Goal: Task Accomplishment & Management: Use online tool/utility

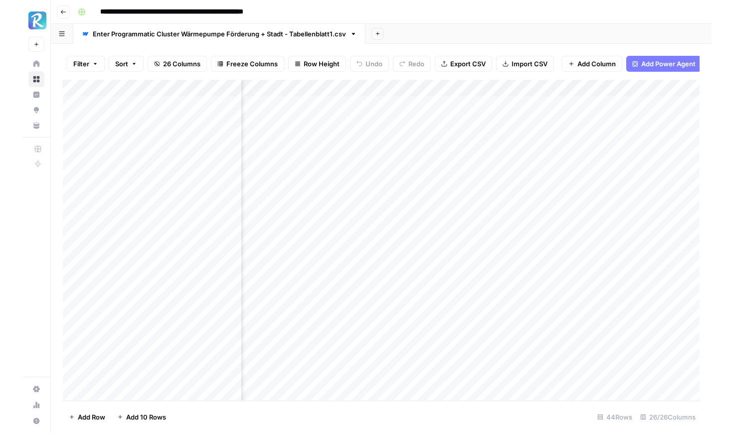
scroll to position [0, 440]
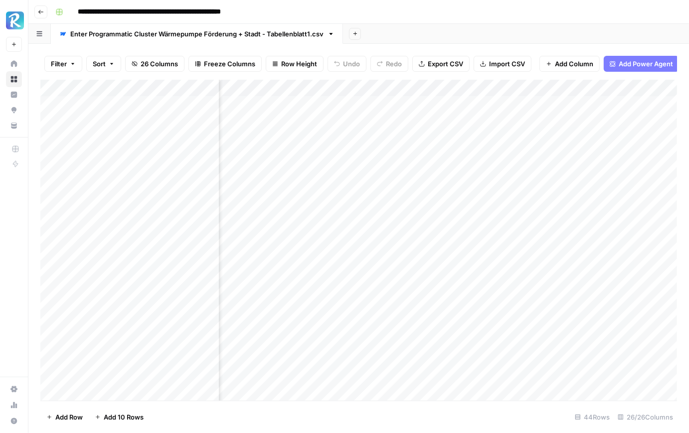
click at [330, 99] on div "Add Column" at bounding box center [358, 240] width 637 height 321
click at [333, 124] on div "Add Column" at bounding box center [358, 240] width 637 height 321
click at [337, 152] on div "Add Column" at bounding box center [358, 240] width 637 height 321
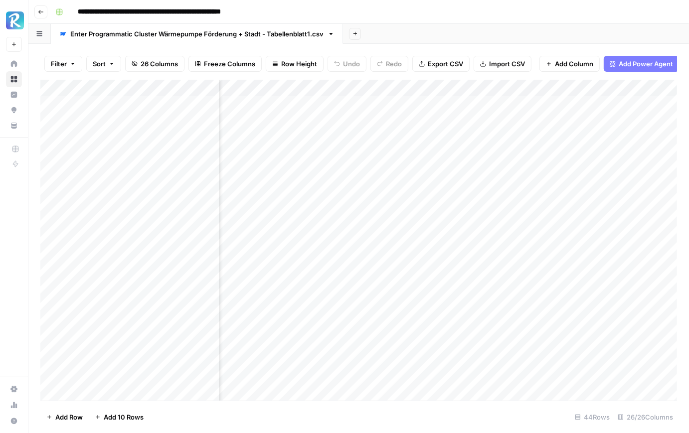
click at [337, 152] on div "Add Column" at bounding box center [358, 240] width 637 height 321
click at [335, 176] on div "Add Column" at bounding box center [358, 240] width 637 height 321
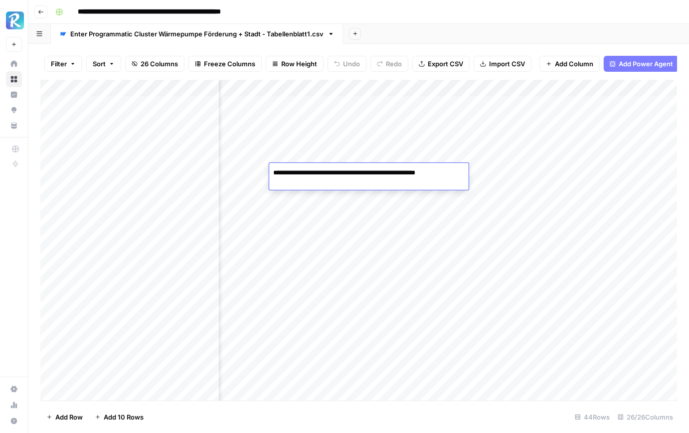
click at [339, 192] on div "Add Column" at bounding box center [358, 240] width 637 height 321
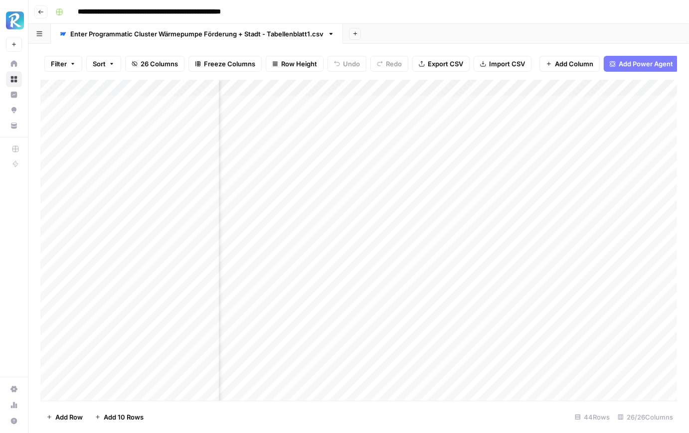
click at [339, 192] on div "Add Column" at bounding box center [358, 240] width 637 height 321
click at [340, 211] on div "Add Column" at bounding box center [358, 240] width 637 height 321
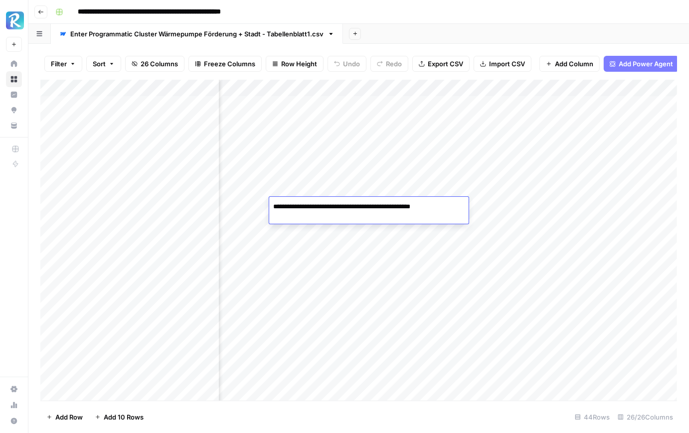
click at [400, 108] on div "Add Column" at bounding box center [358, 240] width 637 height 321
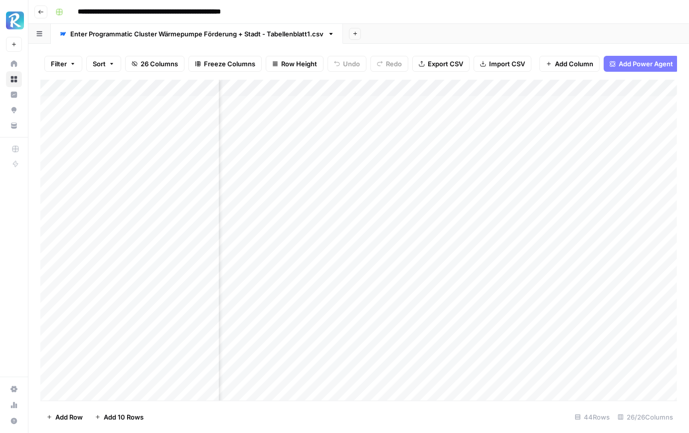
click at [400, 108] on div "Add Column" at bounding box center [358, 240] width 637 height 321
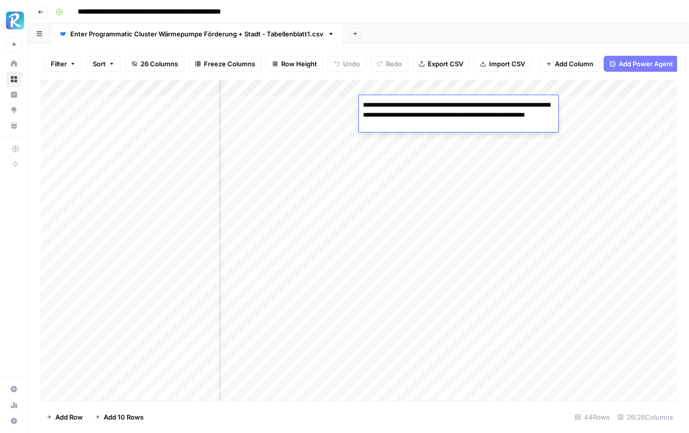
click at [385, 162] on div "Add Column" at bounding box center [358, 240] width 637 height 321
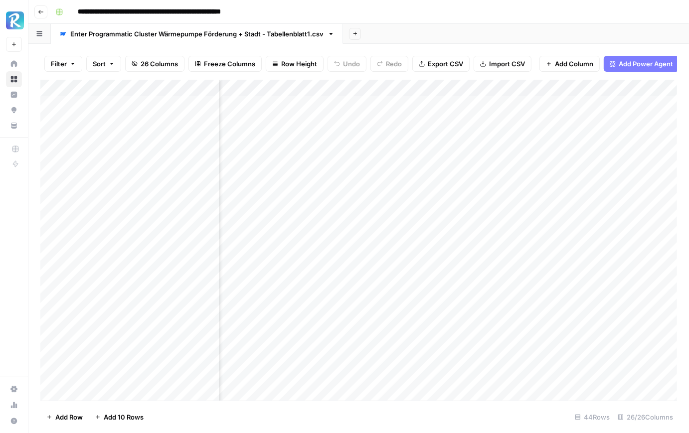
click at [396, 121] on div "Add Column" at bounding box center [358, 240] width 637 height 321
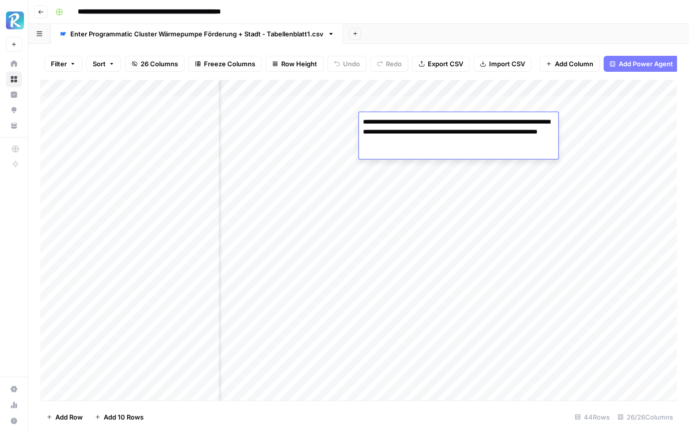
click at [402, 160] on div "Add Column" at bounding box center [358, 240] width 637 height 321
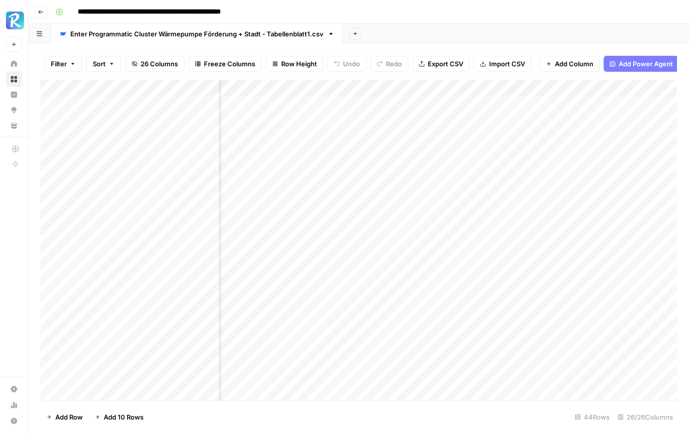
click at [402, 160] on div "Add Column" at bounding box center [358, 240] width 637 height 321
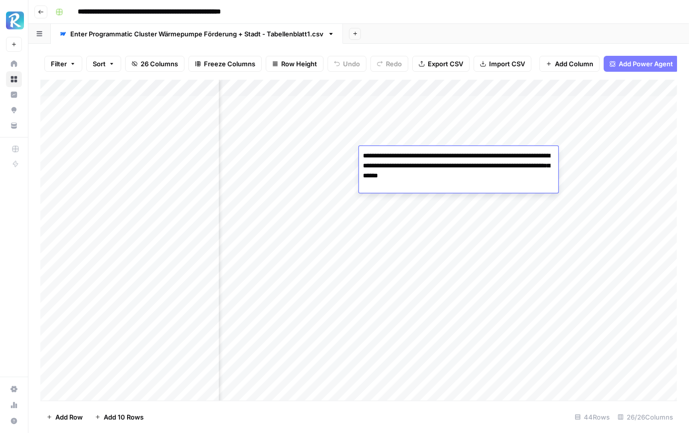
click at [410, 198] on div "Add Column" at bounding box center [358, 240] width 637 height 321
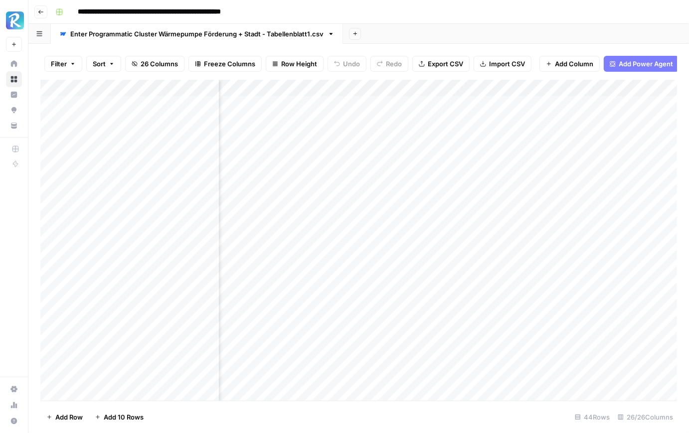
click at [410, 198] on div "Add Column" at bounding box center [358, 240] width 637 height 321
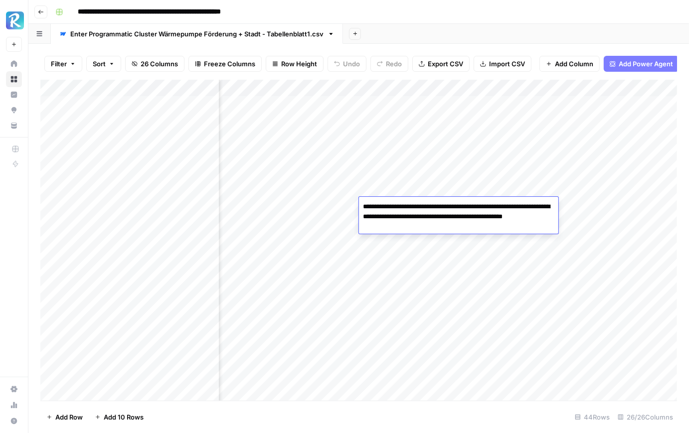
click at [409, 191] on div "Add Column" at bounding box center [358, 240] width 637 height 321
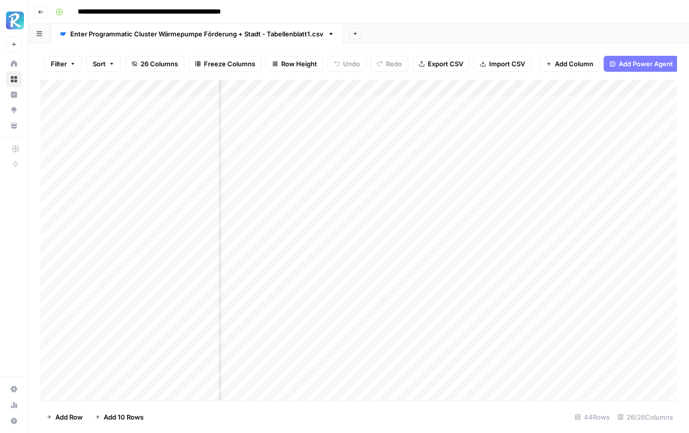
click at [409, 191] on div "Add Column" at bounding box center [358, 240] width 637 height 321
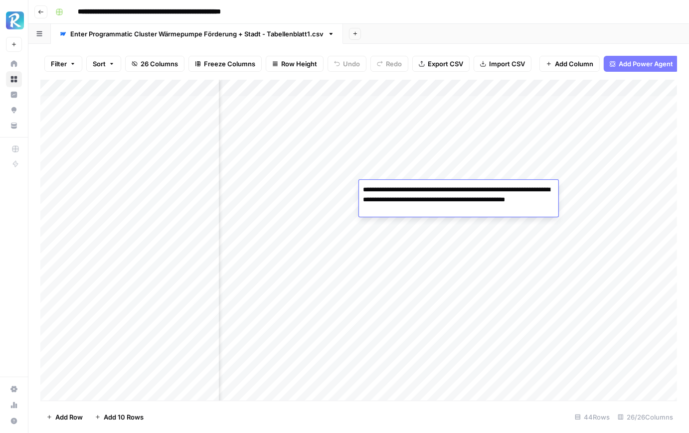
click at [409, 178] on div "Add Column" at bounding box center [358, 240] width 637 height 321
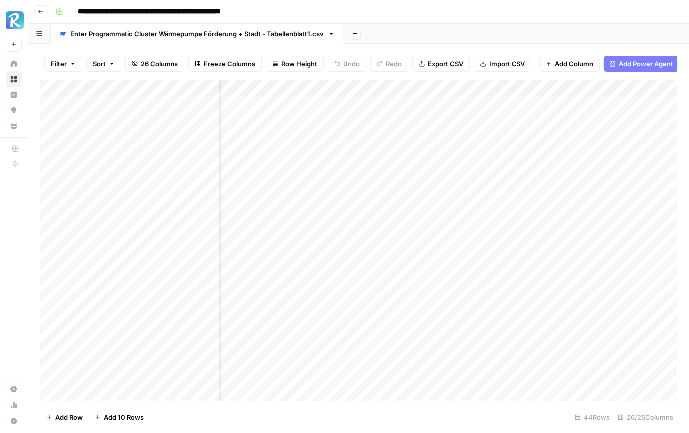
click at [409, 178] on div "Add Column" at bounding box center [358, 240] width 637 height 321
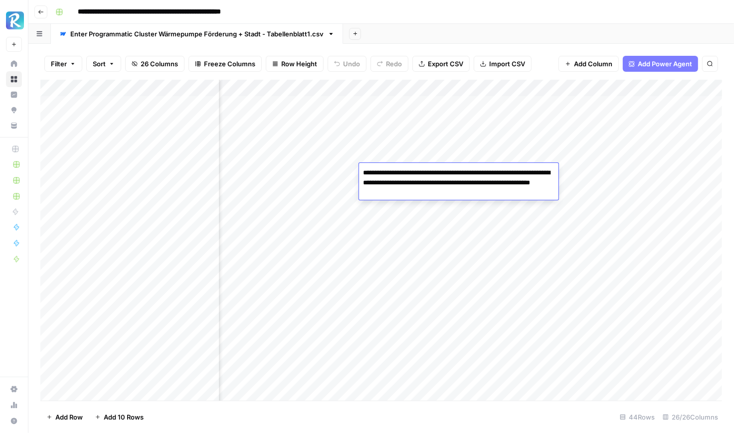
click at [493, 101] on div "Add Column" at bounding box center [381, 240] width 682 height 321
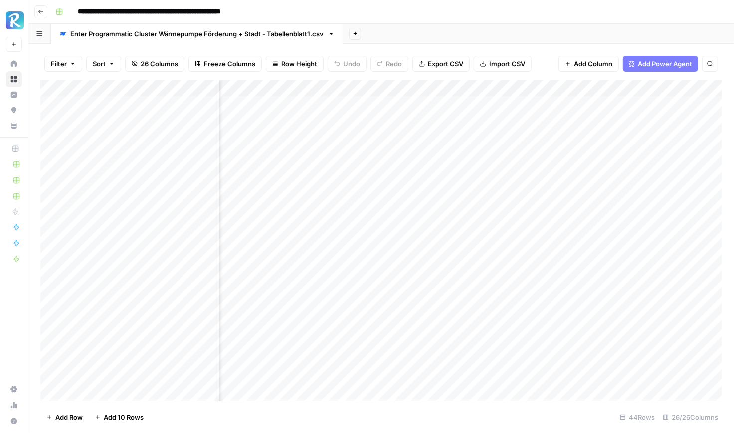
click at [493, 101] on div "Add Column" at bounding box center [381, 240] width 682 height 321
click at [563, 42] on div "Add Sheet" at bounding box center [538, 34] width 391 height 20
click at [496, 121] on div "Add Column" at bounding box center [381, 240] width 682 height 321
click at [506, 154] on div "Add Column" at bounding box center [381, 240] width 682 height 321
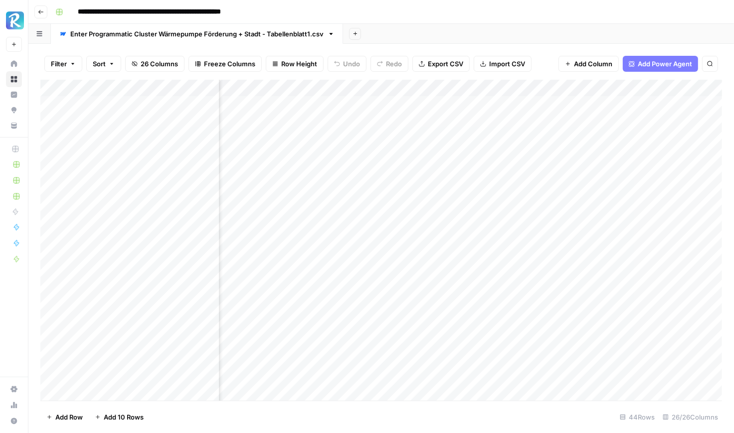
click at [506, 154] on div "Add Column" at bounding box center [381, 240] width 682 height 321
click at [515, 119] on div "Add Column" at bounding box center [381, 240] width 682 height 321
click at [502, 170] on div "Add Column" at bounding box center [381, 240] width 682 height 321
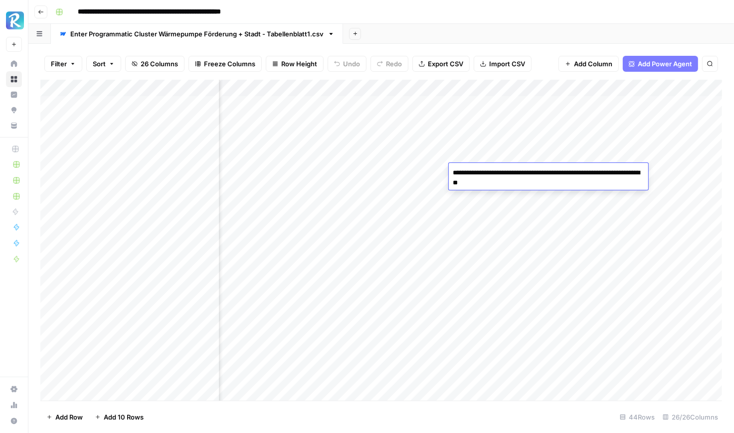
click at [502, 192] on div "Add Column" at bounding box center [381, 240] width 682 height 321
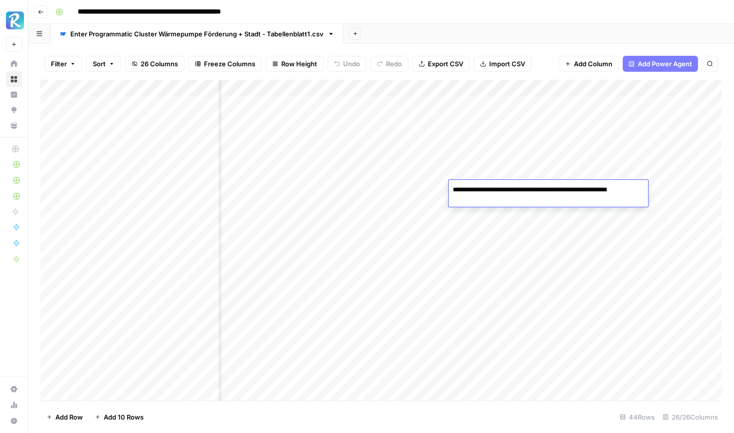
click at [512, 209] on div "Add Column" at bounding box center [381, 240] width 682 height 321
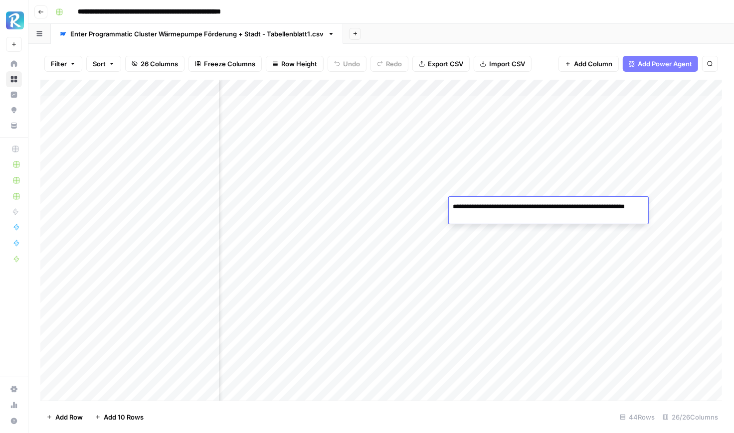
click at [531, 24] on div "Add Sheet" at bounding box center [538, 34] width 391 height 20
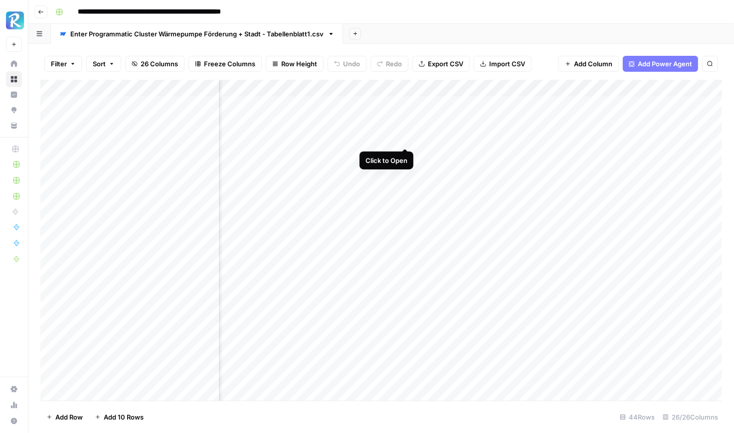
click at [405, 137] on div "Add Column" at bounding box center [381, 240] width 682 height 321
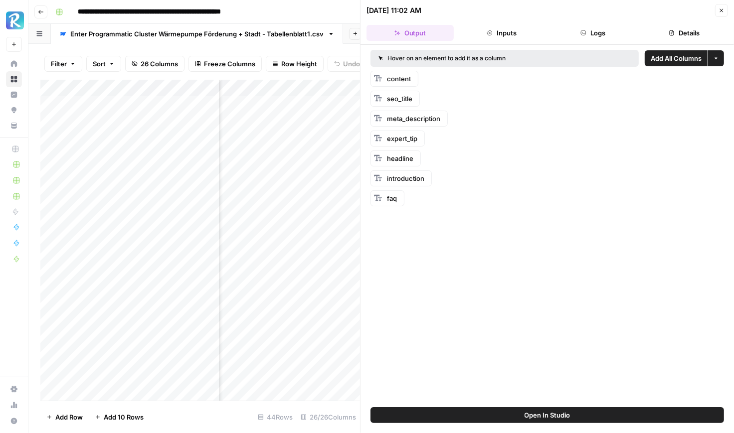
click at [406, 71] on div "content" at bounding box center [395, 79] width 48 height 16
click at [403, 78] on span "content" at bounding box center [399, 79] width 24 height 8
click at [489, 30] on icon "button" at bounding box center [490, 33] width 6 height 6
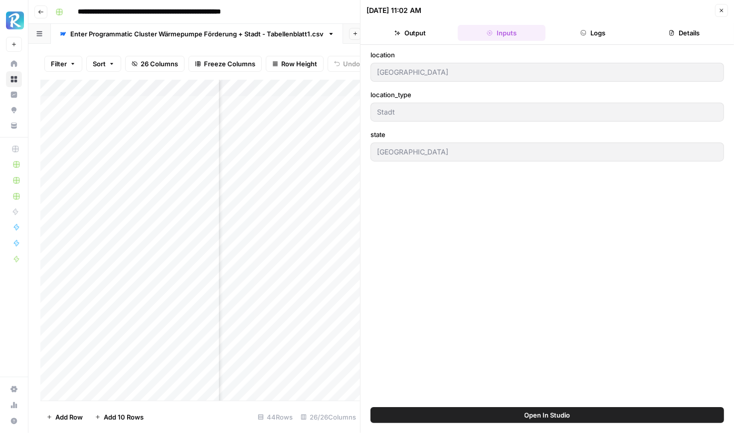
click at [596, 33] on button "Logs" at bounding box center [593, 33] width 87 height 16
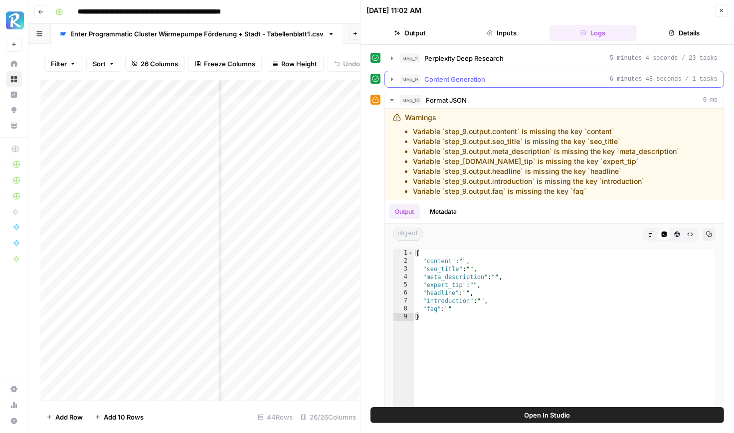
click at [470, 80] on span "Content Generation" at bounding box center [454, 79] width 61 height 10
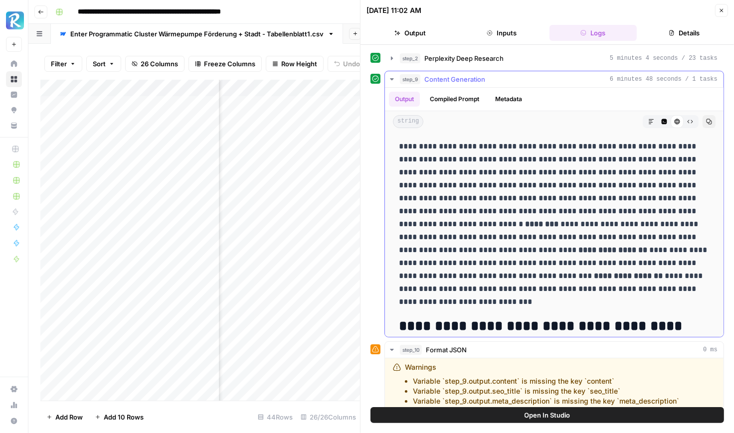
click at [392, 76] on icon "button" at bounding box center [392, 79] width 8 height 8
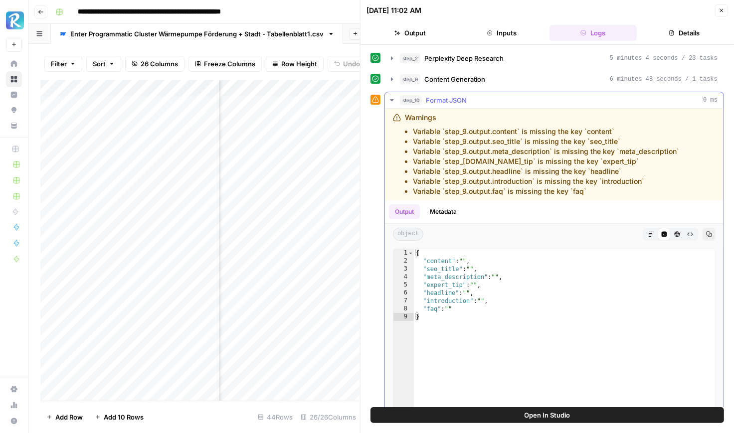
click at [390, 99] on icon "button" at bounding box center [391, 100] width 3 height 2
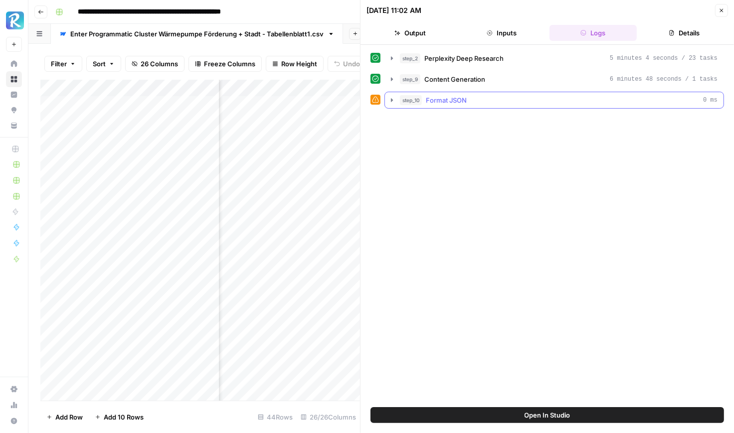
click at [390, 96] on icon "button" at bounding box center [392, 100] width 8 height 8
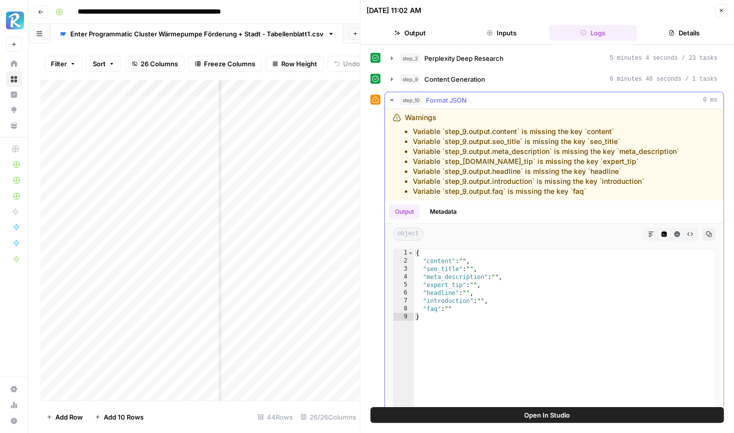
click at [390, 100] on icon "button" at bounding box center [392, 100] width 8 height 8
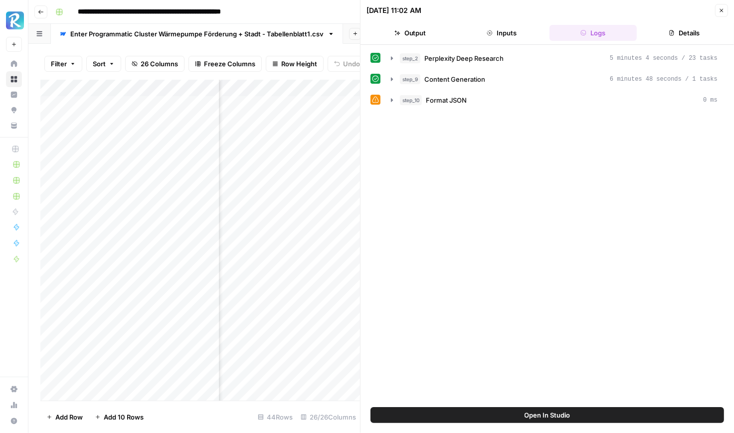
click at [689, 31] on button "Details" at bounding box center [684, 33] width 87 height 16
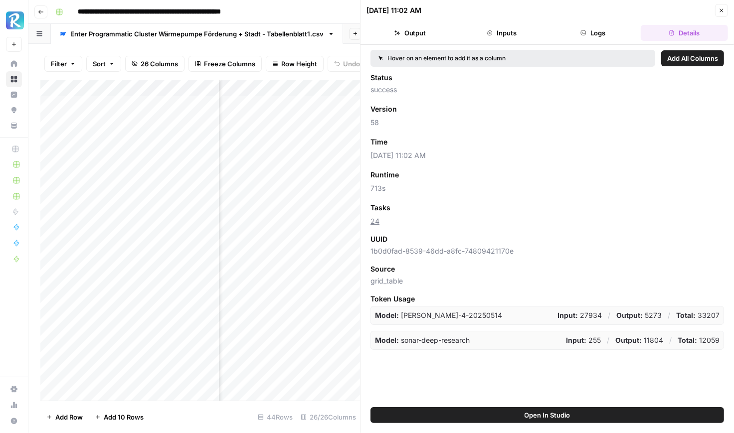
click at [689, 12] on icon "button" at bounding box center [722, 10] width 6 height 6
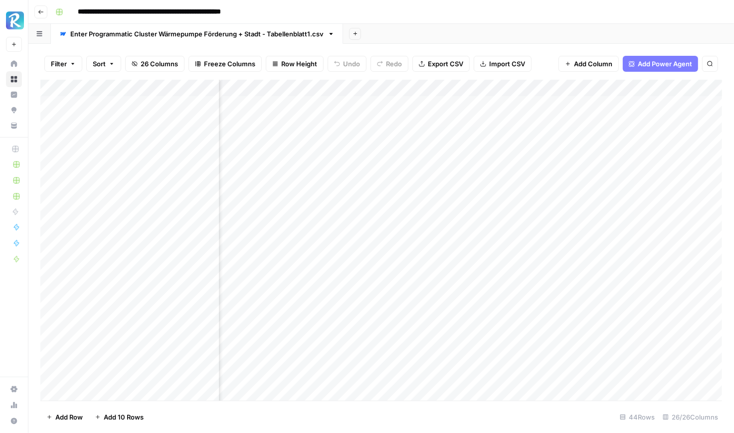
scroll to position [0, 644]
click at [396, 109] on div "Add Column" at bounding box center [381, 240] width 682 height 321
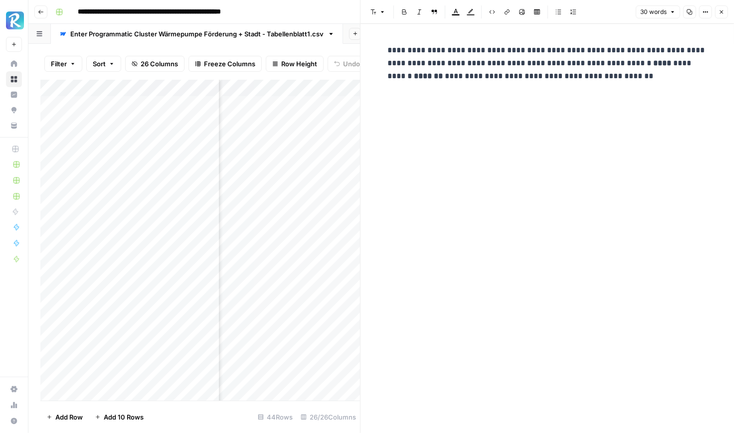
click at [348, 122] on div "Add Column" at bounding box center [200, 240] width 320 height 321
click at [305, 154] on div "Add Column" at bounding box center [200, 240] width 320 height 321
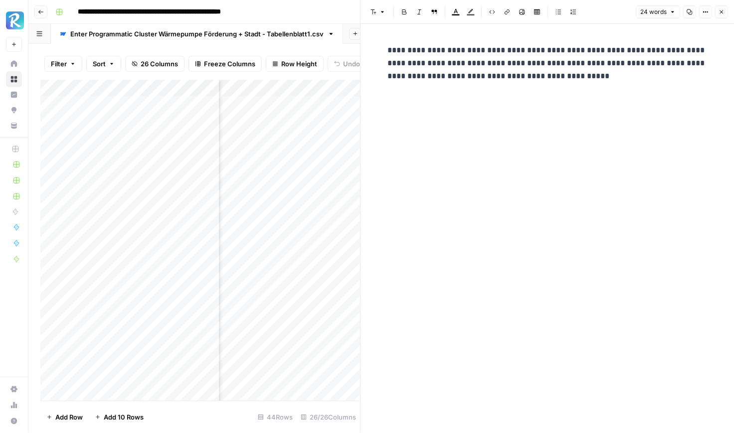
click at [307, 167] on div "Add Column" at bounding box center [200, 240] width 320 height 321
click at [302, 190] on div "Add Column" at bounding box center [200, 240] width 320 height 321
click at [302, 206] on div "Add Column" at bounding box center [200, 240] width 320 height 321
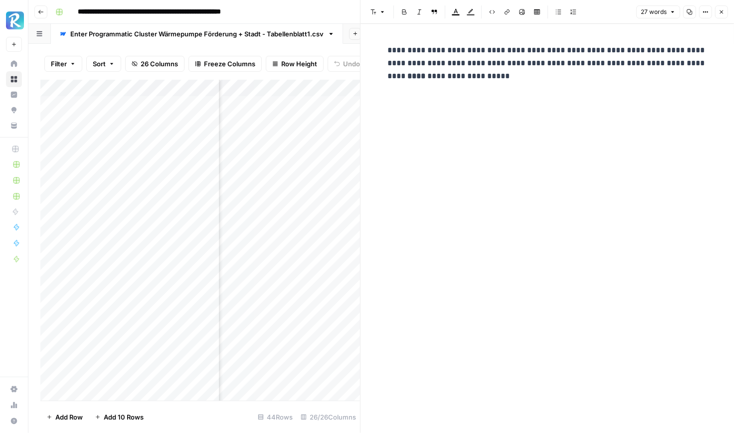
click at [302, 206] on div "Add Column" at bounding box center [200, 240] width 320 height 321
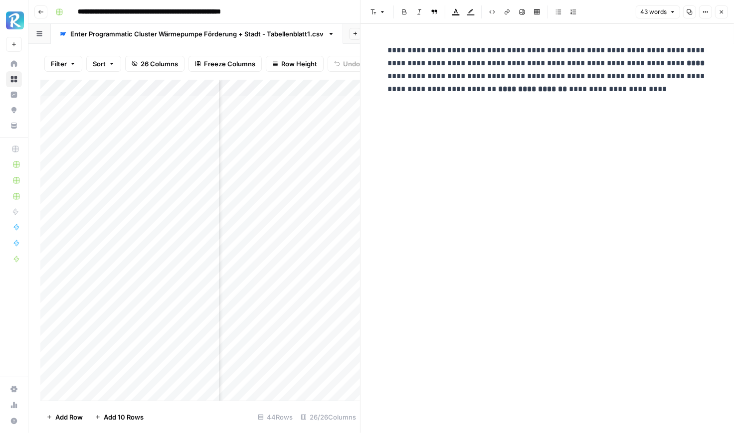
click at [689, 9] on icon "button" at bounding box center [722, 12] width 6 height 6
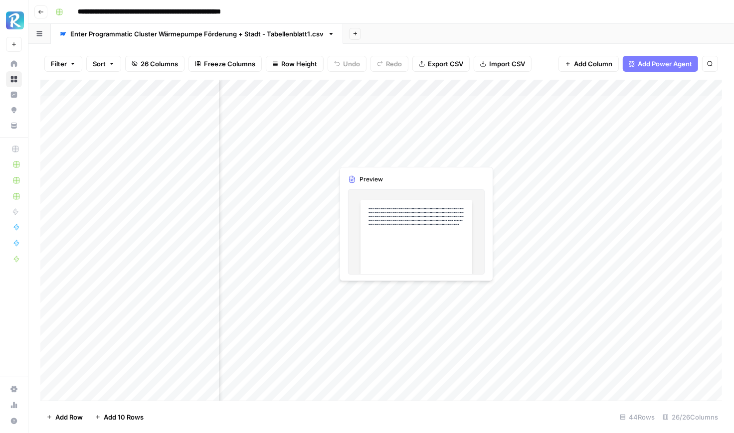
scroll to position [0, 831]
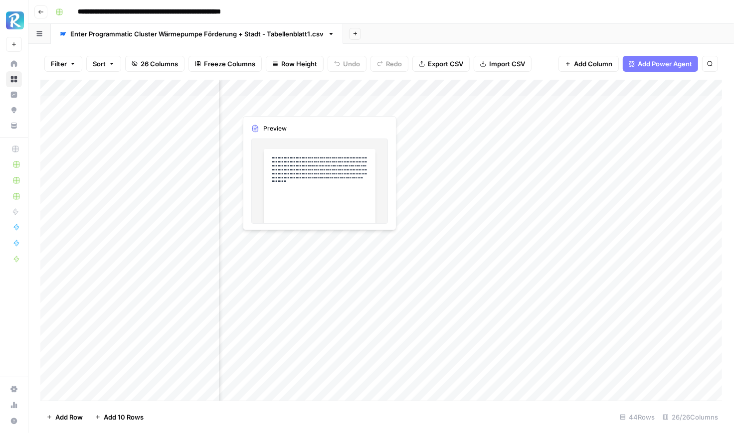
click at [297, 102] on div "Add Column" at bounding box center [381, 240] width 682 height 321
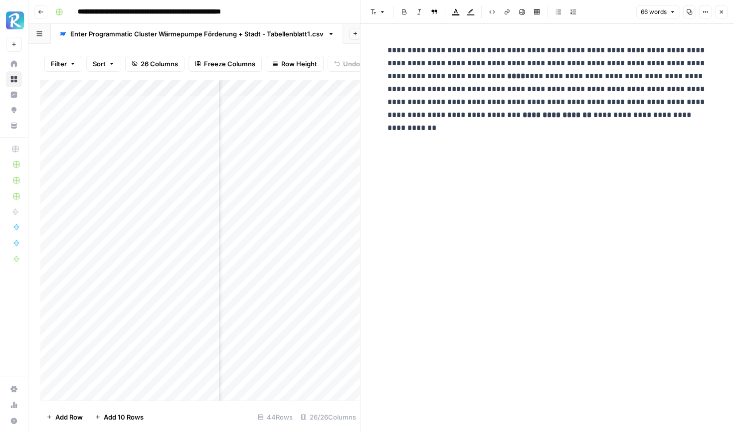
click at [276, 127] on div "Add Column" at bounding box center [200, 240] width 320 height 321
click at [285, 154] on div "Add Column" at bounding box center [200, 240] width 320 height 321
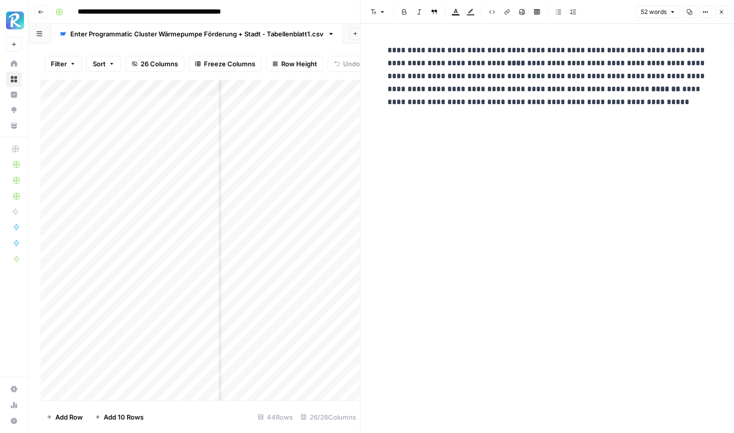
click at [293, 172] on div "Add Column" at bounding box center [200, 240] width 320 height 321
click at [293, 188] on div "Add Column" at bounding box center [200, 240] width 320 height 321
click at [292, 208] on div "Add Column" at bounding box center [200, 240] width 320 height 321
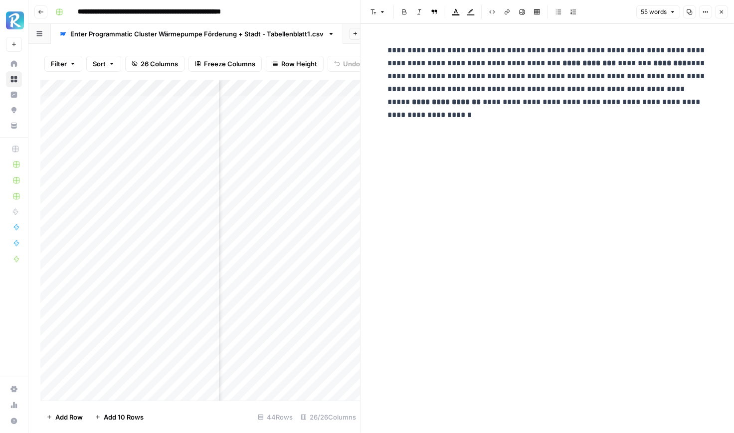
click at [292, 208] on div "Add Column" at bounding box center [200, 240] width 320 height 321
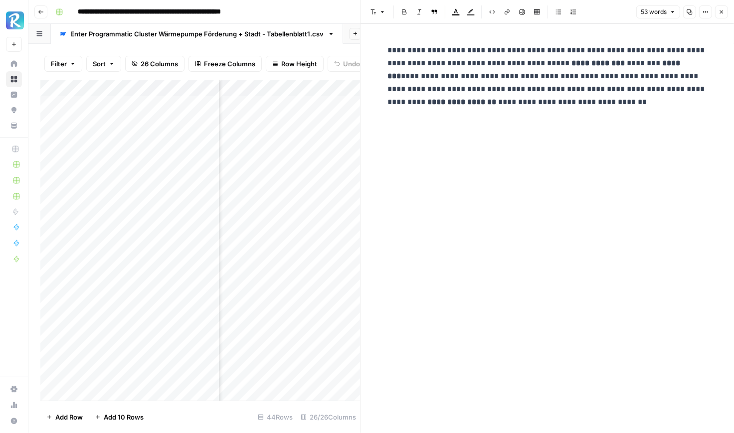
click at [689, 13] on icon "button" at bounding box center [722, 12] width 6 height 6
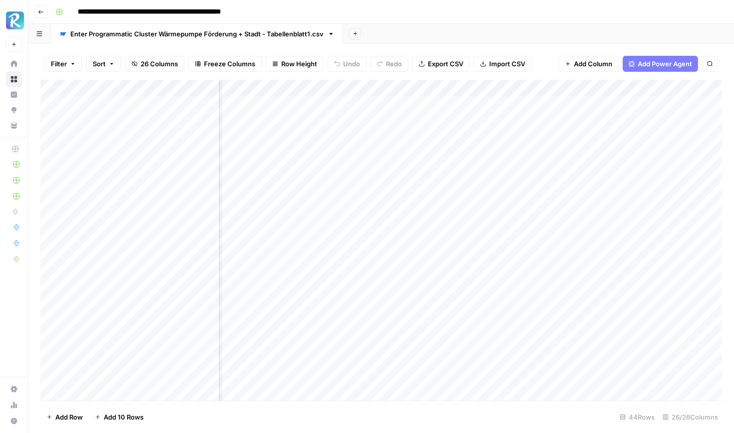
scroll to position [0, 883]
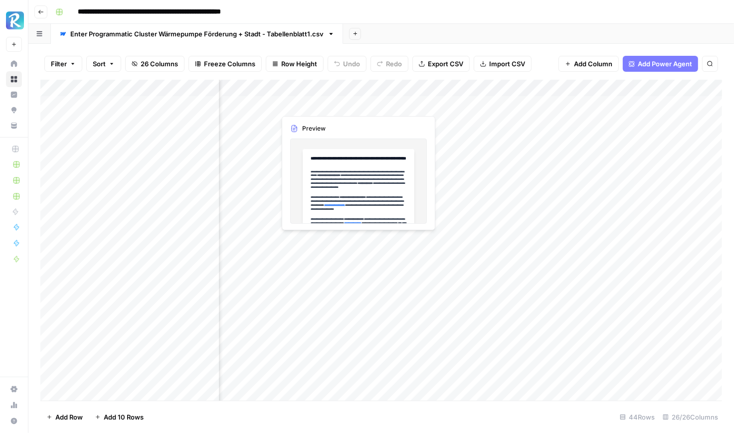
click at [323, 102] on div "Add Column" at bounding box center [381, 240] width 682 height 321
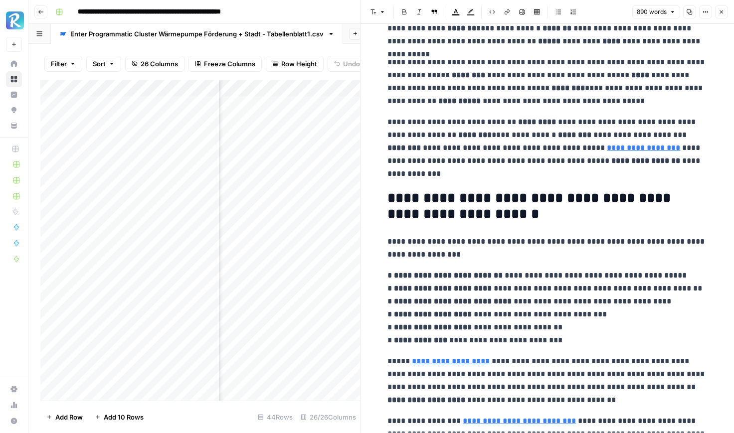
scroll to position [1597, 0]
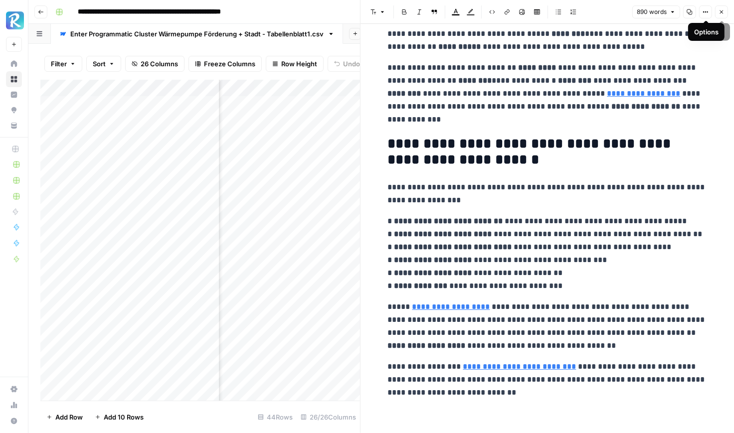
click at [689, 10] on icon "button" at bounding box center [722, 12] width 6 height 6
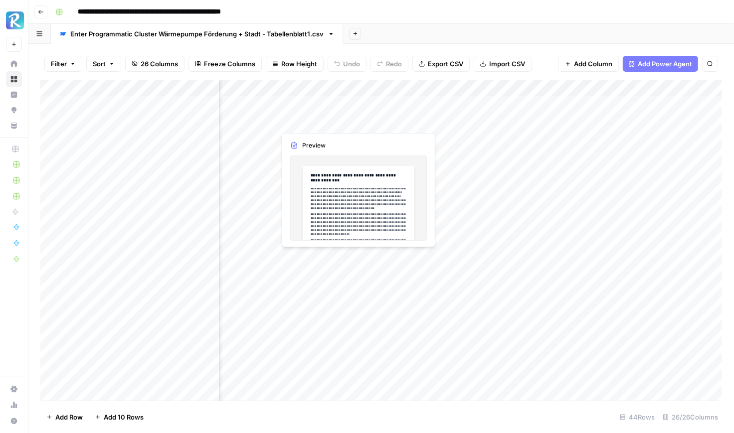
click at [324, 119] on div "Add Column" at bounding box center [381, 240] width 682 height 321
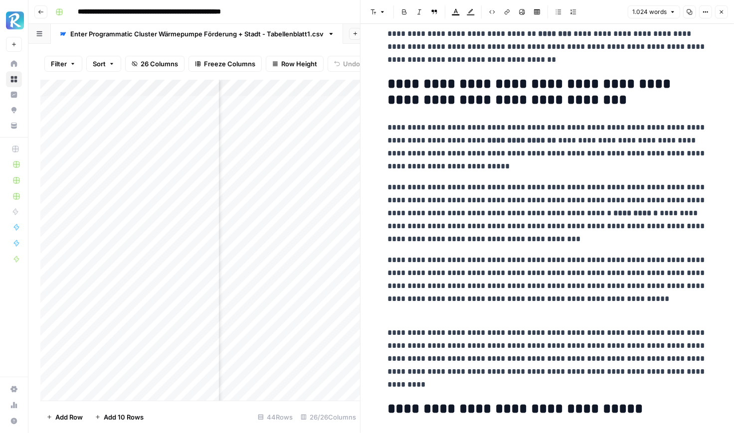
scroll to position [1283, 0]
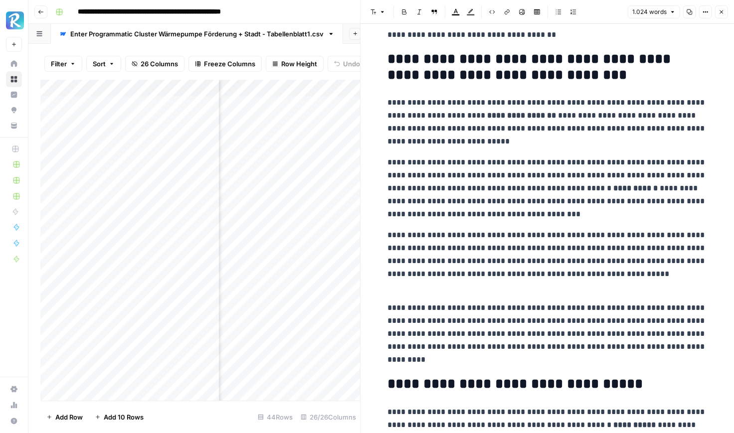
click at [689, 13] on icon "button" at bounding box center [722, 12] width 6 height 6
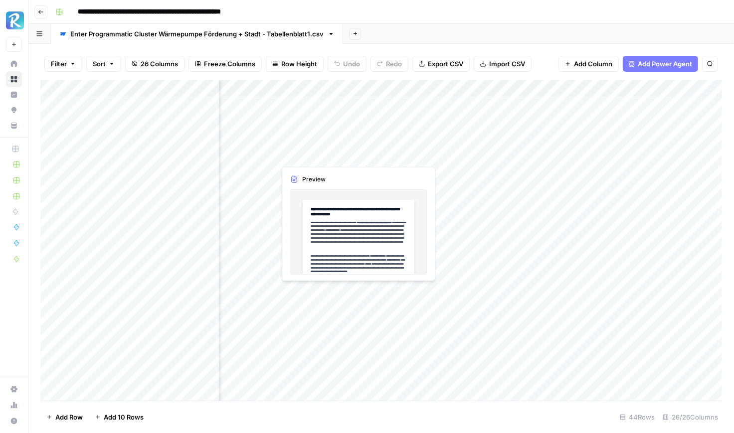
click at [327, 153] on div "Add Column" at bounding box center [381, 240] width 682 height 321
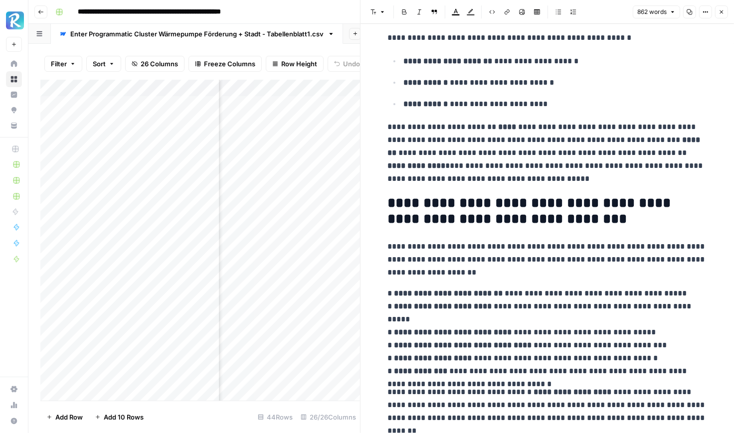
scroll to position [1621, 0]
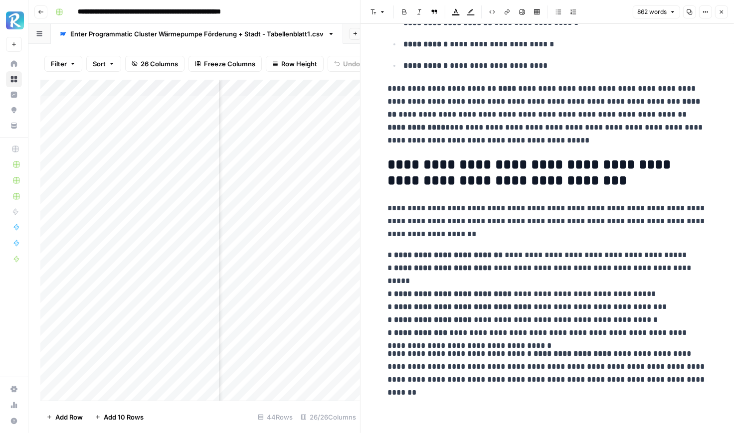
click at [689, 14] on icon "button" at bounding box center [722, 12] width 6 height 6
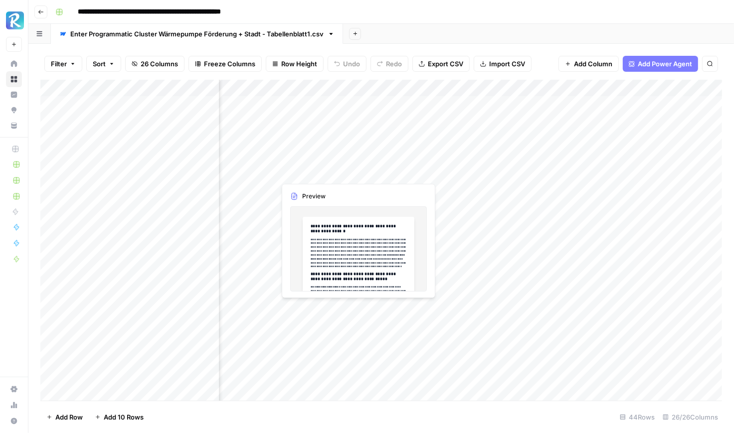
click at [329, 168] on div "Add Column" at bounding box center [381, 240] width 682 height 321
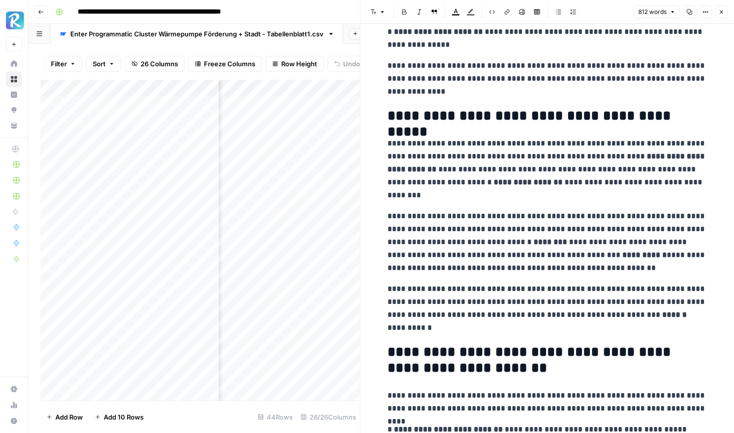
scroll to position [1357, 0]
click at [689, 17] on button "Close" at bounding box center [721, 11] width 13 height 13
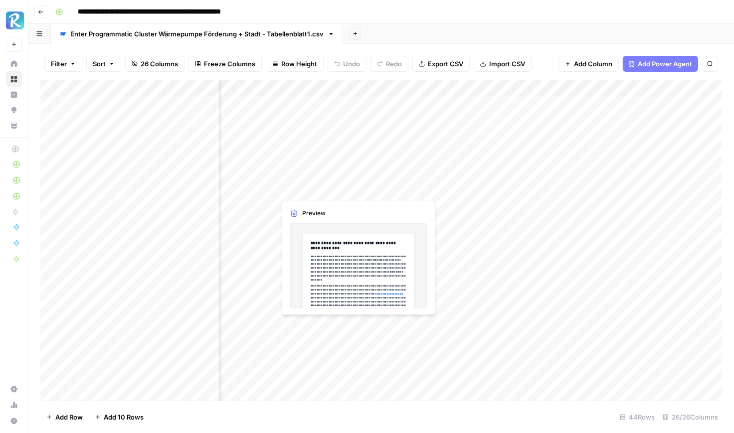
click at [334, 189] on div "Add Column" at bounding box center [381, 240] width 682 height 321
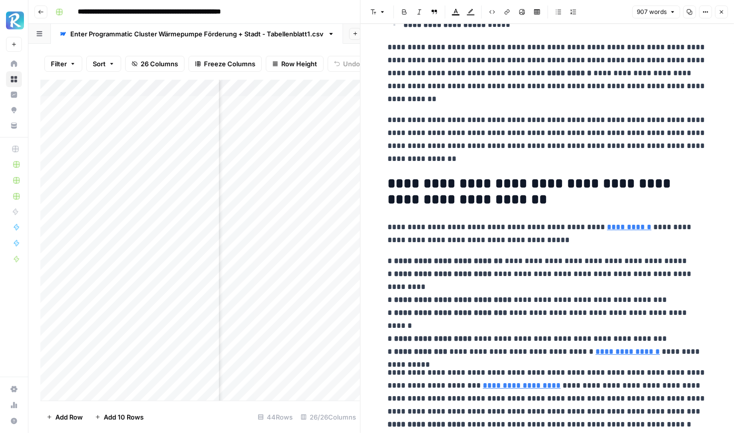
scroll to position [1805, 0]
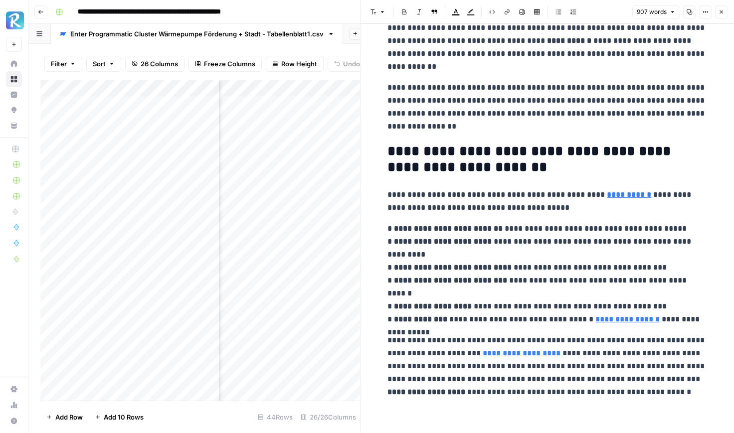
click at [689, 10] on icon "button" at bounding box center [722, 12] width 6 height 6
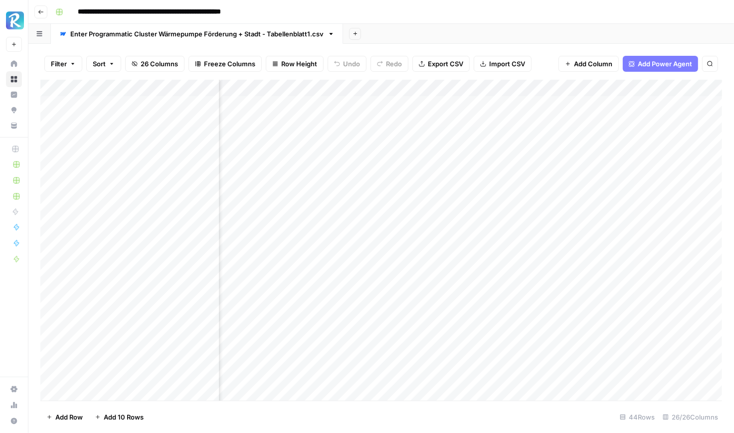
click at [316, 204] on div "Add Column" at bounding box center [381, 240] width 682 height 321
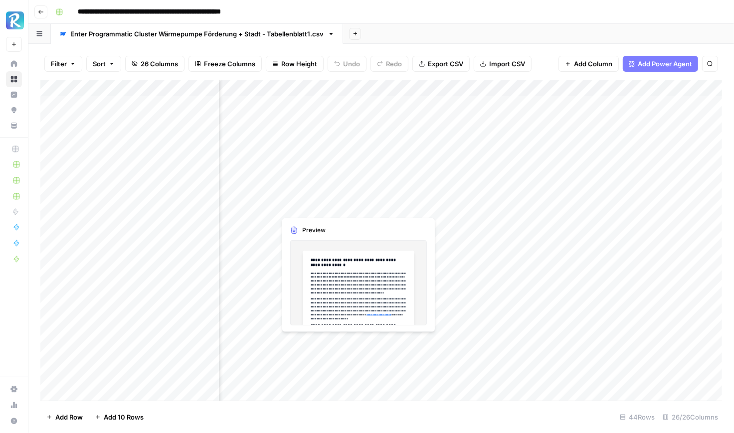
click at [316, 204] on div "Add Column" at bounding box center [381, 240] width 682 height 321
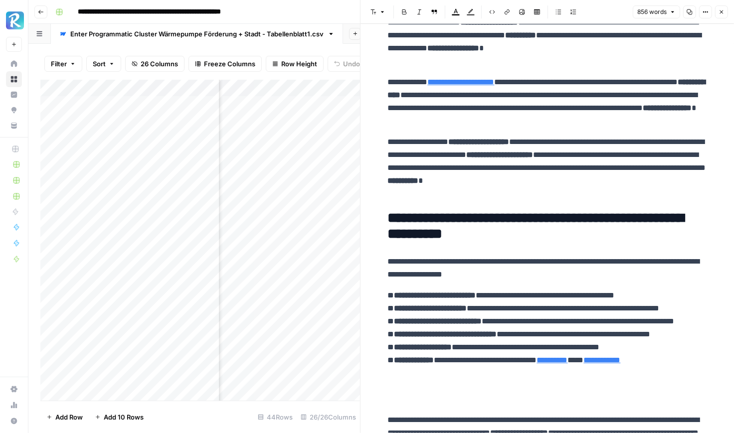
scroll to position [1560, 0]
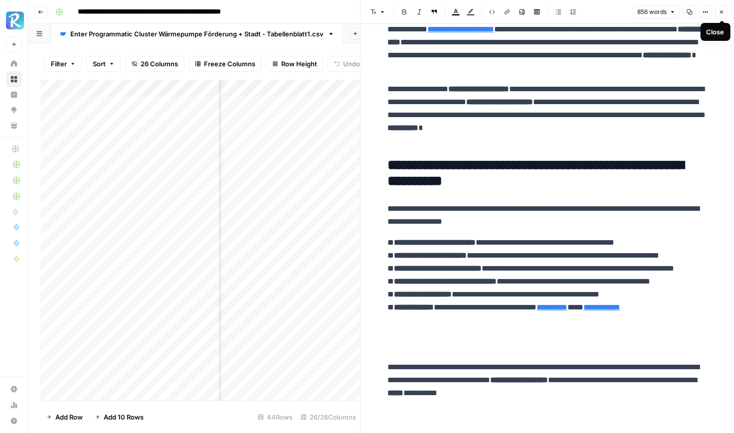
click at [689, 14] on icon "button" at bounding box center [722, 12] width 6 height 6
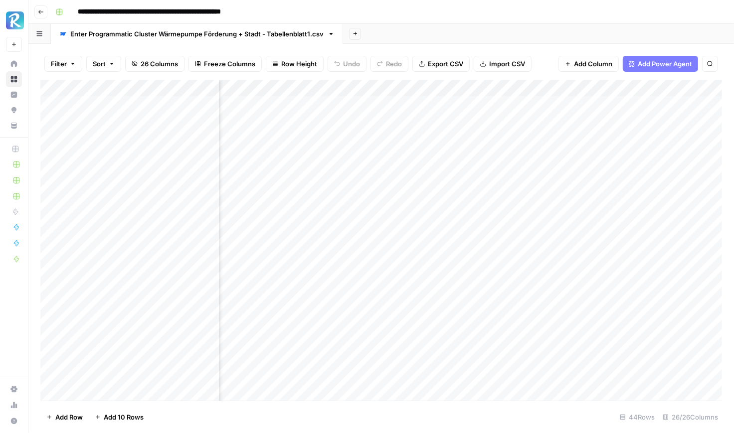
click at [408, 108] on div "Add Column" at bounding box center [381, 240] width 682 height 321
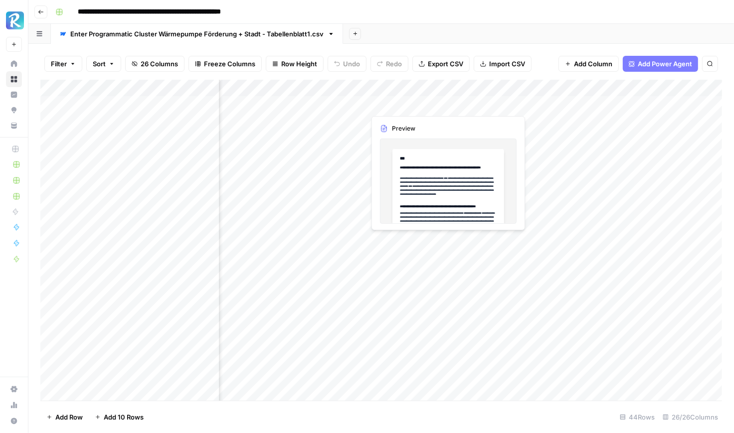
click at [408, 108] on div "Add Column" at bounding box center [381, 240] width 682 height 321
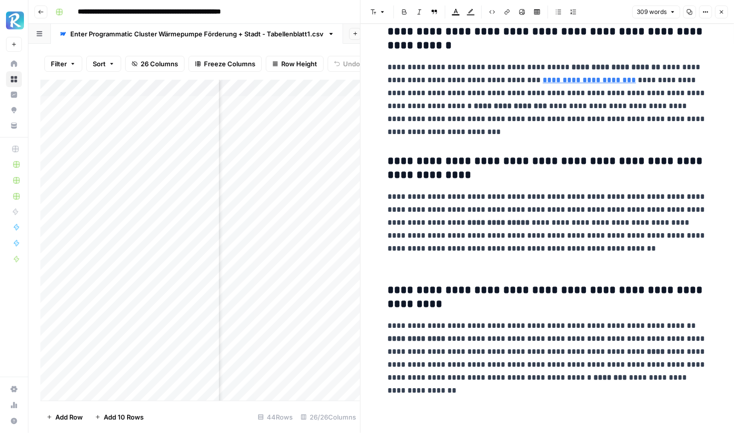
scroll to position [0, 1003]
click at [266, 118] on div "Add Column" at bounding box center [200, 240] width 320 height 321
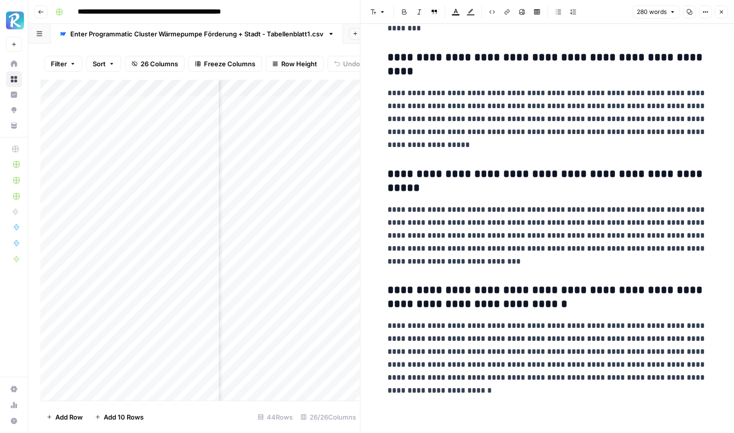
scroll to position [0, 1055]
click at [247, 161] on div "Add Column" at bounding box center [200, 240] width 320 height 321
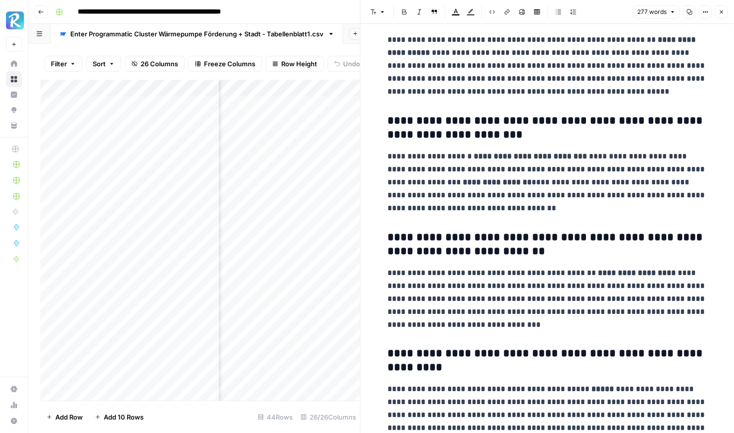
scroll to position [245, 0]
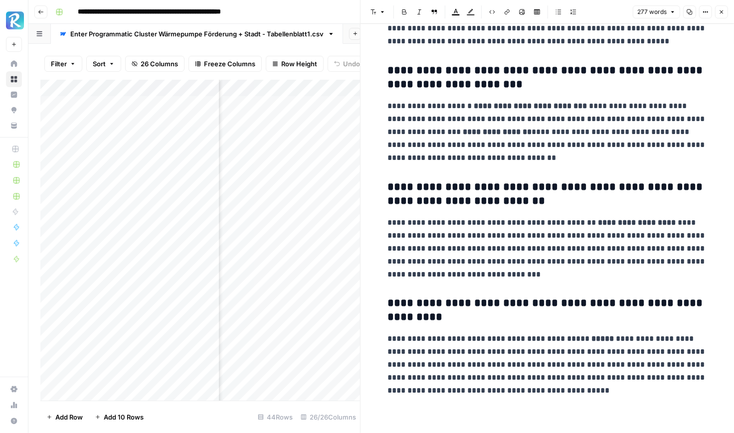
click at [263, 176] on div "Add Column" at bounding box center [200, 240] width 320 height 321
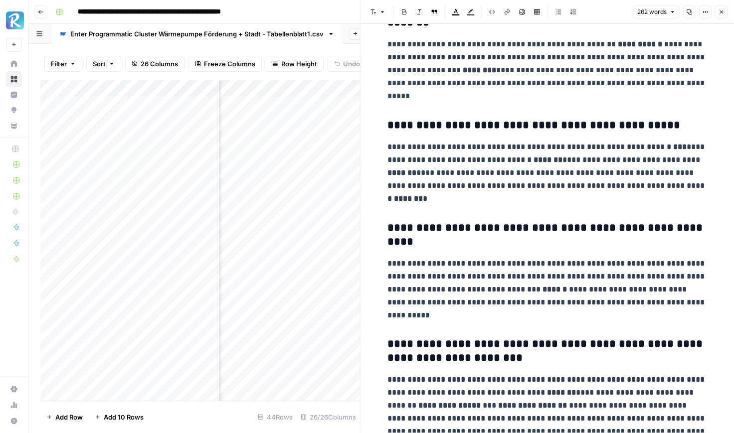
scroll to position [244, 0]
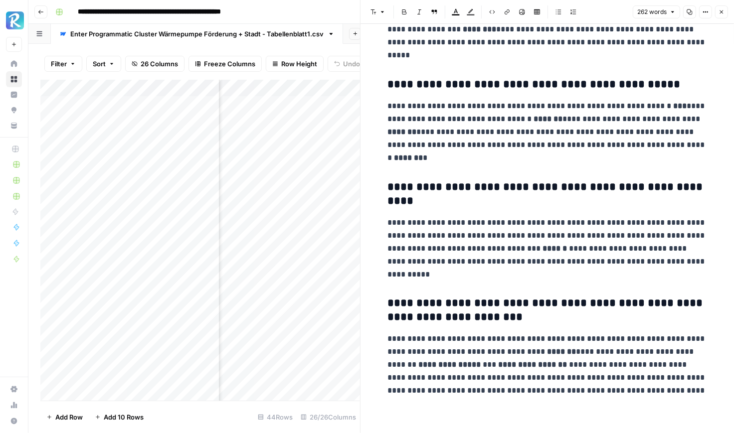
click at [238, 186] on div "Add Column" at bounding box center [200, 240] width 320 height 321
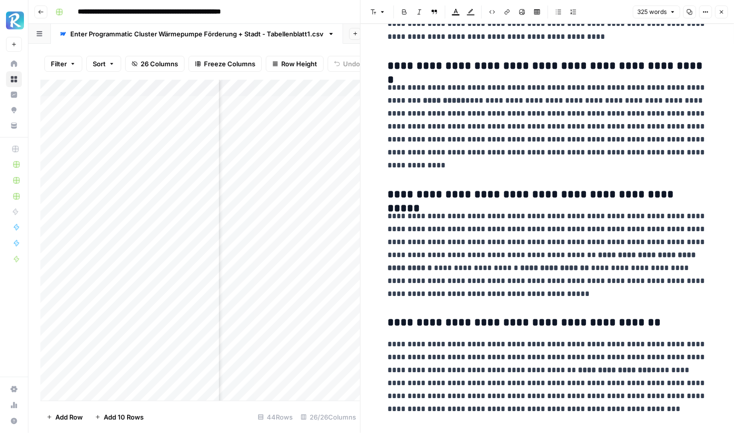
scroll to position [320, 0]
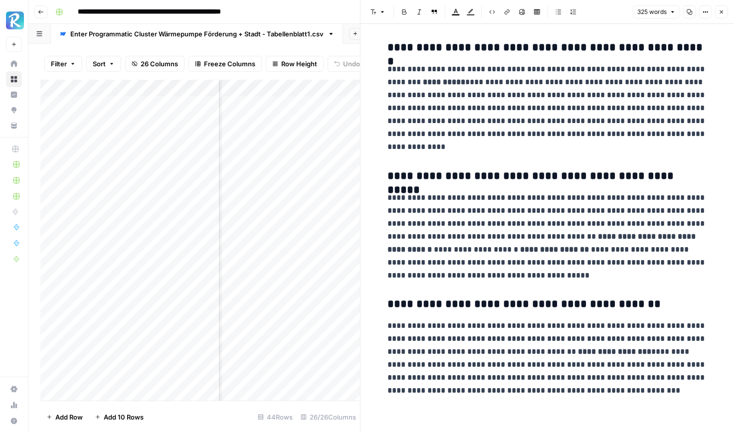
click at [244, 202] on div "Add Column" at bounding box center [200, 240] width 320 height 321
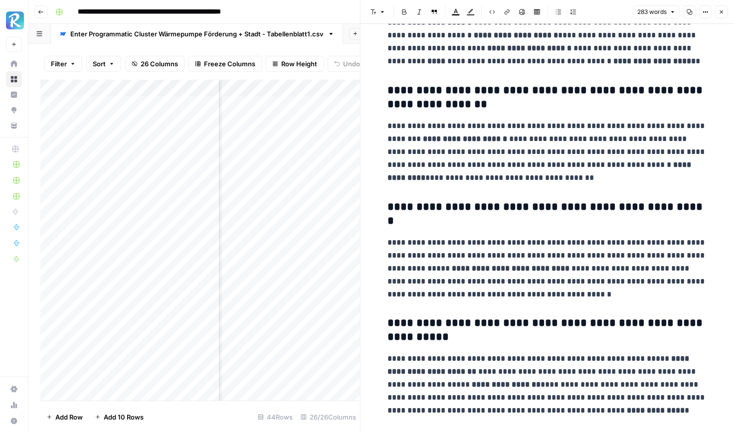
scroll to position [245, 0]
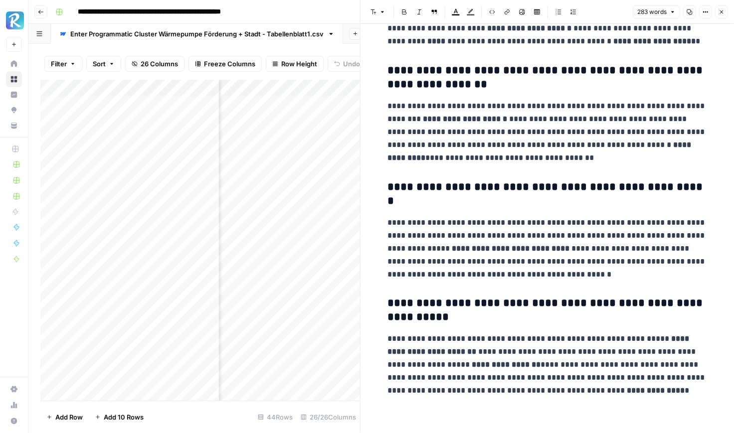
click at [689, 16] on button "Close" at bounding box center [721, 11] width 13 height 13
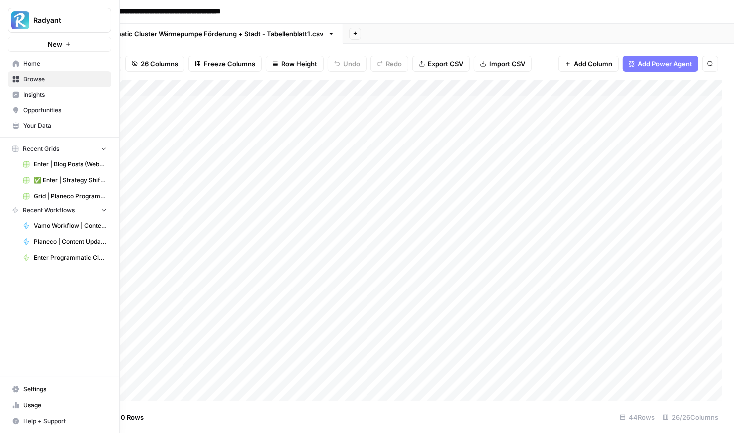
click at [16, 63] on icon at bounding box center [16, 63] width 6 height 6
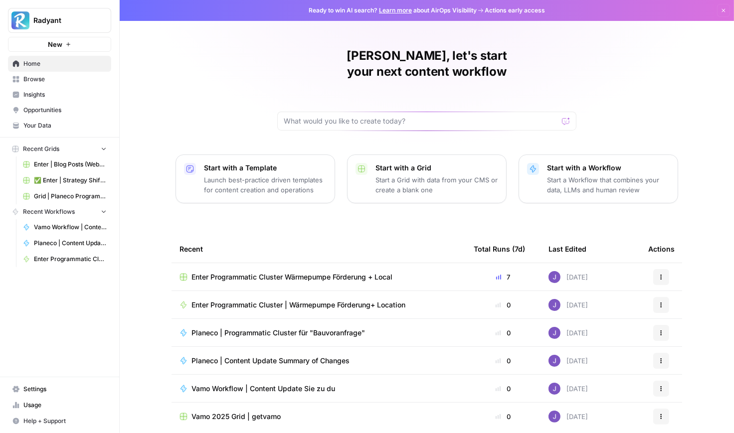
click at [328, 300] on span "Enter Programmatic Cluster | Wärmepumpe Förderung+ Location" at bounding box center [299, 305] width 214 height 10
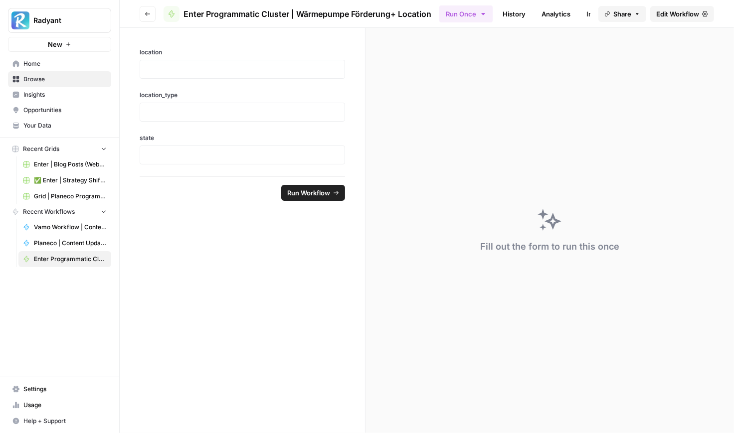
click at [683, 11] on span "Edit Workflow" at bounding box center [677, 14] width 43 height 10
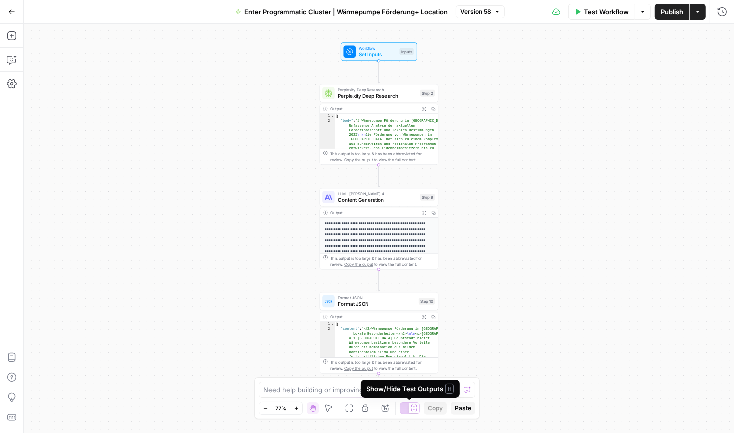
click at [410, 406] on icon at bounding box center [413, 407] width 7 height 7
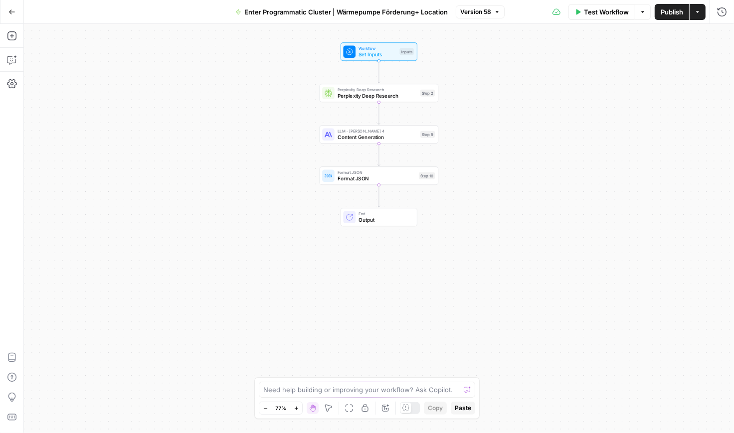
click at [373, 135] on span "Content Generation" at bounding box center [378, 136] width 80 height 7
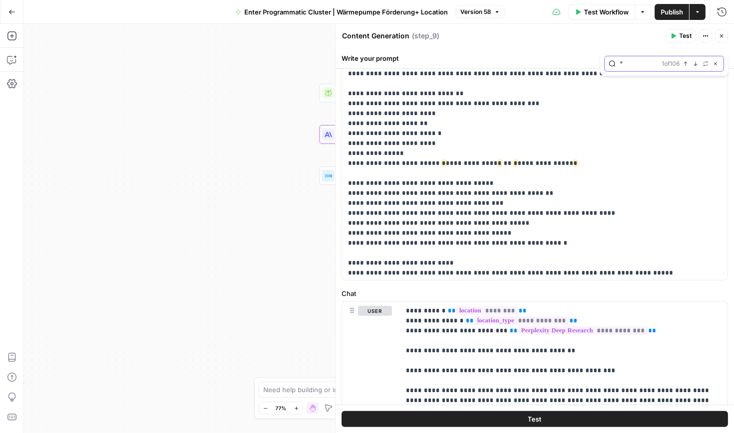
scroll to position [315, 0]
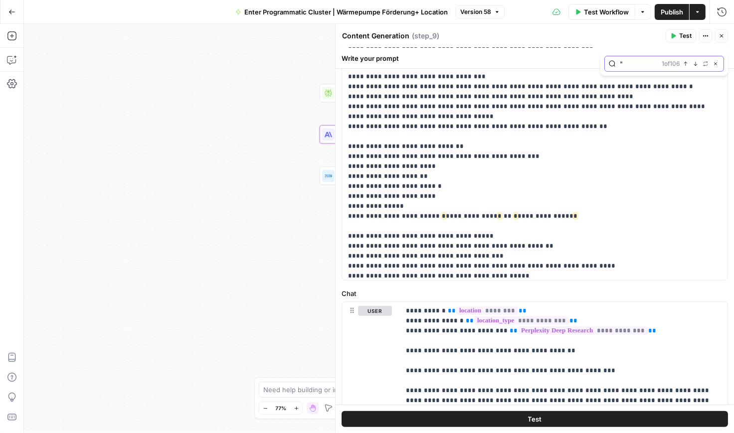
drag, startPoint x: 628, startPoint y: 64, endPoint x: 610, endPoint y: 64, distance: 18.0
click at [610, 64] on div "" 1 of 106 Previous match Next Match Replace Close" at bounding box center [664, 64] width 120 height 16
type input "c"
paste input "“"
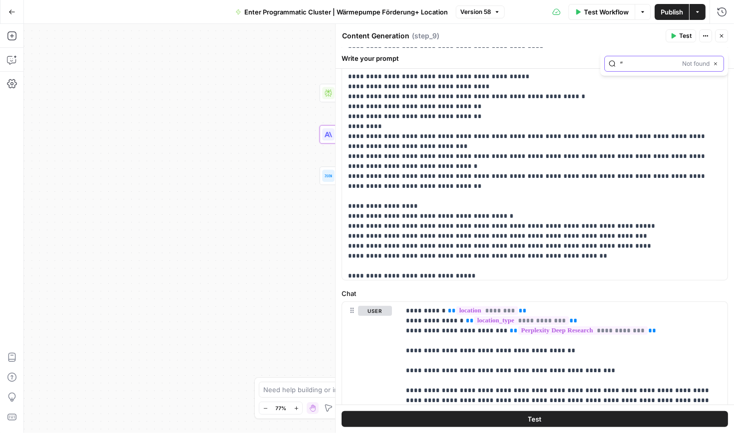
type input "“"
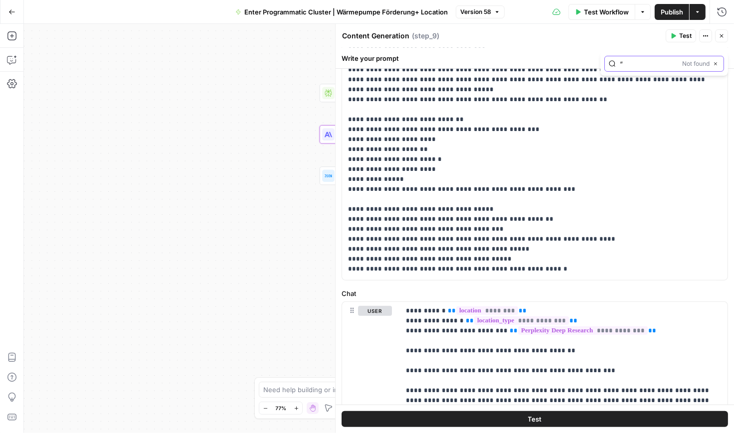
scroll to position [0, 0]
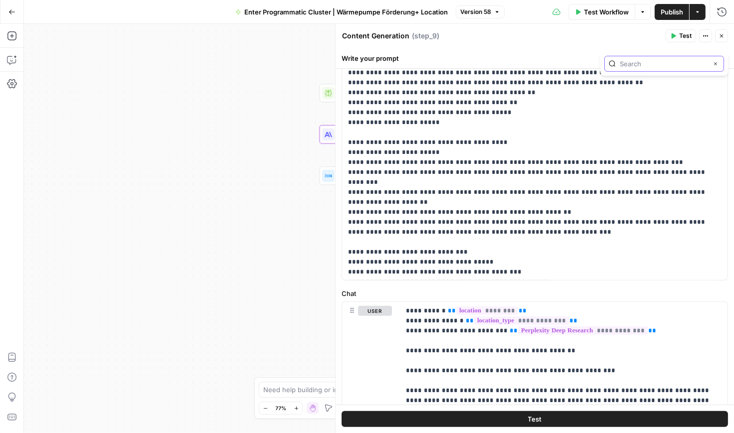
paste input "„"
type input "„"
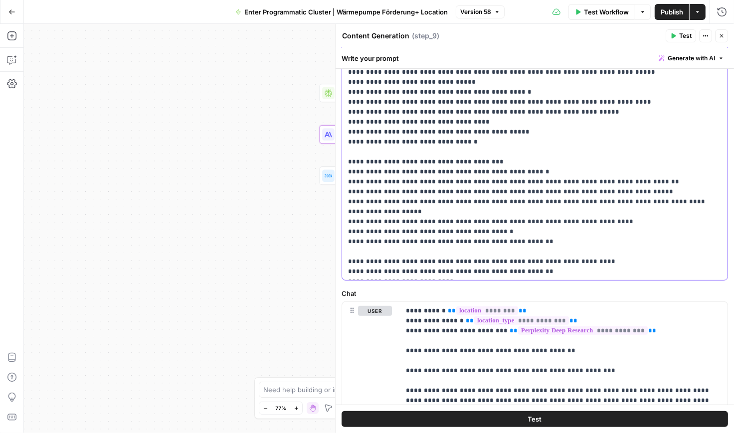
scroll to position [1793, 0]
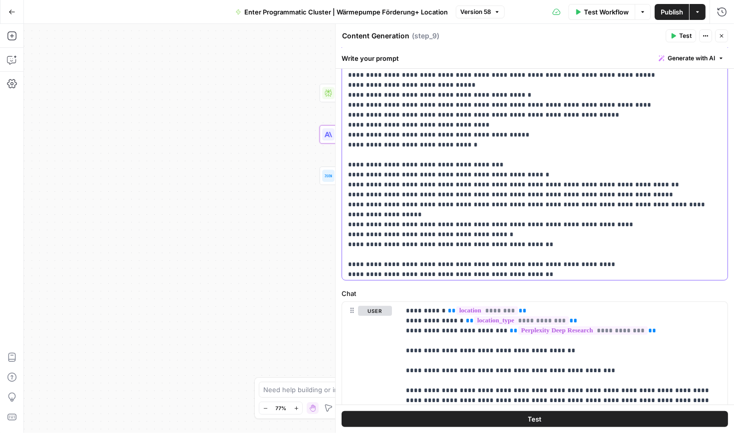
drag, startPoint x: 440, startPoint y: 165, endPoint x: 345, endPoint y: 167, distance: 95.3
click at [345, 167] on div "**********" at bounding box center [535, 77] width 386 height 406
drag, startPoint x: 640, startPoint y: 183, endPoint x: 338, endPoint y: 176, distance: 301.8
click at [338, 176] on div "**********" at bounding box center [534, 228] width 399 height 409
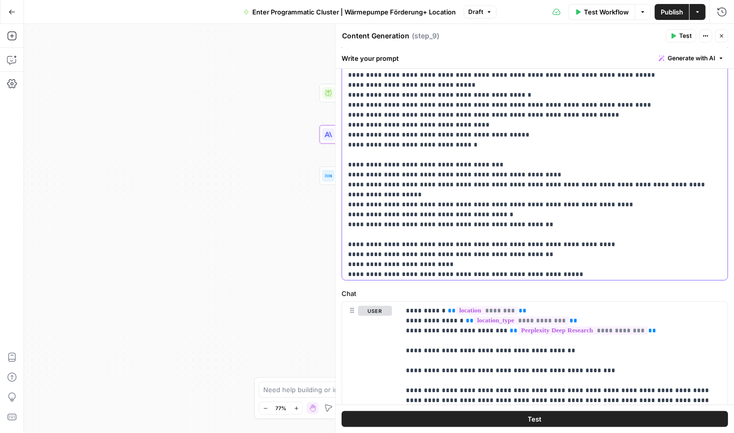
drag, startPoint x: 364, startPoint y: 174, endPoint x: 344, endPoint y: 174, distance: 20.4
click at [344, 174] on div "**********" at bounding box center [535, 77] width 386 height 406
drag, startPoint x: 486, startPoint y: 163, endPoint x: 542, endPoint y: 164, distance: 56.4
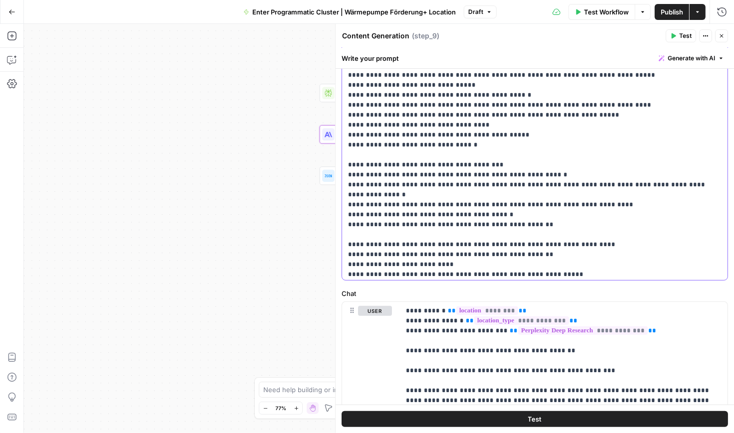
copy p "**********"
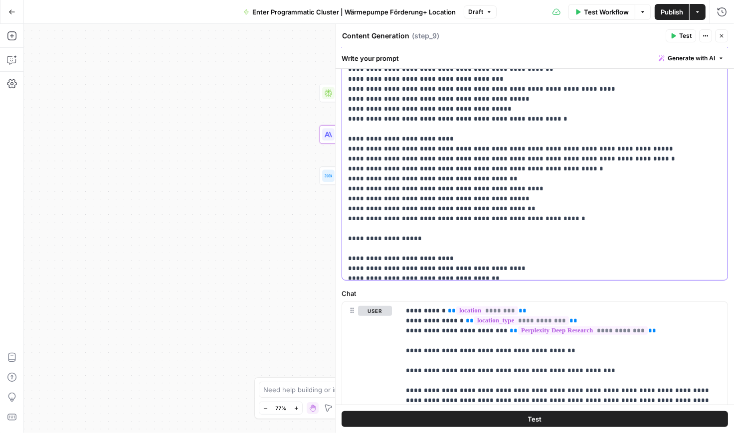
scroll to position [466, 0]
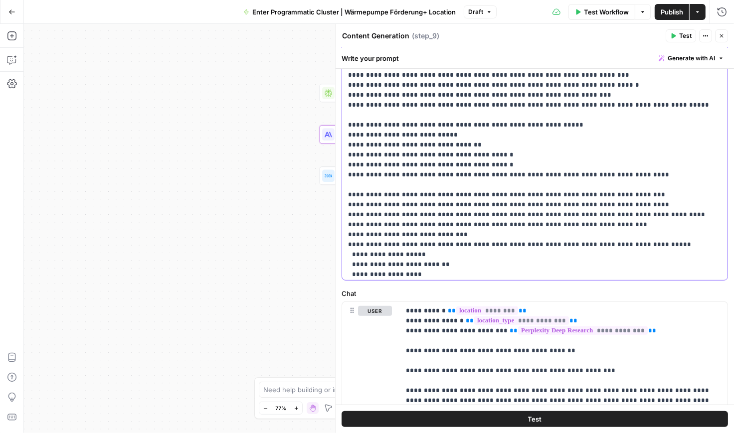
scroll to position [1402, 0]
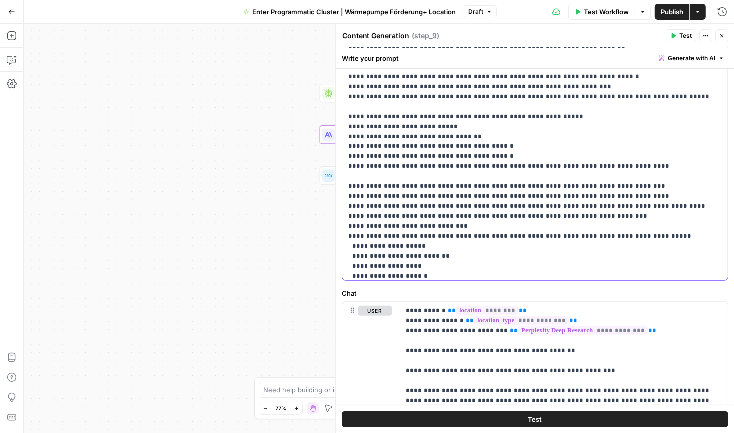
drag, startPoint x: 427, startPoint y: 180, endPoint x: 353, endPoint y: 179, distance: 73.8
copy p "**********"
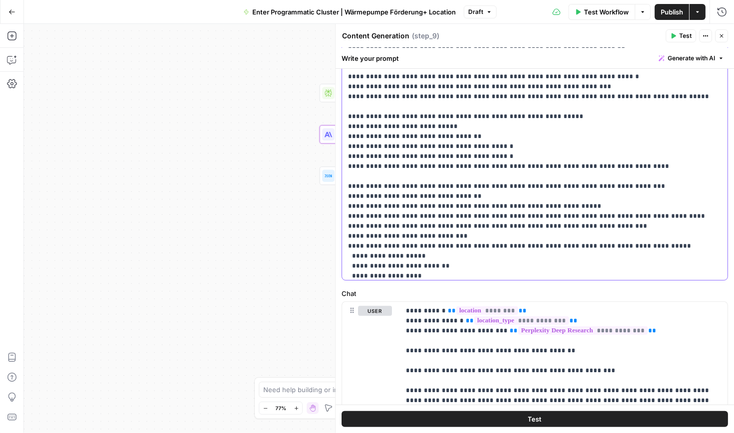
drag, startPoint x: 403, startPoint y: 187, endPoint x: 376, endPoint y: 187, distance: 26.9
drag, startPoint x: 430, startPoint y: 186, endPoint x: 401, endPoint y: 187, distance: 28.9
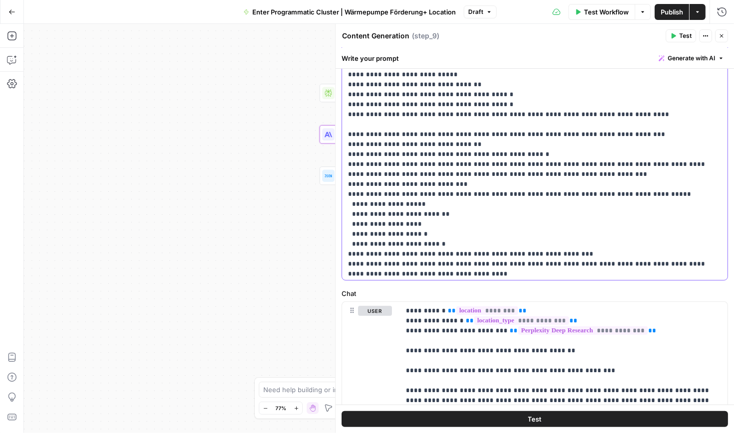
scroll to position [1460, 0]
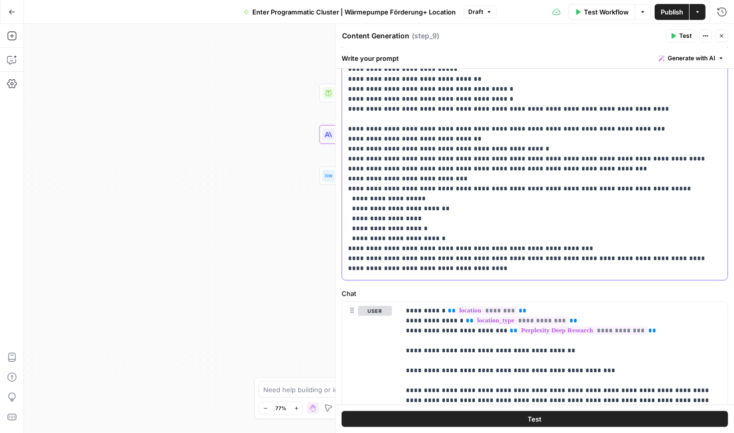
drag, startPoint x: 534, startPoint y: 237, endPoint x: 505, endPoint y: 238, distance: 28.4
drag, startPoint x: 561, startPoint y: 237, endPoint x: 519, endPoint y: 237, distance: 41.4
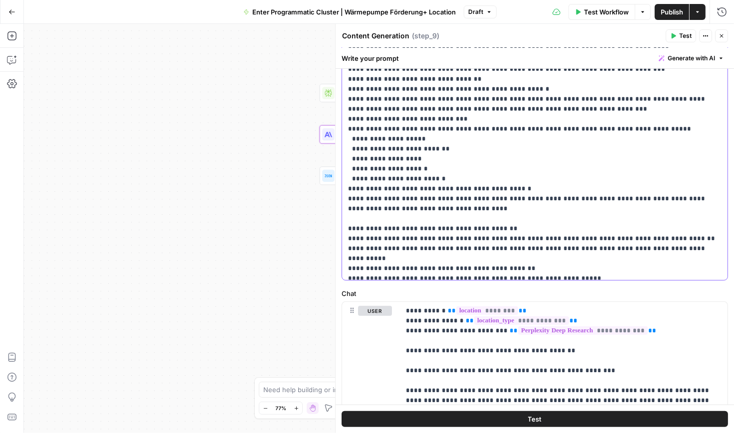
scroll to position [1550, 0]
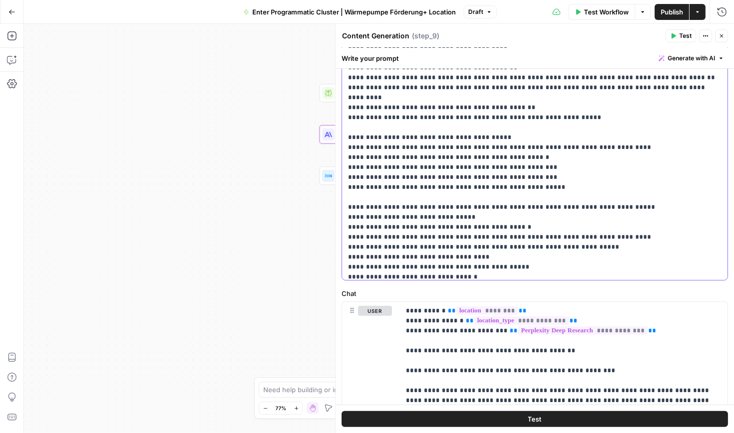
scroll to position [1682, 0]
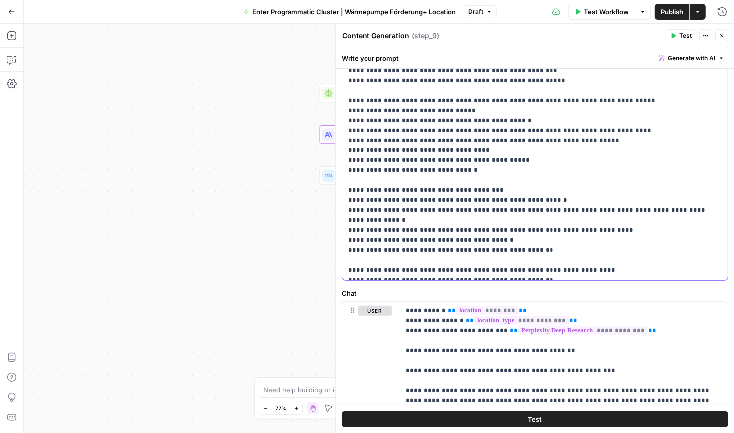
scroll to position [1783, 0]
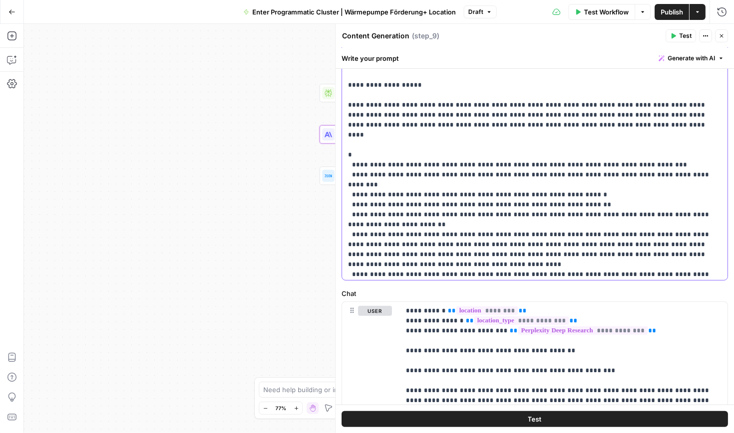
scroll to position [2444, 0]
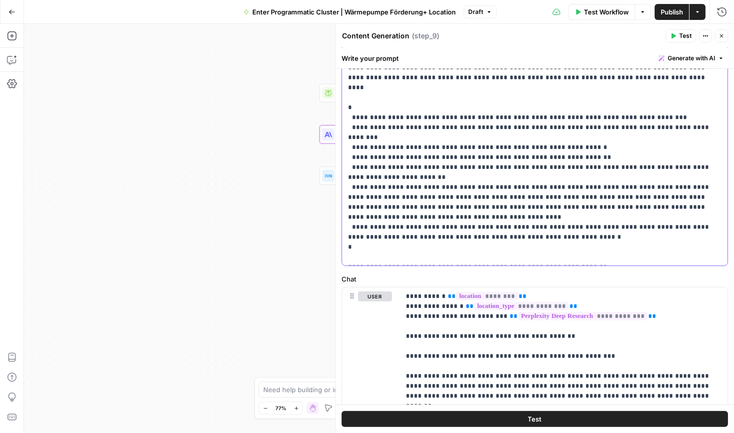
click at [677, 12] on span "Publish" at bounding box center [672, 12] width 22 height 10
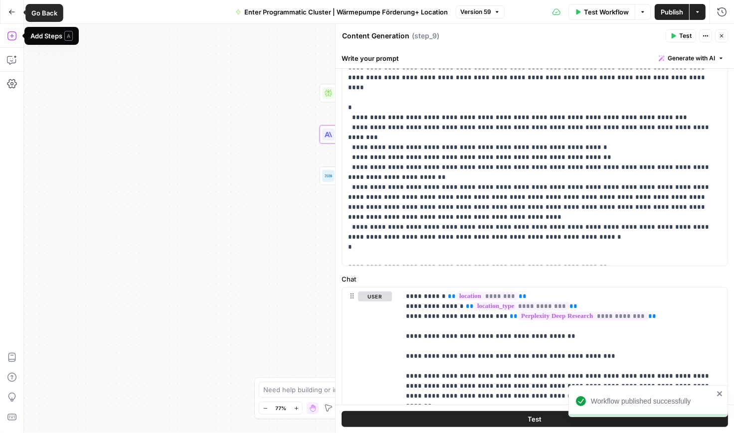
click at [16, 14] on button "Go Back" at bounding box center [12, 12] width 18 height 18
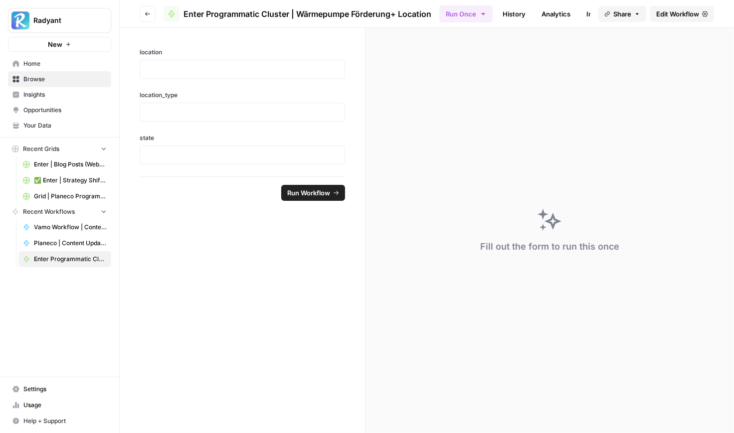
click at [41, 58] on link "Home" at bounding box center [59, 64] width 103 height 16
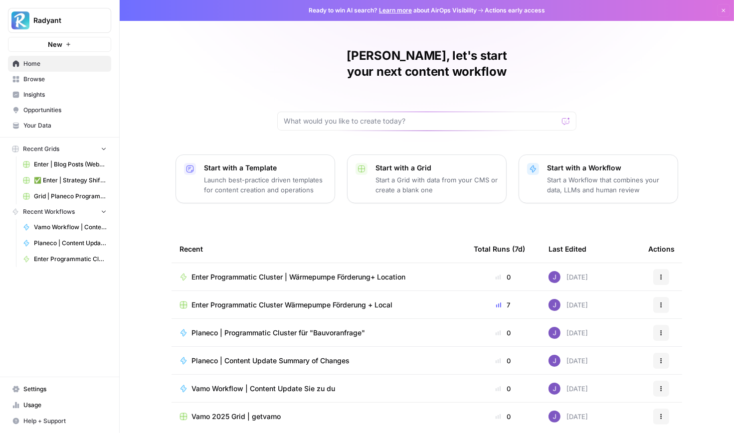
click at [298, 300] on span "Enter Programmatic Cluster Wärmepumpe Förderung + Local" at bounding box center [292, 305] width 201 height 10
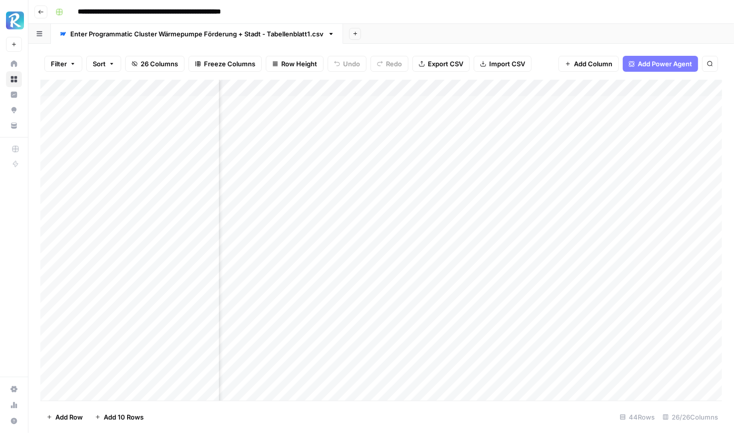
scroll to position [0, 255]
click at [445, 103] on div "Add Column" at bounding box center [381, 240] width 682 height 321
click at [447, 122] on div "Add Column" at bounding box center [381, 240] width 682 height 321
click at [448, 137] on div "Add Column" at bounding box center [381, 240] width 682 height 321
click at [445, 157] on div "Add Column" at bounding box center [381, 240] width 682 height 321
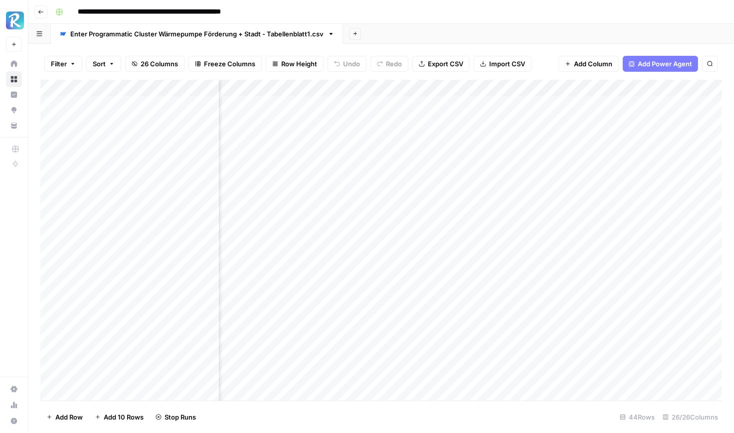
click at [448, 172] on div "Add Column" at bounding box center [381, 240] width 682 height 321
click at [447, 188] on div "Add Column" at bounding box center [381, 240] width 682 height 321
click at [447, 205] on div "Add Column" at bounding box center [381, 240] width 682 height 321
click at [449, 221] on div "Add Column" at bounding box center [381, 240] width 682 height 321
click at [447, 241] on div "Add Column" at bounding box center [381, 240] width 682 height 321
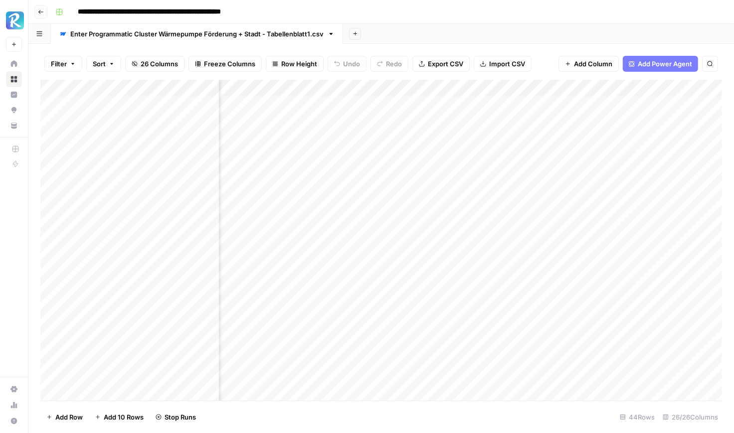
click at [404, 258] on div "Add Column" at bounding box center [381, 240] width 682 height 321
click at [548, 87] on div "Add Column" at bounding box center [381, 240] width 682 height 321
click at [574, 45] on div "Filter Sort 26 Columns Freeze Columns Row Height Undo Redo Export CSV Import CS…" at bounding box center [381, 238] width 706 height 389
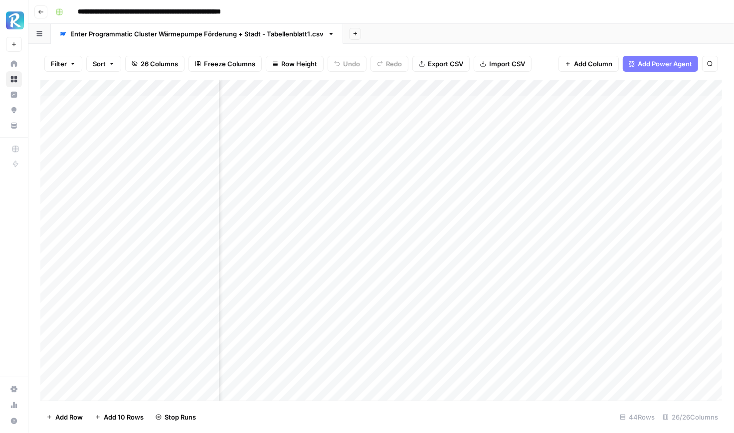
click at [552, 88] on div "Add Column" at bounding box center [381, 240] width 682 height 321
click at [526, 152] on span "Edit" at bounding box center [548, 150] width 87 height 10
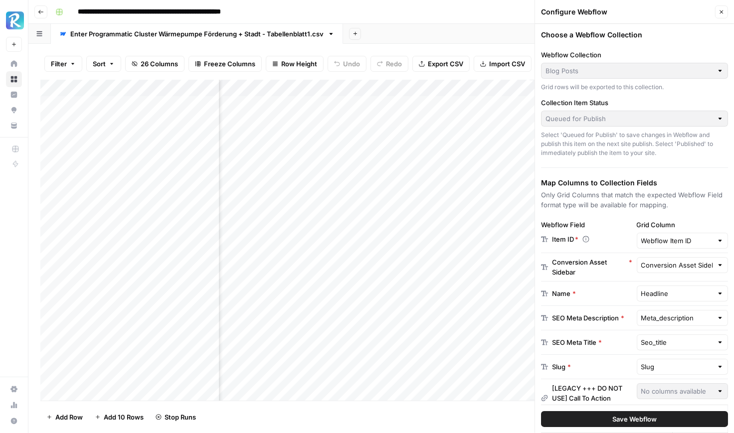
scroll to position [0, 2026]
drag, startPoint x: 521, startPoint y: 89, endPoint x: 493, endPoint y: 95, distance: 29.0
click at [493, 95] on div "Add Column" at bounding box center [381, 240] width 682 height 321
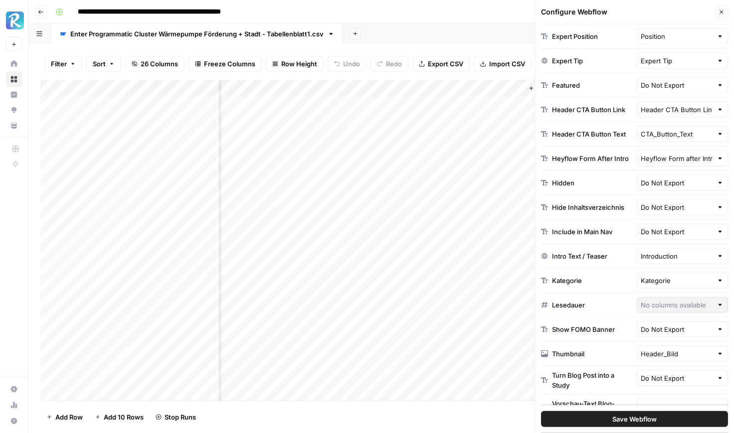
scroll to position [731, 0]
click at [689, 401] on div at bounding box center [720, 406] width 7 height 10
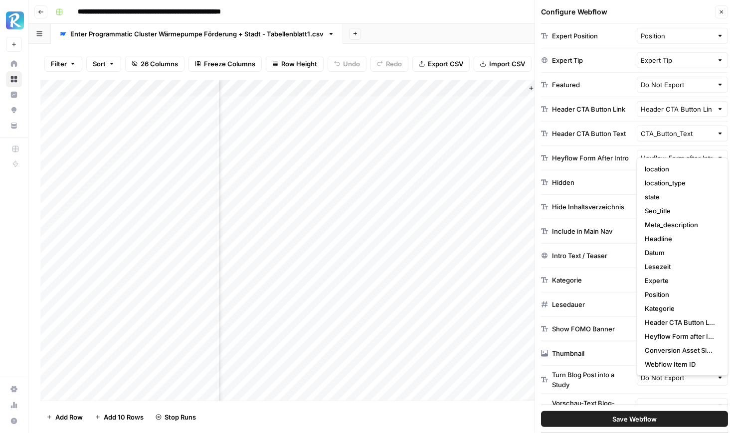
scroll to position [0, 0]
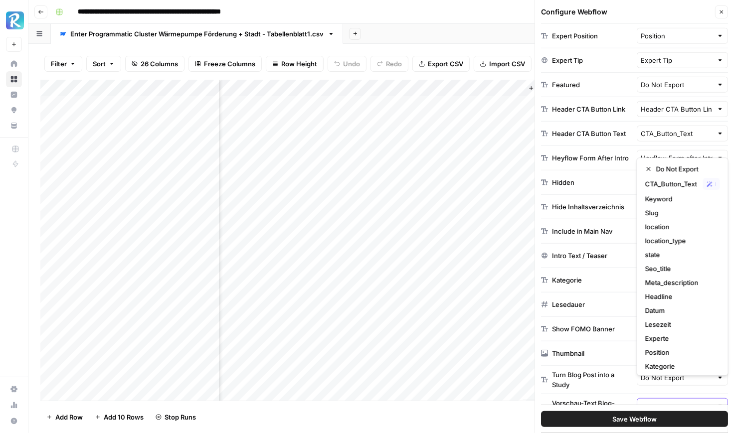
click at [652, 401] on input "text" at bounding box center [677, 406] width 72 height 10
click at [689, 401] on div at bounding box center [720, 406] width 7 height 10
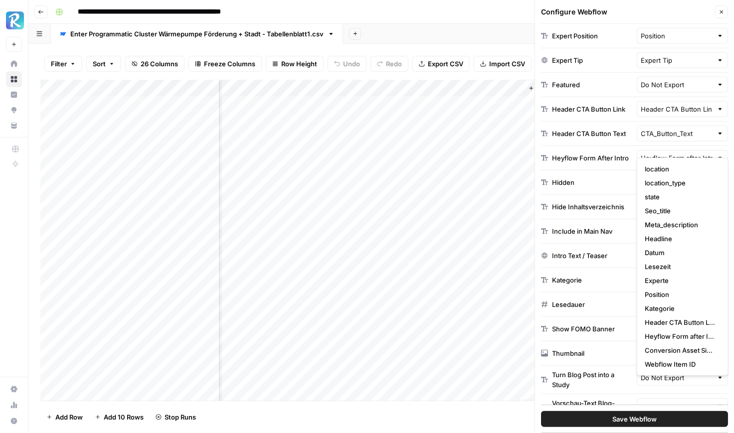
click at [674, 398] on div at bounding box center [683, 406] width 92 height 16
click at [689, 401] on div at bounding box center [720, 406] width 7 height 10
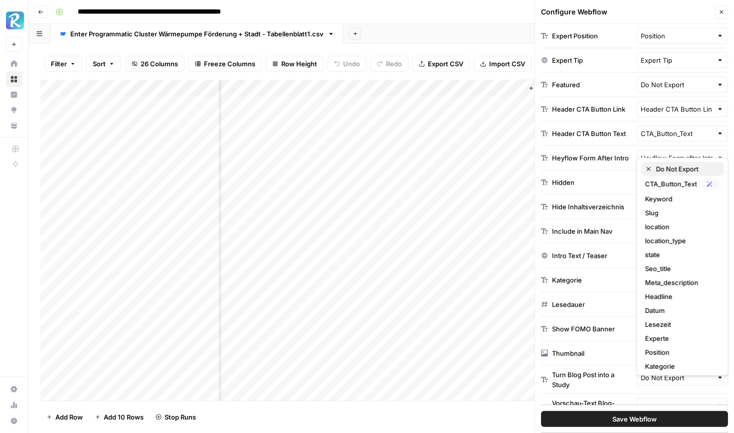
click at [659, 170] on span "Do Not Export" at bounding box center [686, 169] width 60 height 10
type input "Do Not Export"
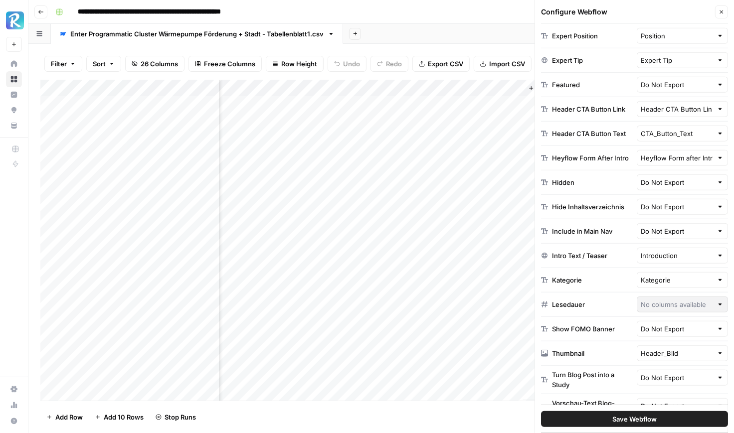
click at [689, 398] on div "Do Not Export" at bounding box center [683, 406] width 92 height 16
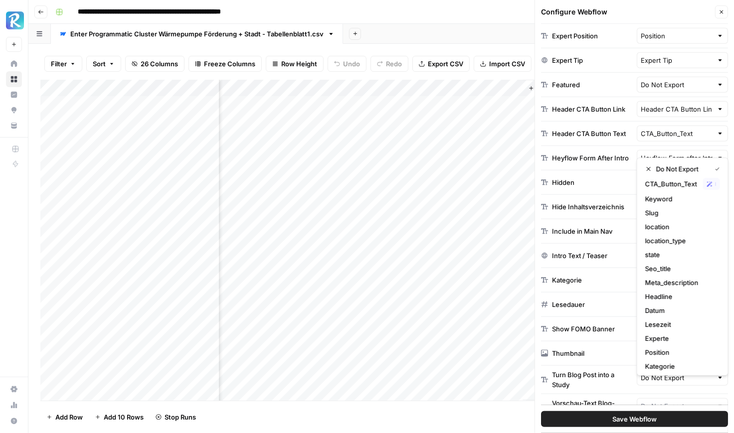
scroll to position [58, 0]
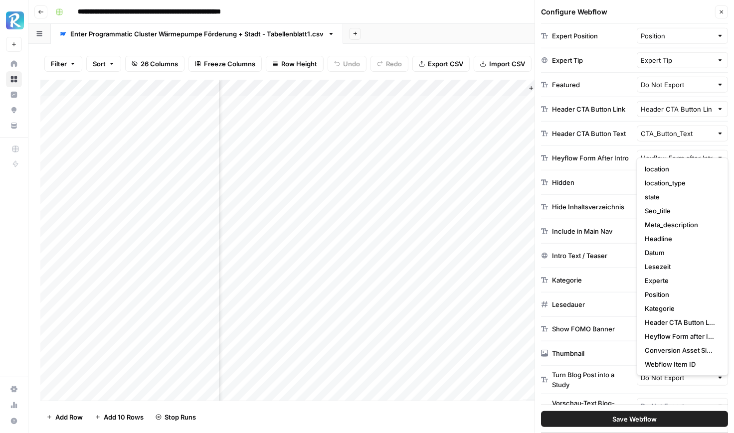
type input "Do Not Export"
click at [546, 400] on div "Choose a Webflow Collection Webflow Collection Blog Posts Grid rows will be exp…" at bounding box center [634, 228] width 199 height 409
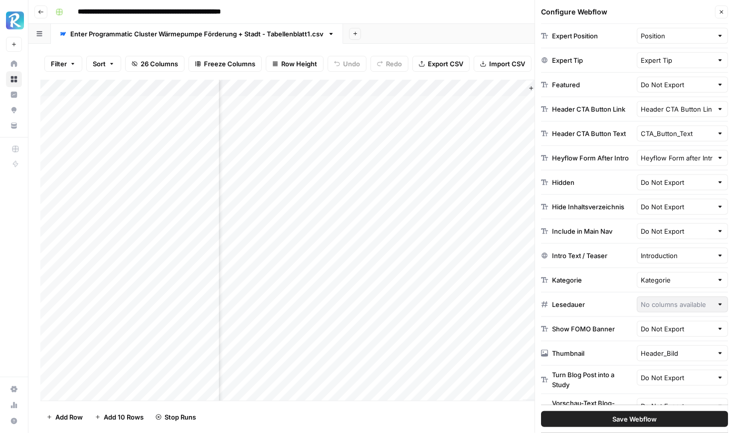
click at [635, 422] on span "Save Webflow" at bounding box center [634, 419] width 44 height 10
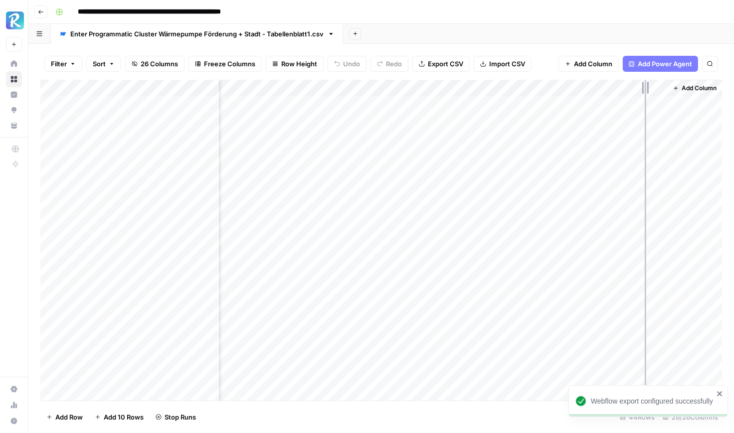
drag, startPoint x: 665, startPoint y: 90, endPoint x: 645, endPoint y: 93, distance: 20.2
click at [645, 93] on div "Add Column" at bounding box center [381, 240] width 682 height 321
click at [374, 103] on div "Add Column" at bounding box center [381, 240] width 682 height 321
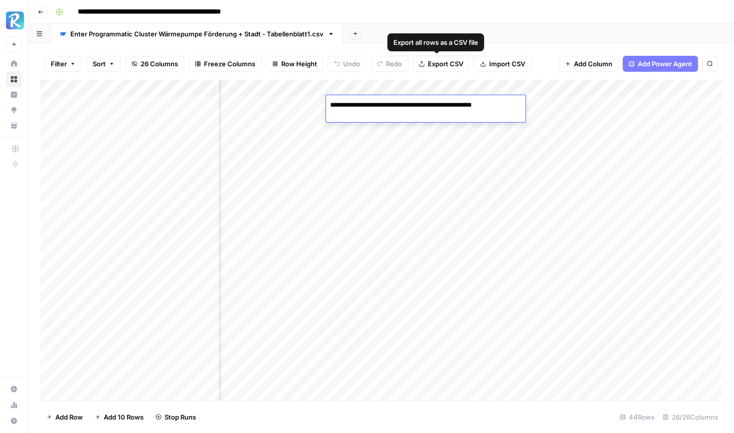
click at [486, 41] on div "Add Sheet" at bounding box center [538, 34] width 391 height 20
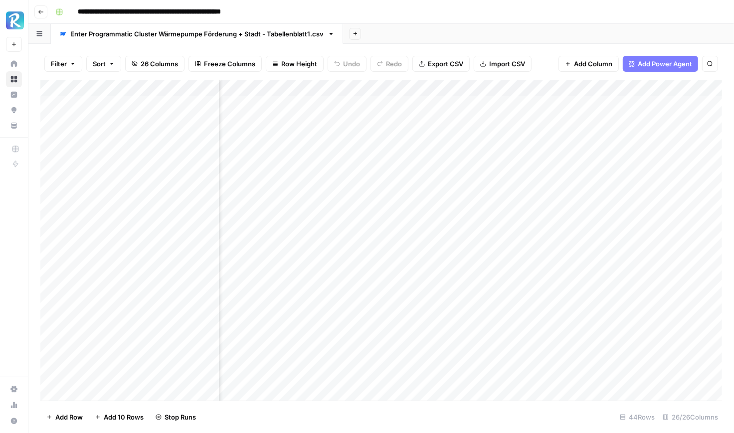
click at [442, 103] on div "Add Column" at bounding box center [381, 240] width 682 height 321
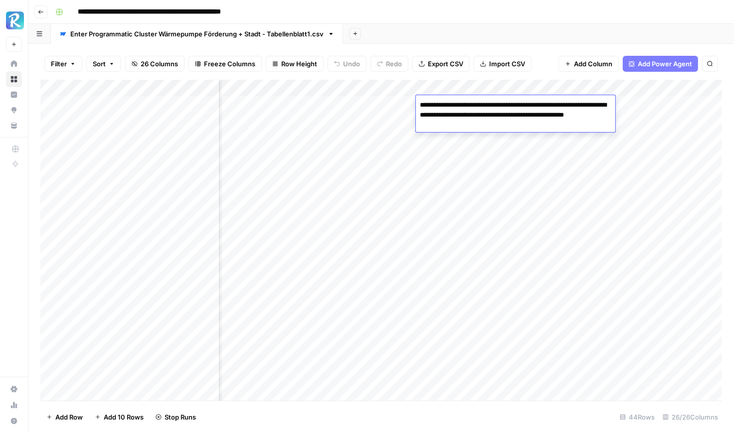
click at [520, 36] on div "Add Sheet" at bounding box center [538, 34] width 391 height 20
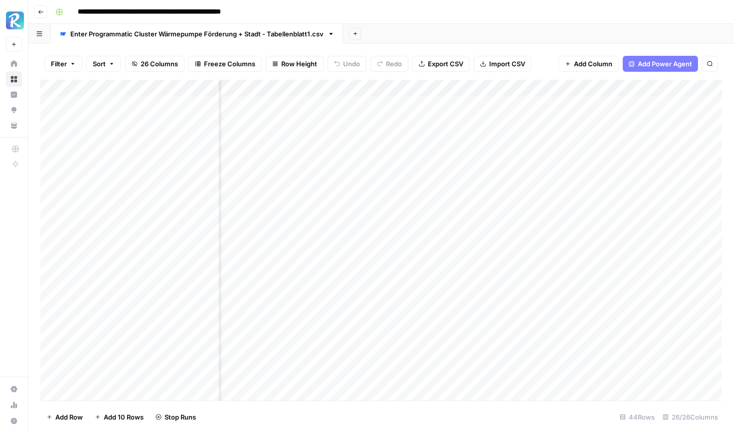
click at [550, 106] on div "Add Column" at bounding box center [381, 240] width 682 height 321
click at [545, 56] on div "Filter Sort 26 Columns Freeze Columns Row Height Undo Redo Export CSV Import CS…" at bounding box center [381, 64] width 682 height 32
click at [504, 106] on div "Add Column" at bounding box center [381, 240] width 682 height 321
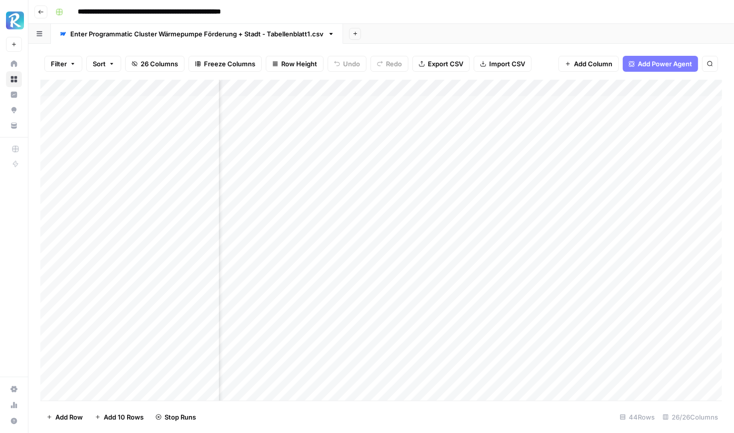
click at [504, 106] on div "Add Column" at bounding box center [381, 240] width 682 height 321
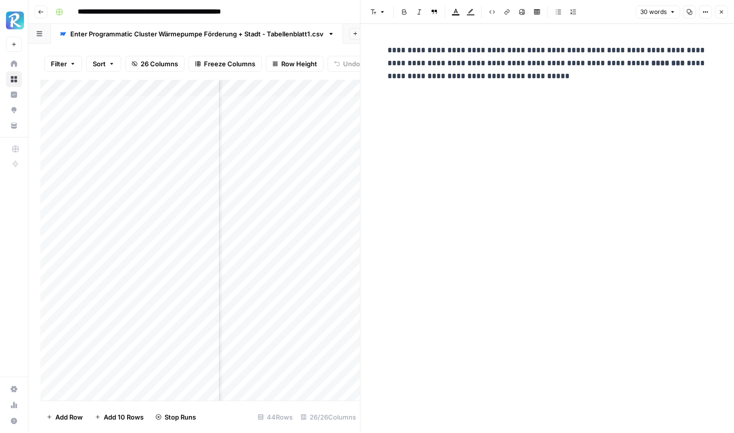
scroll to position [0, 683]
click at [689, 13] on button "Close" at bounding box center [721, 11] width 13 height 13
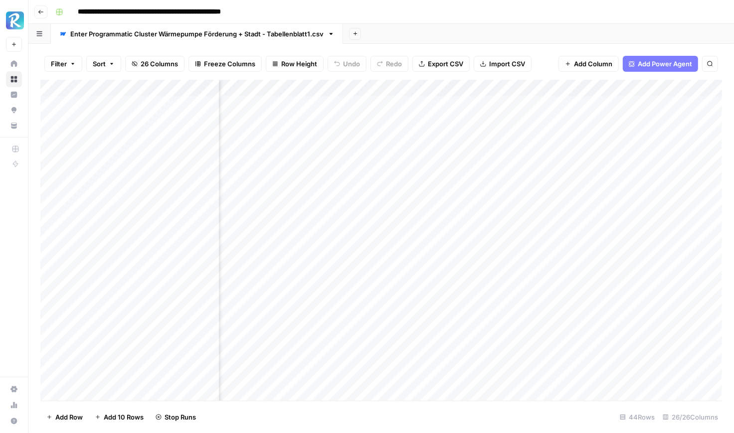
click at [429, 105] on div "Add Column" at bounding box center [381, 240] width 682 height 321
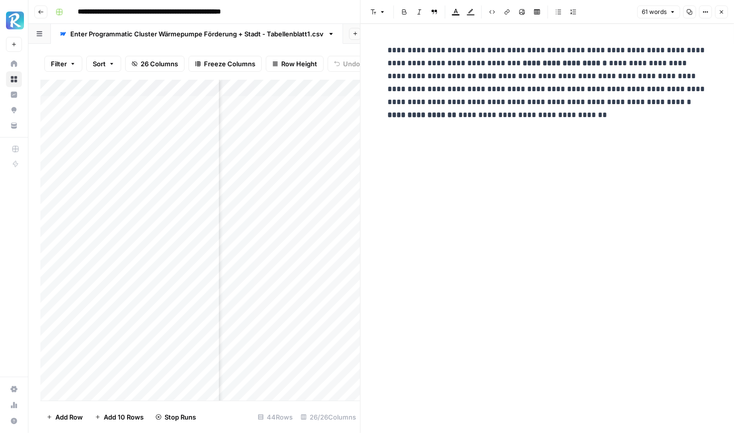
click at [689, 9] on icon "button" at bounding box center [722, 12] width 6 height 6
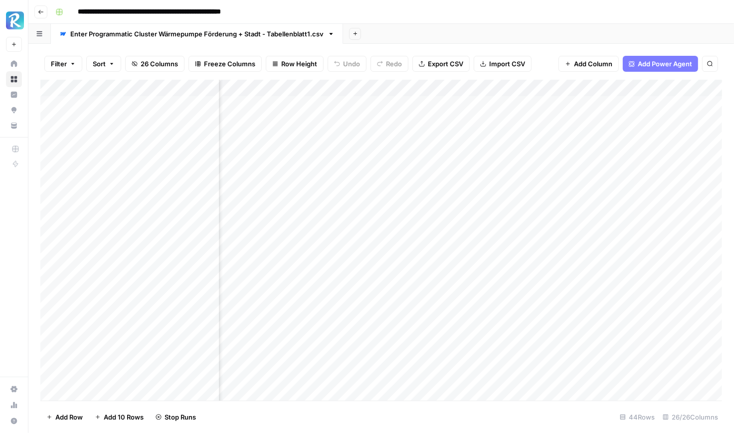
scroll to position [0, 829]
click at [373, 102] on div "Add Column" at bounding box center [381, 240] width 682 height 321
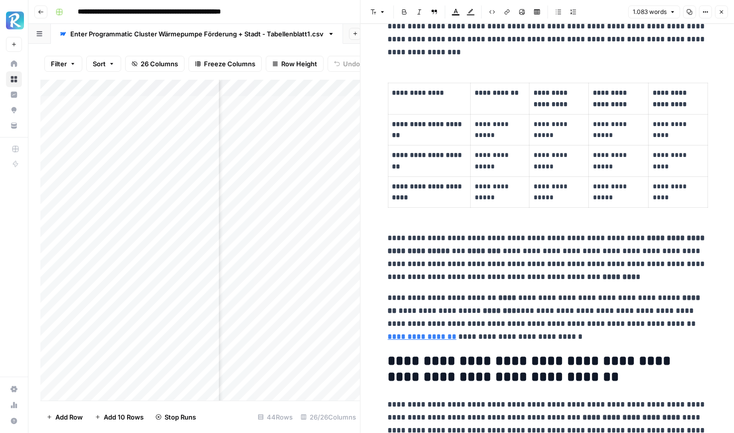
scroll to position [981, 0]
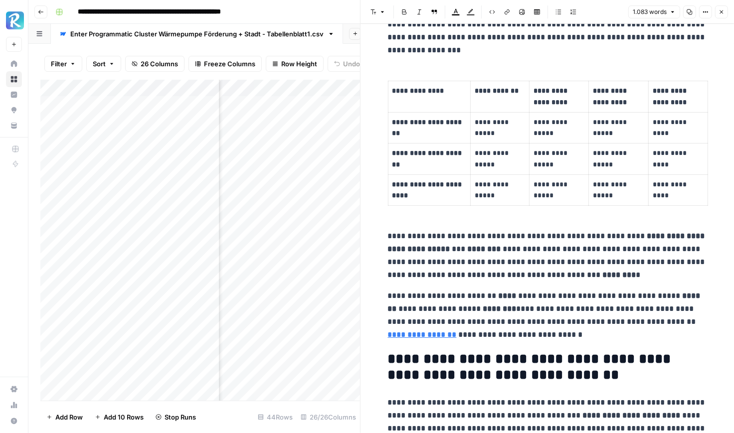
click at [589, 341] on div "**********" at bounding box center [547, 194] width 331 height 2273
click at [567, 333] on p "**********" at bounding box center [547, 316] width 319 height 52
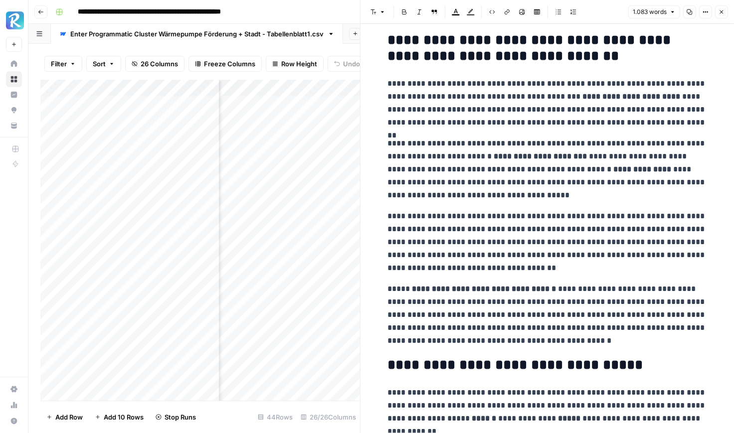
scroll to position [1254, 0]
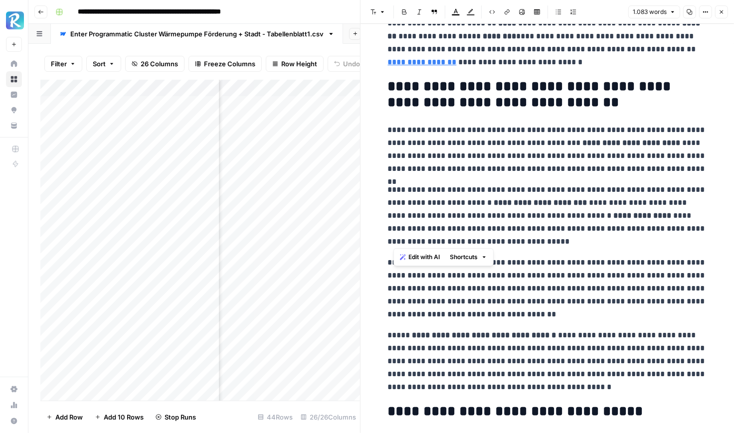
drag, startPoint x: 581, startPoint y: 240, endPoint x: 387, endPoint y: 191, distance: 200.7
click at [689, 8] on button "Close" at bounding box center [721, 11] width 13 height 13
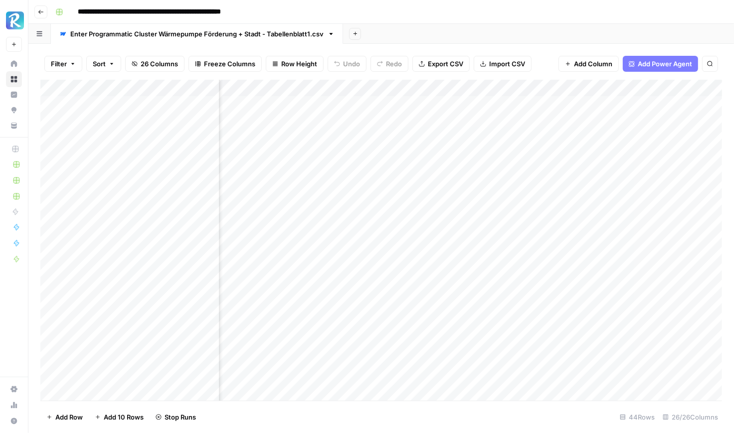
click at [395, 120] on div "Add Column" at bounding box center [381, 240] width 682 height 321
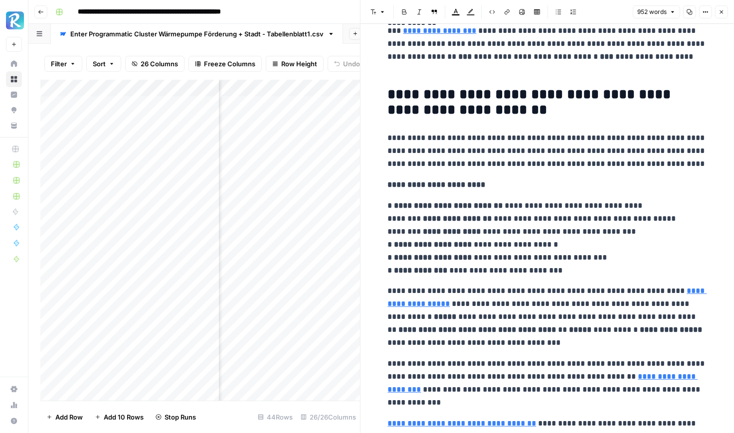
scroll to position [2002, 0]
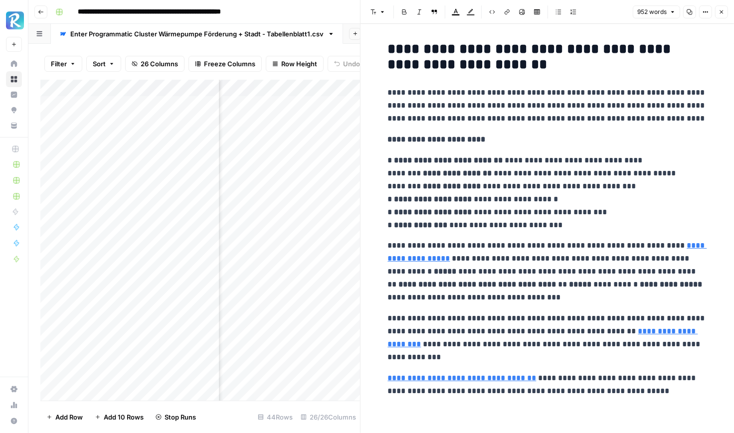
click at [689, 7] on button "Close" at bounding box center [721, 11] width 13 height 13
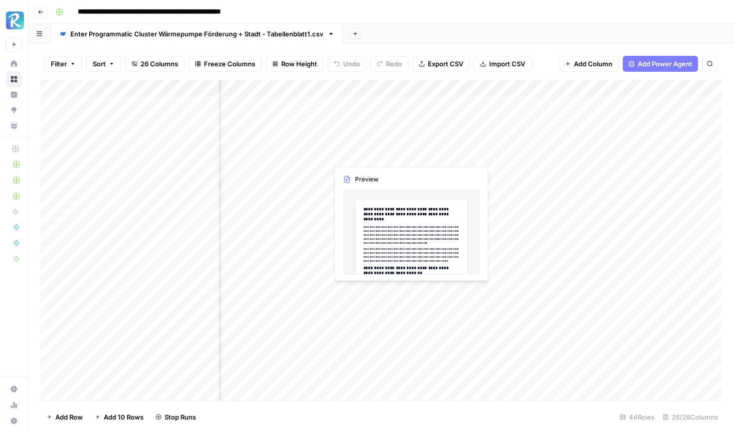
click at [375, 145] on div "Add Column" at bounding box center [381, 240] width 682 height 321
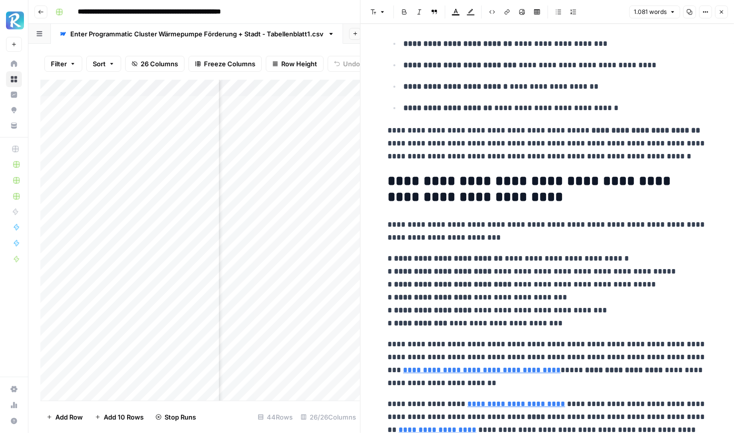
scroll to position [2133, 0]
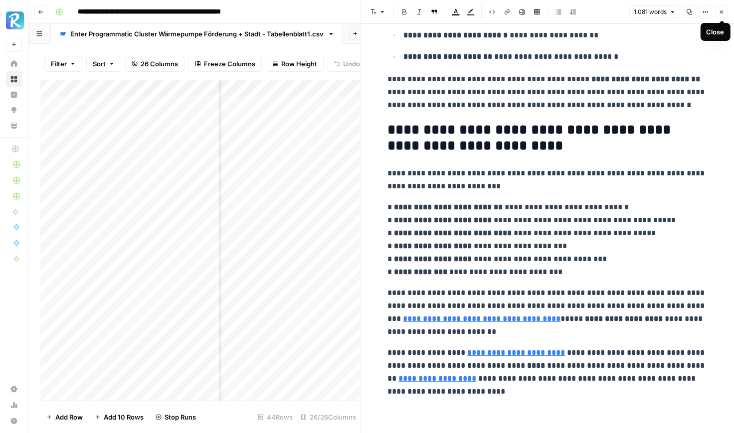
click at [689, 11] on icon "button" at bounding box center [722, 12] width 6 height 6
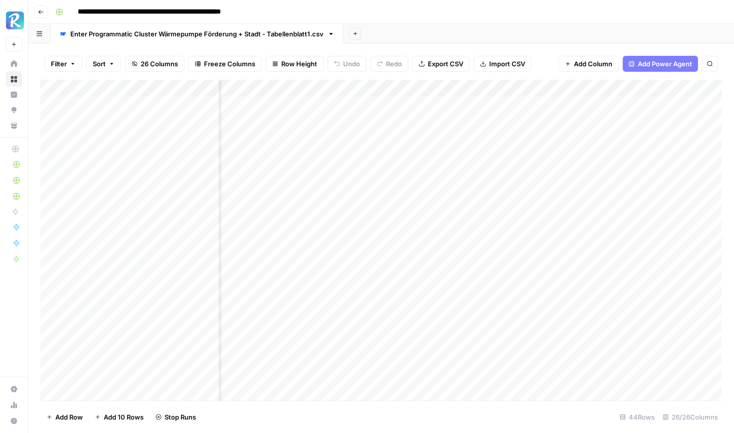
click at [380, 157] on div "Add Column" at bounding box center [381, 240] width 682 height 321
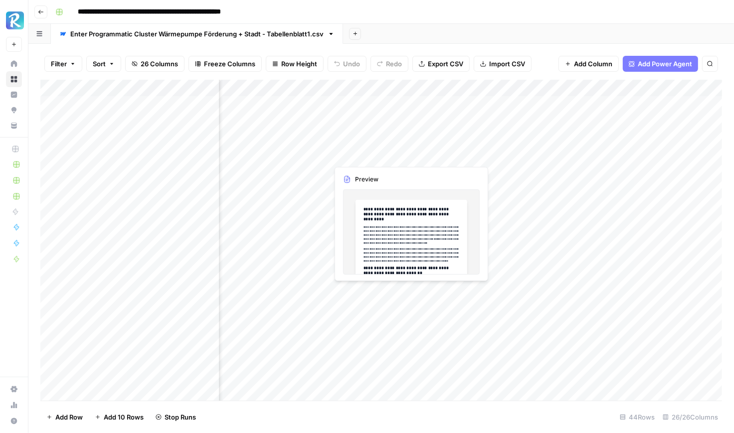
click at [380, 157] on div "Add Column" at bounding box center [381, 240] width 682 height 321
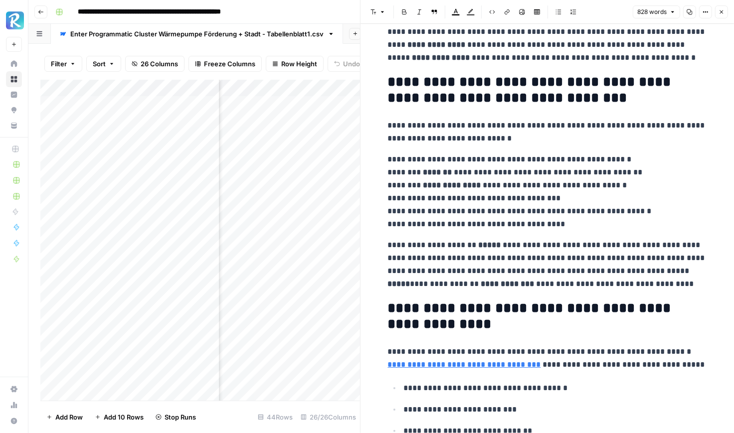
scroll to position [1873, 0]
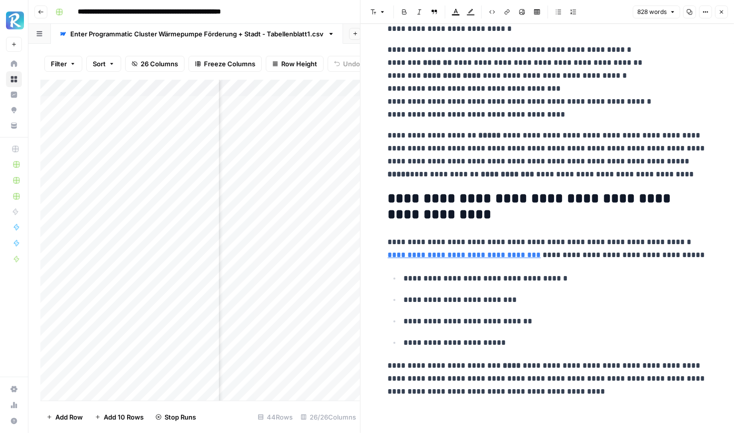
click at [689, 13] on icon "button" at bounding box center [722, 12] width 6 height 6
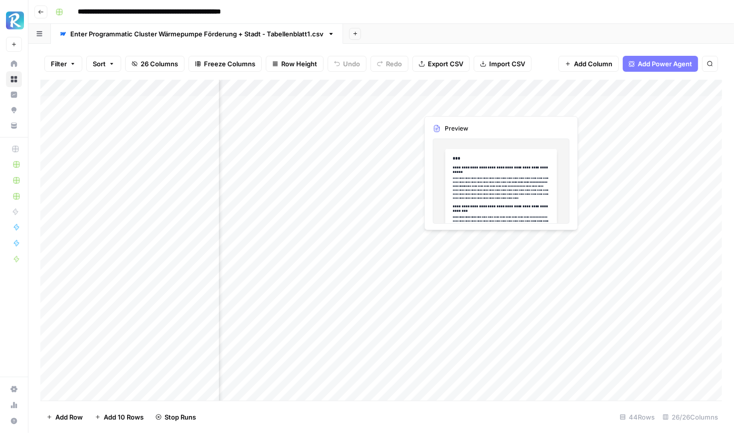
click at [465, 110] on div "Add Column" at bounding box center [381, 240] width 682 height 321
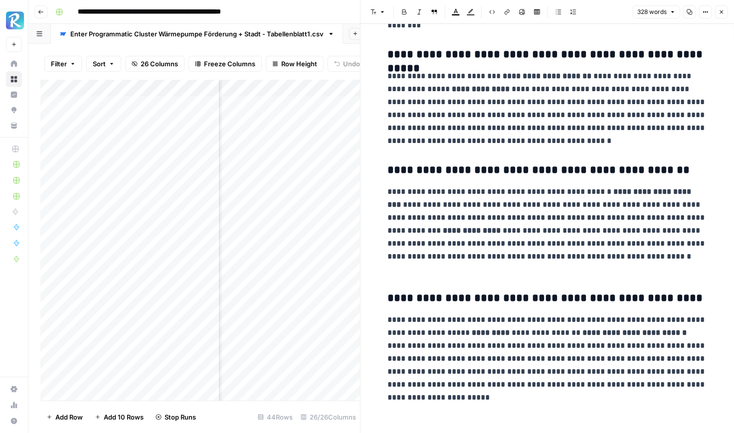
scroll to position [294, 0]
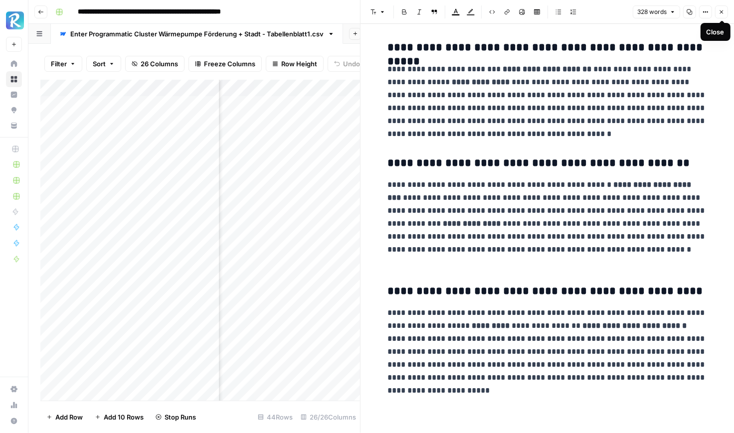
click at [689, 15] on button "Close" at bounding box center [721, 11] width 13 height 13
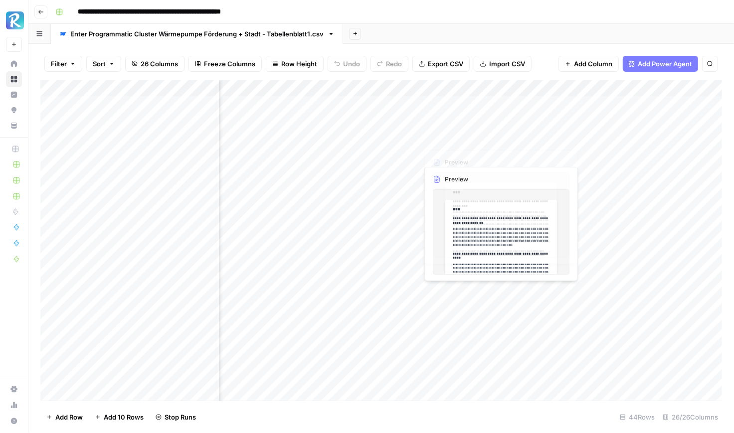
click at [451, 117] on div "Add Column" at bounding box center [381, 240] width 682 height 321
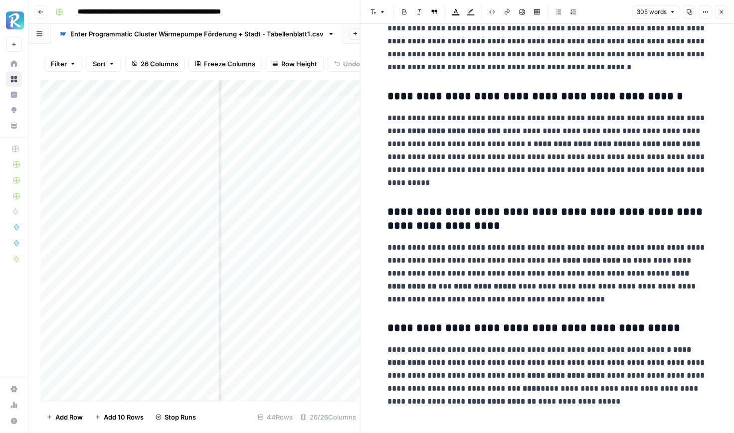
scroll to position [243, 0]
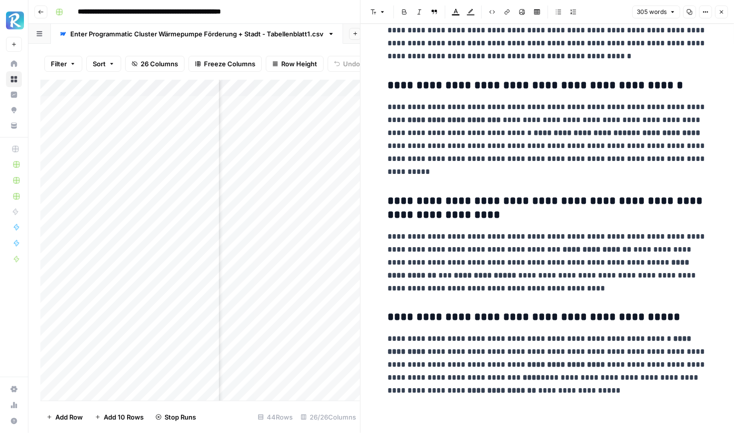
click at [689, 15] on button "Close" at bounding box center [721, 11] width 13 height 13
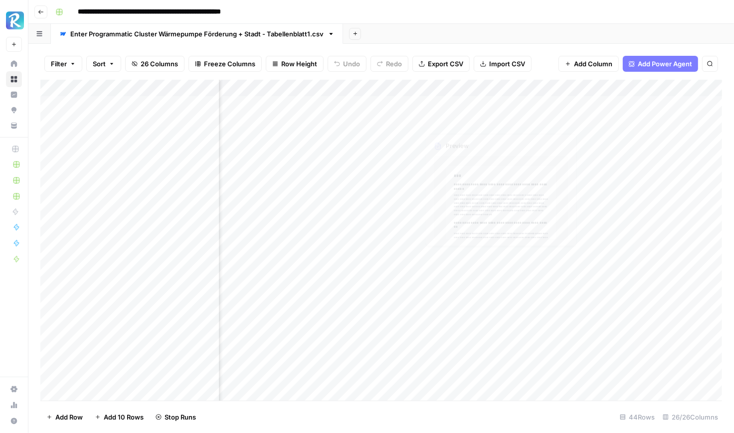
click at [469, 142] on div "Add Column" at bounding box center [381, 240] width 682 height 321
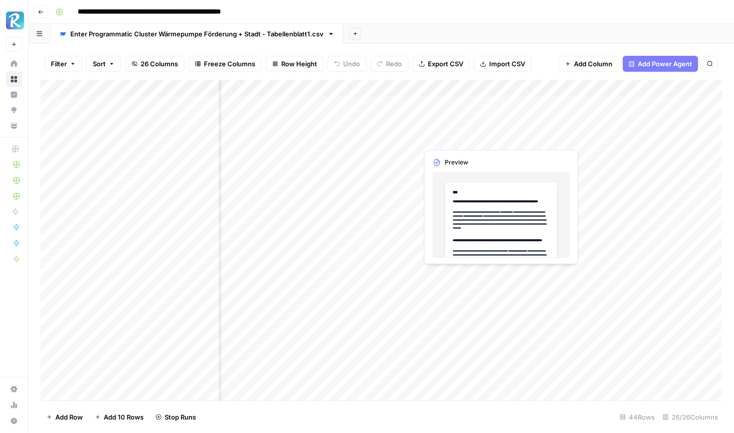
click at [469, 142] on div "Add Column" at bounding box center [381, 240] width 682 height 321
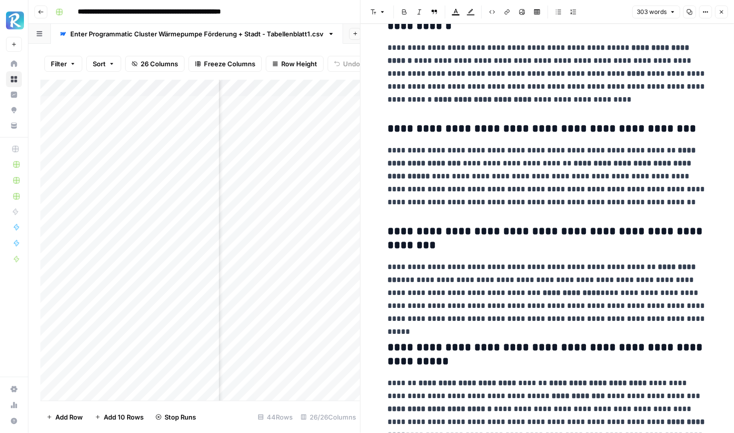
scroll to position [244, 0]
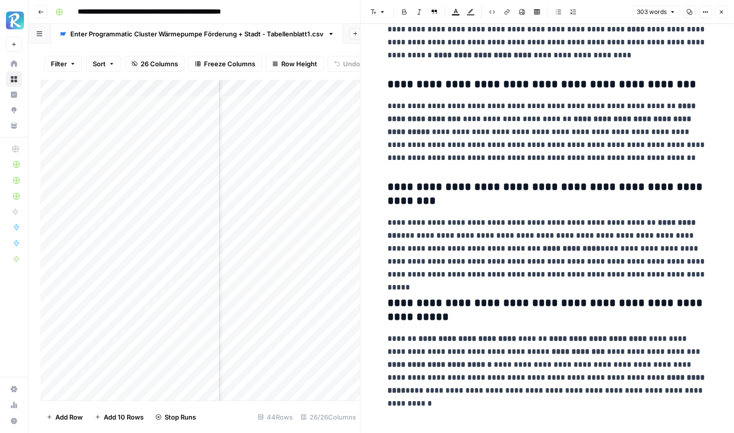
click at [689, 11] on icon "button" at bounding box center [722, 12] width 6 height 6
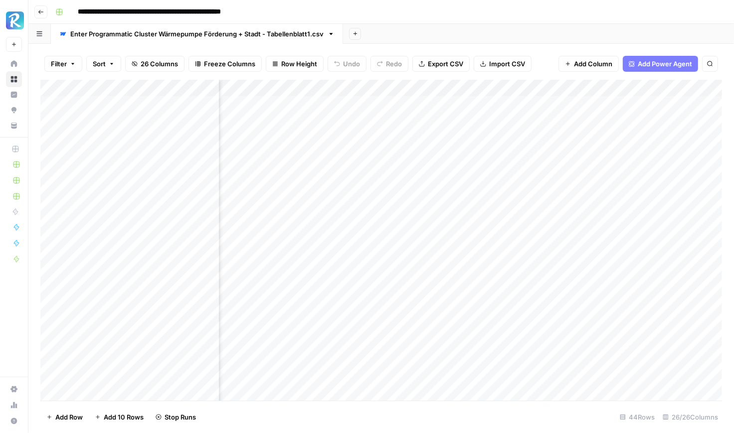
click at [474, 154] on div "Add Column" at bounding box center [381, 240] width 682 height 321
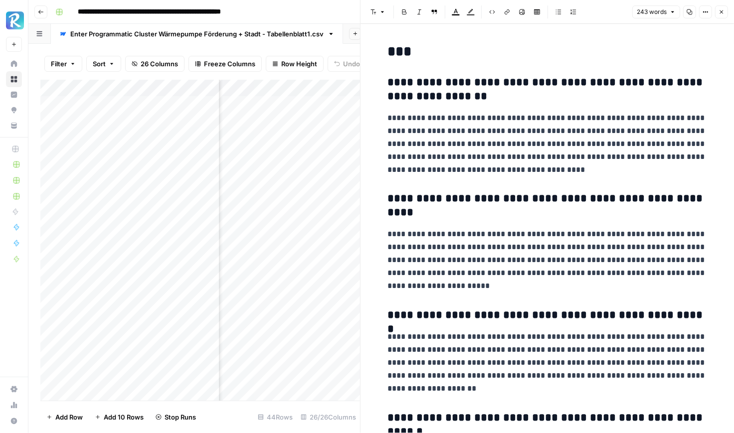
click at [689, 8] on button "Close" at bounding box center [721, 11] width 13 height 13
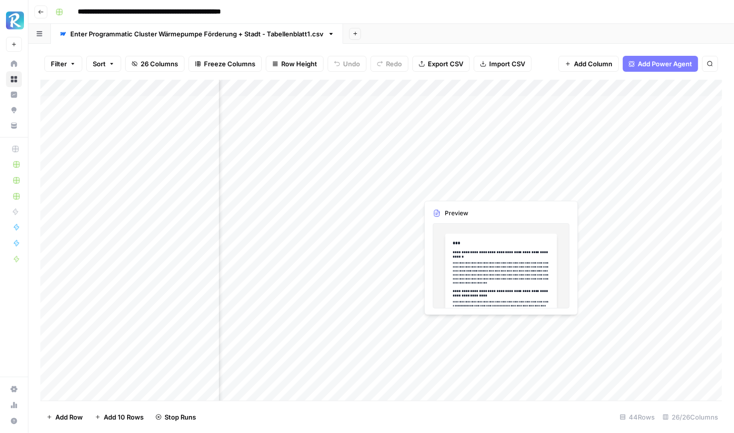
click at [463, 188] on div "Add Column" at bounding box center [381, 240] width 682 height 321
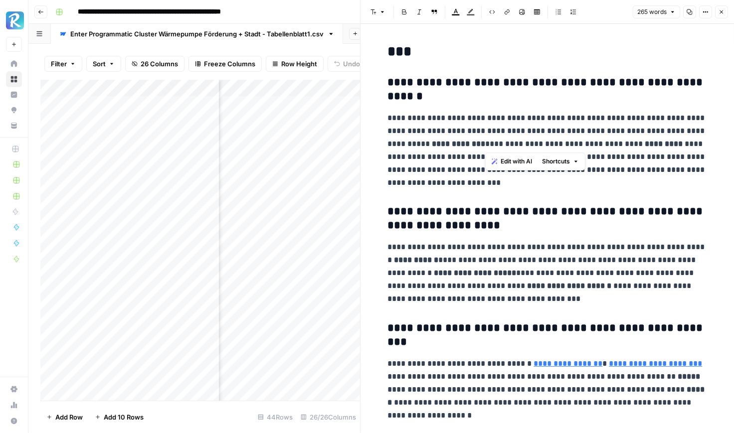
drag, startPoint x: 505, startPoint y: 131, endPoint x: 485, endPoint y: 140, distance: 22.1
click at [485, 140] on p "**********" at bounding box center [547, 151] width 319 height 78
copy p "**********"
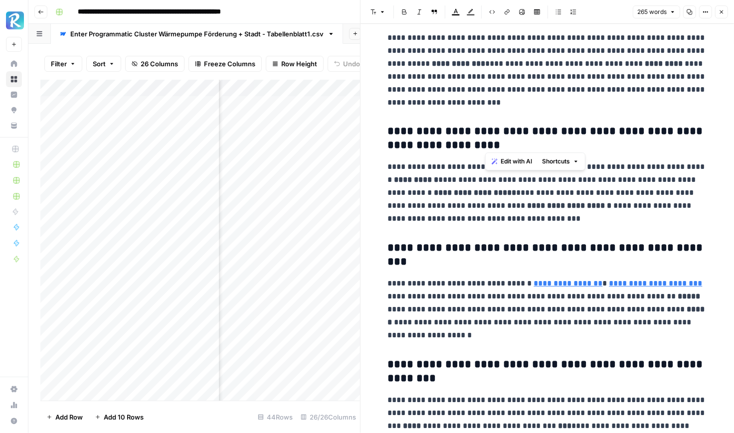
scroll to position [80, 0]
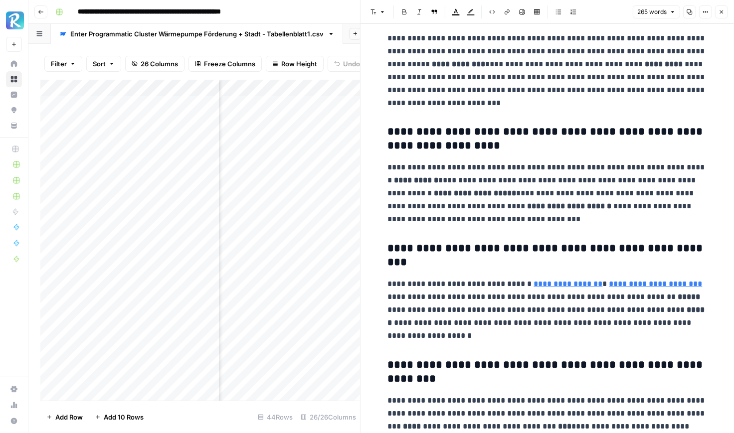
click at [543, 324] on p "**********" at bounding box center [547, 310] width 319 height 65
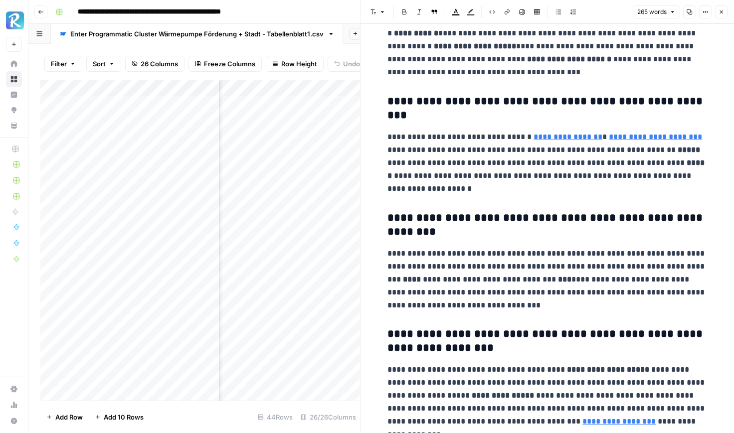
scroll to position [258, 0]
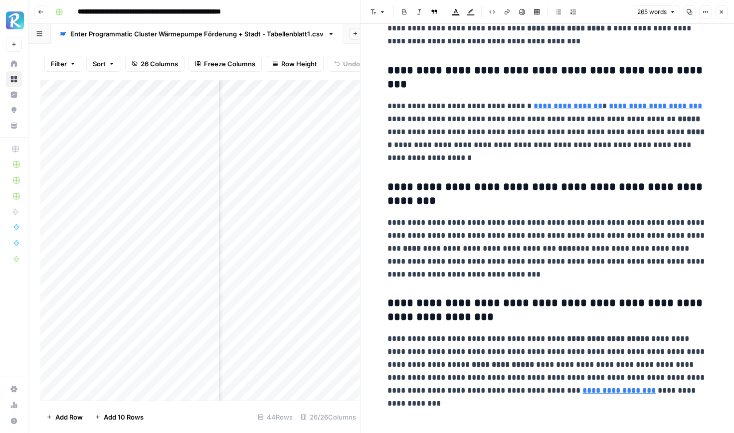
click at [689, 7] on button "Close" at bounding box center [721, 11] width 13 height 13
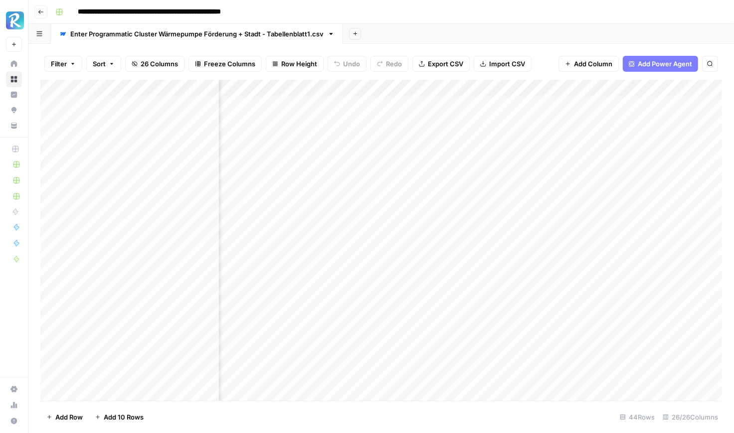
scroll to position [0, 831]
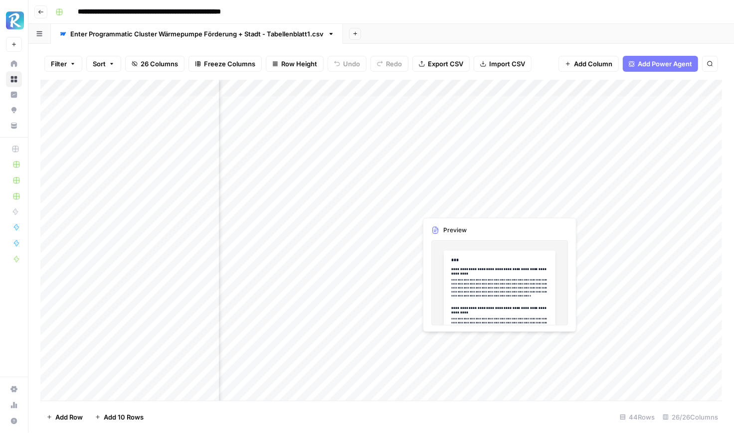
click at [367, 211] on div "Add Column" at bounding box center [381, 240] width 682 height 321
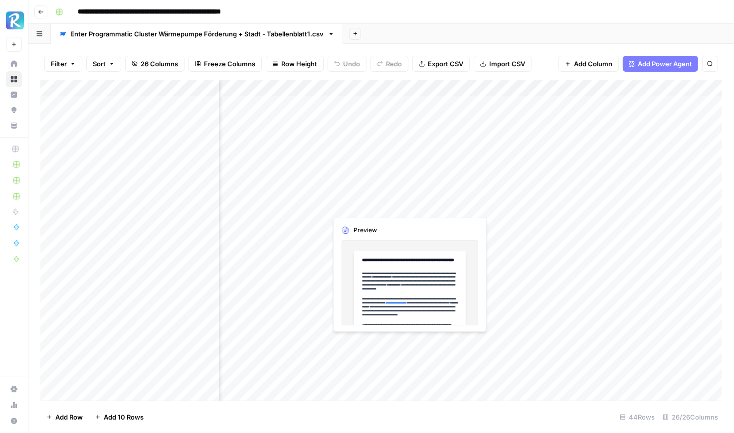
click at [367, 211] on div "Add Column" at bounding box center [381, 240] width 682 height 321
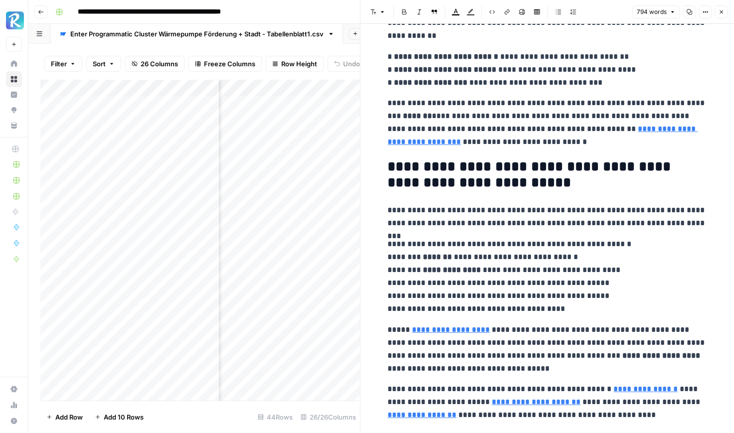
scroll to position [1520, 0]
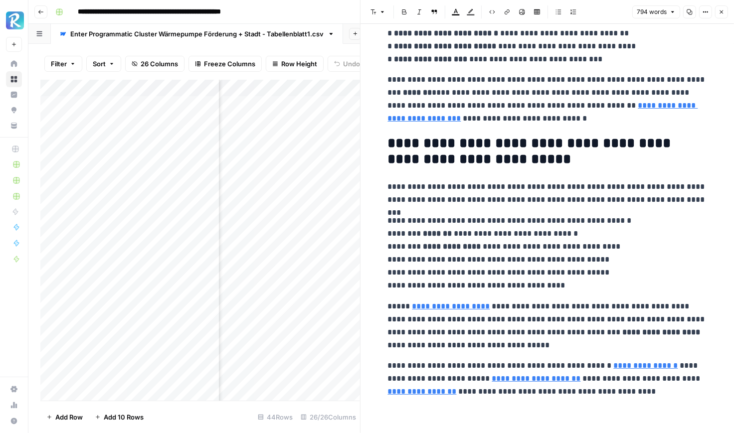
click at [689, 15] on button "Close" at bounding box center [721, 11] width 13 height 13
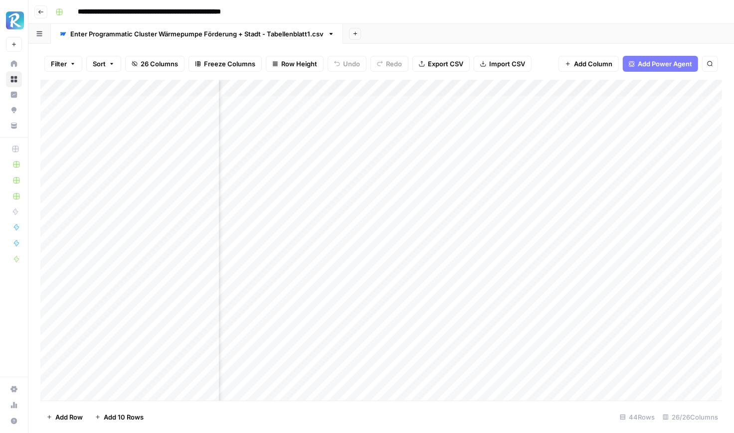
scroll to position [0, 741]
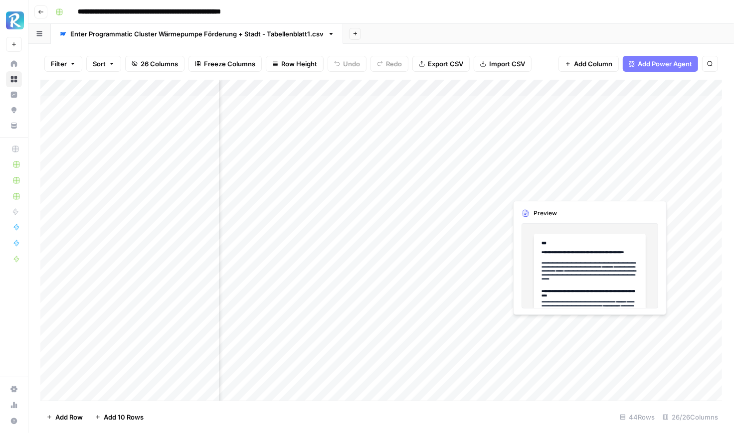
click at [532, 184] on div "Add Column" at bounding box center [381, 240] width 682 height 321
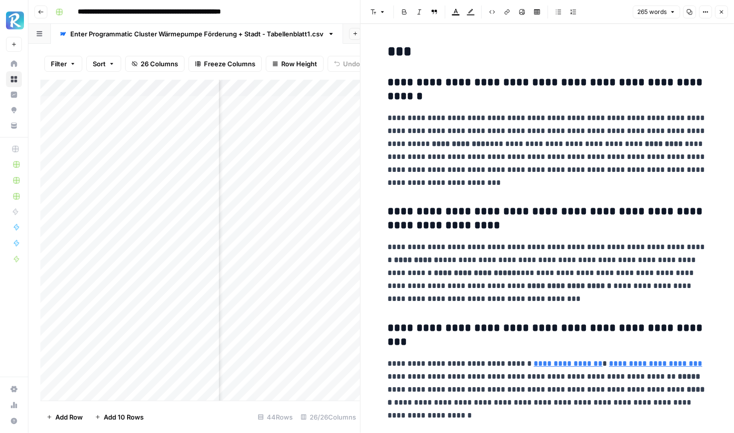
scroll to position [0, 951]
click at [328, 203] on div "Add Column" at bounding box center [200, 240] width 320 height 321
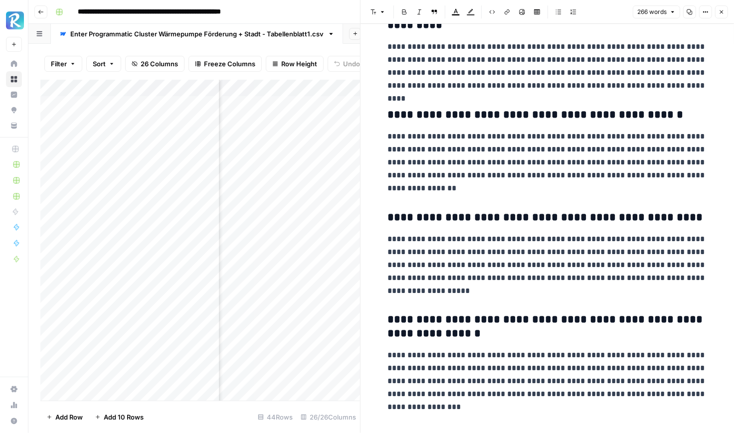
scroll to position [207, 0]
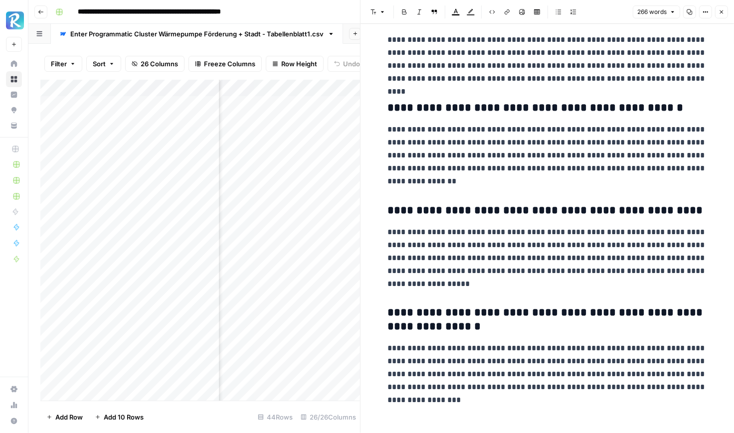
click at [689, 6] on button "Close" at bounding box center [721, 11] width 13 height 13
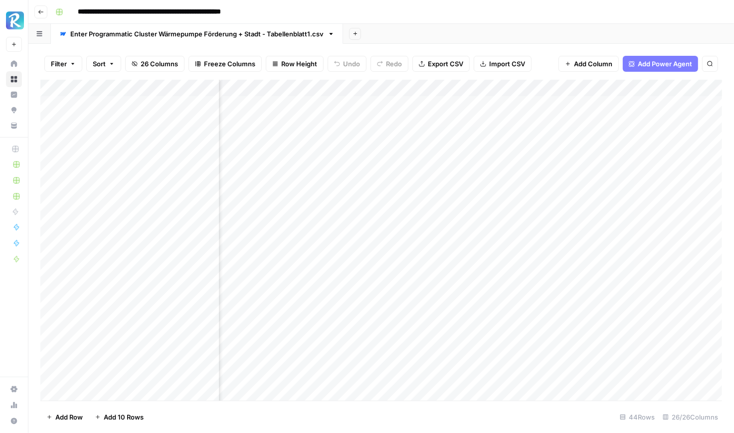
scroll to position [0, 714]
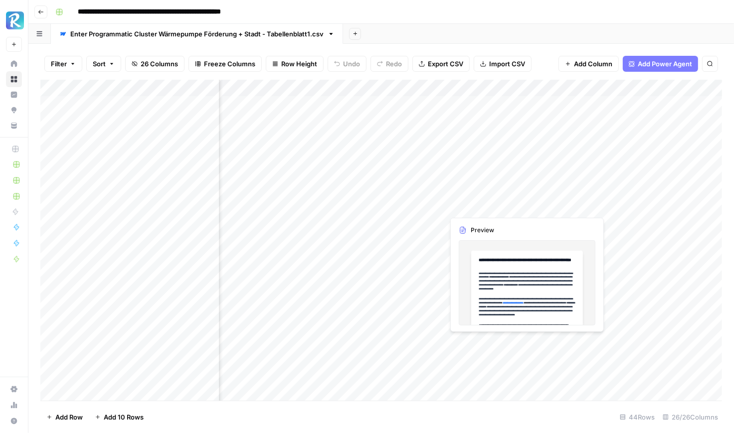
click at [492, 204] on div "Add Column" at bounding box center [381, 240] width 682 height 321
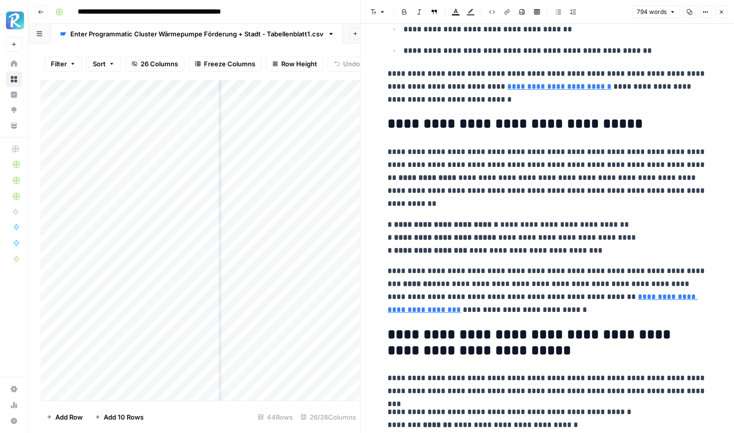
scroll to position [0, 871]
click at [317, 222] on div "Add Column" at bounding box center [200, 240] width 320 height 321
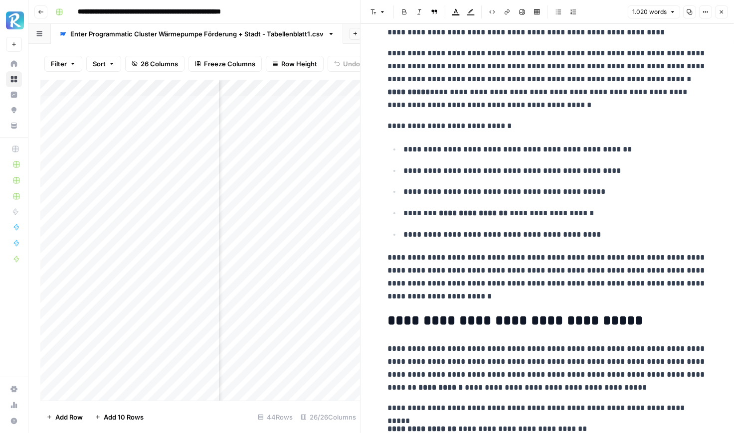
scroll to position [1343, 0]
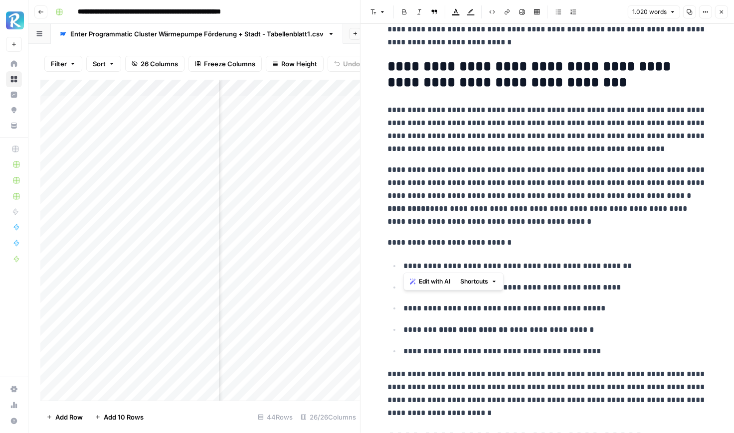
drag, startPoint x: 409, startPoint y: 263, endPoint x: 395, endPoint y: 263, distance: 14.0
click at [401, 263] on li "**********" at bounding box center [554, 265] width 306 height 13
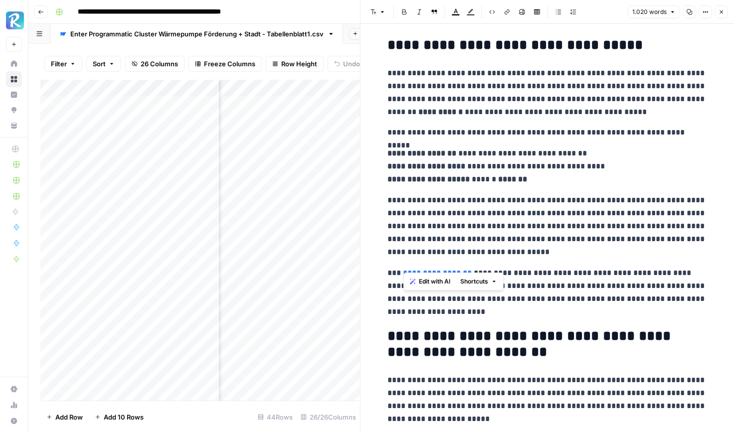
scroll to position [1734, 0]
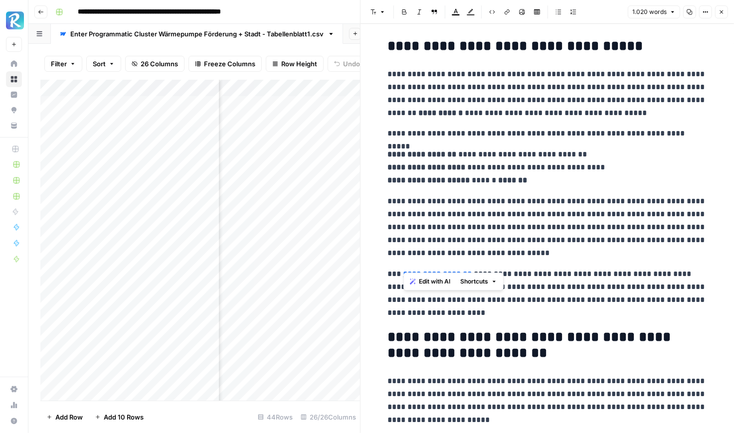
click at [587, 300] on p "**********" at bounding box center [547, 294] width 319 height 52
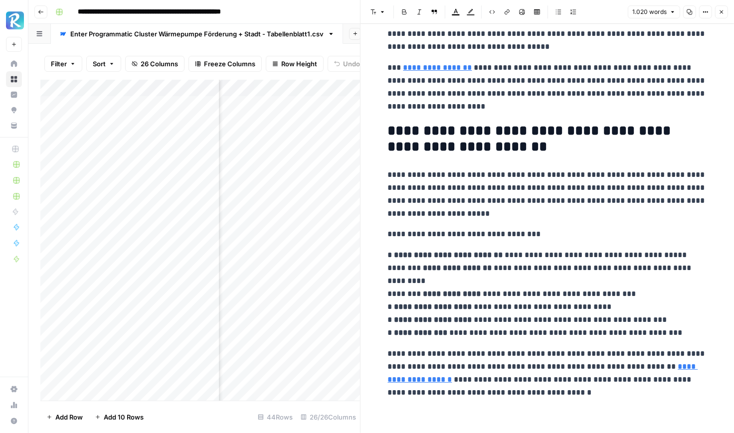
scroll to position [1942, 0]
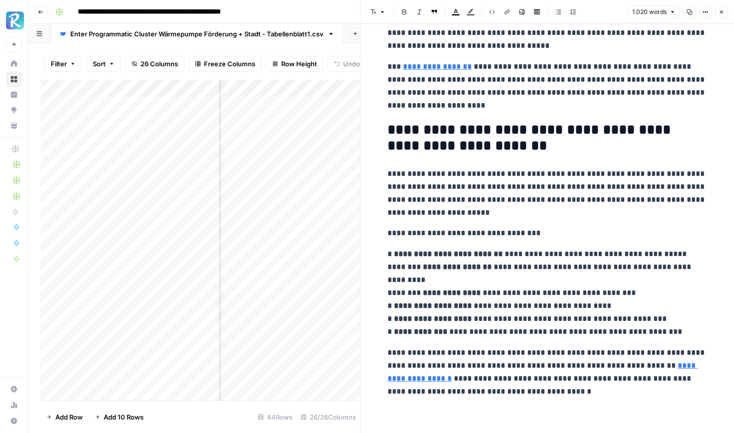
click at [689, 15] on button "Close" at bounding box center [721, 11] width 13 height 13
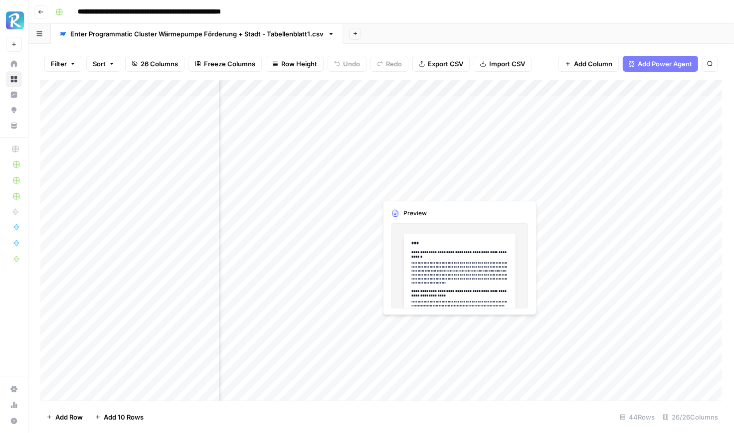
click at [422, 189] on div "Add Column" at bounding box center [381, 240] width 682 height 321
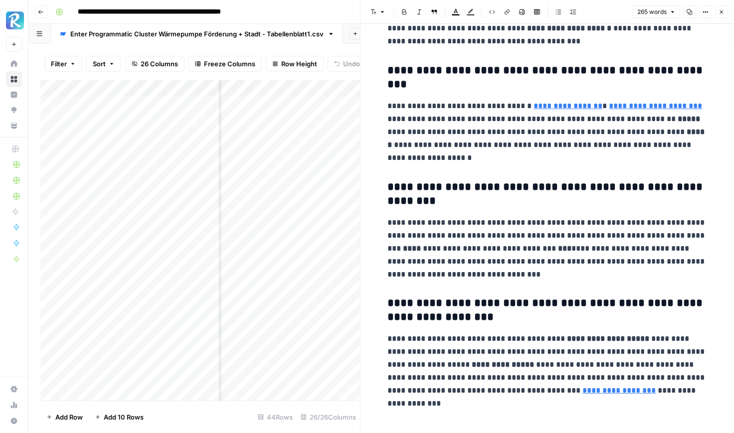
scroll to position [0, 959]
click at [319, 206] on div "Add Column" at bounding box center [200, 240] width 320 height 321
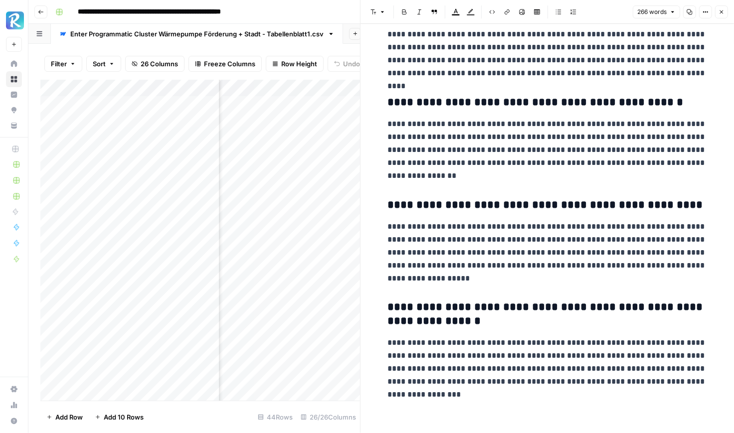
scroll to position [217, 0]
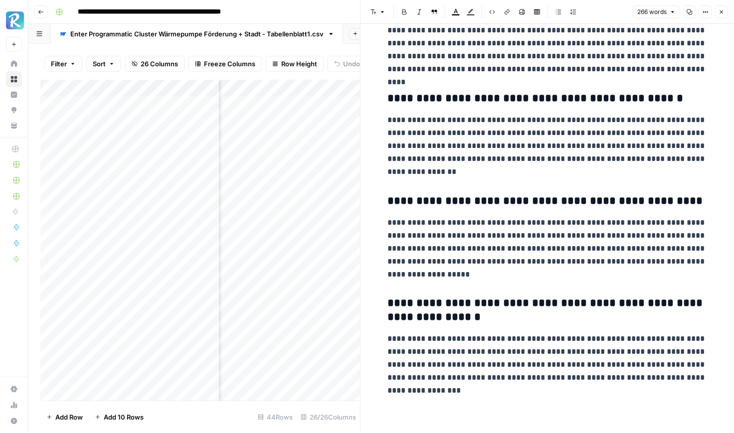
click at [333, 226] on div "Add Column" at bounding box center [200, 240] width 320 height 321
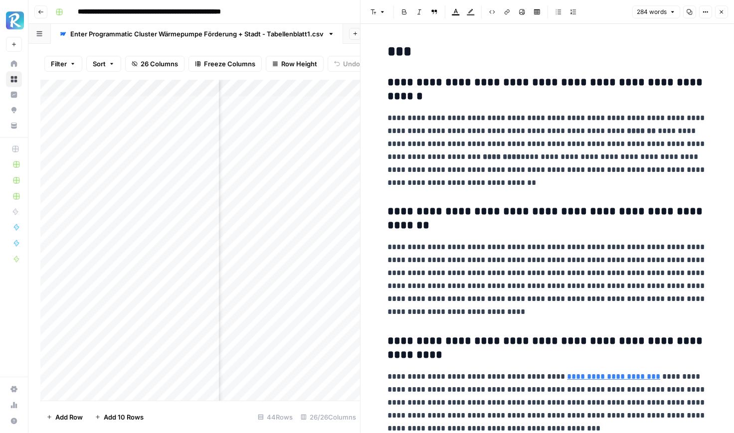
scroll to position [271, 0]
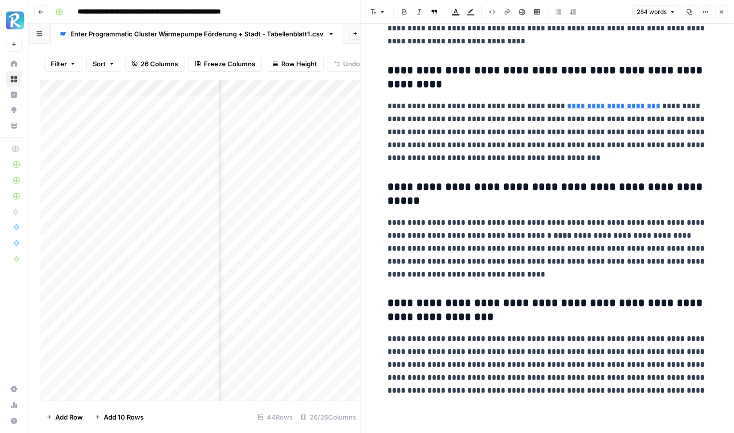
click at [689, 13] on icon "button" at bounding box center [722, 12] width 6 height 6
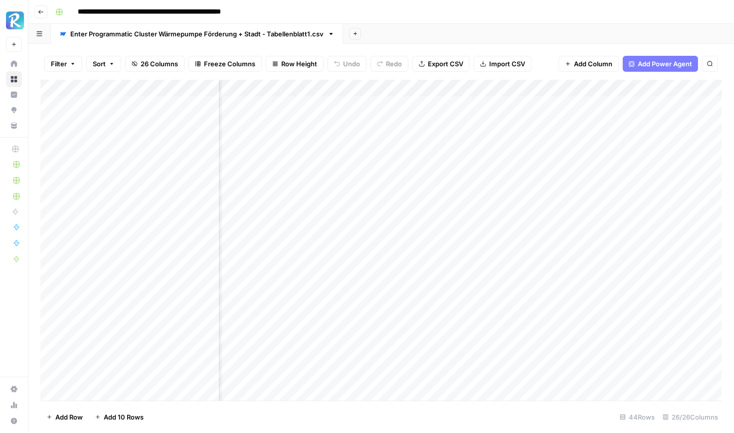
scroll to position [0, 631]
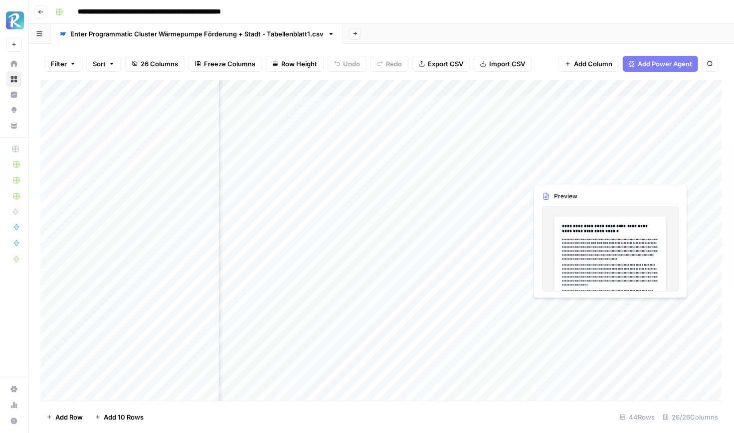
click at [576, 175] on div "Add Column" at bounding box center [381, 240] width 682 height 321
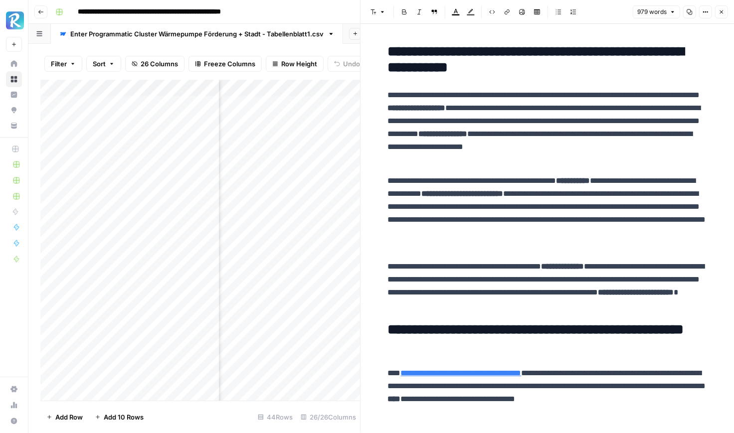
scroll to position [0, 133]
click at [288, 139] on div "Add Column" at bounding box center [200, 240] width 320 height 321
click at [689, 12] on button "Close" at bounding box center [721, 11] width 13 height 13
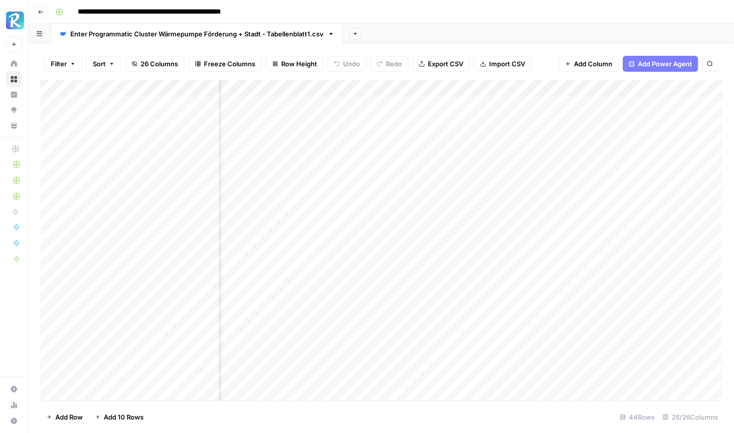
scroll to position [0, 748]
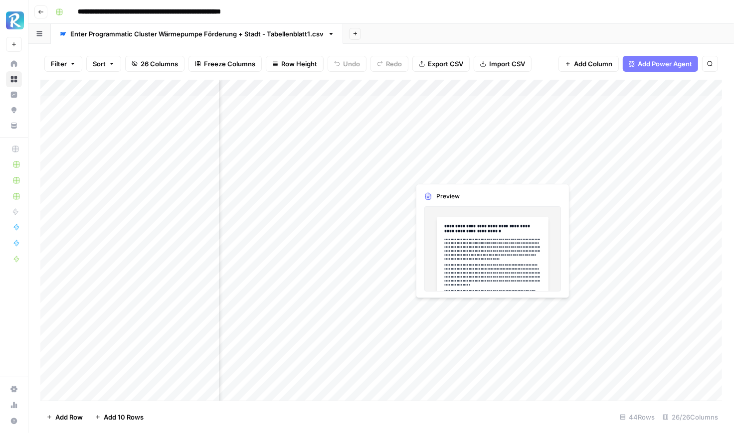
click at [464, 170] on div "Add Column" at bounding box center [381, 240] width 682 height 321
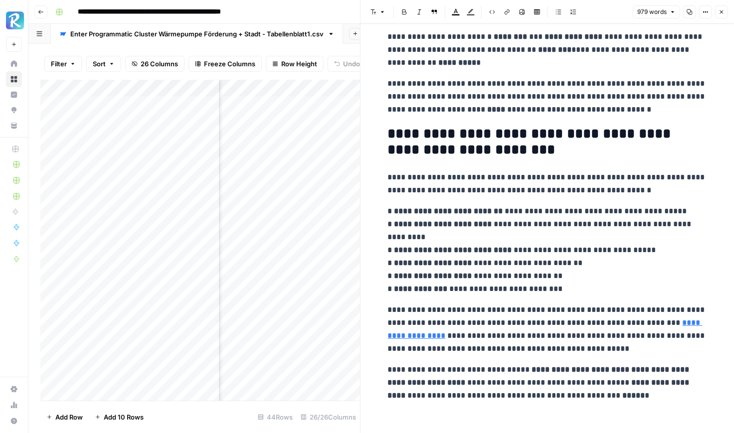
scroll to position [2031, 0]
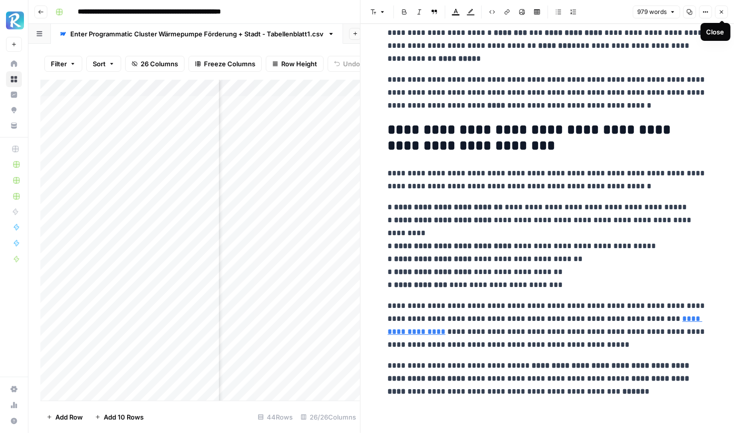
click at [689, 13] on button "Close" at bounding box center [721, 11] width 13 height 13
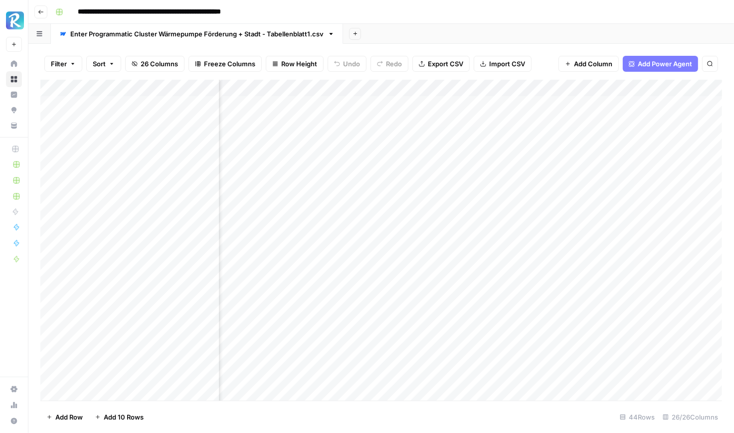
scroll to position [0, 232]
click at [451, 243] on div "Add Column" at bounding box center [381, 240] width 682 height 321
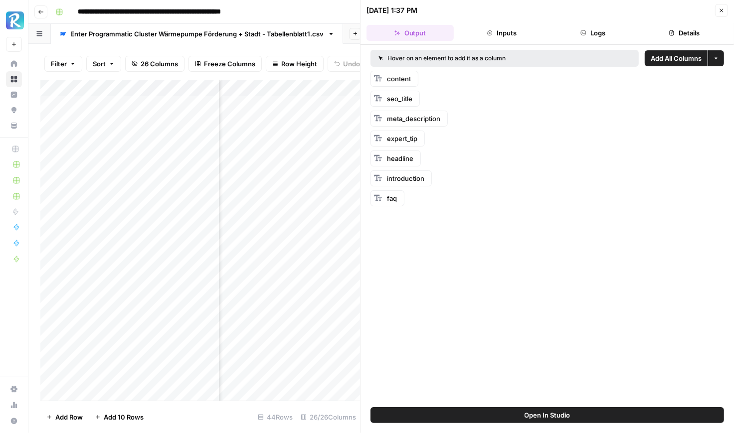
click at [505, 32] on button "Inputs" at bounding box center [501, 33] width 87 height 16
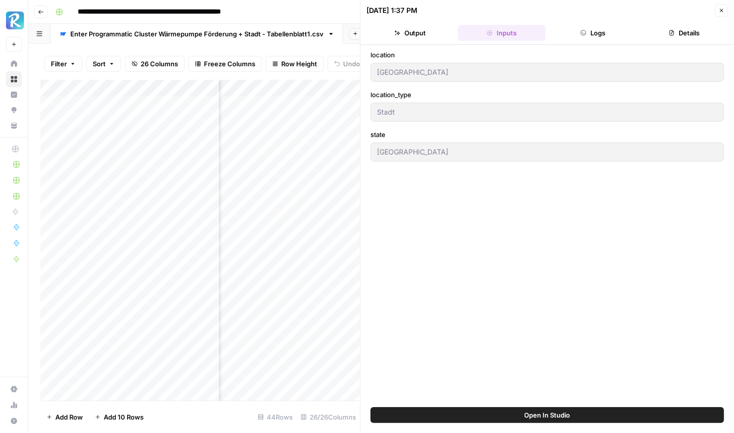
click at [573, 31] on button "Logs" at bounding box center [593, 33] width 87 height 16
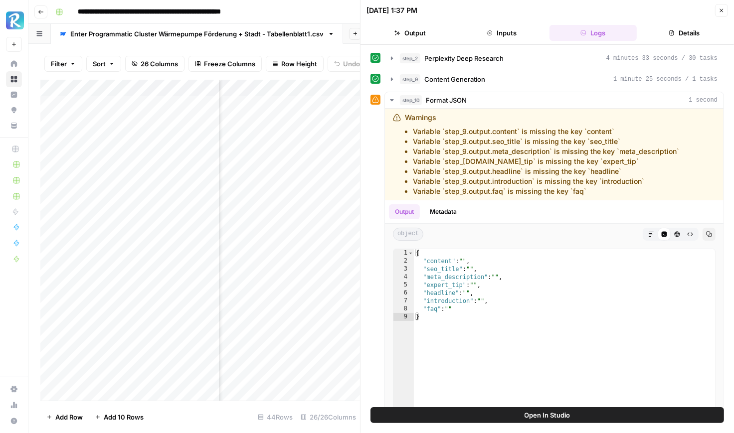
click at [689, 8] on icon "button" at bounding box center [722, 10] width 6 height 6
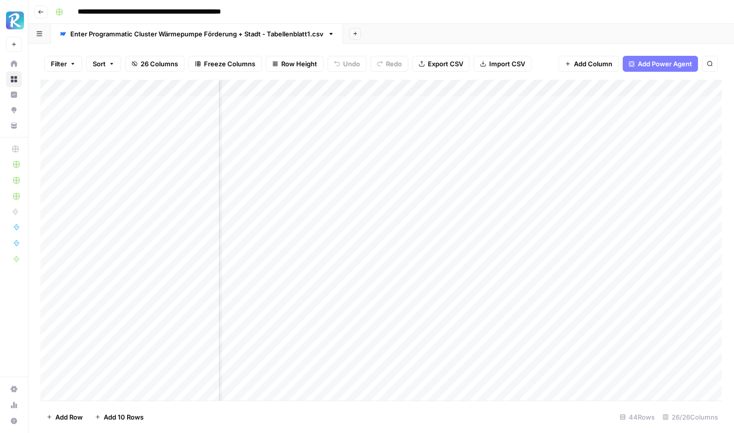
scroll to position [0, 121]
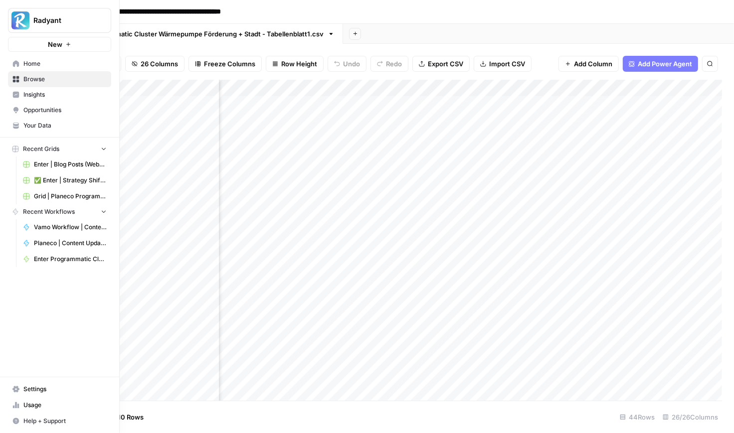
click at [38, 60] on span "Home" at bounding box center [64, 63] width 83 height 9
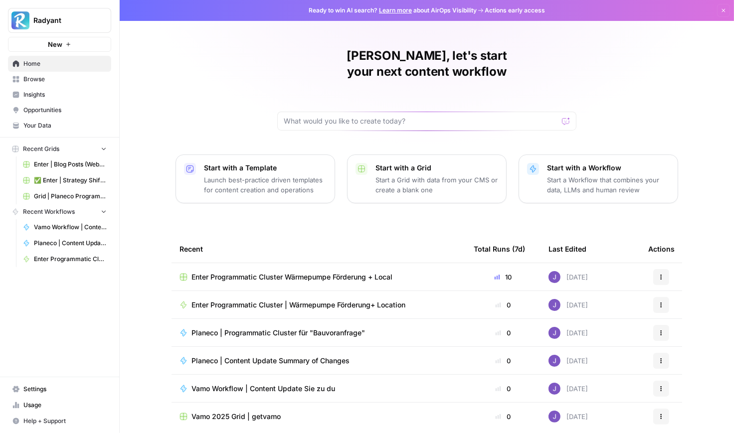
click at [297, 300] on span "Enter Programmatic Cluster | Wärmepumpe Förderung+ Location" at bounding box center [299, 305] width 214 height 10
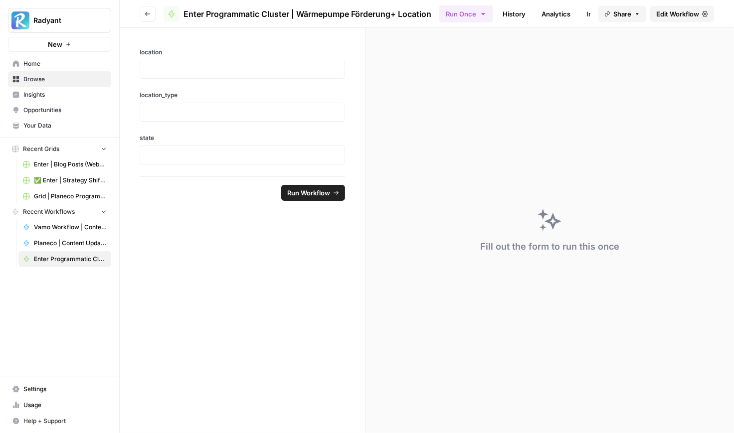
click at [680, 14] on span "Edit Workflow" at bounding box center [677, 14] width 43 height 10
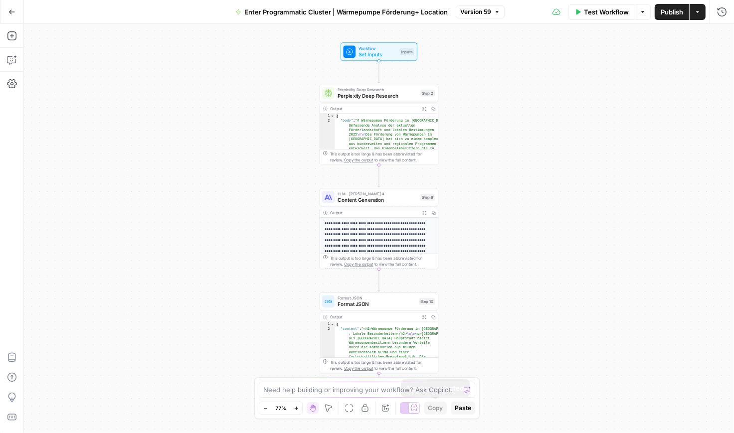
click at [411, 406] on icon at bounding box center [413, 407] width 7 height 7
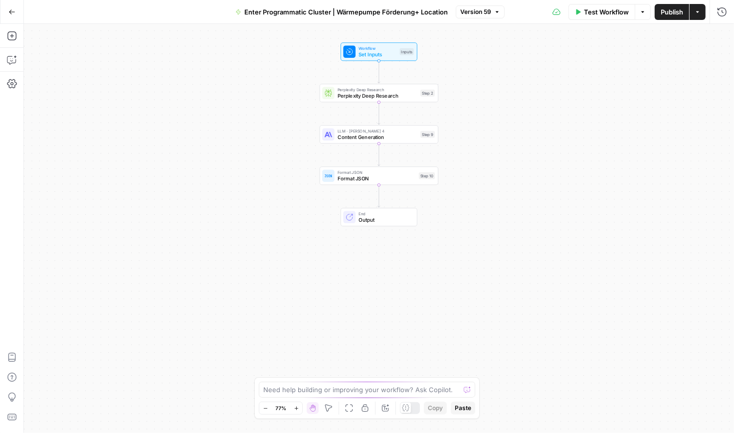
click at [365, 141] on div "LLM · [PERSON_NAME] 4 Content Generation Step 9 Copy step Delete step Add Note …" at bounding box center [379, 134] width 119 height 18
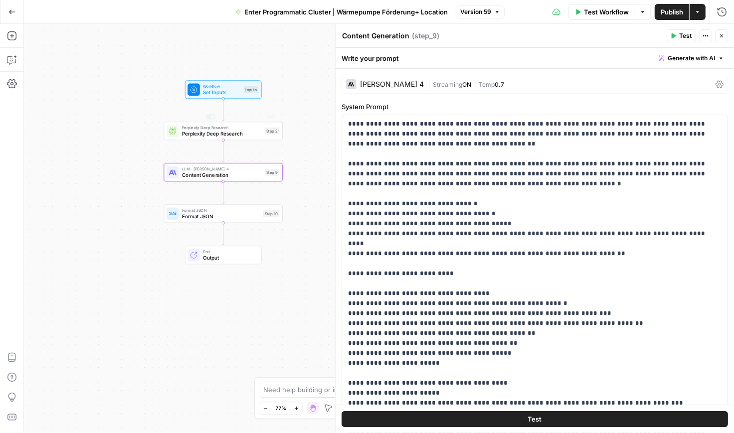
click at [219, 89] on span "Set Inputs" at bounding box center [222, 92] width 38 height 7
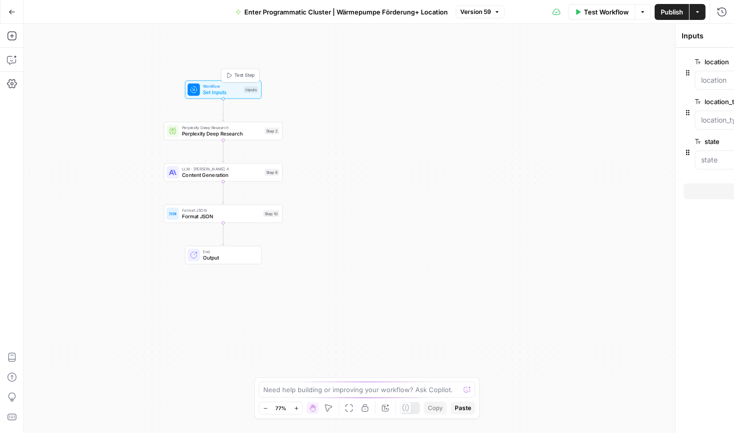
click at [219, 89] on span "Set Inputs" at bounding box center [222, 92] width 38 height 7
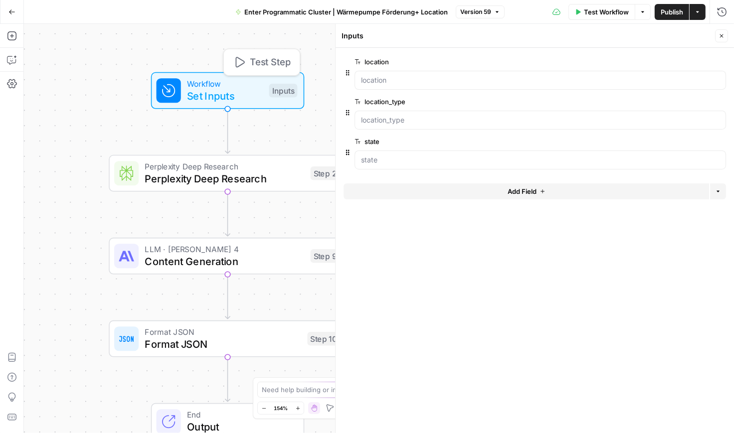
click at [212, 173] on span "Perplexity Deep Research" at bounding box center [225, 178] width 160 height 15
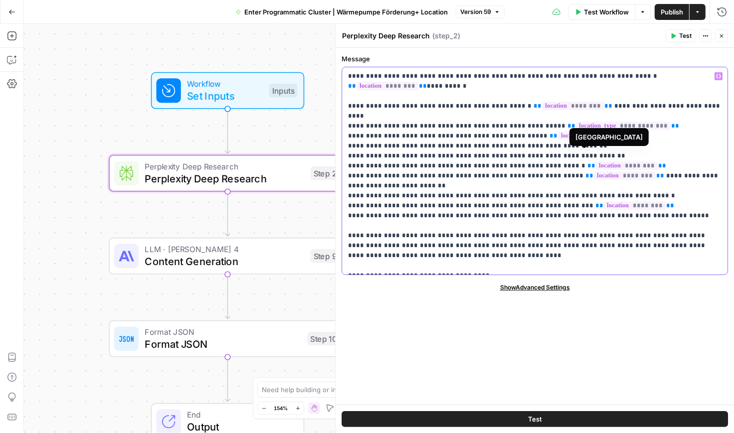
click at [562, 146] on p "**********" at bounding box center [535, 170] width 374 height 199
drag, startPoint x: 589, startPoint y: 144, endPoint x: 344, endPoint y: 148, distance: 245.9
click at [344, 147] on div "**********" at bounding box center [534, 170] width 385 height 207
copy p "**********"
click at [542, 144] on p "**********" at bounding box center [535, 170] width 374 height 199
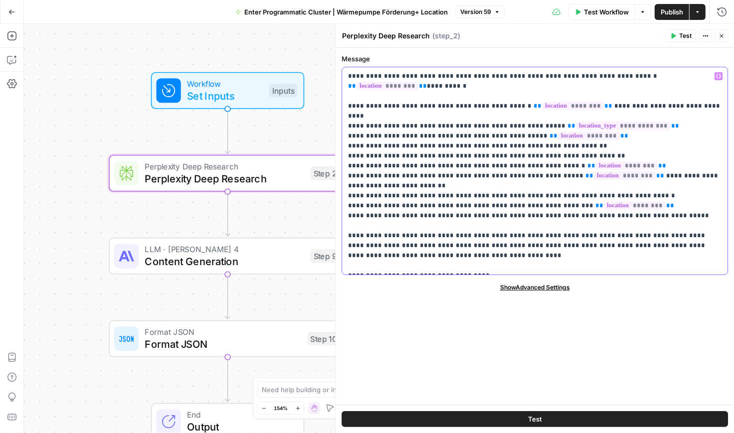
drag, startPoint x: 584, startPoint y: 145, endPoint x: 345, endPoint y: 148, distance: 239.4
click at [345, 148] on div "**********" at bounding box center [534, 170] width 385 height 207
click at [444, 175] on p "**********" at bounding box center [535, 170] width 374 height 199
click at [547, 184] on p "**********" at bounding box center [535, 170] width 374 height 199
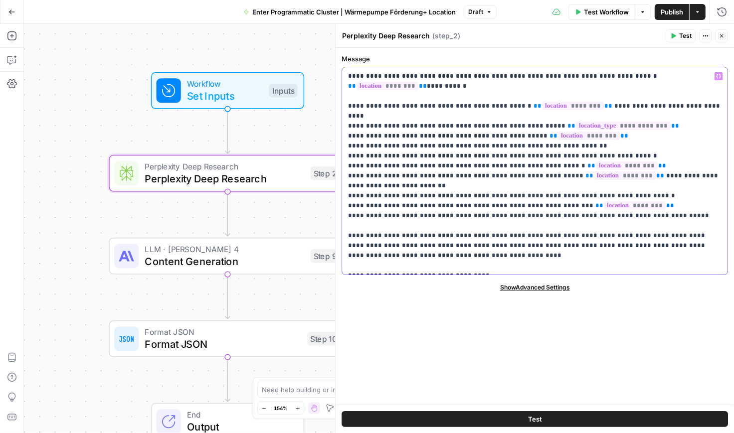
click at [547, 184] on p "**********" at bounding box center [535, 170] width 374 height 199
drag, startPoint x: 636, startPoint y: 185, endPoint x: 350, endPoint y: 187, distance: 285.8
click at [350, 187] on p "**********" at bounding box center [535, 170] width 374 height 199
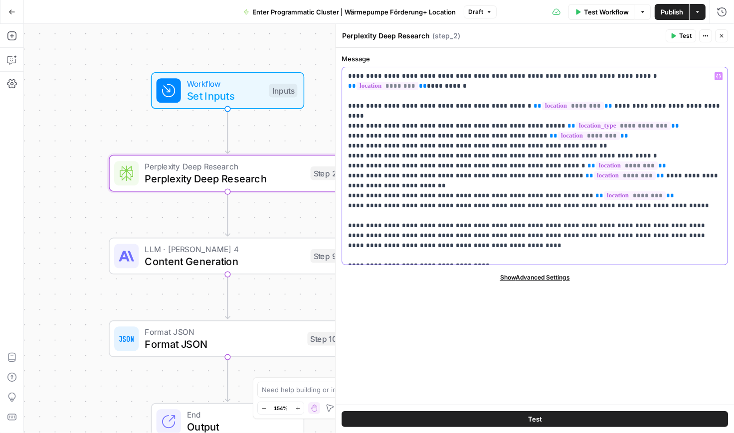
click at [349, 186] on p "**********" at bounding box center [535, 166] width 374 height 190
click at [428, 185] on p "**********" at bounding box center [535, 166] width 374 height 190
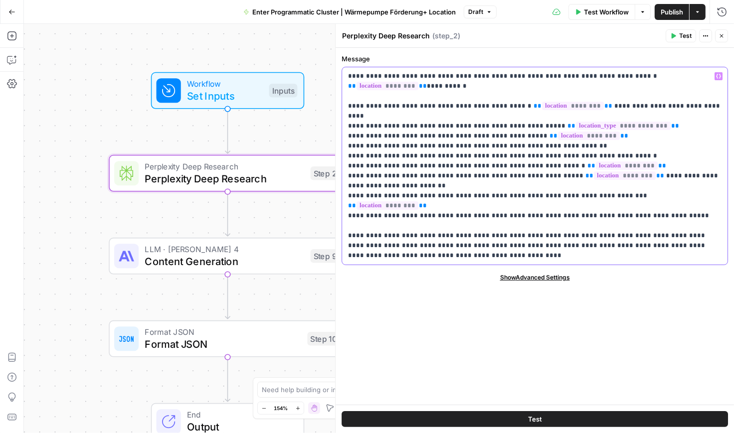
drag, startPoint x: 517, startPoint y: 134, endPoint x: 548, endPoint y: 134, distance: 30.9
click at [548, 134] on p "**********" at bounding box center [535, 166] width 374 height 190
copy p "*********"
click at [585, 184] on p "**********" at bounding box center [535, 166] width 374 height 190
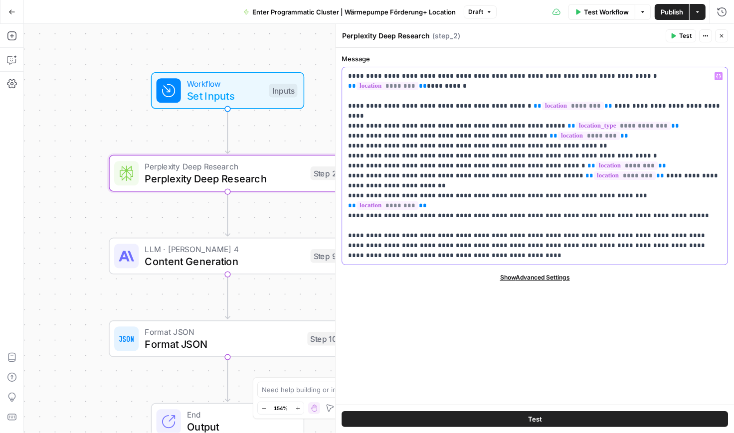
drag, startPoint x: 354, startPoint y: 196, endPoint x: 342, endPoint y: 196, distance: 12.0
click at [342, 196] on div "**********" at bounding box center [534, 165] width 385 height 197
click at [658, 196] on p "**********" at bounding box center [535, 166] width 374 height 190
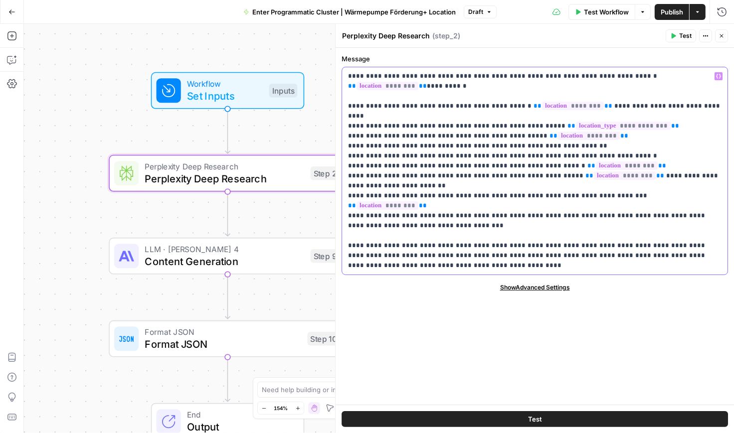
click at [360, 207] on p "**********" at bounding box center [535, 170] width 374 height 199
click at [485, 207] on p "**********" at bounding box center [535, 170] width 374 height 199
click at [483, 248] on p "**********" at bounding box center [535, 170] width 374 height 199
click at [664, 14] on span "Publish" at bounding box center [672, 12] width 22 height 10
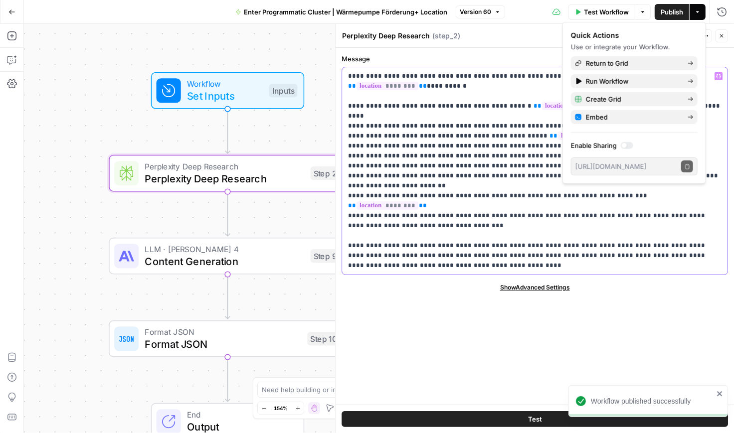
click at [547, 263] on p "**********" at bounding box center [535, 170] width 374 height 199
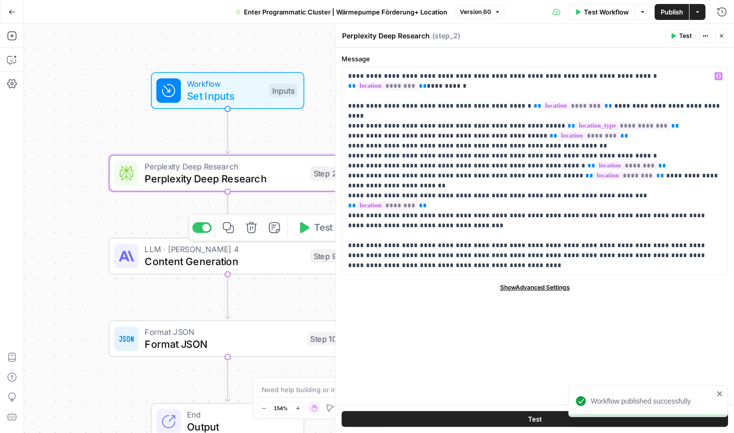
click at [248, 255] on span "Content Generation" at bounding box center [225, 261] width 160 height 15
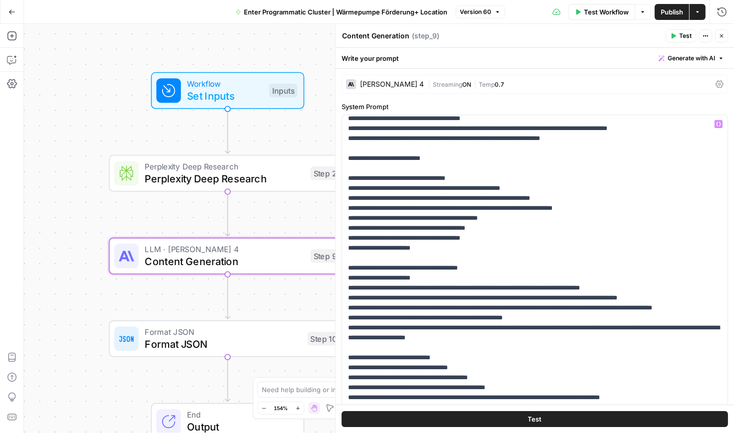
scroll to position [93, 0]
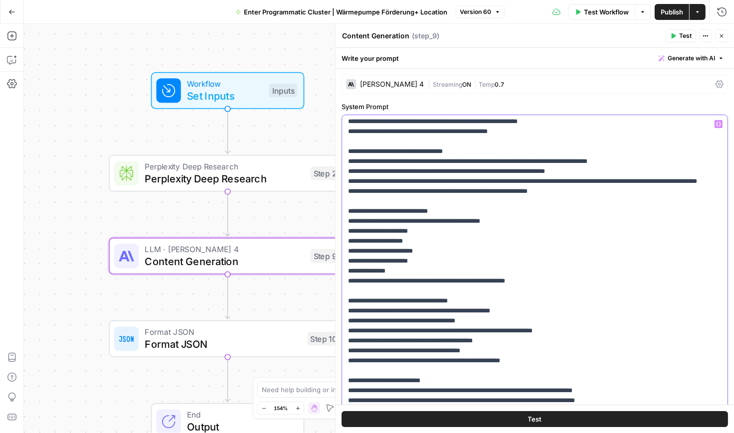
scroll to position [441, 0]
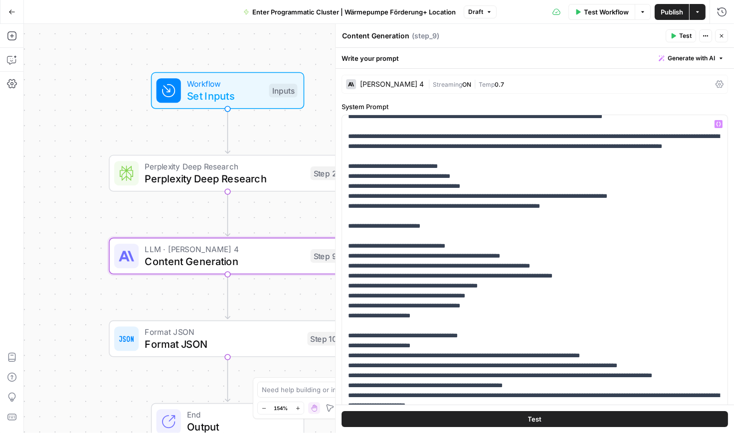
scroll to position [13, 0]
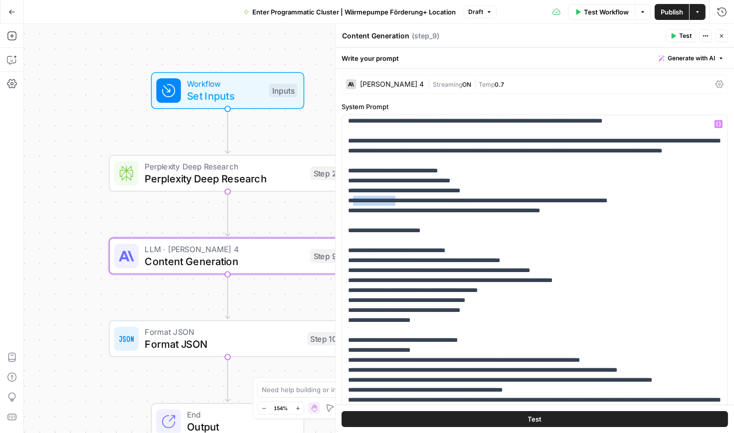
drag, startPoint x: 353, startPoint y: 218, endPoint x: 408, endPoint y: 218, distance: 55.4
copy p "**********"
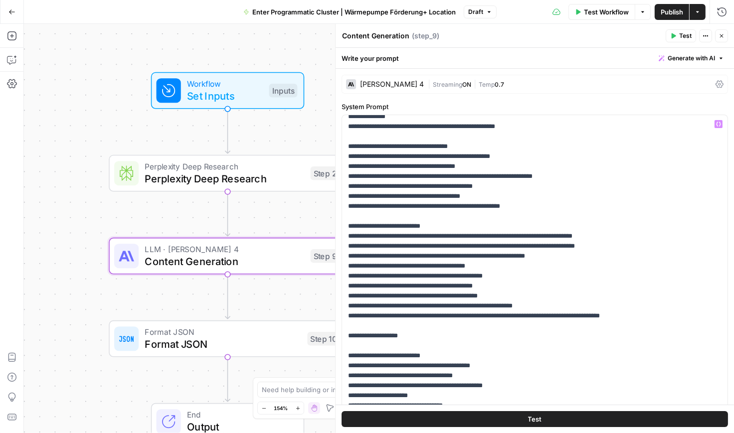
scroll to position [585, 0]
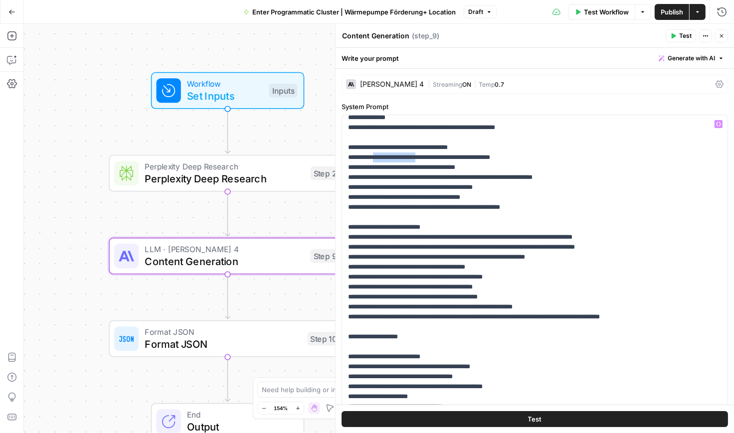
drag, startPoint x: 434, startPoint y: 197, endPoint x: 380, endPoint y: 199, distance: 54.9
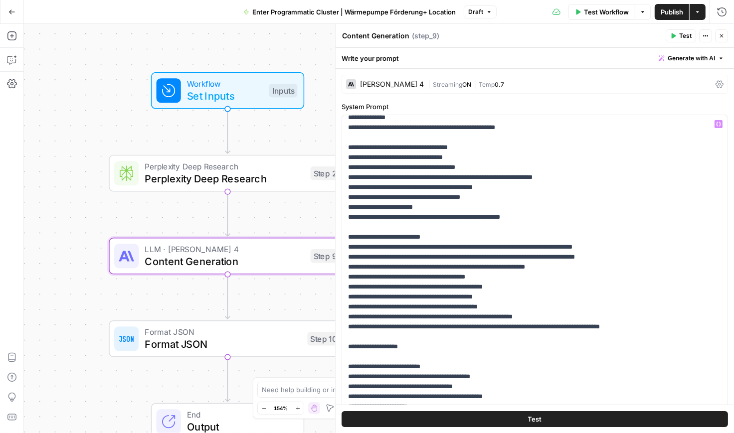
drag, startPoint x: 441, startPoint y: 246, endPoint x: 354, endPoint y: 246, distance: 87.8
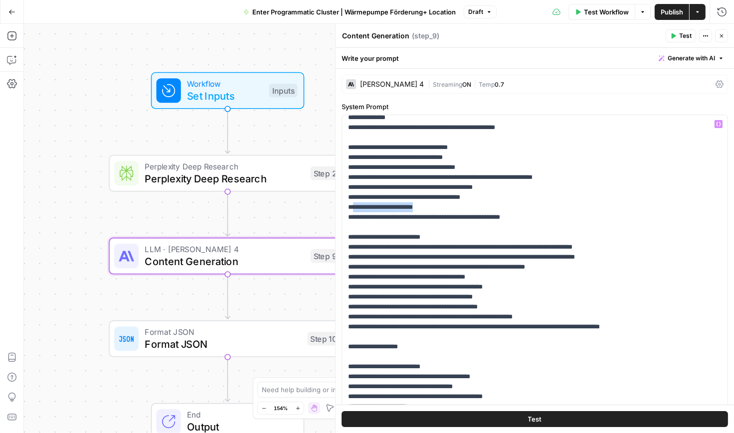
copy p "**********"
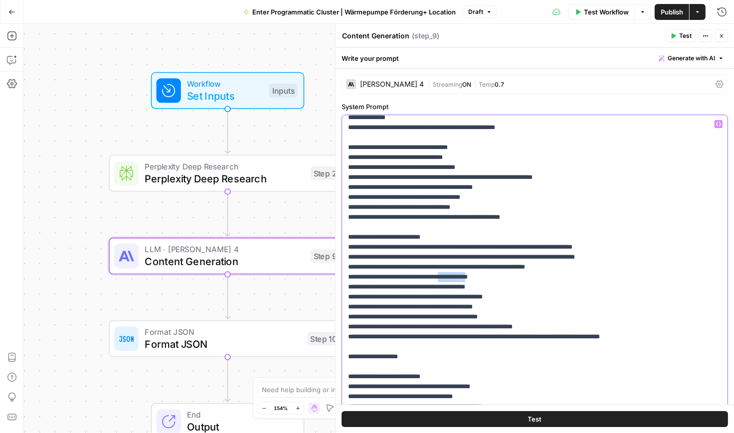
drag, startPoint x: 492, startPoint y: 316, endPoint x: 461, endPoint y: 316, distance: 30.4
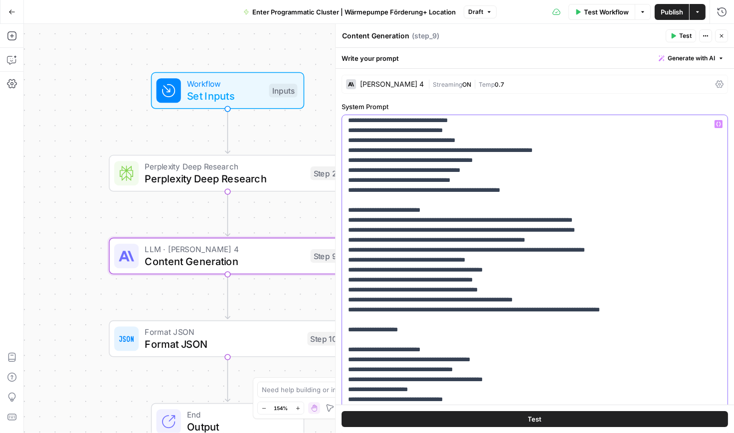
scroll to position [618, 0]
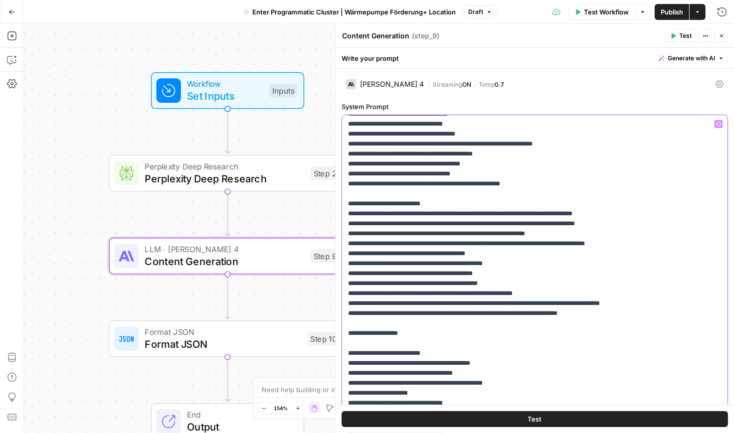
drag, startPoint x: 610, startPoint y: 352, endPoint x: 353, endPoint y: 356, distance: 257.4
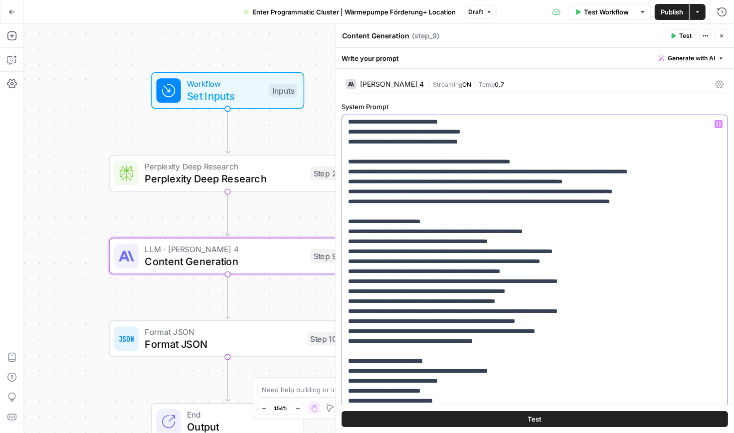
scroll to position [2127, 0]
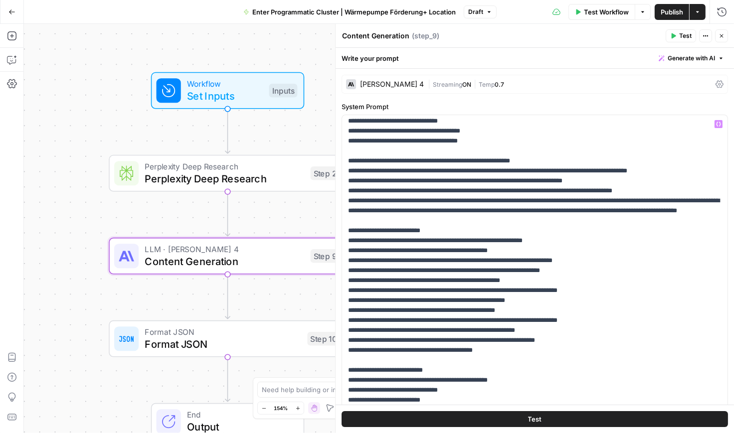
click at [672, 12] on span "Publish" at bounding box center [672, 12] width 22 height 10
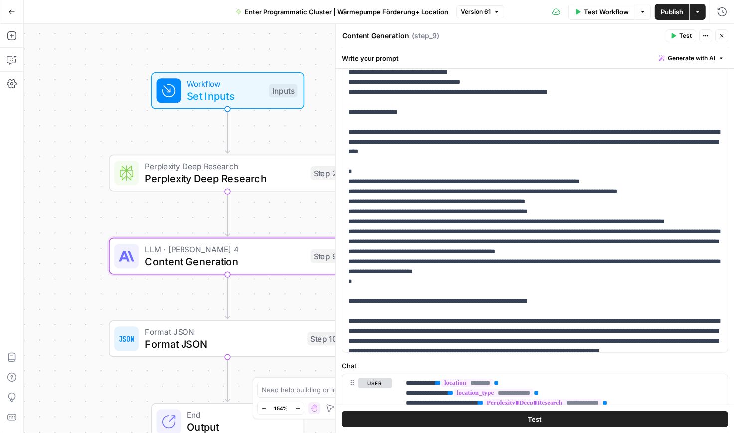
scroll to position [2347, 0]
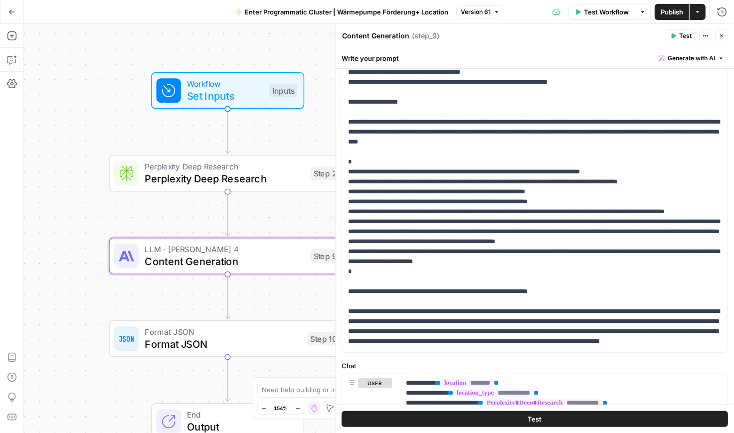
click at [315, 125] on div "Workflow Set Inputs Inputs Perplexity Deep Research Perplexity Deep Research St…" at bounding box center [379, 228] width 710 height 409
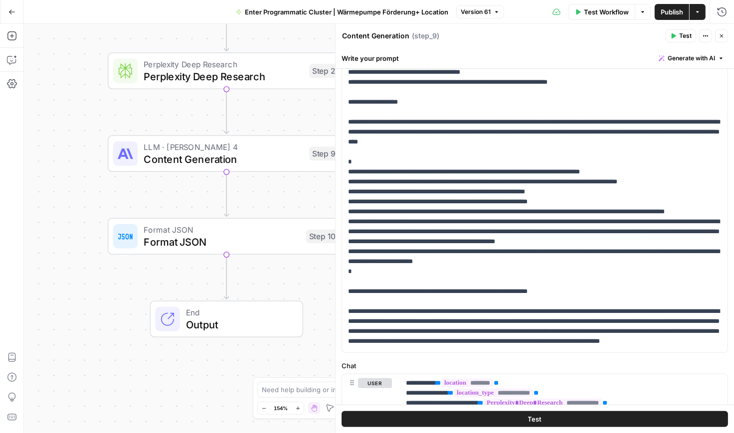
click at [675, 20] on div "Test Workflow Options Publish Actions Run History" at bounding box center [619, 11] width 230 height 23
click at [672, 12] on span "Publish" at bounding box center [672, 12] width 22 height 10
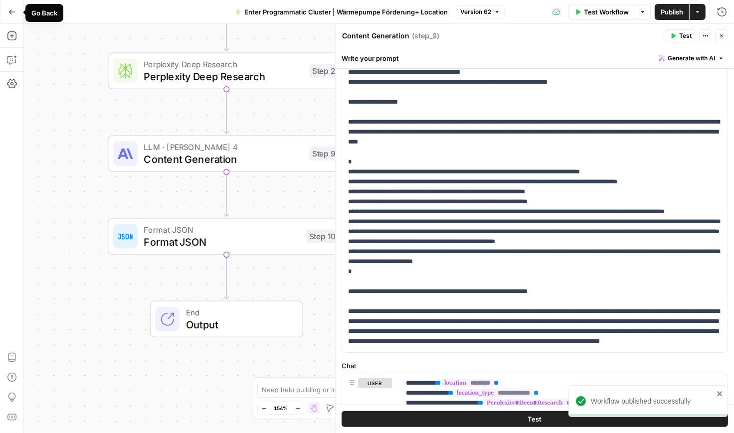
click at [16, 16] on button "Go Back" at bounding box center [12, 12] width 18 height 18
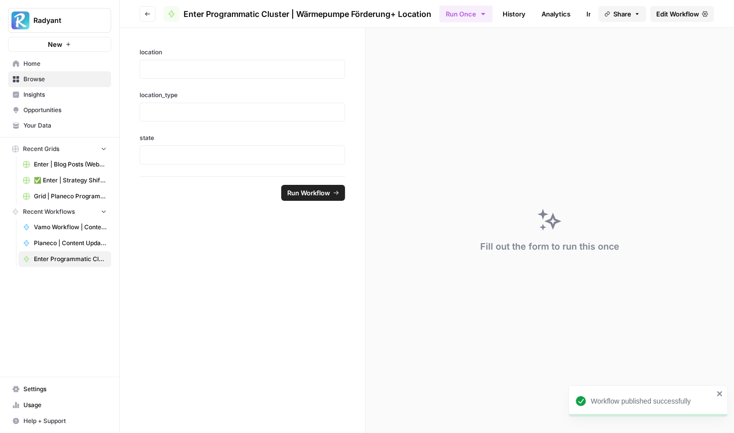
click at [46, 61] on span "Home" at bounding box center [64, 63] width 83 height 9
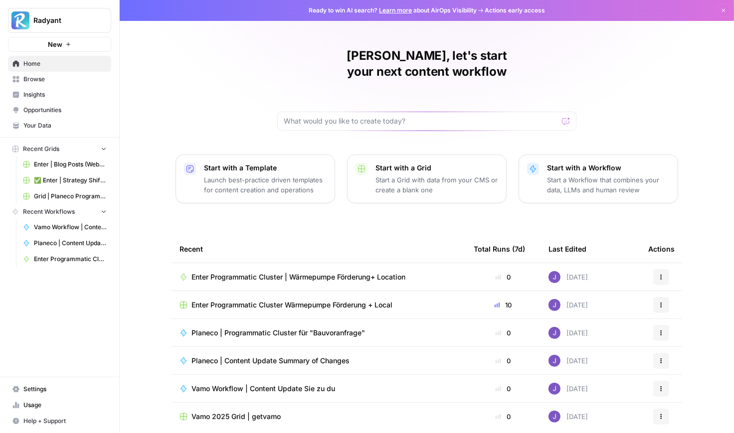
click at [313, 300] on span "Enter Programmatic Cluster Wärmepumpe Förderung + Local" at bounding box center [292, 305] width 201 height 10
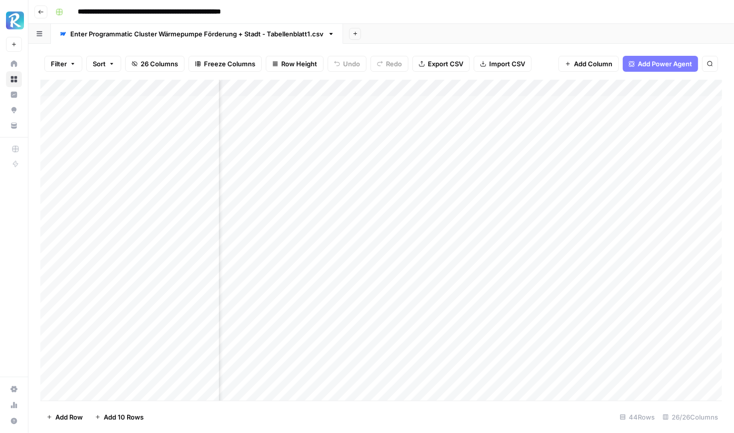
scroll to position [0, 319]
click at [381, 102] on div "Add Column" at bounding box center [381, 240] width 682 height 321
click at [383, 120] on div "Add Column" at bounding box center [381, 240] width 682 height 321
click at [382, 136] on div "Add Column" at bounding box center [381, 240] width 682 height 321
click at [381, 158] on div "Add Column" at bounding box center [381, 240] width 682 height 321
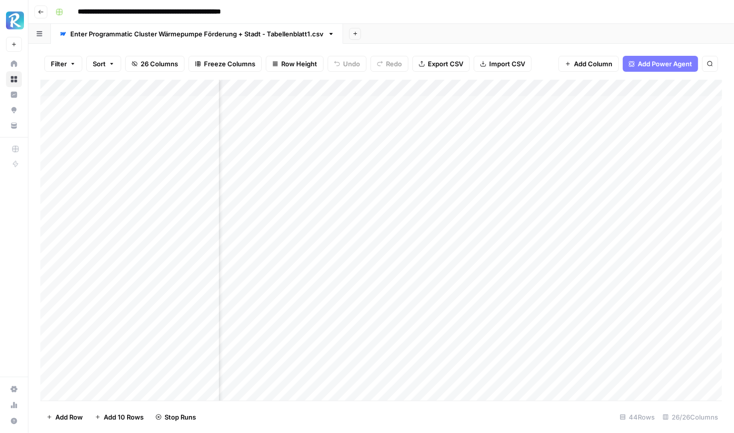
click at [382, 171] on div "Add Column" at bounding box center [381, 240] width 682 height 321
click at [383, 191] on div "Add Column" at bounding box center [381, 240] width 682 height 321
click at [383, 204] on div "Add Column" at bounding box center [381, 240] width 682 height 321
click at [383, 222] on div "Add Column" at bounding box center [381, 240] width 682 height 321
click at [384, 241] on div "Add Column" at bounding box center [381, 240] width 682 height 321
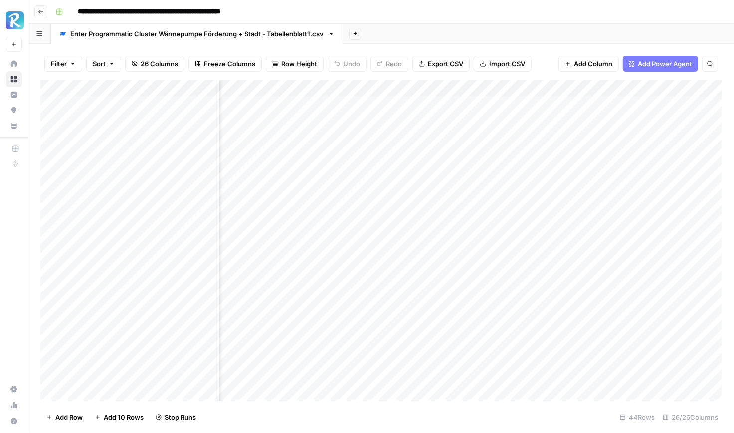
click at [384, 256] on div "Add Column" at bounding box center [381, 240] width 682 height 321
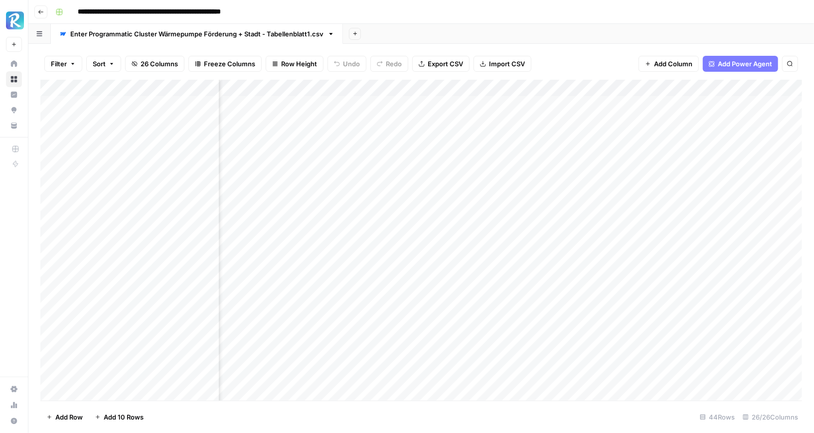
scroll to position [0, 441]
click at [326, 109] on div "Add Column" at bounding box center [421, 240] width 762 height 321
click at [328, 122] on div "Add Column" at bounding box center [421, 240] width 762 height 321
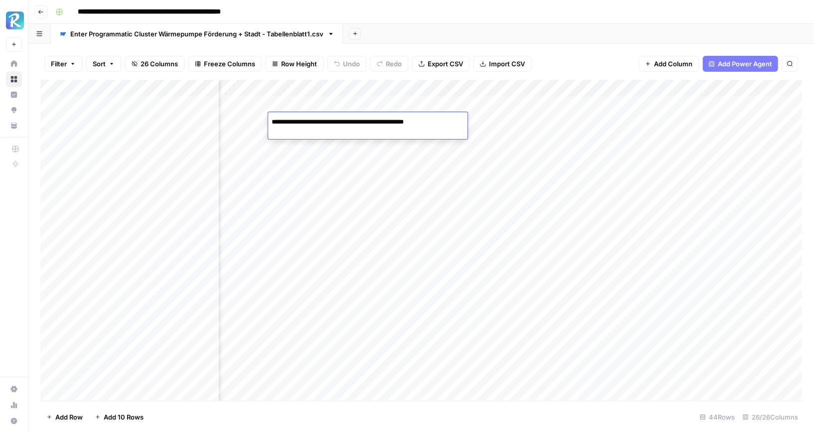
click at [331, 136] on div "Add Column" at bounding box center [421, 240] width 762 height 321
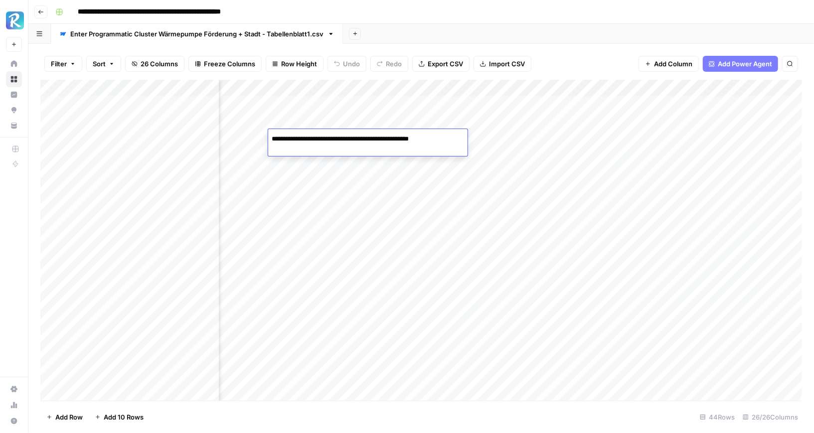
click at [335, 154] on div "Add Column" at bounding box center [421, 240] width 762 height 321
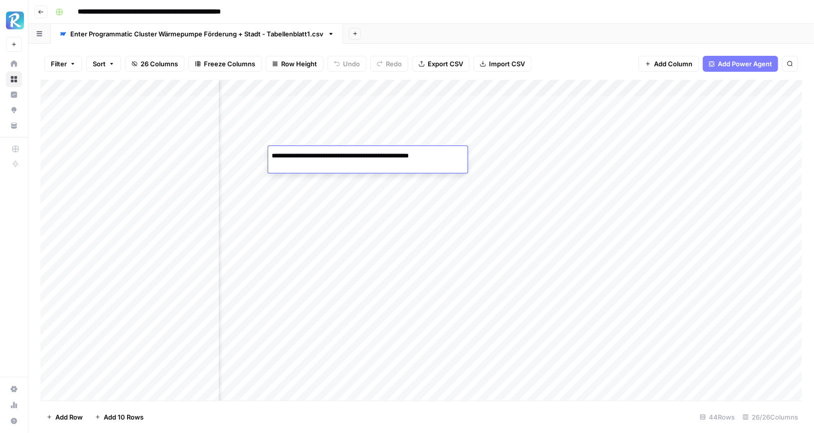
click at [335, 179] on div "Add Column" at bounding box center [421, 240] width 762 height 321
click at [335, 193] on div "Add Column" at bounding box center [421, 240] width 762 height 321
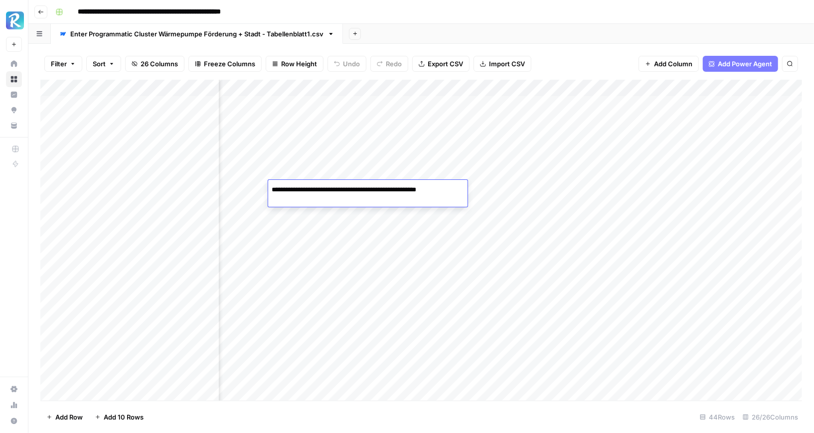
click at [335, 208] on div "Add Column" at bounding box center [421, 240] width 762 height 321
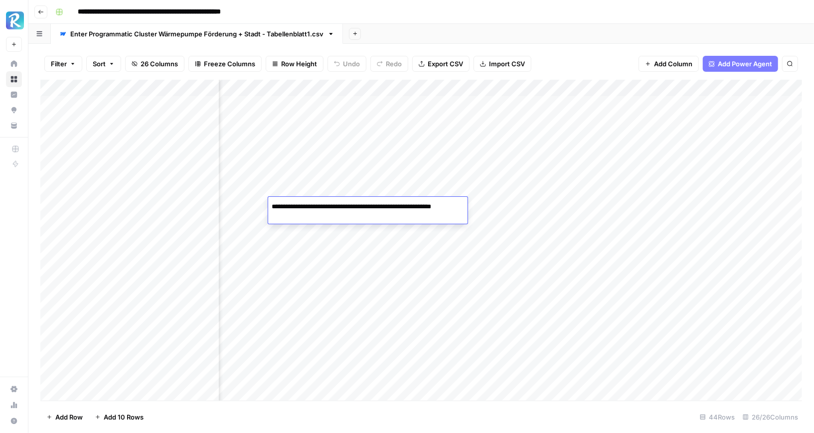
click at [334, 230] on div "Add Column" at bounding box center [421, 240] width 762 height 321
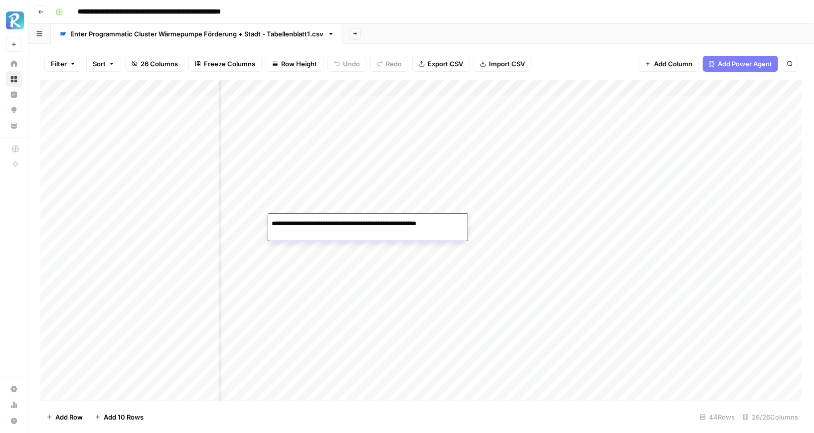
click at [335, 248] on div "Add Column" at bounding box center [421, 240] width 762 height 321
click at [323, 262] on div "Add Column" at bounding box center [421, 240] width 762 height 321
click at [415, 108] on div "Add Column" at bounding box center [421, 240] width 762 height 321
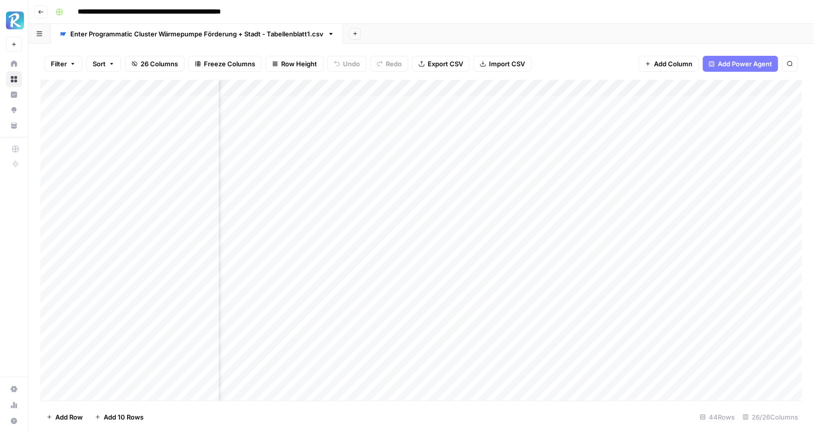
click at [415, 108] on div "Add Column" at bounding box center [421, 240] width 762 height 321
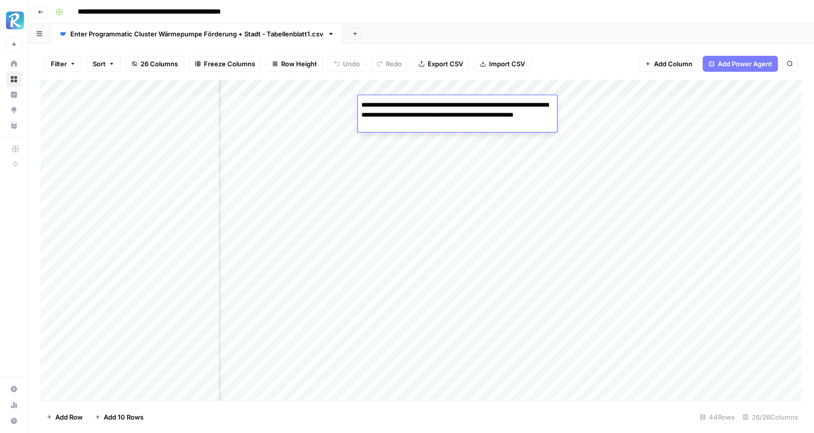
click at [409, 147] on div "Add Column" at bounding box center [421, 240] width 762 height 321
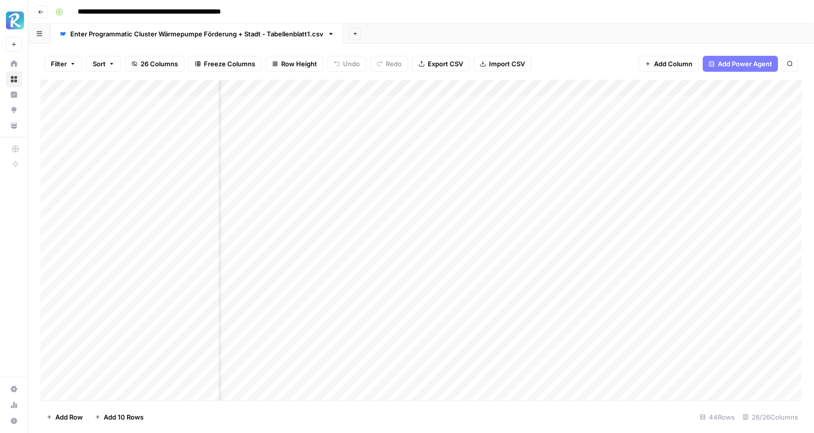
click at [409, 147] on div "Add Column" at bounding box center [421, 240] width 762 height 321
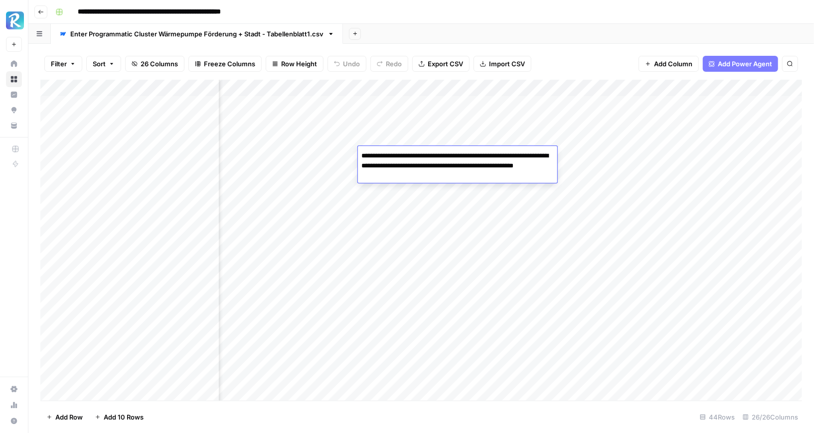
click at [411, 194] on div "Add Column" at bounding box center [421, 240] width 762 height 321
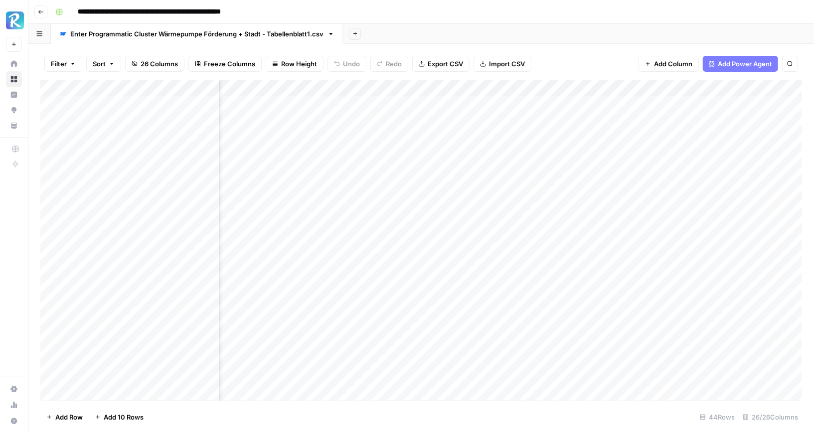
click at [411, 194] on div "Add Column" at bounding box center [421, 240] width 762 height 321
click at [412, 223] on div "Add Column" at bounding box center [421, 240] width 762 height 321
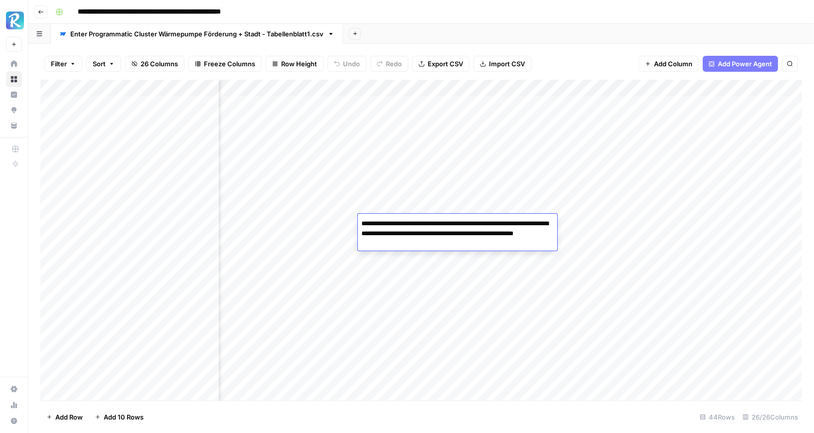
click at [415, 262] on div "Add Column" at bounding box center [421, 240] width 762 height 321
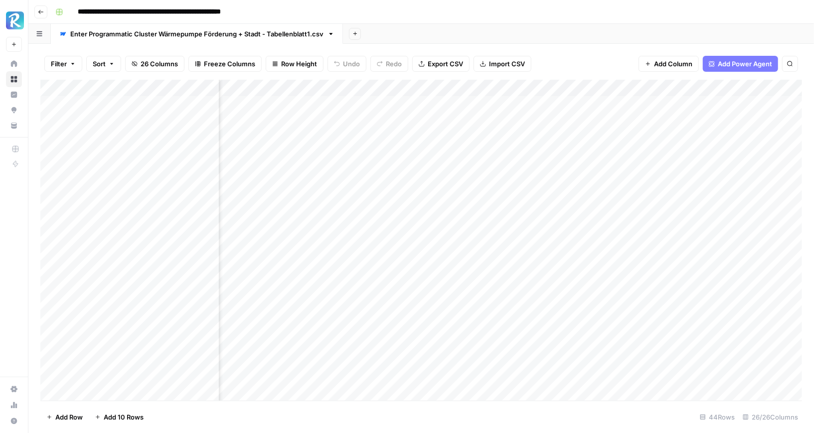
click at [415, 262] on div "Add Column" at bounding box center [421, 240] width 762 height 321
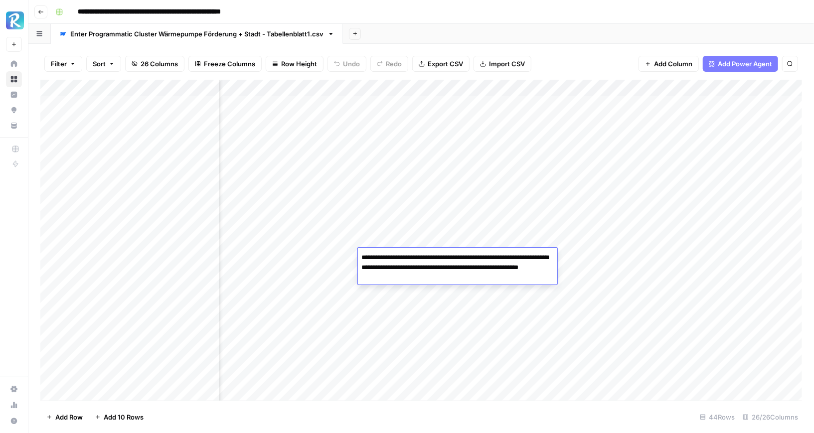
click at [548, 37] on div "Add Sheet" at bounding box center [578, 34] width 471 height 20
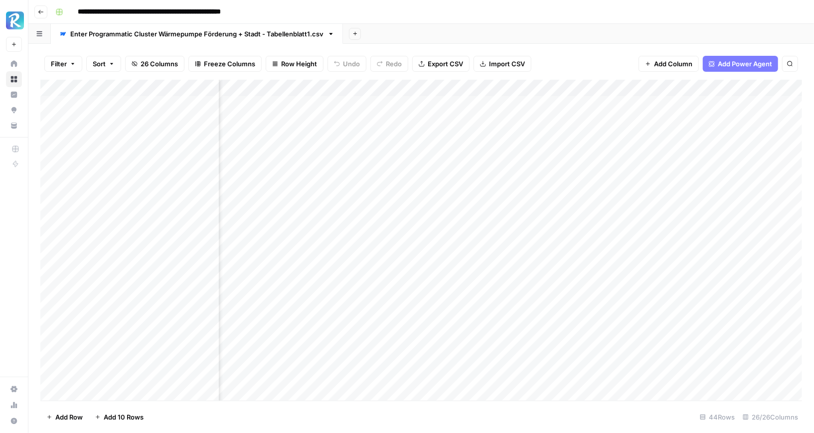
click at [489, 109] on div "Add Column" at bounding box center [421, 240] width 762 height 321
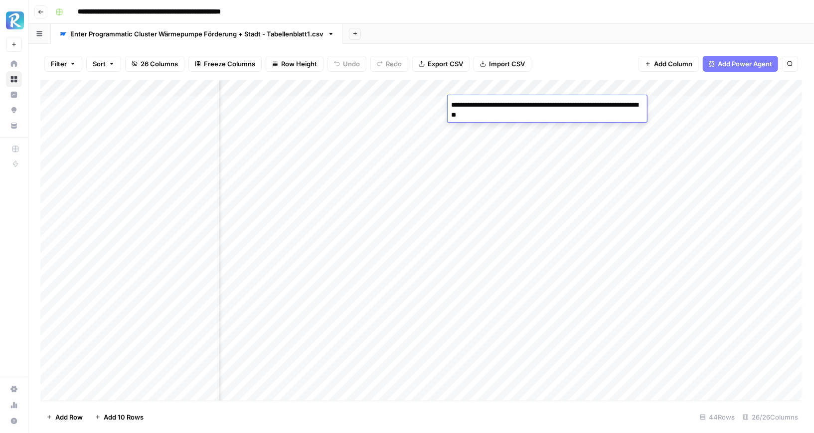
scroll to position [0, 559]
click at [375, 127] on div "Add Column" at bounding box center [421, 240] width 762 height 321
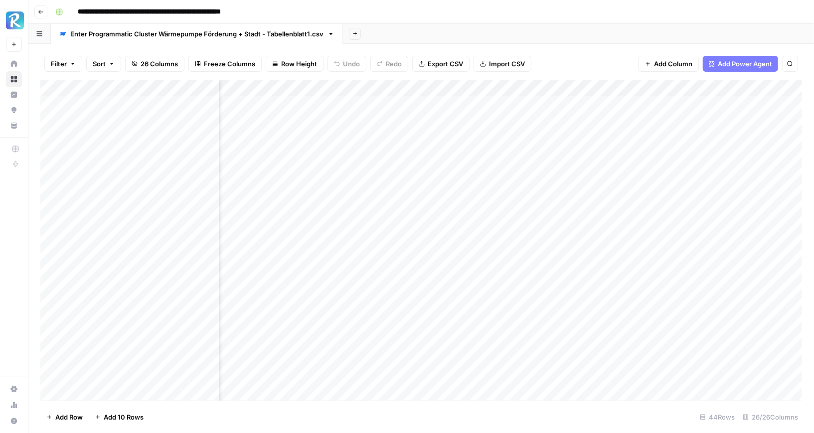
click at [375, 127] on div "Add Column" at bounding box center [421, 240] width 762 height 321
click at [387, 156] on div "Add Column" at bounding box center [421, 240] width 762 height 321
click at [388, 185] on div "Add Column" at bounding box center [421, 240] width 762 height 321
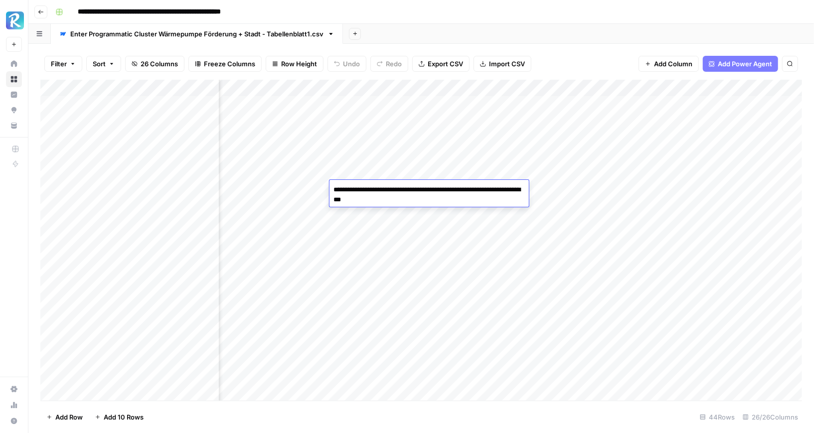
click at [389, 231] on div "Add Column" at bounding box center [421, 240] width 762 height 321
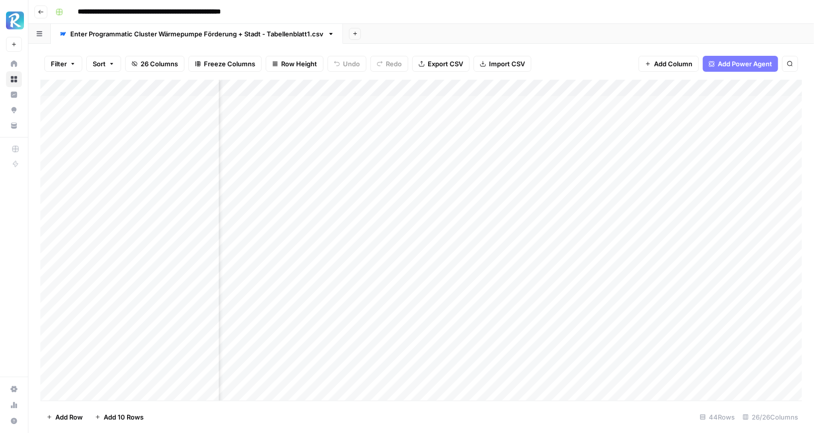
click at [389, 231] on div "Add Column" at bounding box center [421, 240] width 762 height 321
click at [390, 256] on div "Add Column" at bounding box center [421, 240] width 762 height 321
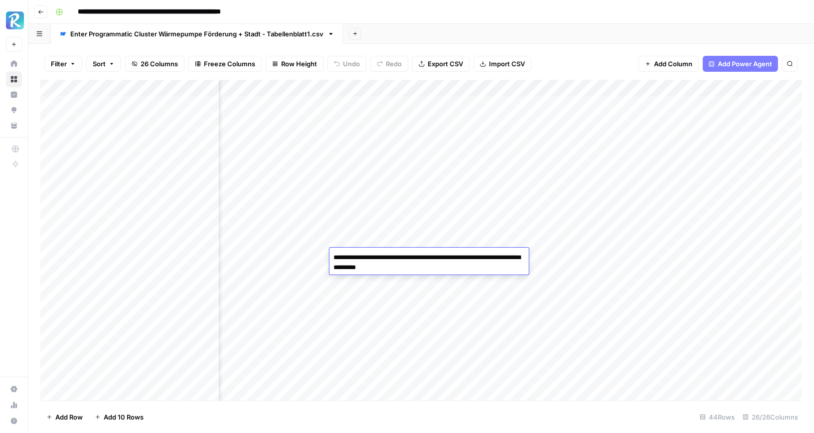
click at [586, 49] on div "Filter Sort 26 Columns Freeze Columns Row Height Undo Redo Export CSV Import CS…" at bounding box center [421, 64] width 762 height 32
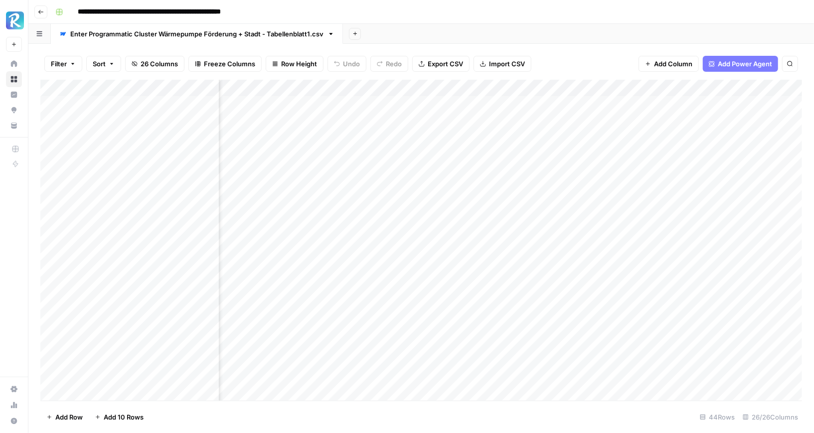
scroll to position [0, 831]
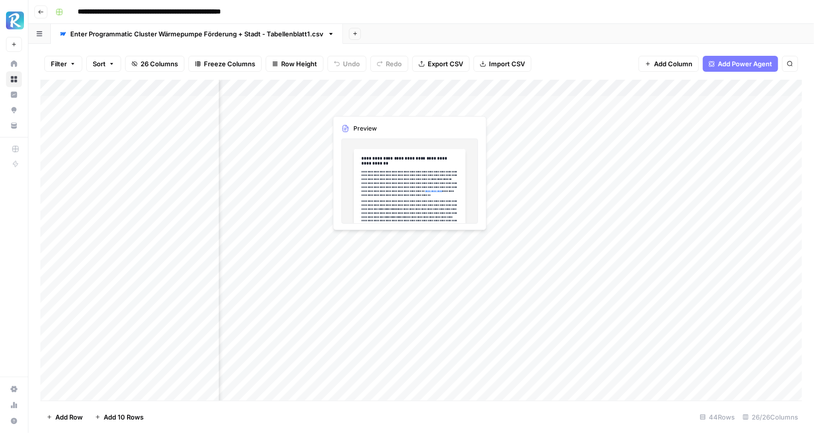
click at [380, 104] on div "Add Column" at bounding box center [421, 240] width 762 height 321
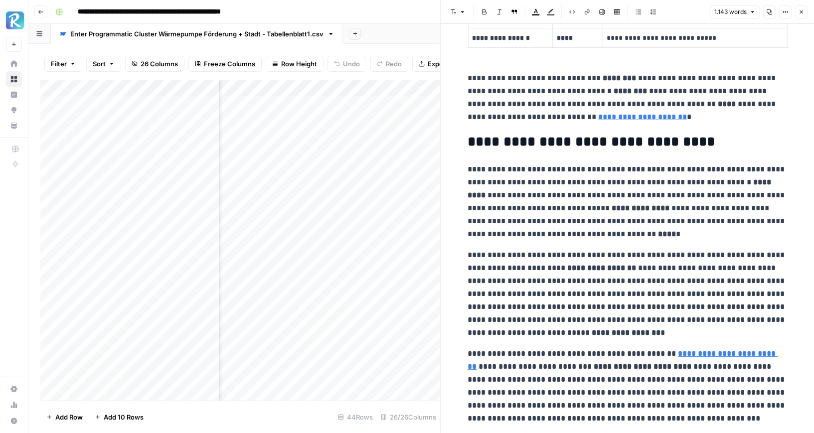
scroll to position [605, 0]
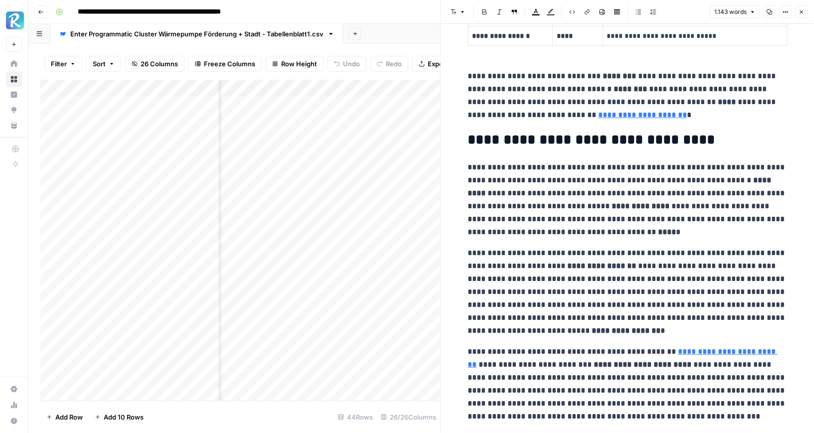
click at [635, 114] on link "**********" at bounding box center [643, 114] width 89 height 7
click at [650, 83] on p "**********" at bounding box center [627, 96] width 319 height 52
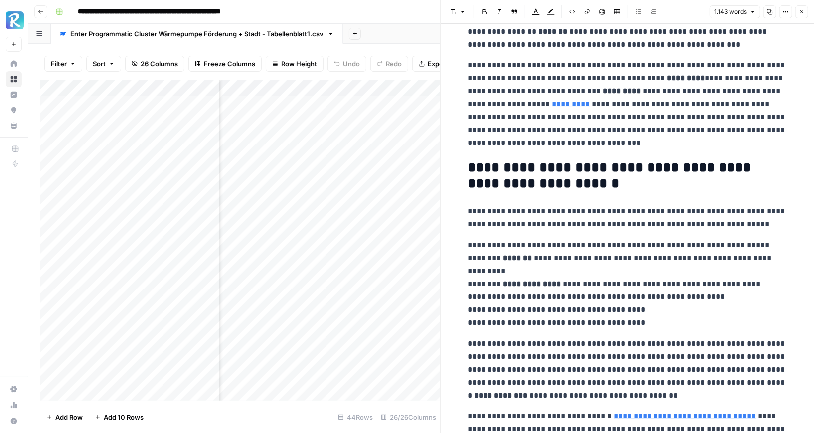
scroll to position [1964, 0]
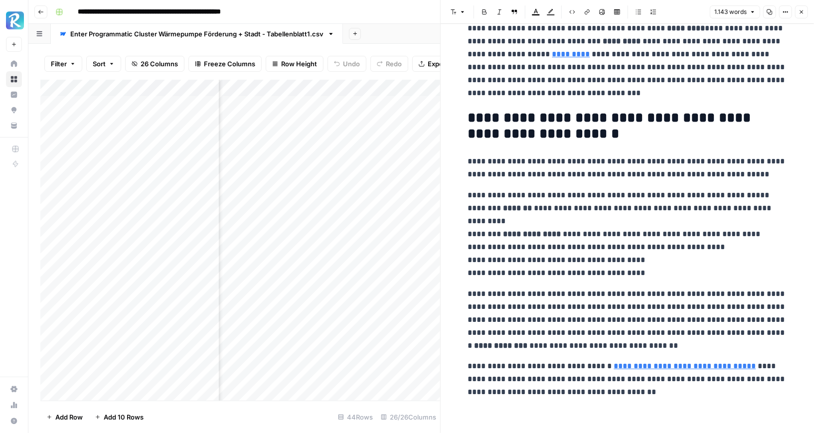
click at [665, 364] on link "**********" at bounding box center [685, 366] width 142 height 7
click at [734, 13] on icon "button" at bounding box center [802, 12] width 6 height 6
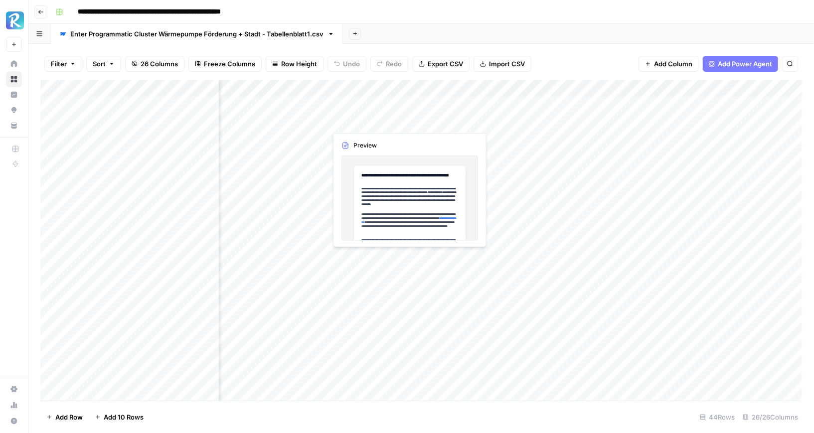
click at [382, 125] on div "Add Column" at bounding box center [421, 240] width 762 height 321
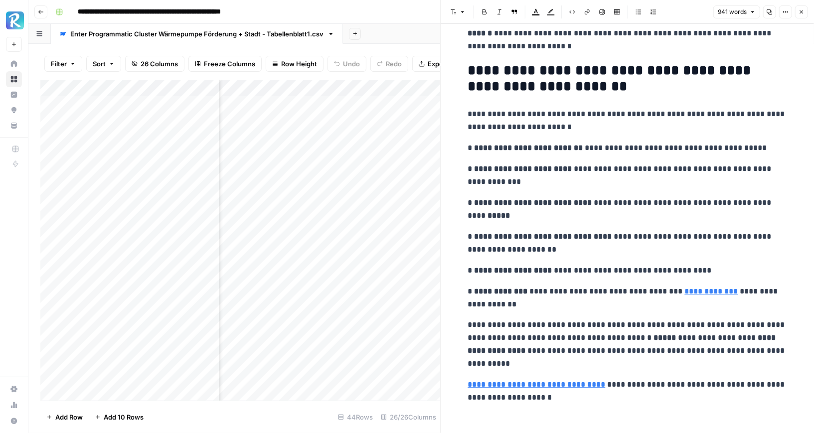
scroll to position [1914, 0]
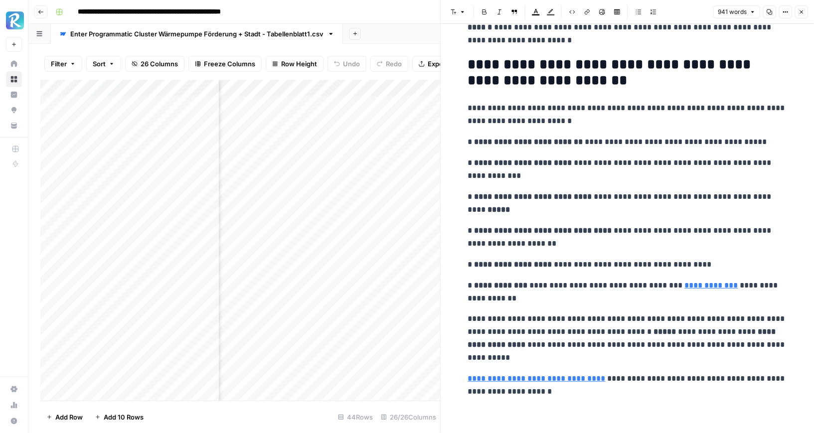
click at [734, 13] on icon "button" at bounding box center [802, 12] width 6 height 6
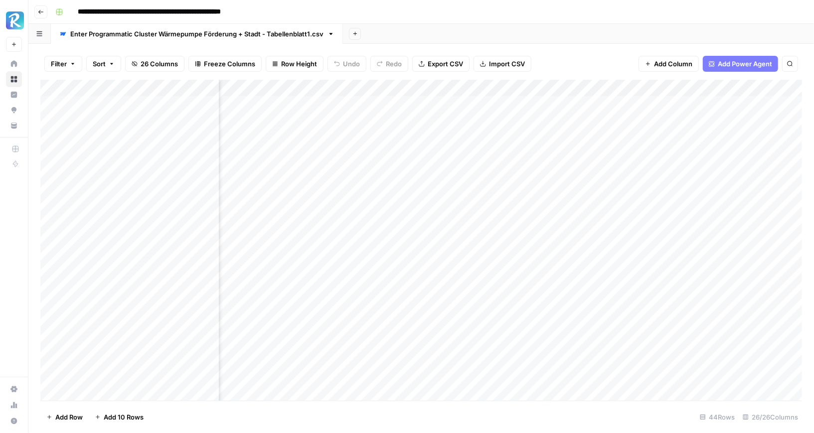
click at [382, 143] on div "Add Column" at bounding box center [421, 240] width 762 height 321
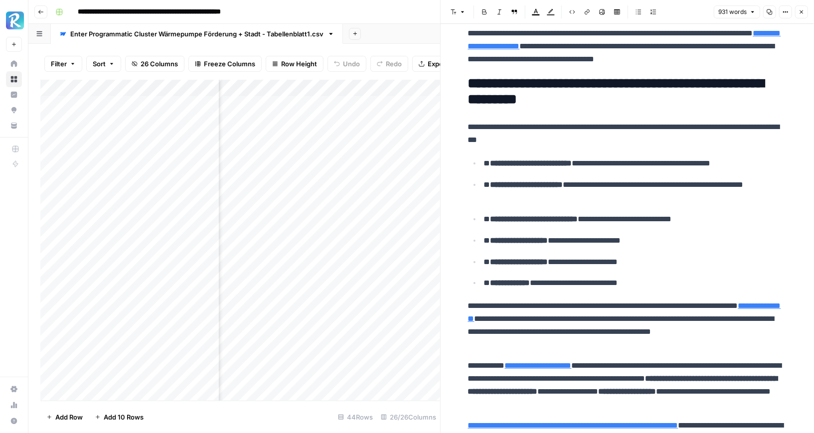
scroll to position [1718, 0]
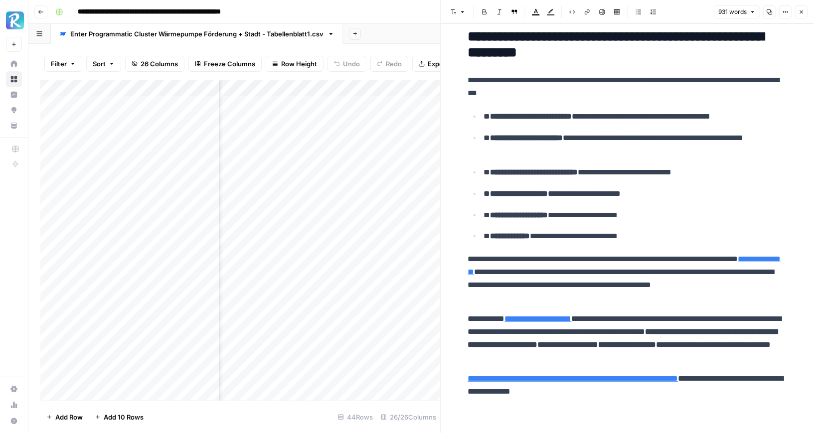
click at [734, 10] on icon "button" at bounding box center [802, 12] width 6 height 6
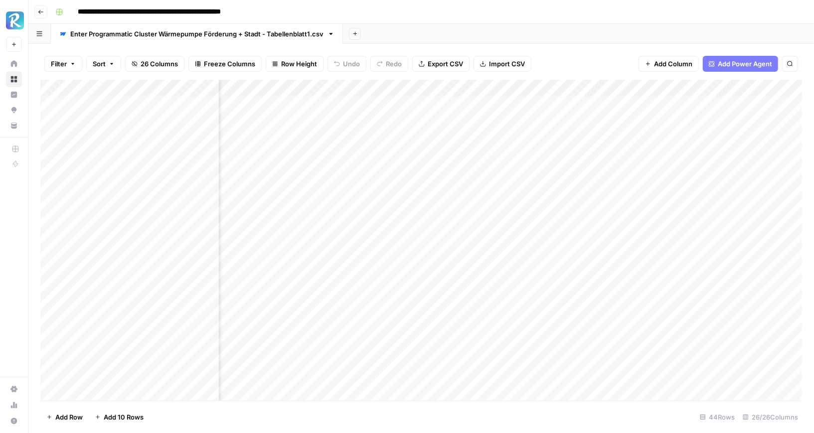
click at [375, 156] on div "Add Column" at bounding box center [421, 240] width 762 height 321
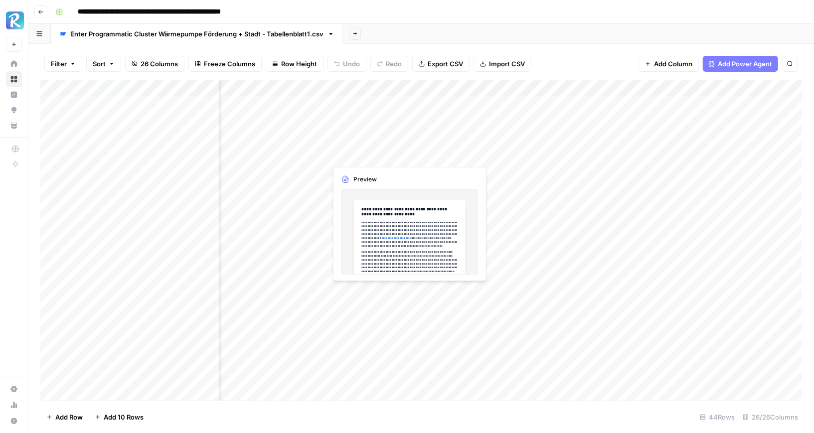
click at [375, 156] on div "Add Column" at bounding box center [421, 240] width 762 height 321
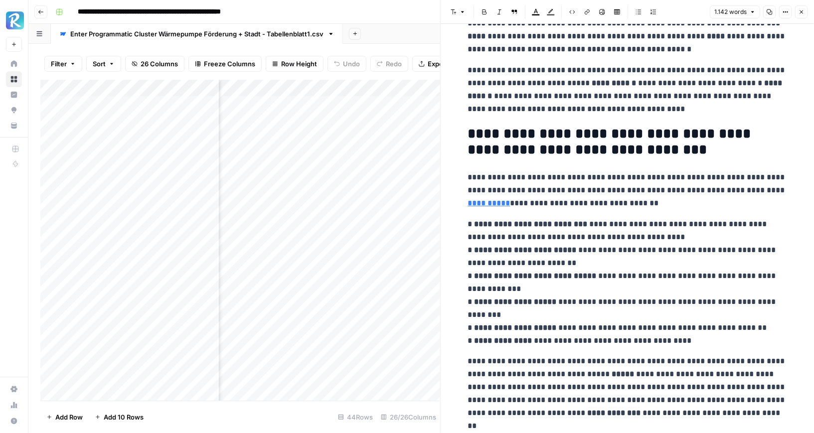
scroll to position [2073, 0]
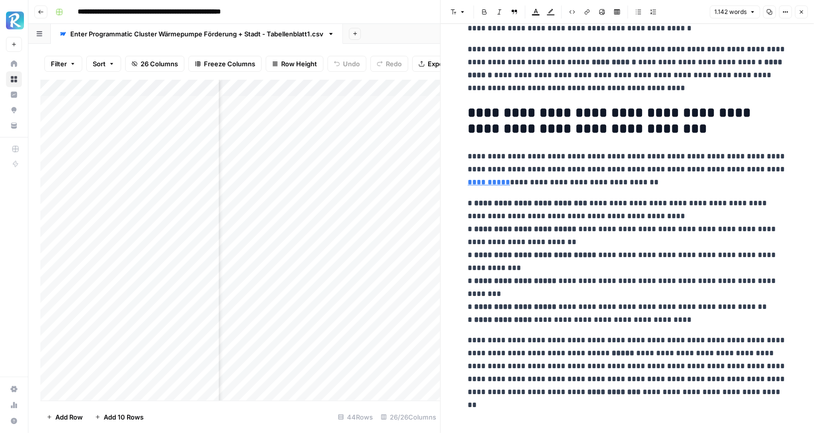
click at [734, 17] on button "Close" at bounding box center [801, 11] width 13 height 13
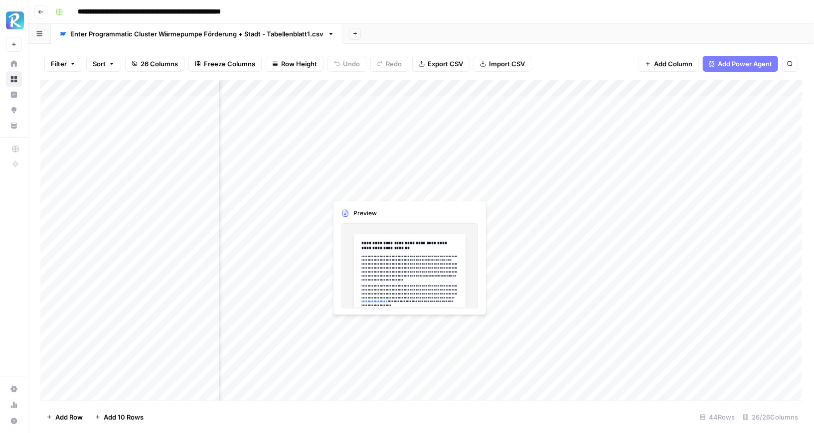
click at [369, 179] on div "Add Column" at bounding box center [421, 240] width 762 height 321
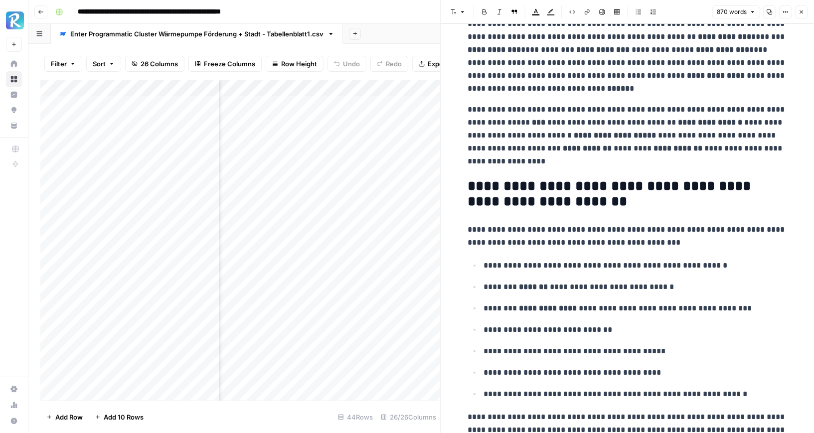
scroll to position [1634, 0]
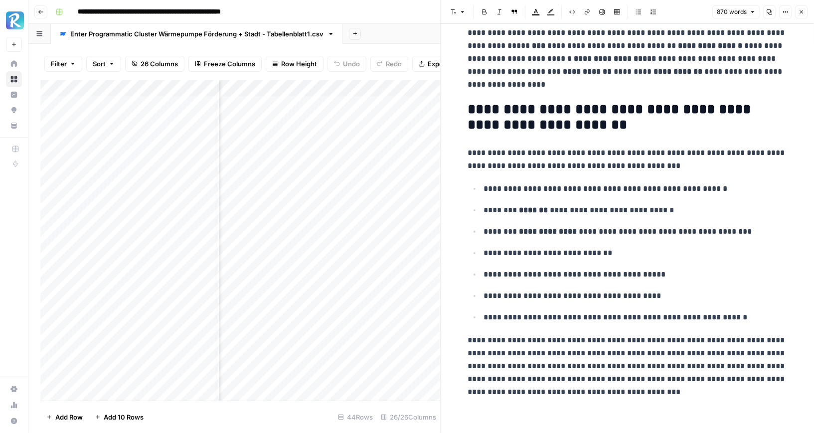
click at [734, 18] on header "Font style Bold Italic Block quote Text color Highlight color Code block Link I…" at bounding box center [628, 12] width 374 height 24
click at [734, 8] on button "Close" at bounding box center [801, 11] width 13 height 13
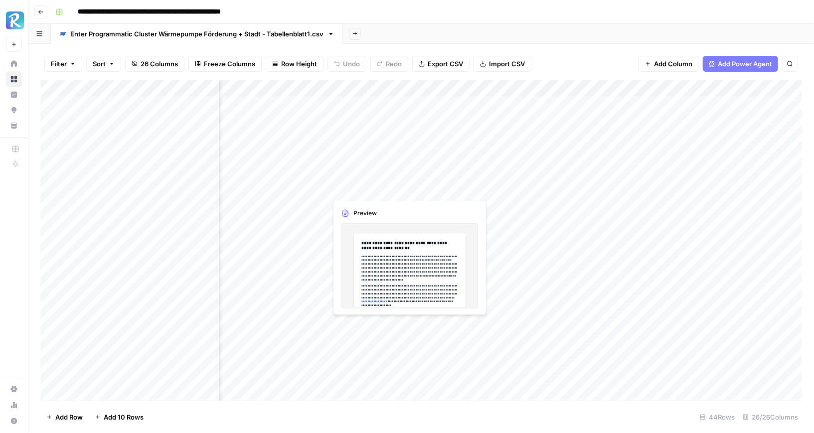
click at [384, 189] on div "Add Column" at bounding box center [421, 240] width 762 height 321
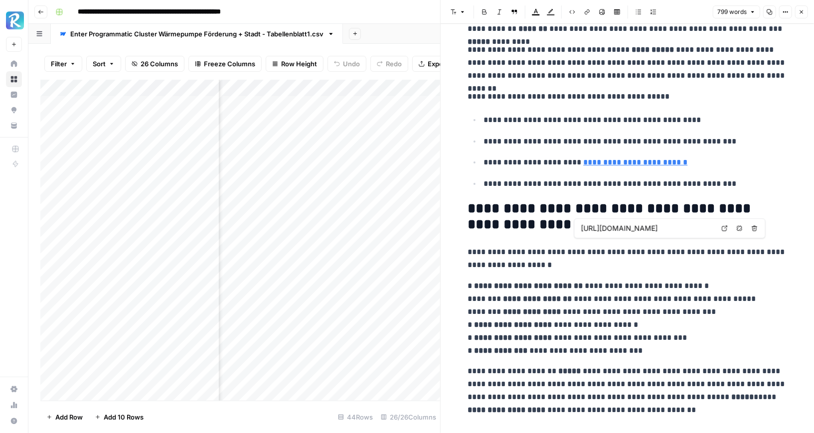
scroll to position [1530, 0]
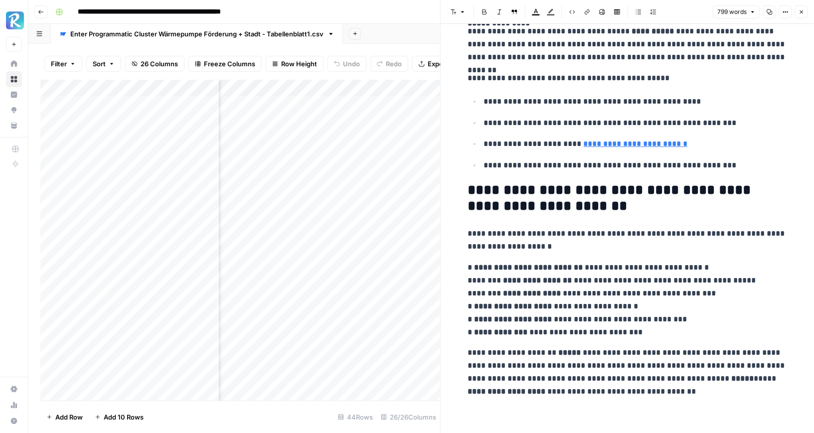
click at [734, 11] on button "Close" at bounding box center [801, 11] width 13 height 13
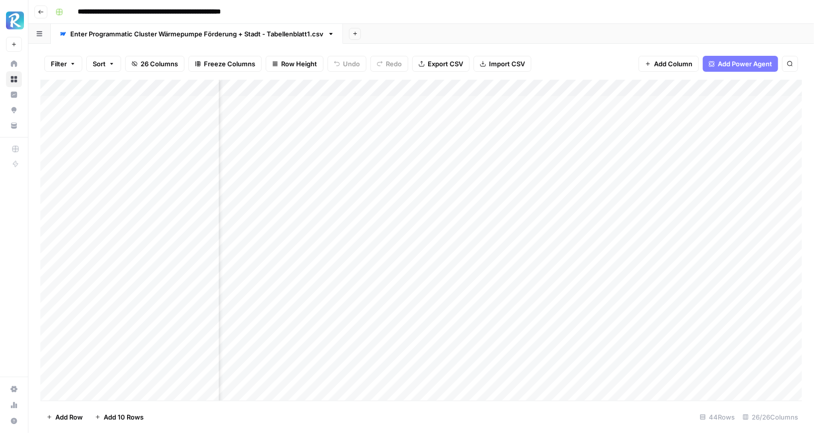
click at [375, 209] on div "Add Column" at bounding box center [421, 240] width 762 height 321
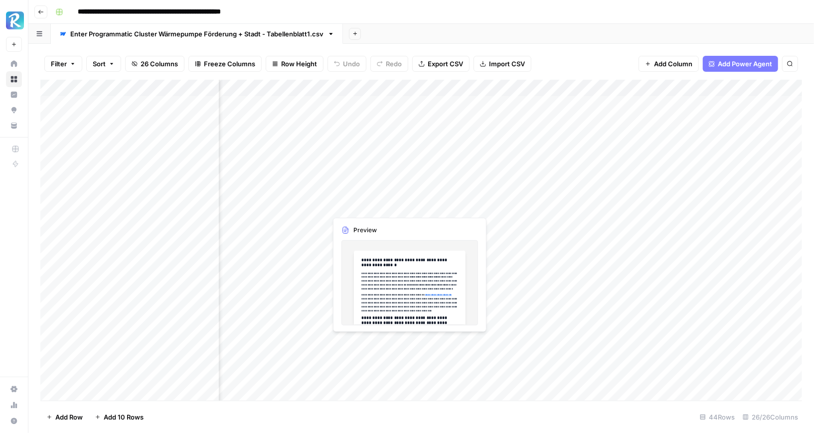
click at [375, 209] on div "Add Column" at bounding box center [421, 240] width 762 height 321
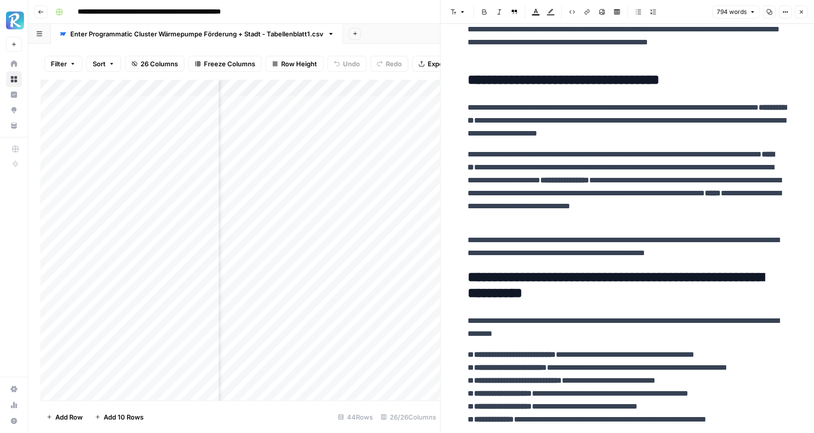
scroll to position [1360, 0]
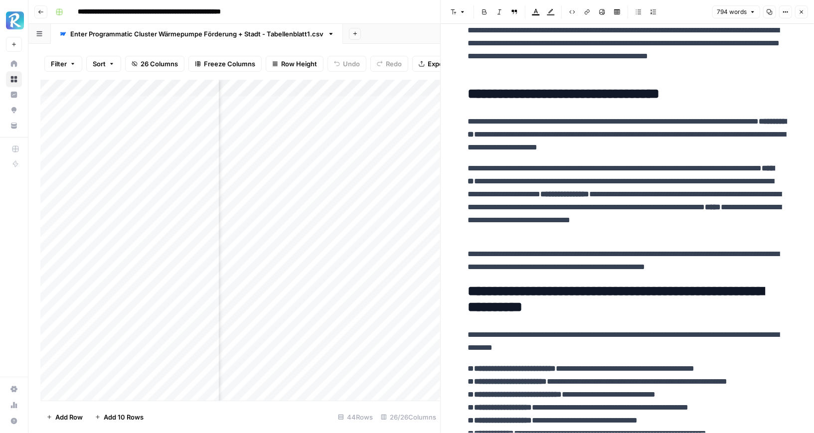
click at [734, 15] on button "Close" at bounding box center [801, 11] width 13 height 13
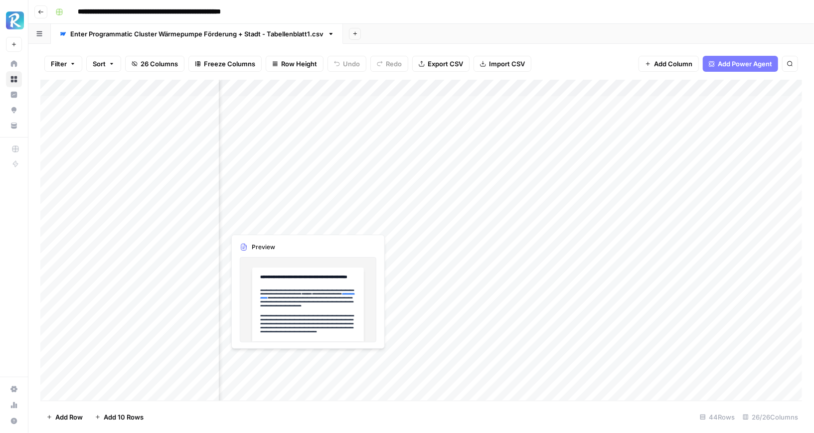
click at [281, 220] on div "Add Column" at bounding box center [421, 240] width 762 height 321
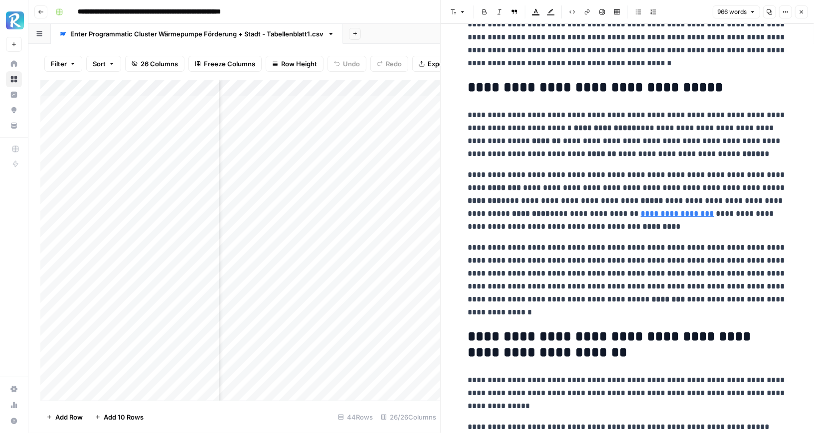
scroll to position [1755, 0]
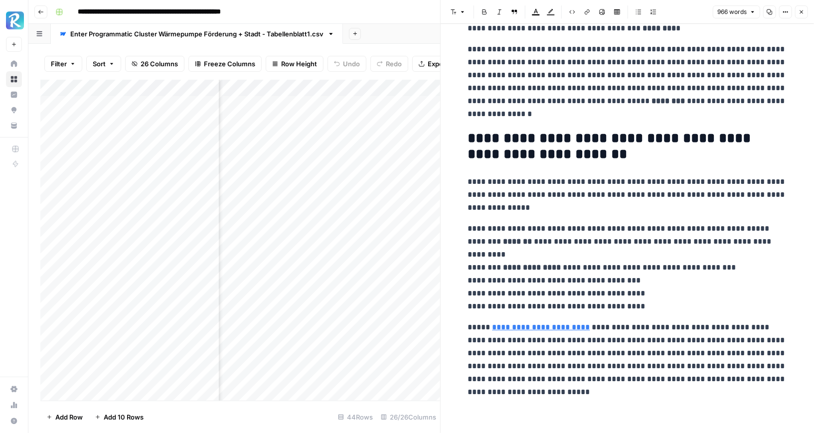
click at [278, 238] on div "Add Column" at bounding box center [240, 240] width 400 height 321
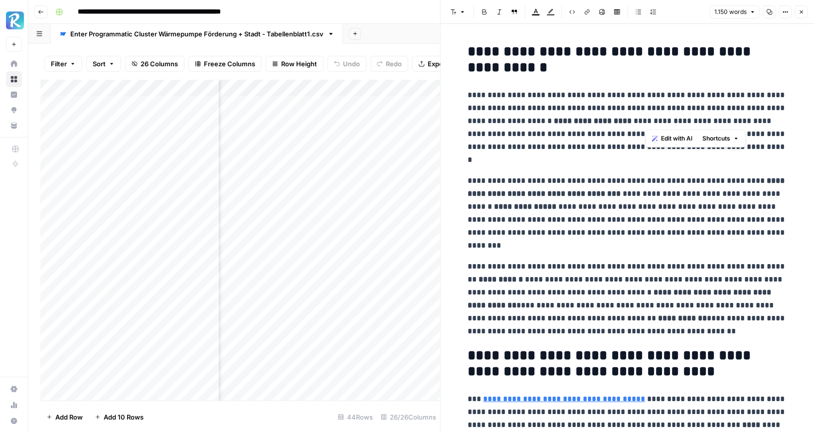
drag, startPoint x: 646, startPoint y: 121, endPoint x: 662, endPoint y: 121, distance: 15.5
click at [662, 121] on p "**********" at bounding box center [627, 128] width 319 height 78
copy p "*** *"
click at [581, 281] on p "**********" at bounding box center [627, 299] width 319 height 78
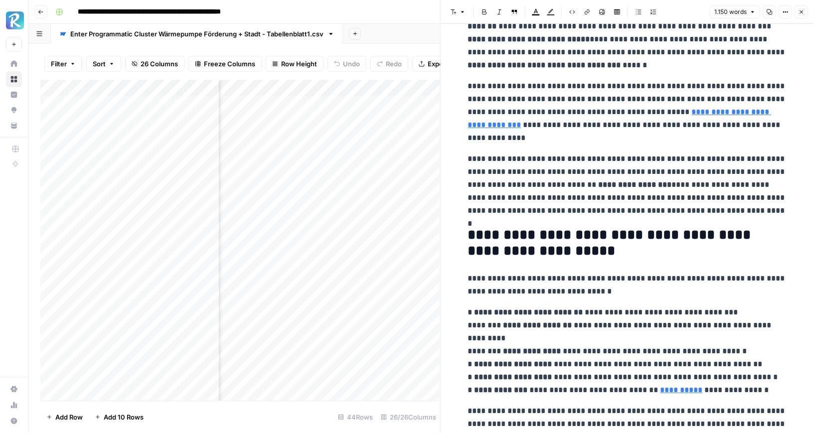
scroll to position [2046, 0]
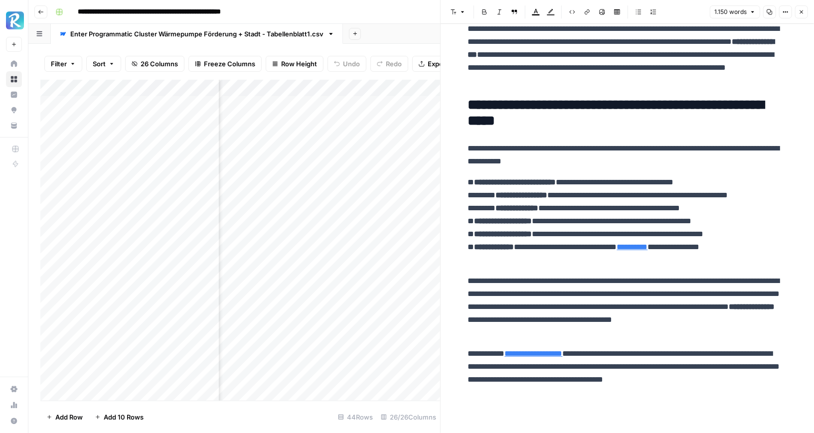
click at [281, 258] on div "Add Column" at bounding box center [240, 240] width 400 height 321
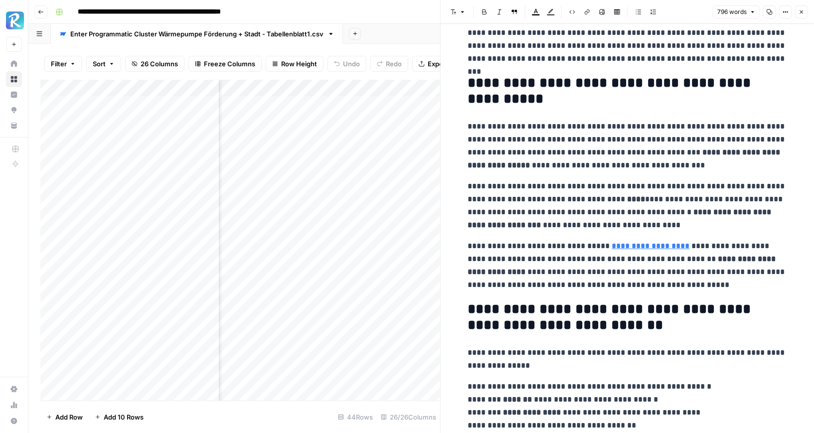
scroll to position [1566, 0]
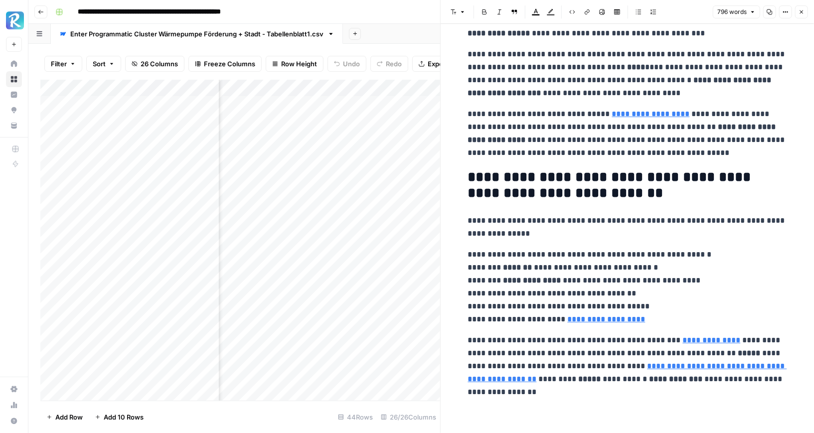
click at [734, 14] on icon "button" at bounding box center [802, 12] width 6 height 6
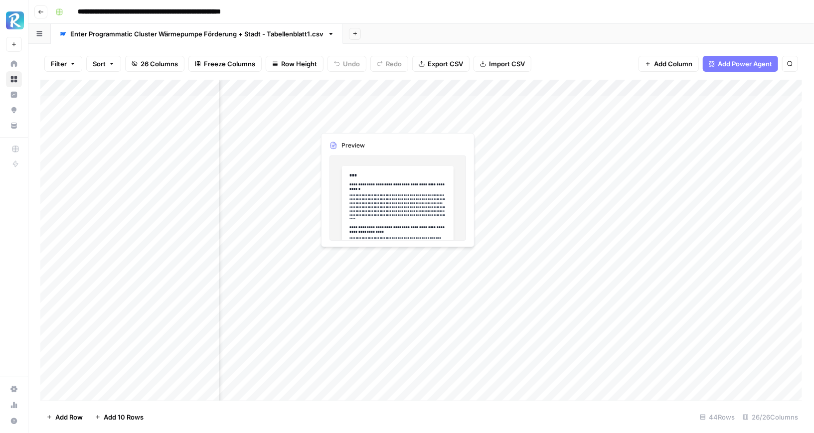
click at [363, 107] on div "Add Column" at bounding box center [421, 240] width 762 height 321
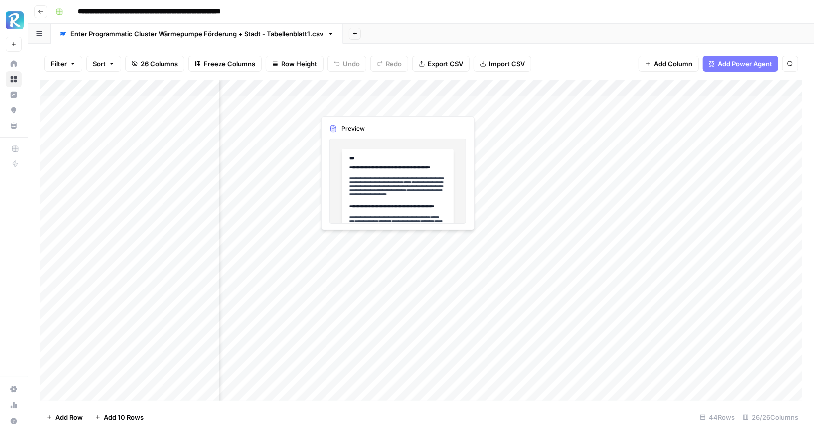
click at [363, 107] on div "Add Column" at bounding box center [421, 240] width 762 height 321
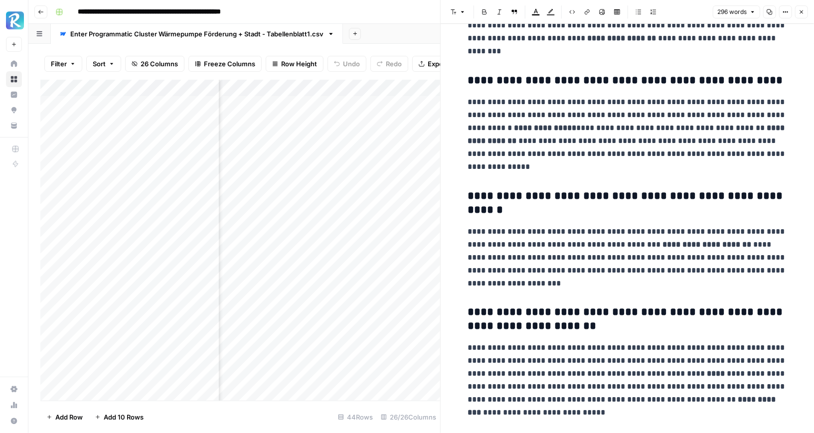
scroll to position [283, 0]
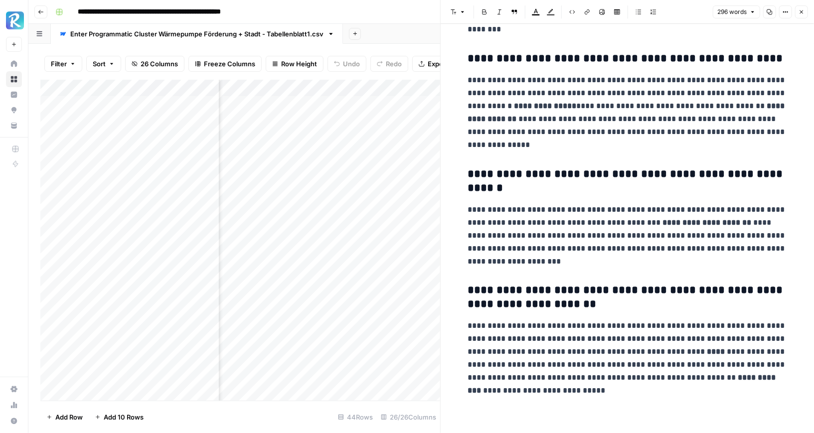
click at [348, 121] on div "Add Column" at bounding box center [240, 240] width 400 height 321
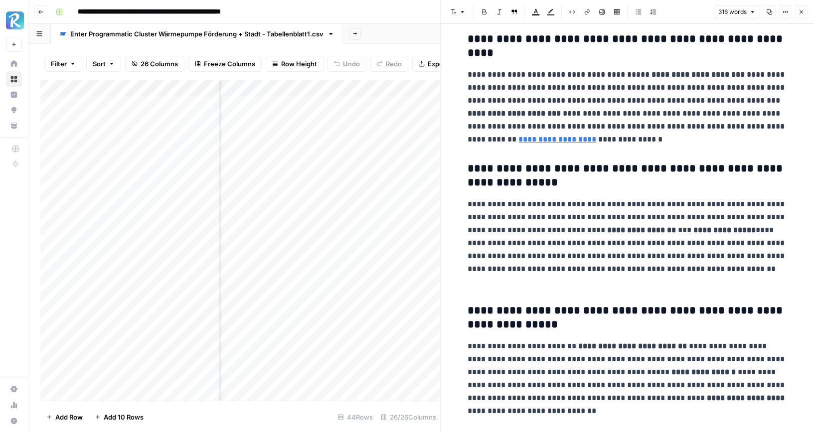
scroll to position [323, 0]
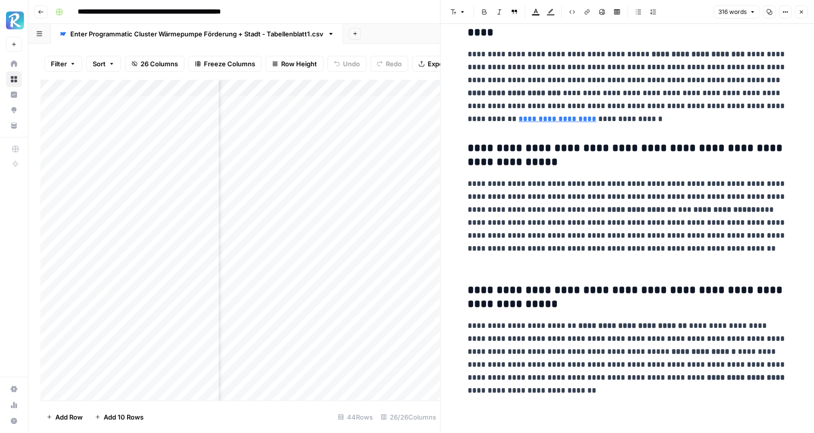
click at [358, 137] on div "Add Column" at bounding box center [240, 240] width 400 height 321
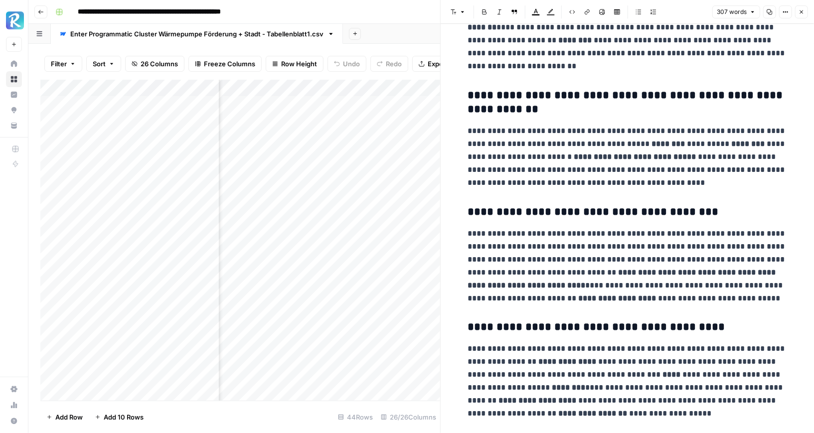
scroll to position [256, 0]
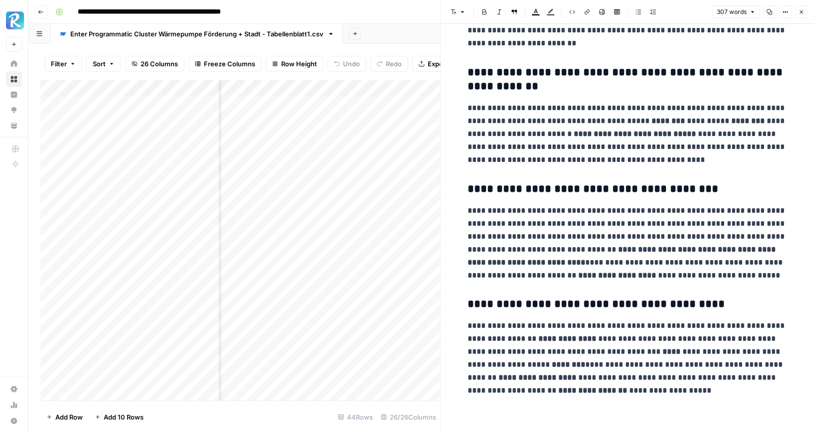
click at [357, 158] on div "Add Column" at bounding box center [240, 240] width 400 height 321
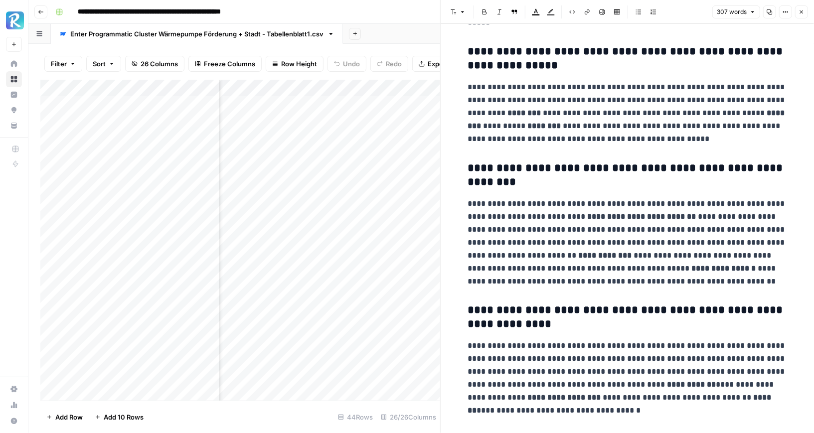
scroll to position [310, 0]
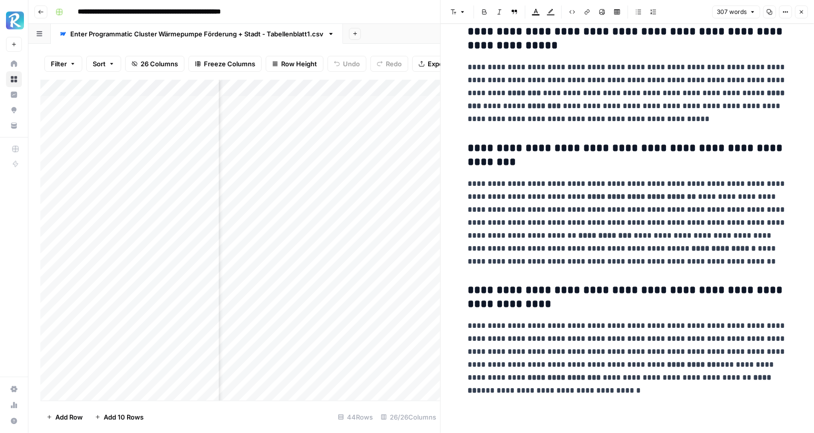
click at [342, 174] on div "Add Column" at bounding box center [240, 240] width 400 height 321
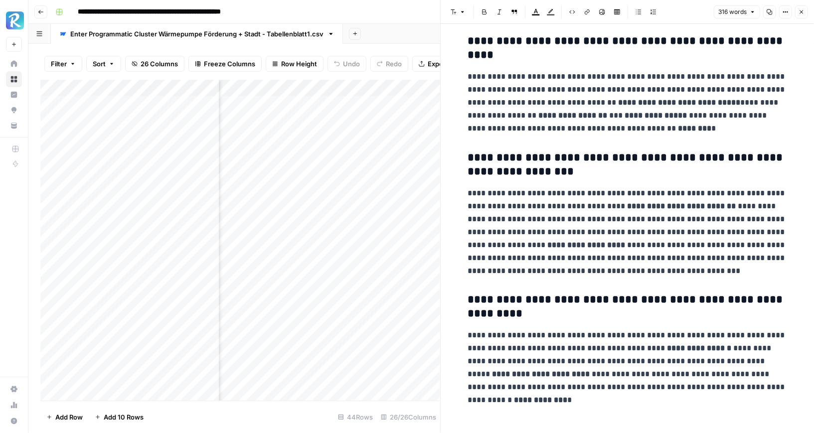
scroll to position [283, 0]
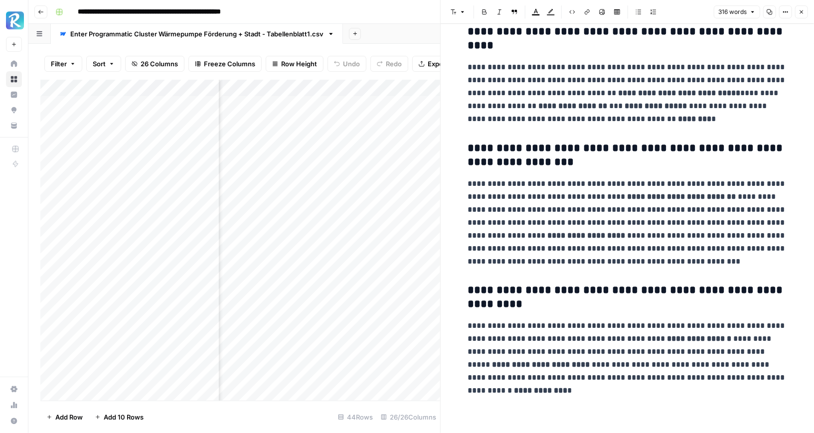
click at [353, 187] on div "Add Column" at bounding box center [240, 240] width 400 height 321
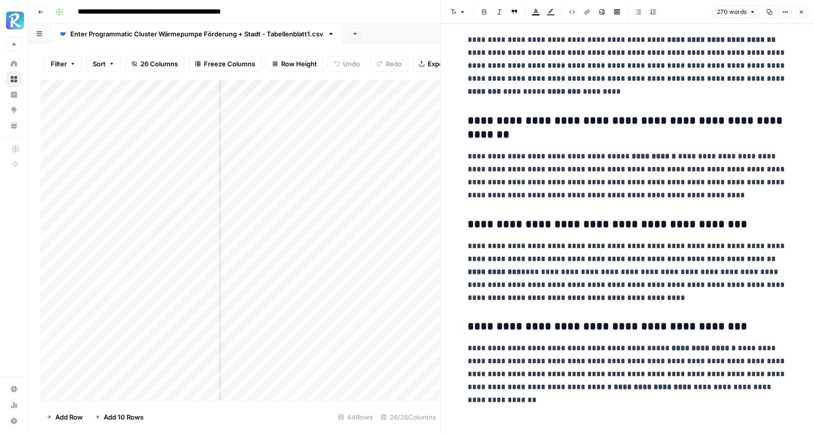
scroll to position [217, 0]
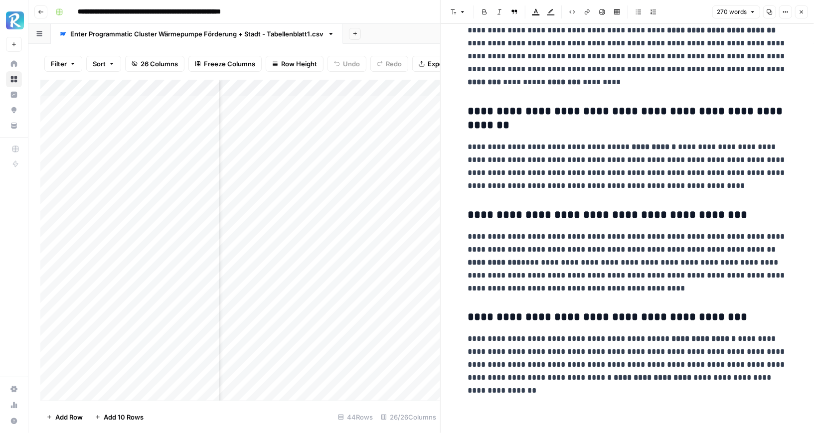
click at [373, 164] on div "Add Column" at bounding box center [240, 240] width 400 height 321
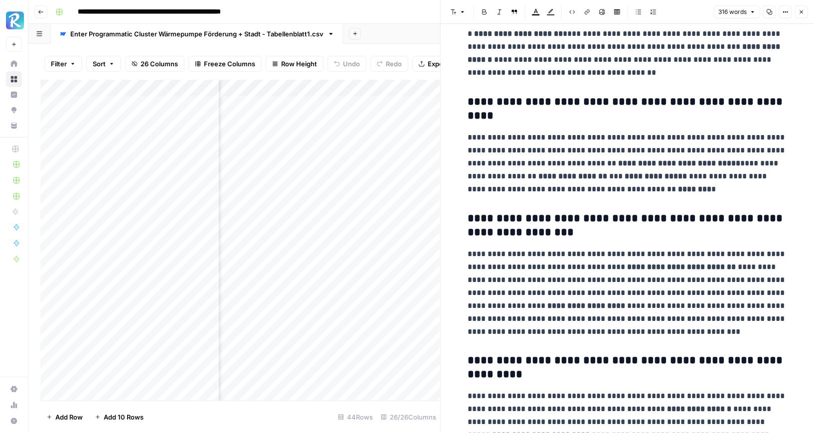
scroll to position [283, 0]
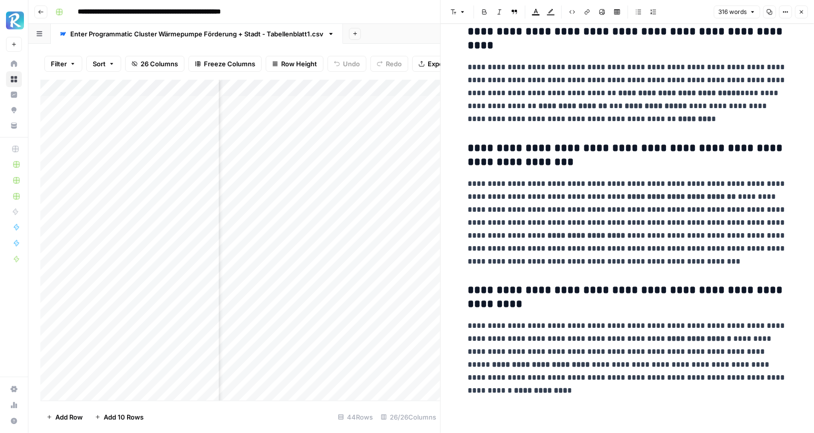
click at [358, 191] on div "Add Column" at bounding box center [240, 240] width 400 height 321
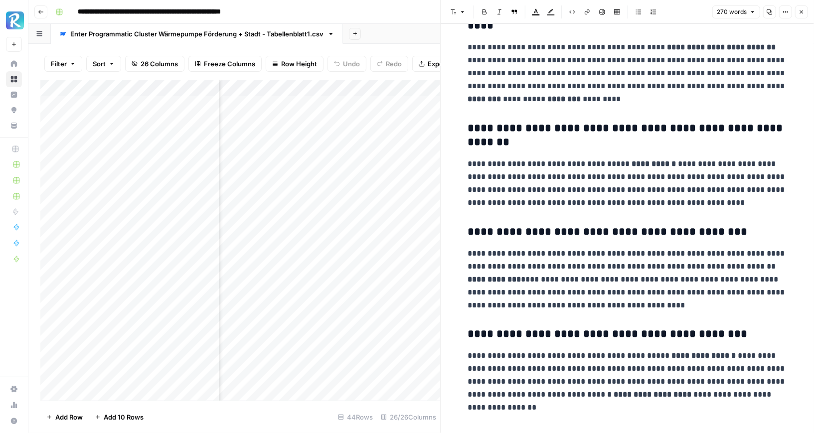
scroll to position [217, 0]
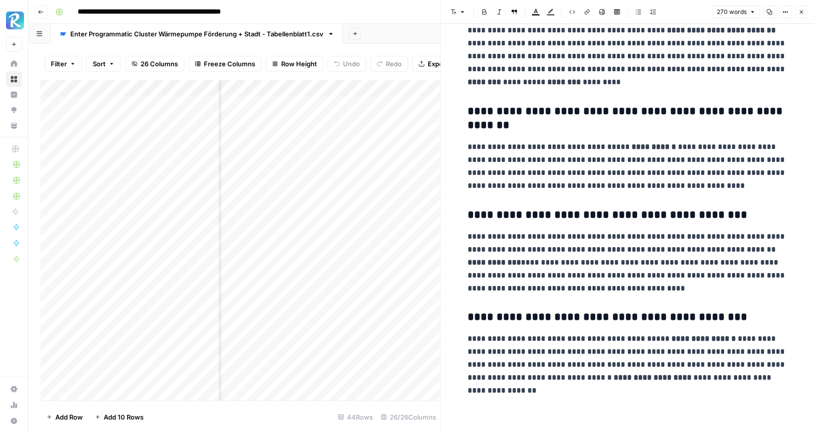
click at [359, 200] on div "Add Column" at bounding box center [240, 240] width 400 height 321
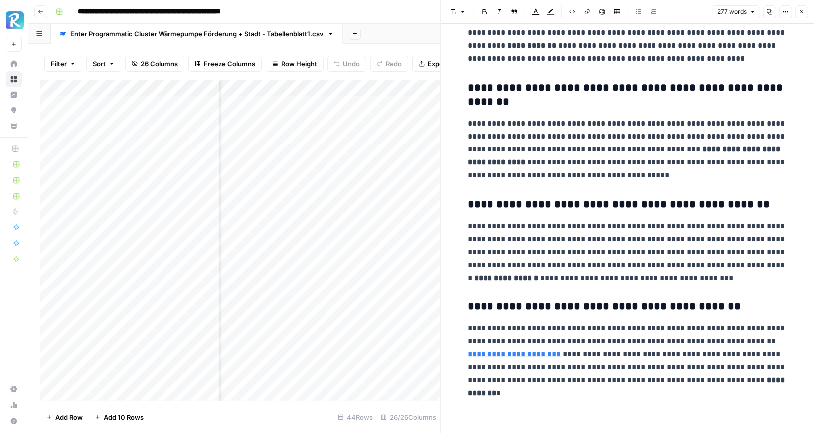
scroll to position [230, 0]
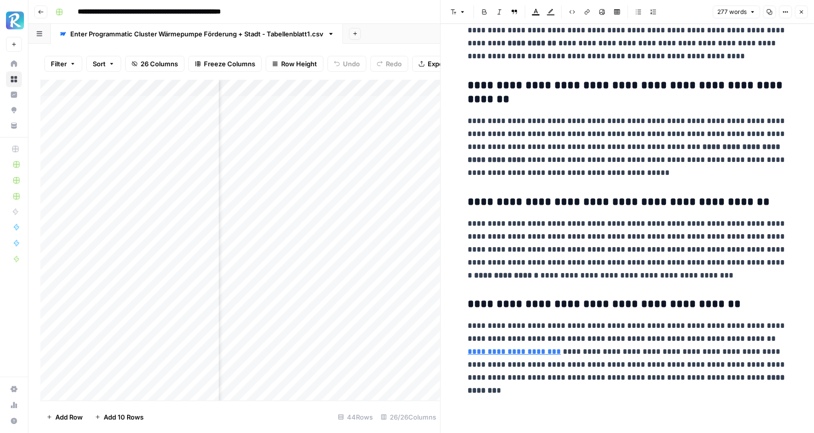
click at [360, 225] on div "Add Column" at bounding box center [240, 240] width 400 height 321
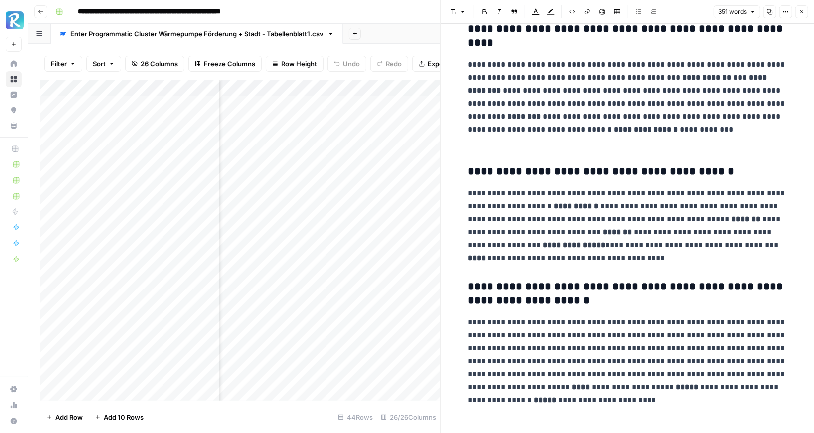
scroll to position [335, 0]
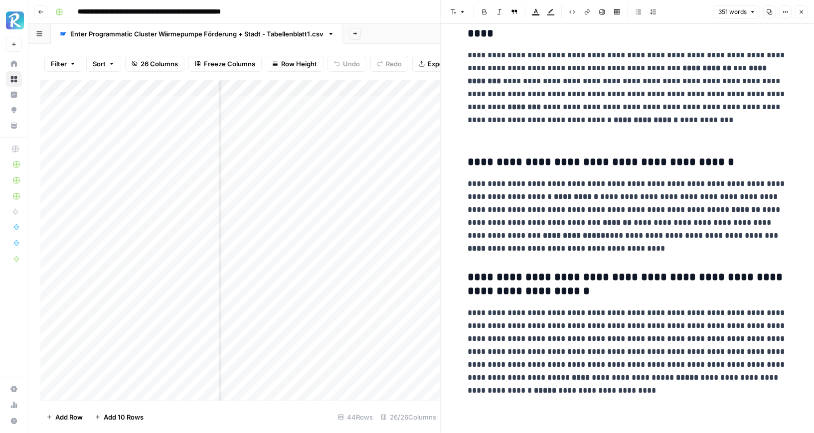
click at [357, 238] on div "Add Column" at bounding box center [240, 240] width 400 height 321
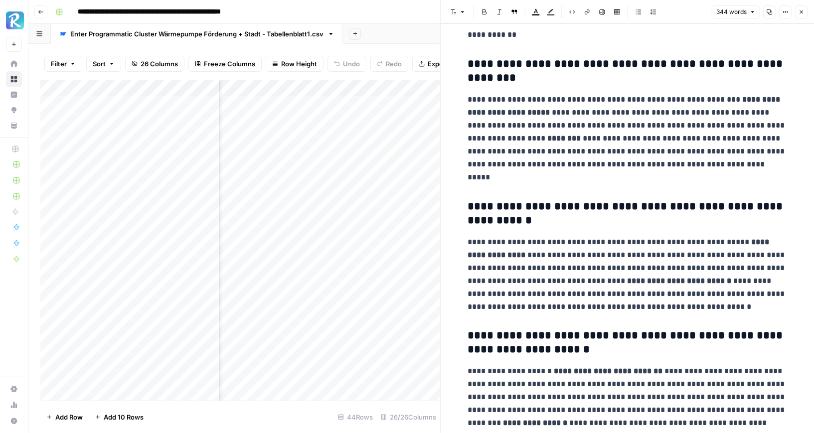
scroll to position [362, 0]
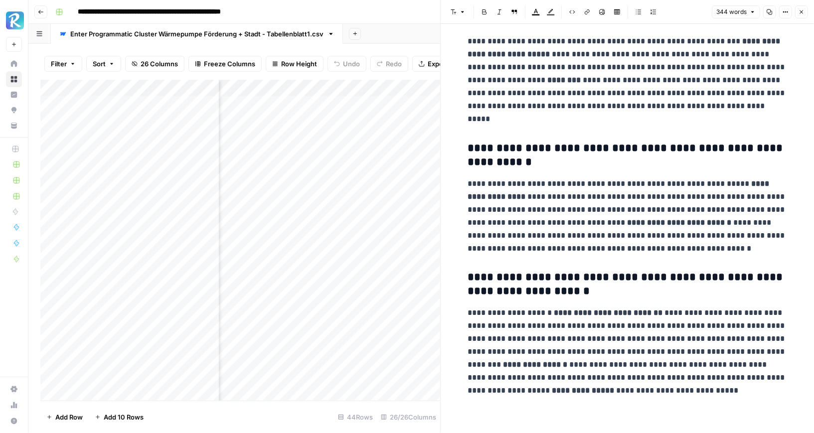
click at [346, 254] on div "Add Column" at bounding box center [240, 240] width 400 height 321
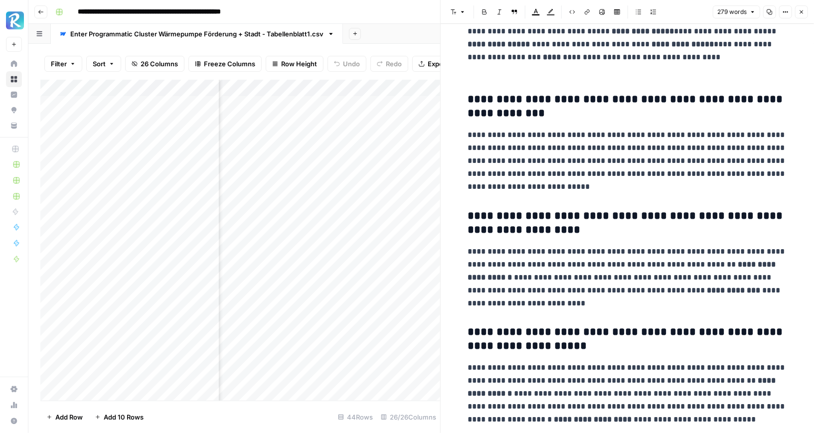
scroll to position [271, 0]
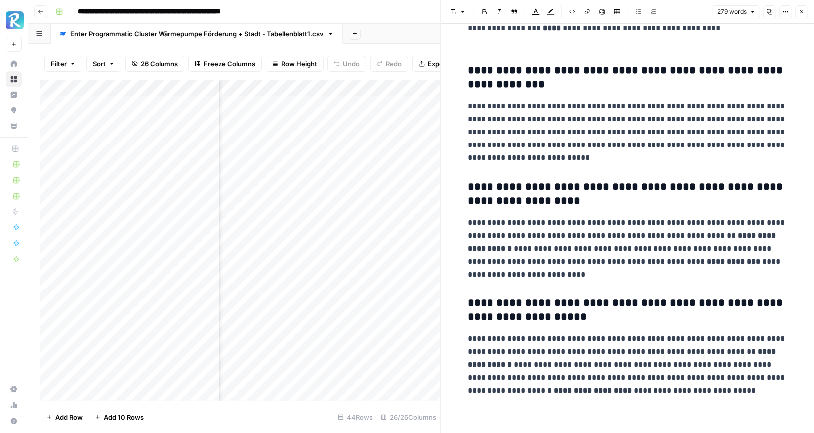
click at [734, 11] on button "Close" at bounding box center [801, 11] width 13 height 13
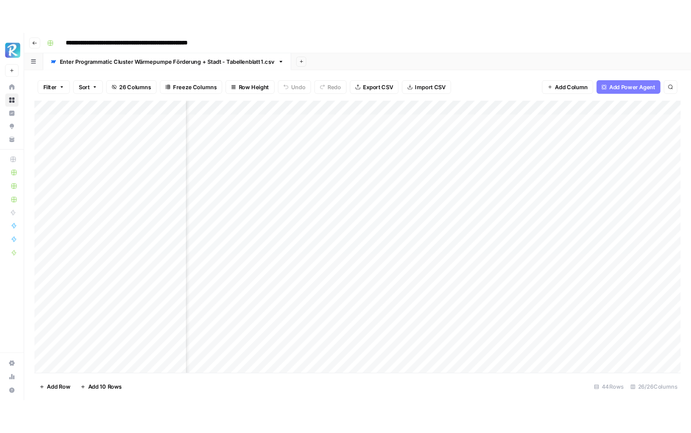
scroll to position [0, 418]
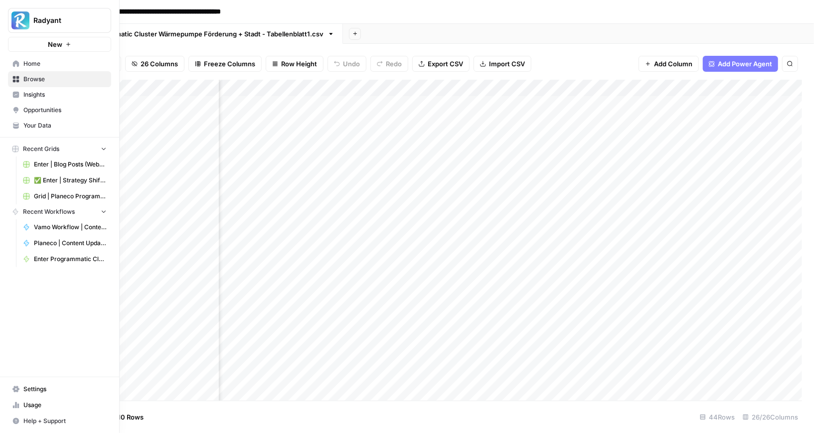
click at [23, 60] on span "Home" at bounding box center [64, 63] width 83 height 9
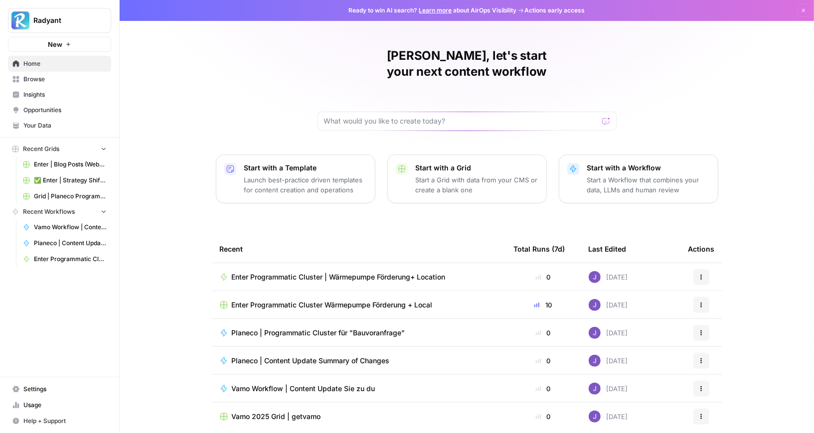
click at [327, 272] on span "Enter Programmatic Cluster | Wärmepumpe Förderung+ Location" at bounding box center [339, 277] width 214 height 10
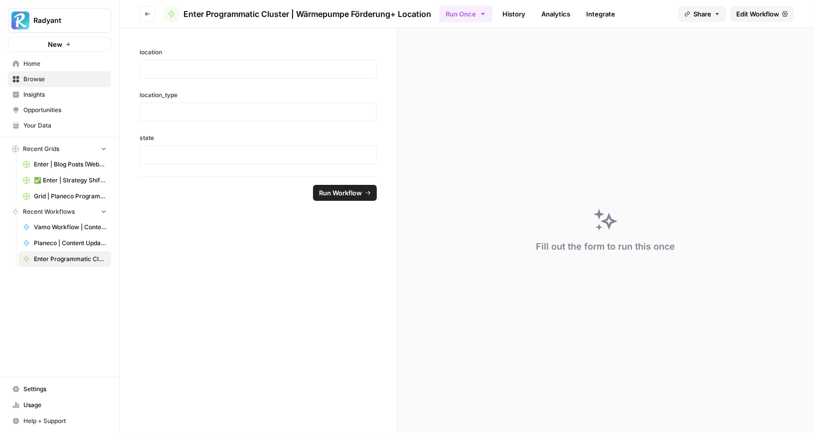
click at [734, 16] on span "Edit Workflow" at bounding box center [758, 14] width 43 height 10
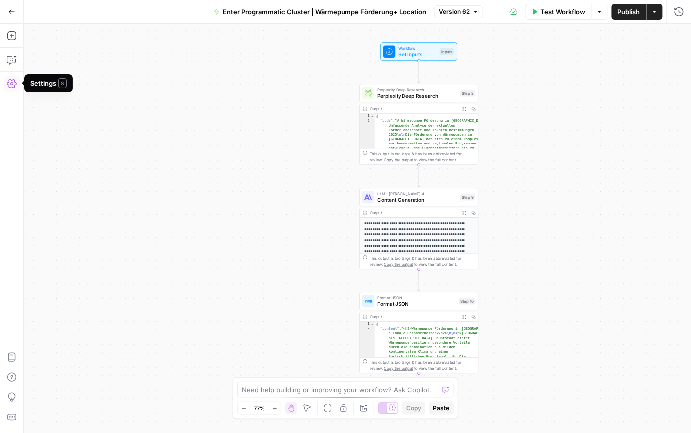
click at [387, 407] on div at bounding box center [392, 408] width 10 height 10
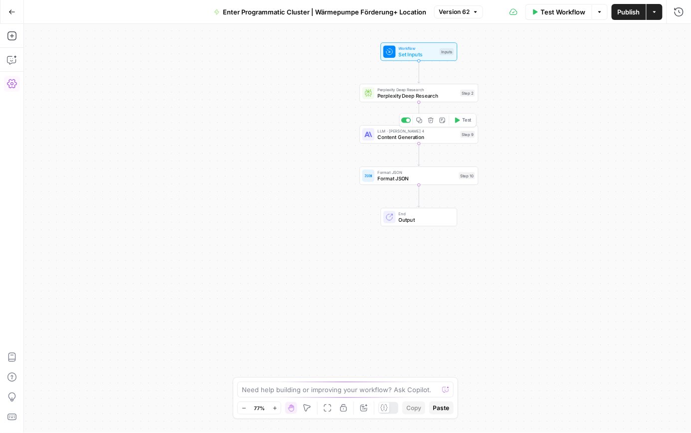
click at [393, 134] on span "Content Generation" at bounding box center [418, 136] width 80 height 7
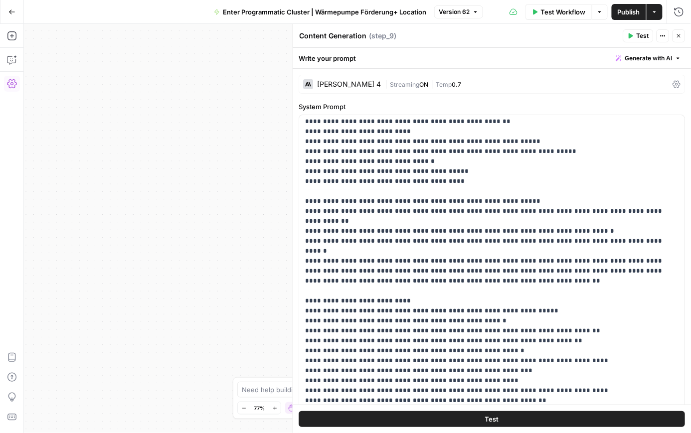
scroll to position [2213, 0]
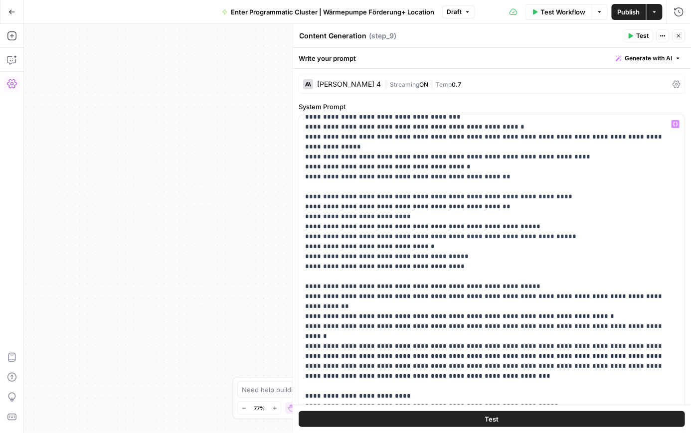
scroll to position [2125, 0]
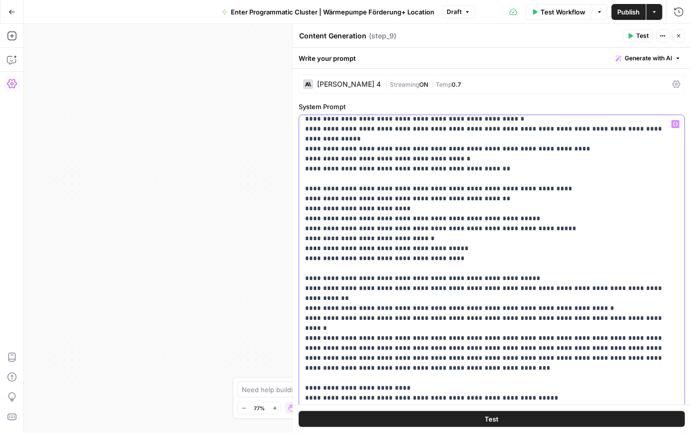
scroll to position [2137, 0]
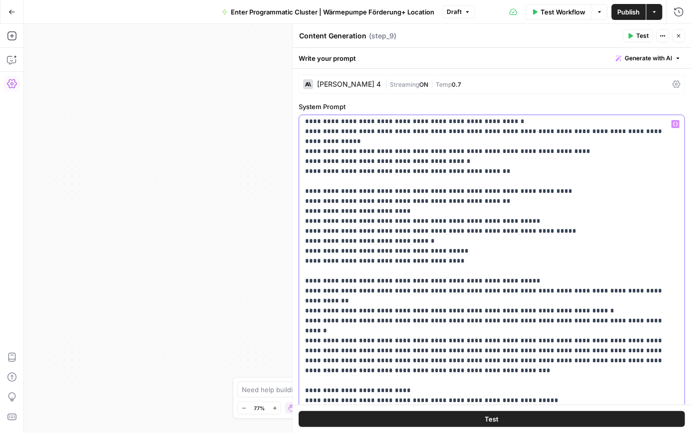
drag, startPoint x: 422, startPoint y: 334, endPoint x: 498, endPoint y: 321, distance: 76.9
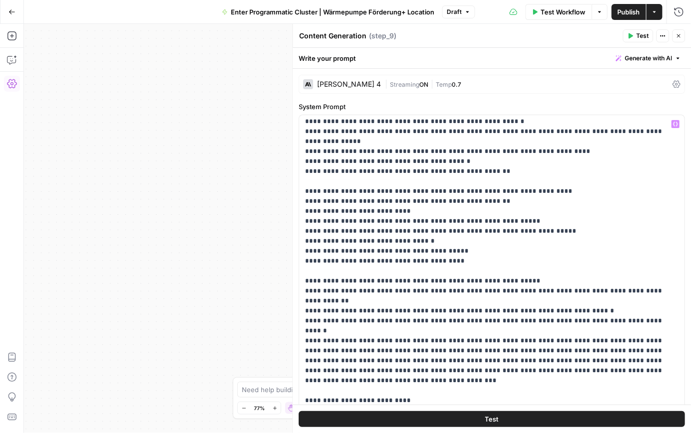
click at [629, 17] on button "Publish" at bounding box center [629, 12] width 34 height 16
click at [631, 12] on span "Publish" at bounding box center [629, 12] width 22 height 10
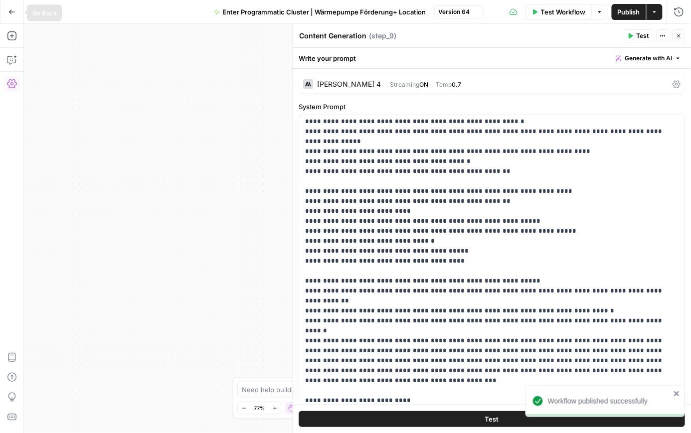
click at [12, 11] on icon "button" at bounding box center [12, 11] width 6 height 4
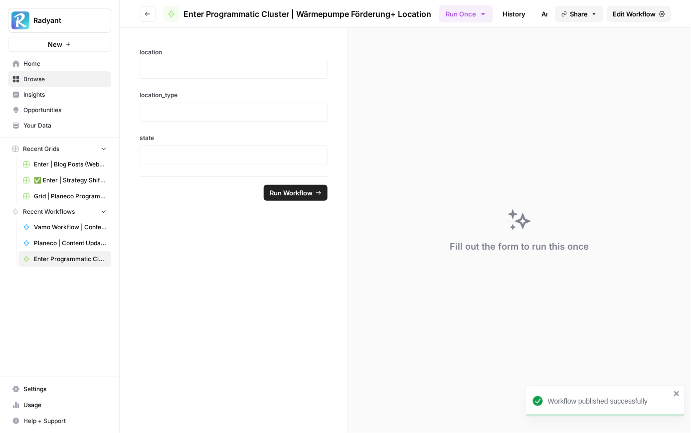
click at [43, 67] on span "Home" at bounding box center [64, 63] width 83 height 9
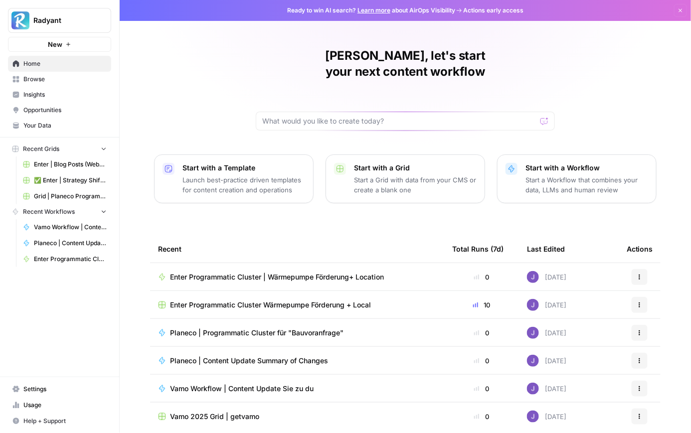
click at [301, 272] on span "Enter Programmatic Cluster | Wärmepumpe Förderung+ Location" at bounding box center [277, 277] width 214 height 10
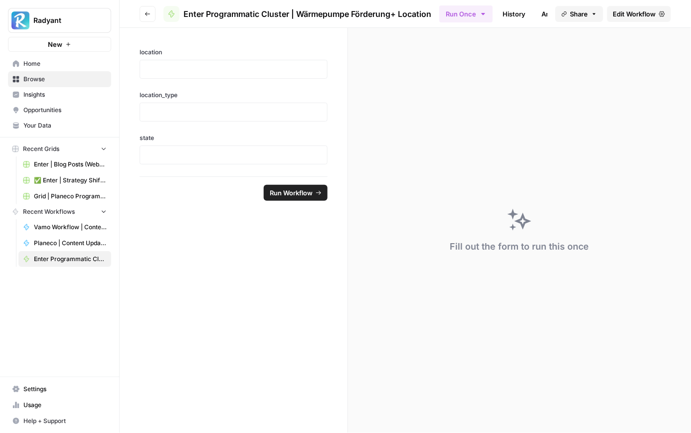
click at [42, 63] on span "Home" at bounding box center [64, 63] width 83 height 9
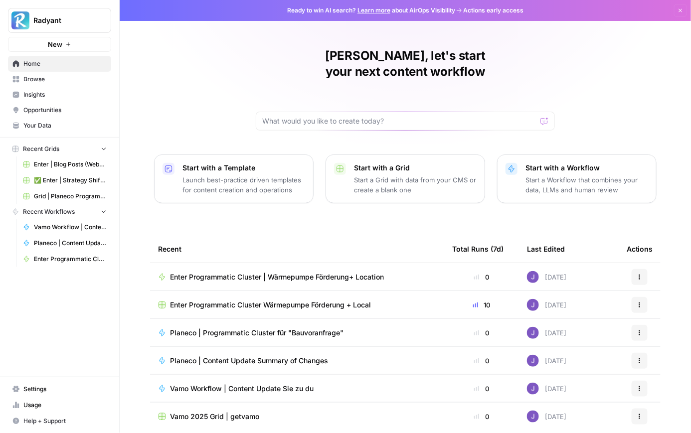
click at [251, 300] on span "Enter Programmatic Cluster Wärmepumpe Förderung + Local" at bounding box center [270, 305] width 201 height 10
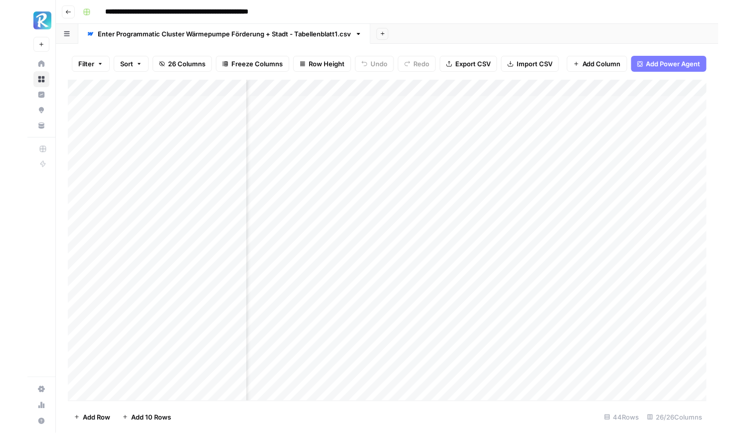
scroll to position [0, 312]
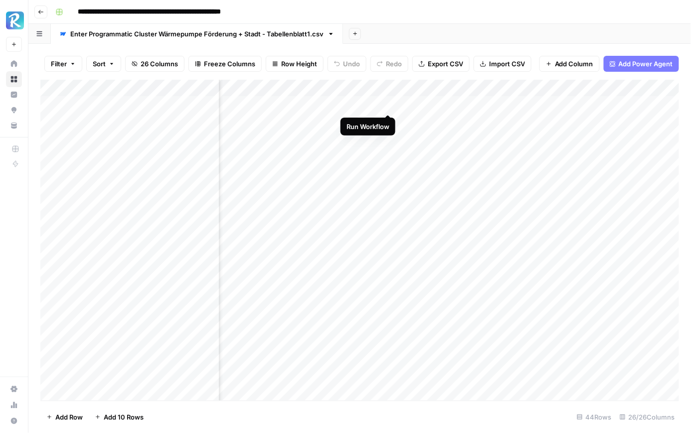
click at [389, 103] on div "Add Column" at bounding box center [359, 240] width 639 height 321
click at [389, 121] on div "Add Column" at bounding box center [359, 240] width 639 height 321
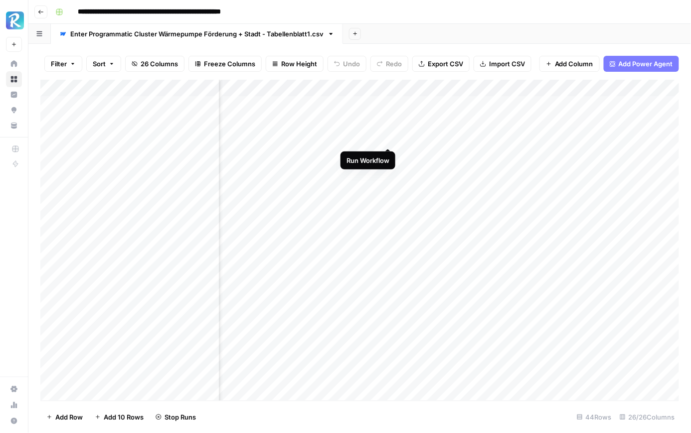
click at [389, 139] on div "Add Column" at bounding box center [359, 240] width 639 height 321
click at [389, 156] on div "Add Column" at bounding box center [359, 240] width 639 height 321
click at [390, 172] on div "Add Column" at bounding box center [359, 240] width 639 height 321
click at [388, 188] on div "Add Column" at bounding box center [359, 240] width 639 height 321
click at [388, 205] on div "Add Column" at bounding box center [359, 240] width 639 height 321
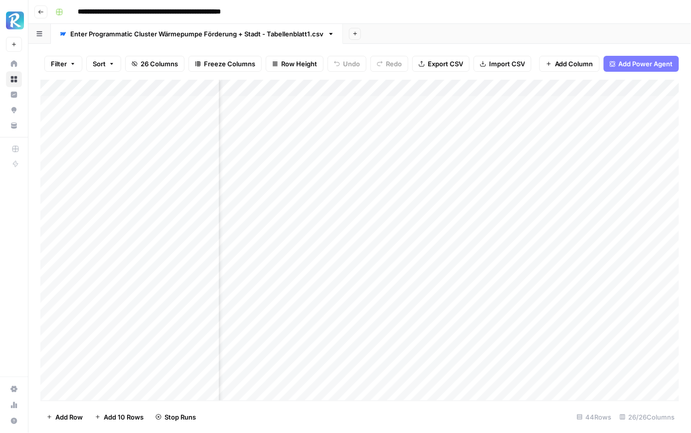
click at [389, 223] on div "Add Column" at bounding box center [359, 240] width 639 height 321
click at [388, 241] on div "Add Column" at bounding box center [359, 240] width 639 height 321
click at [389, 257] on div "Add Column" at bounding box center [359, 240] width 639 height 321
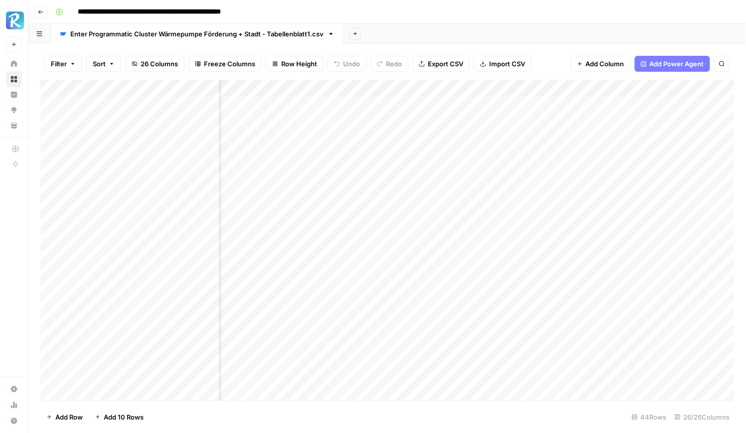
scroll to position [0, 693]
click at [512, 109] on div "Add Column" at bounding box center [387, 240] width 694 height 321
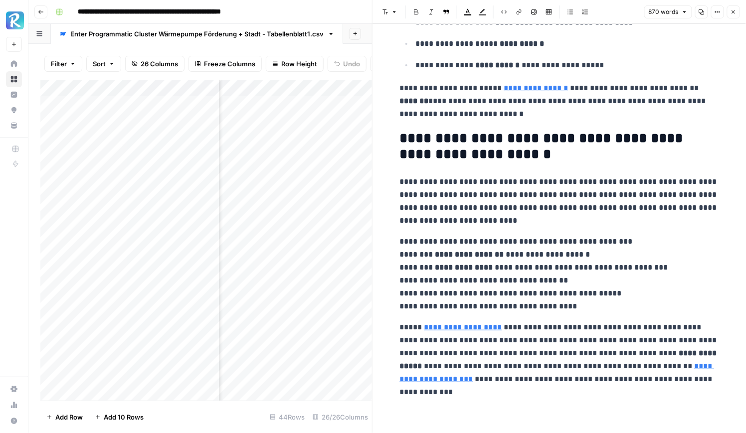
scroll to position [0, 876]
click at [318, 121] on div "Add Column" at bounding box center [206, 240] width 332 height 321
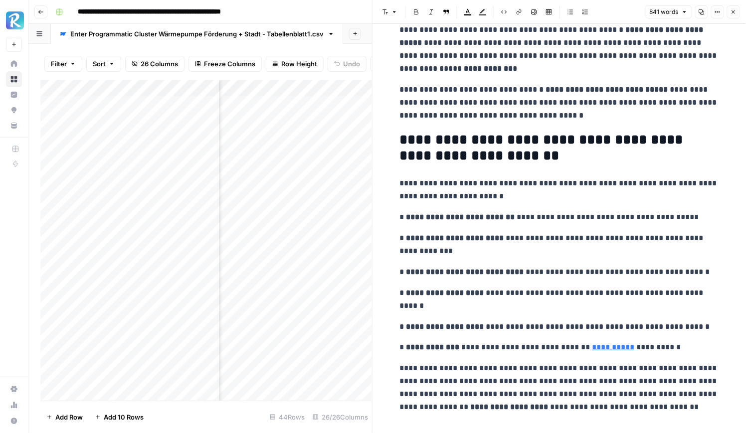
scroll to position [1668, 0]
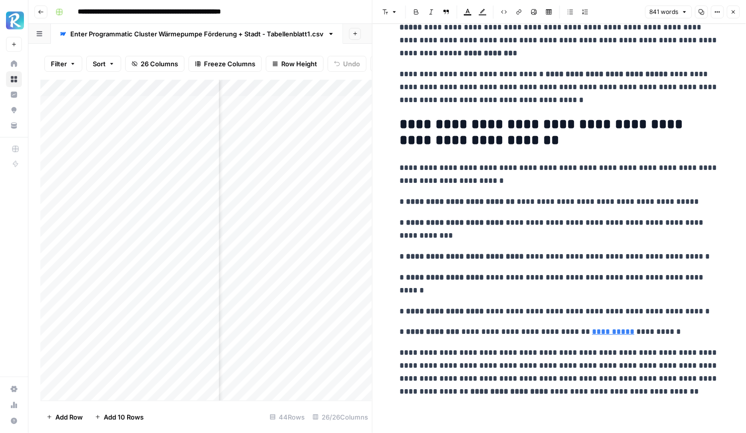
click at [332, 141] on div "Add Column" at bounding box center [206, 240] width 332 height 321
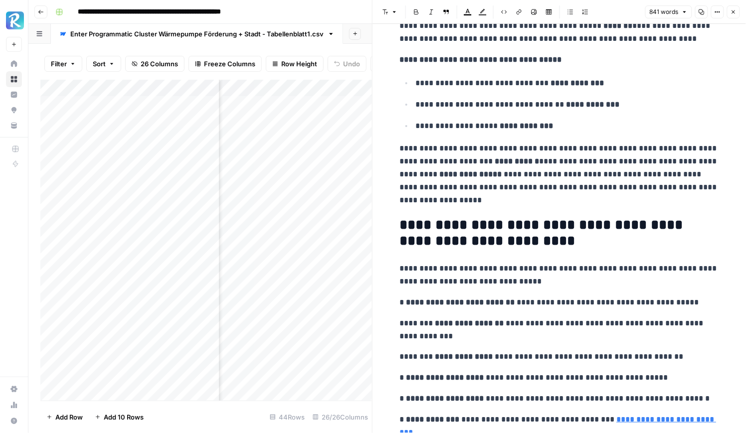
scroll to position [1602, 0]
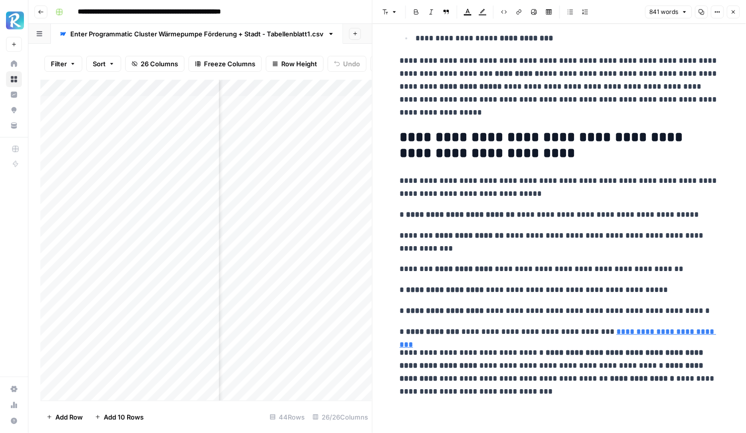
click at [332, 154] on div "Add Column" at bounding box center [206, 240] width 332 height 321
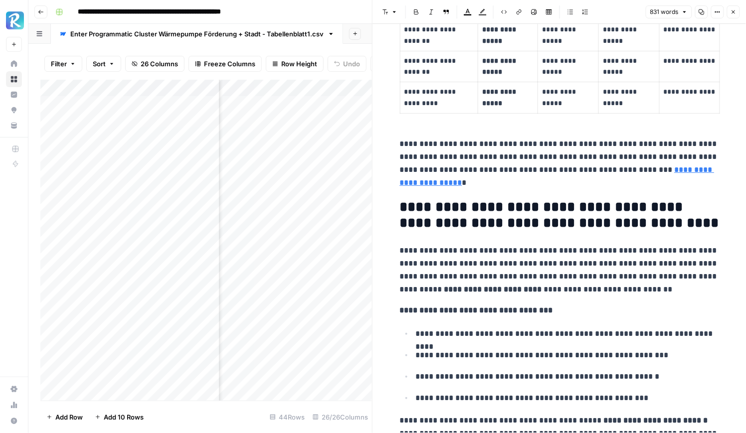
scroll to position [1277, 0]
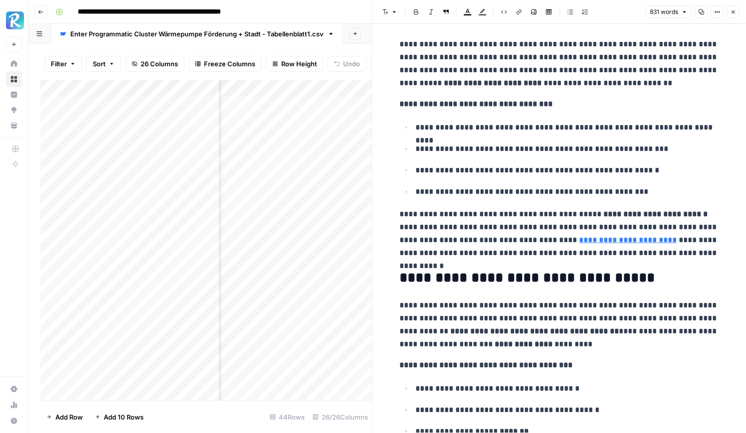
click at [330, 169] on div "Add Column" at bounding box center [206, 240] width 332 height 321
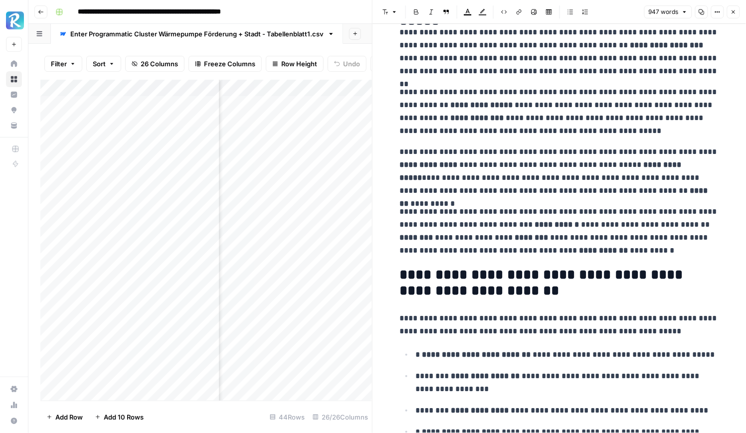
scroll to position [1861, 0]
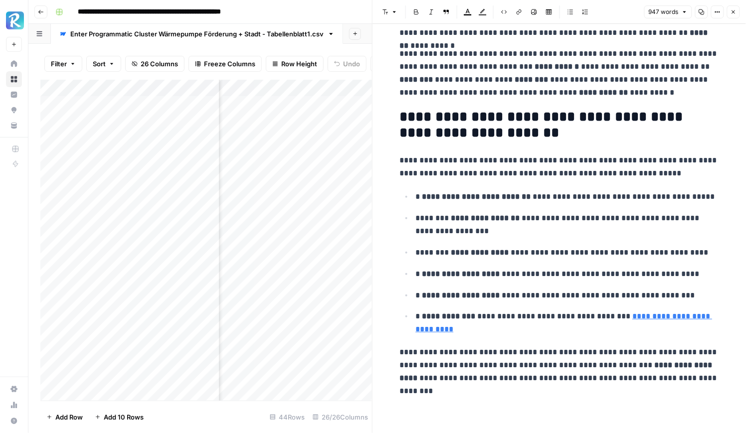
click at [731, 7] on button "Close" at bounding box center [733, 11] width 13 height 13
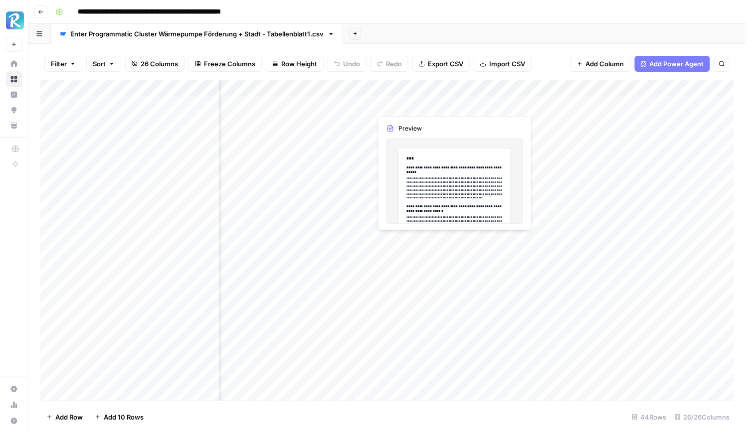
click at [409, 103] on div "Add Column" at bounding box center [387, 240] width 694 height 321
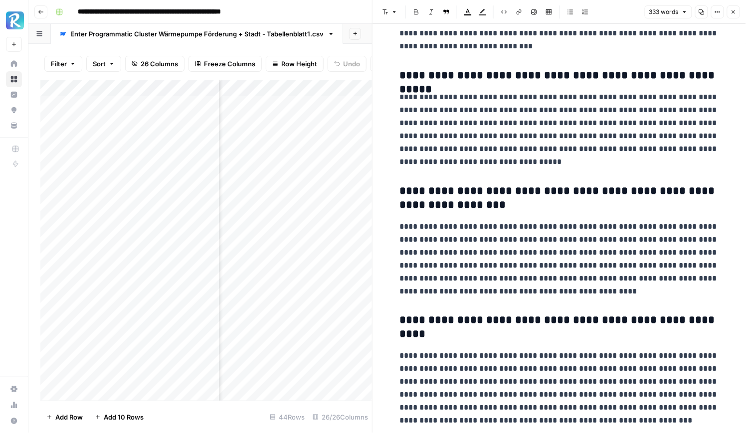
scroll to position [296, 0]
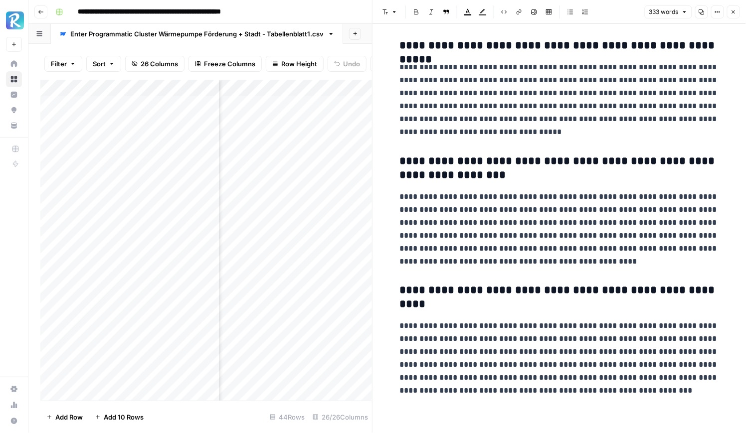
click at [733, 10] on icon "button" at bounding box center [734, 12] width 6 height 6
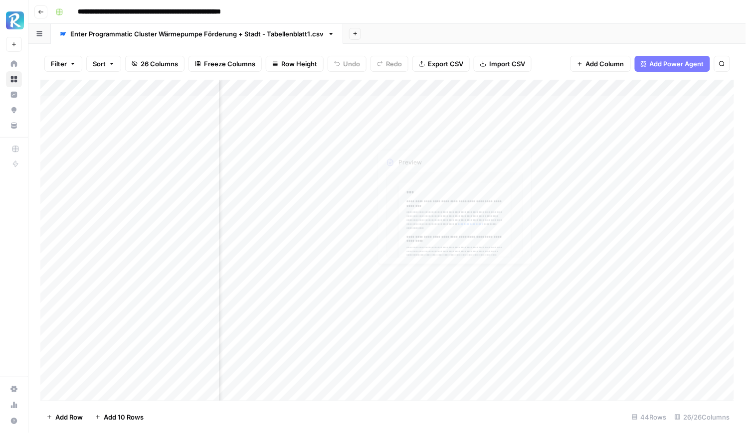
click at [414, 118] on div "Add Column" at bounding box center [387, 240] width 694 height 321
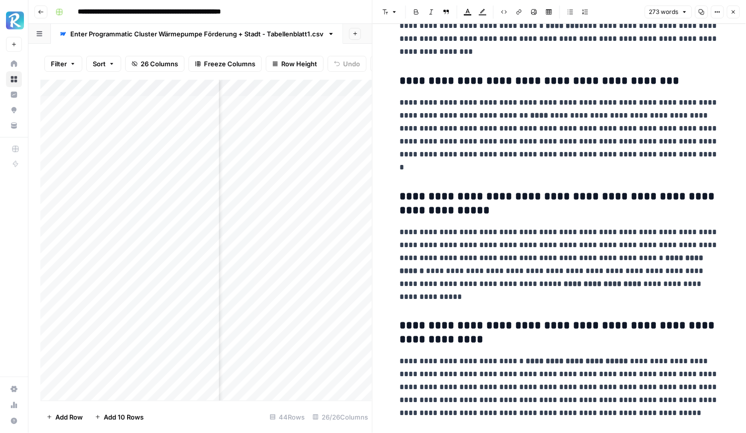
scroll to position [283, 0]
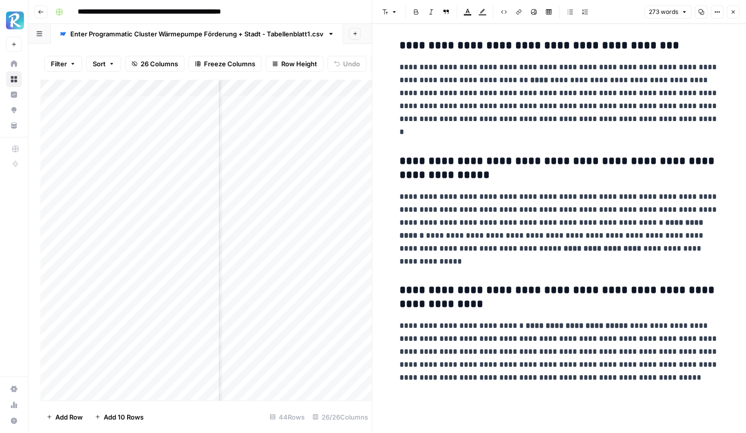
click at [734, 11] on icon "button" at bounding box center [733, 11] width 3 height 3
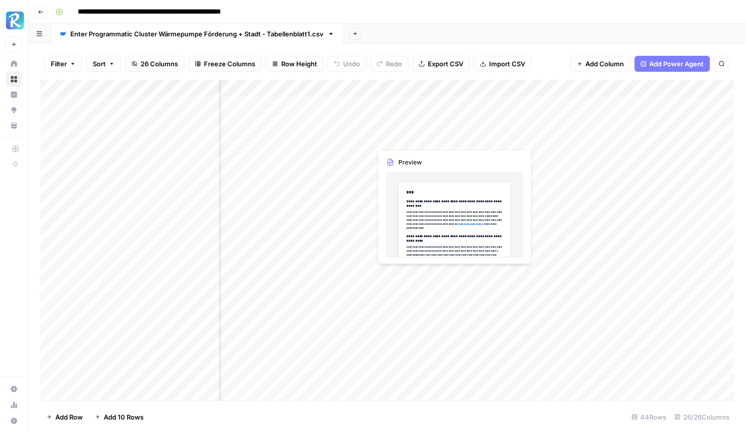
click at [416, 143] on div "Add Column" at bounding box center [387, 240] width 694 height 321
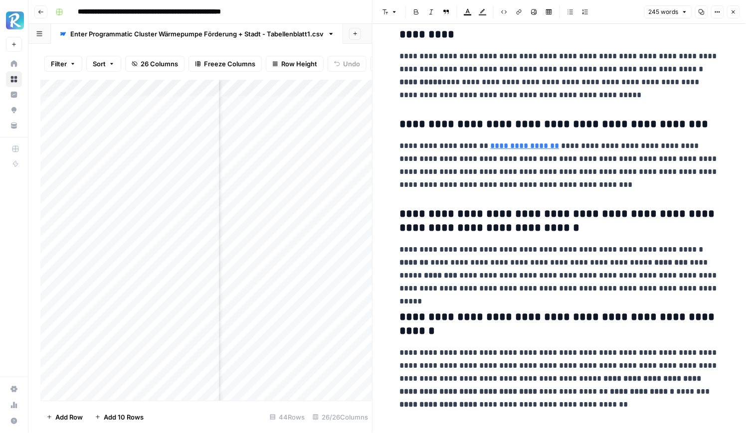
scroll to position [192, 0]
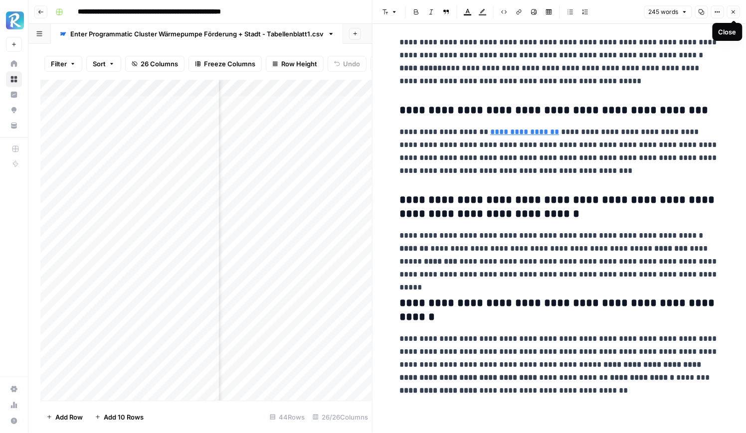
click at [732, 7] on button "Close" at bounding box center [733, 11] width 13 height 13
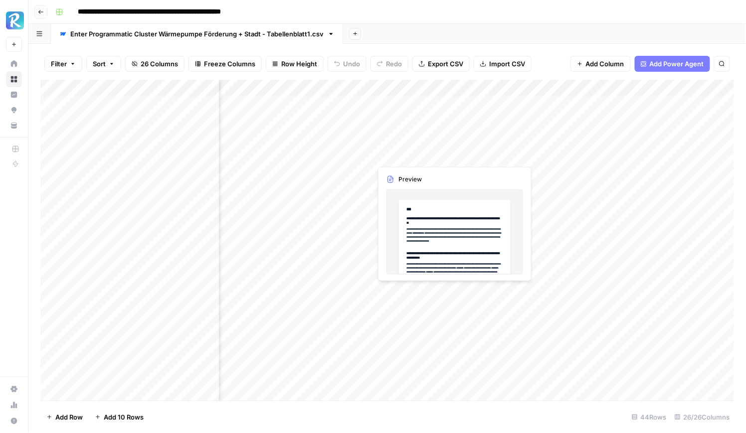
click at [416, 153] on div "Add Column" at bounding box center [387, 240] width 694 height 321
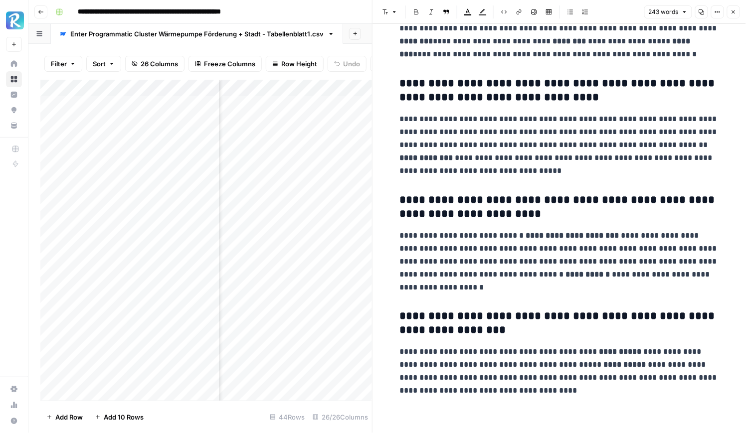
scroll to position [0, 962]
click at [328, 176] on div "Add Column" at bounding box center [206, 240] width 332 height 321
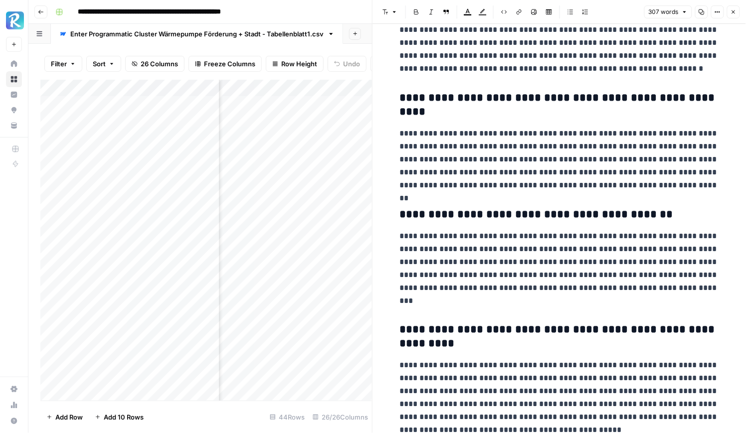
scroll to position [270, 0]
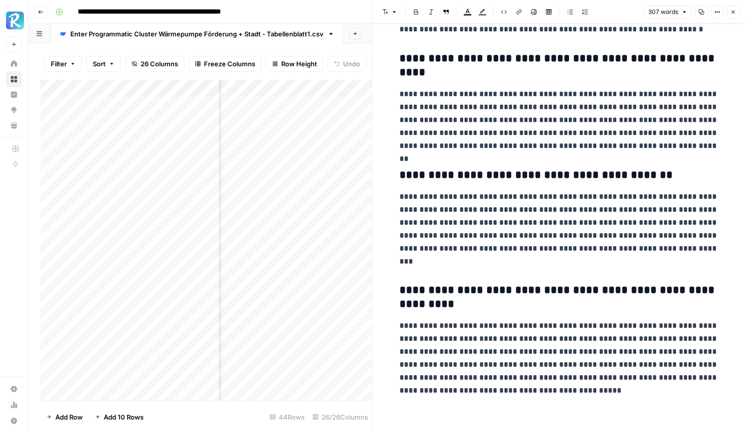
click at [733, 11] on icon "button" at bounding box center [733, 11] width 3 height 3
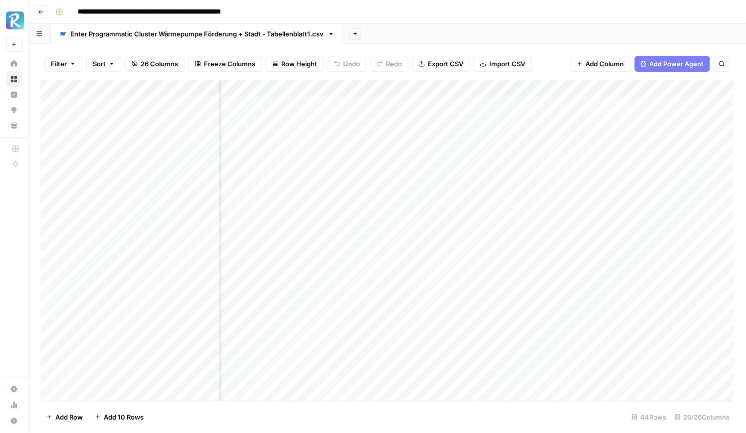
scroll to position [0, 366]
click at [383, 103] on div "Add Column" at bounding box center [387, 240] width 694 height 321
click at [393, 116] on div "Add Column" at bounding box center [387, 240] width 694 height 321
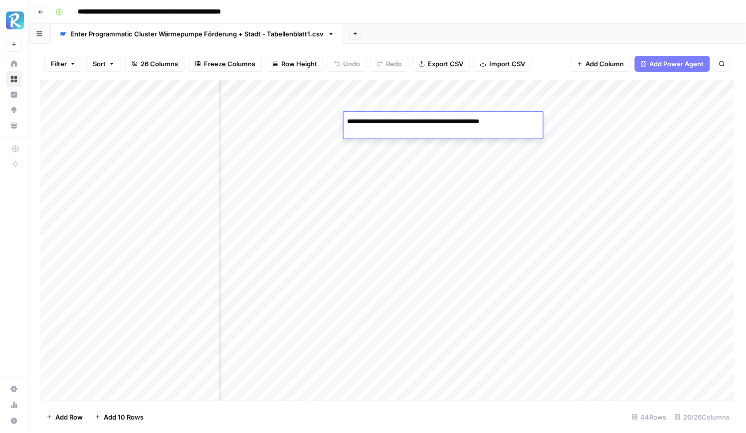
click at [401, 137] on div "Add Column" at bounding box center [387, 240] width 694 height 321
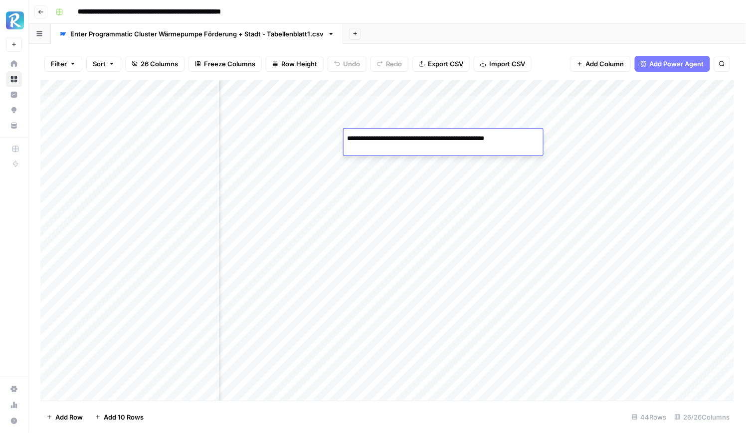
click at [406, 156] on div "Add Column" at bounding box center [387, 240] width 694 height 321
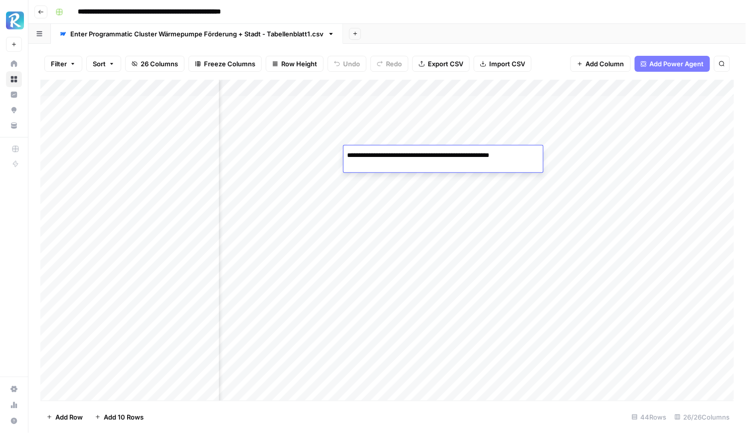
click at [408, 177] on div "Add Column" at bounding box center [387, 240] width 694 height 321
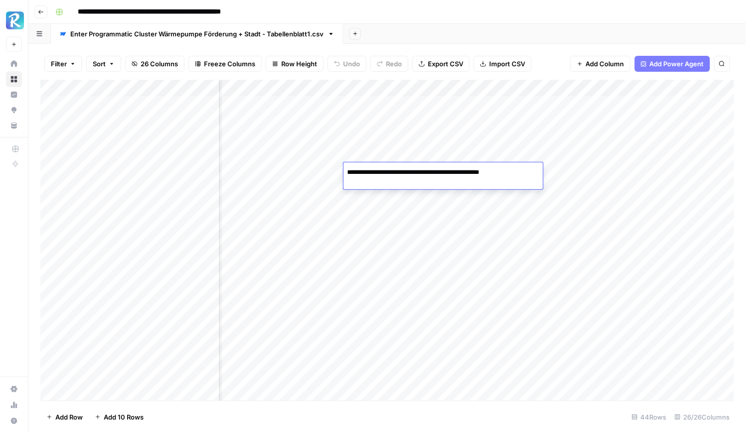
click at [410, 193] on div "Add Column" at bounding box center [387, 240] width 694 height 321
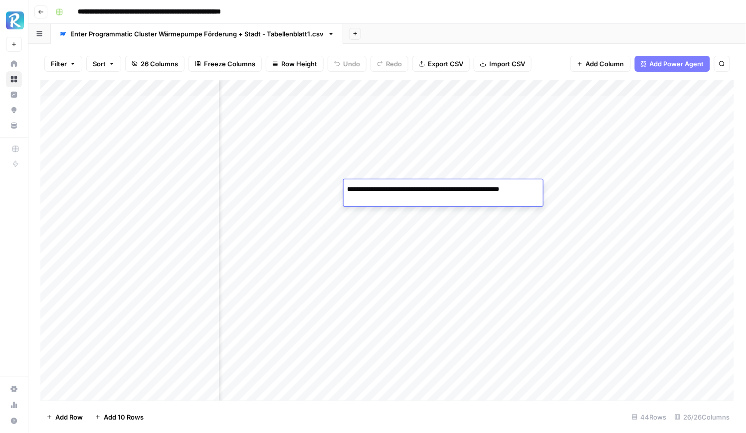
click at [410, 206] on div "Add Column" at bounding box center [387, 240] width 694 height 321
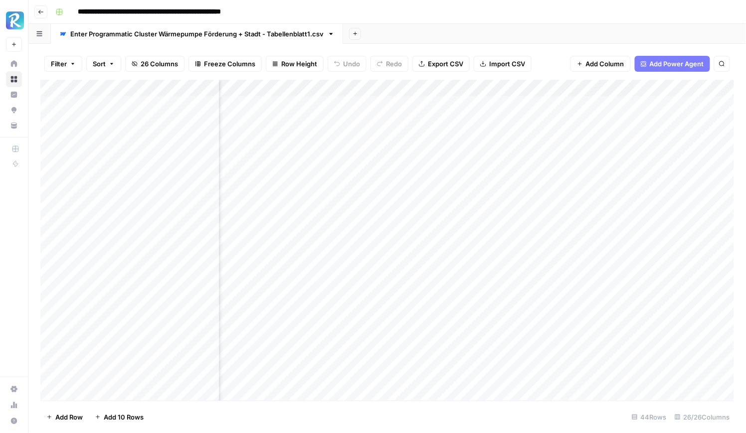
click at [410, 206] on div "Add Column" at bounding box center [387, 240] width 694 height 321
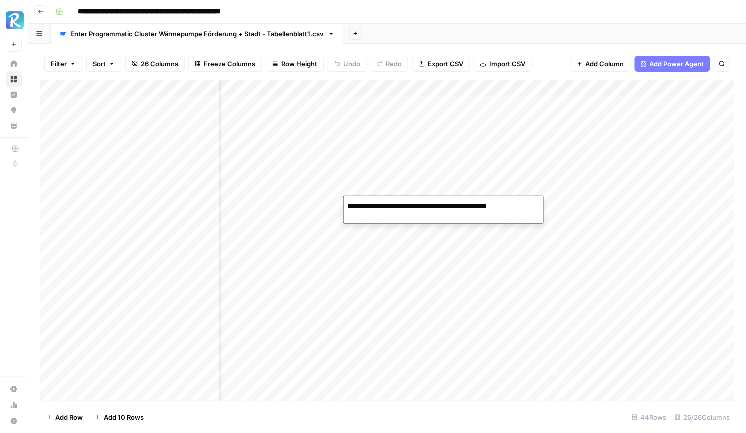
click at [408, 226] on div "Add Column" at bounding box center [387, 240] width 694 height 321
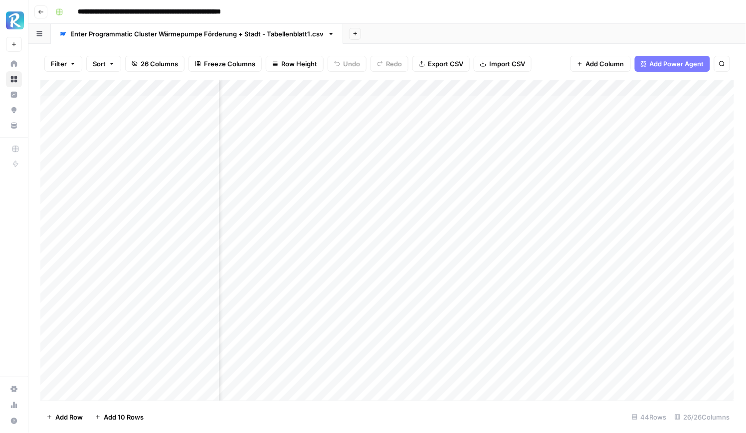
click at [408, 226] on div "Add Column" at bounding box center [387, 240] width 694 height 321
click at [408, 240] on div "Add Column" at bounding box center [387, 240] width 694 height 321
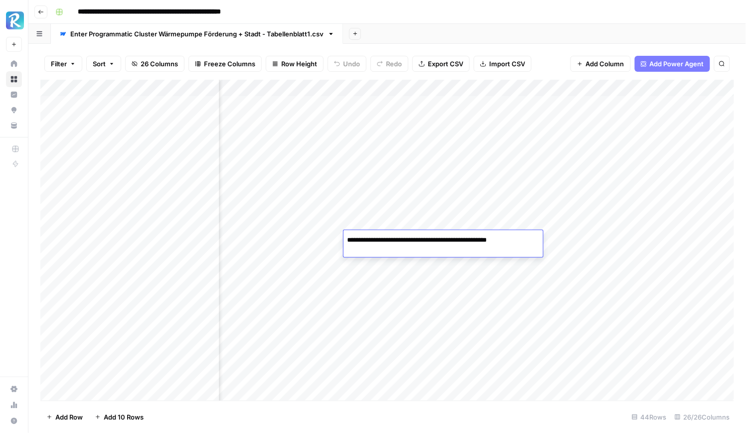
click at [408, 259] on div "Add Column" at bounding box center [387, 240] width 694 height 321
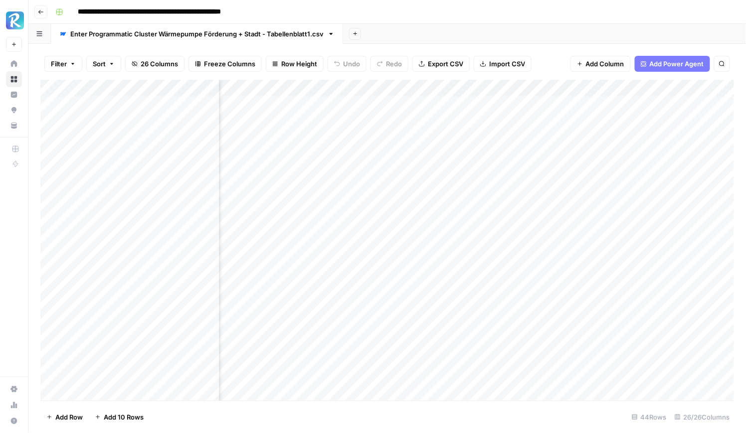
click at [408, 259] on div "Add Column" at bounding box center [387, 240] width 694 height 321
click at [539, 41] on div "Add Sheet" at bounding box center [544, 34] width 403 height 20
click at [307, 109] on div "Add Column" at bounding box center [387, 240] width 694 height 321
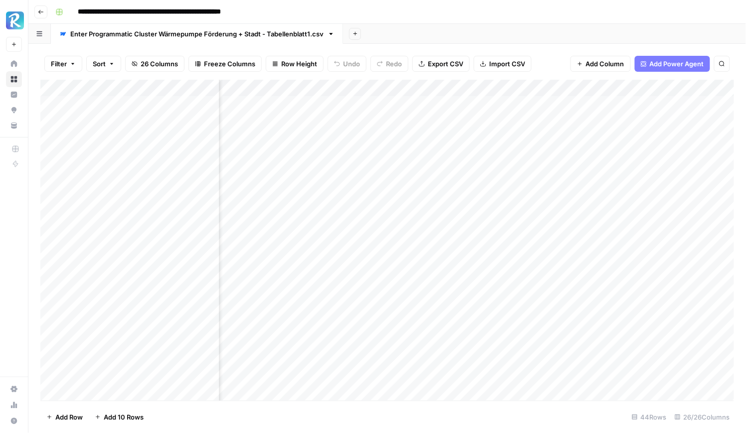
click at [314, 132] on div "Add Column" at bounding box center [387, 240] width 694 height 321
click at [315, 181] on div "Add Column" at bounding box center [387, 240] width 694 height 321
click at [313, 224] on div "Add Column" at bounding box center [387, 240] width 694 height 321
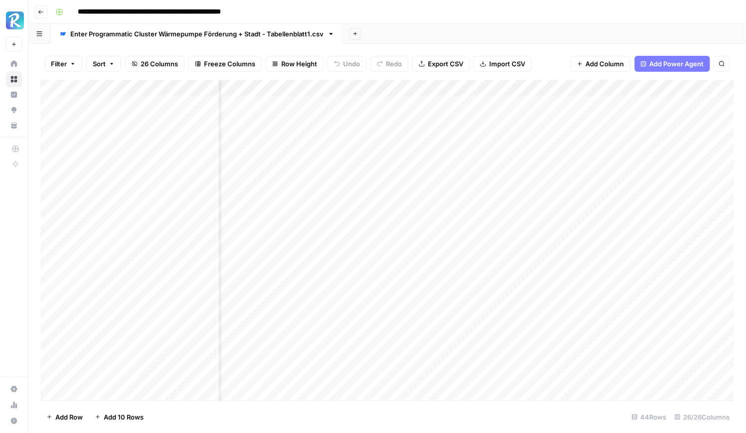
click at [313, 224] on div "Add Column" at bounding box center [387, 240] width 694 height 321
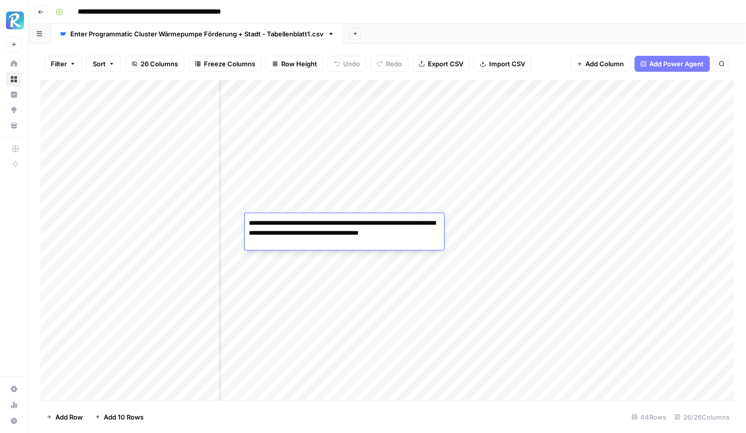
click at [318, 262] on div "Add Column" at bounding box center [387, 240] width 694 height 321
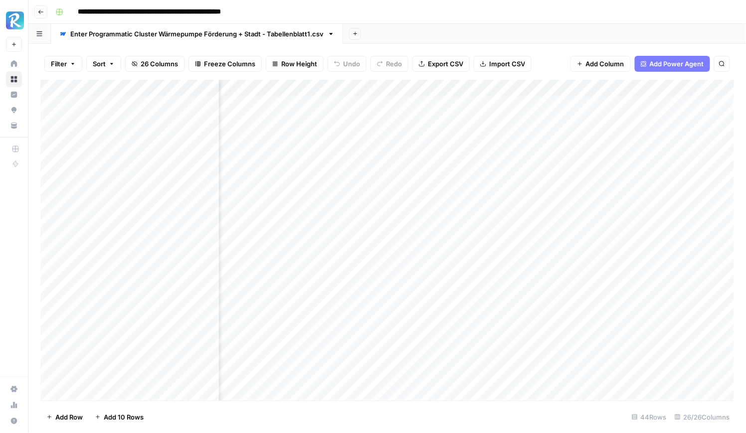
click at [409, 104] on div "Add Column" at bounding box center [387, 240] width 694 height 321
click at [311, 137] on div "Add Column" at bounding box center [387, 240] width 694 height 321
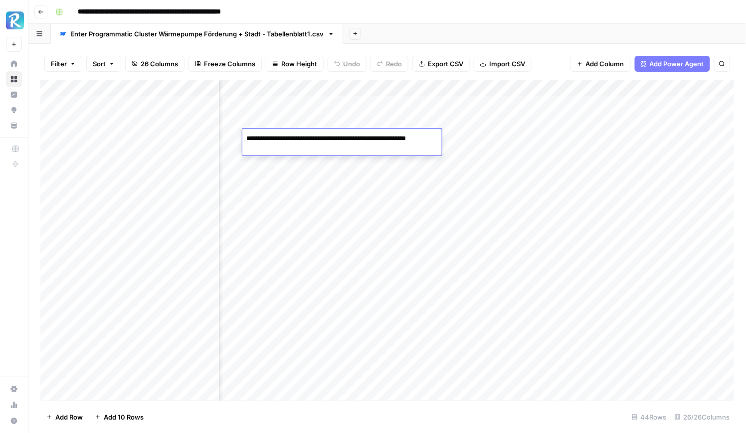
click at [299, 167] on div "Add Column" at bounding box center [387, 240] width 694 height 321
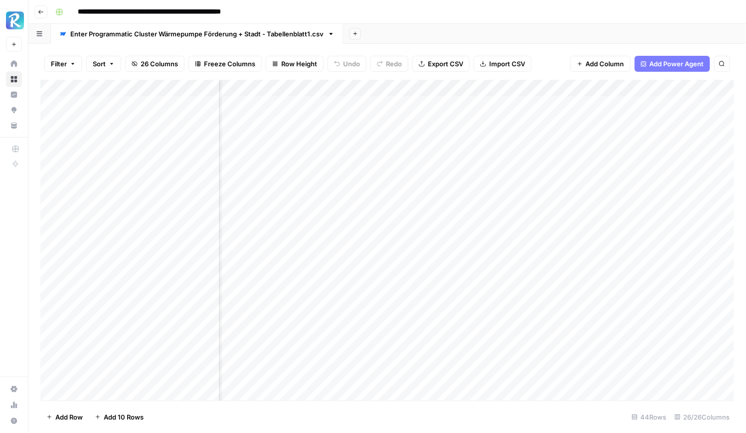
click at [299, 167] on div "Add Column" at bounding box center [387, 240] width 694 height 321
click at [308, 202] on div "Add Column" at bounding box center [387, 240] width 694 height 321
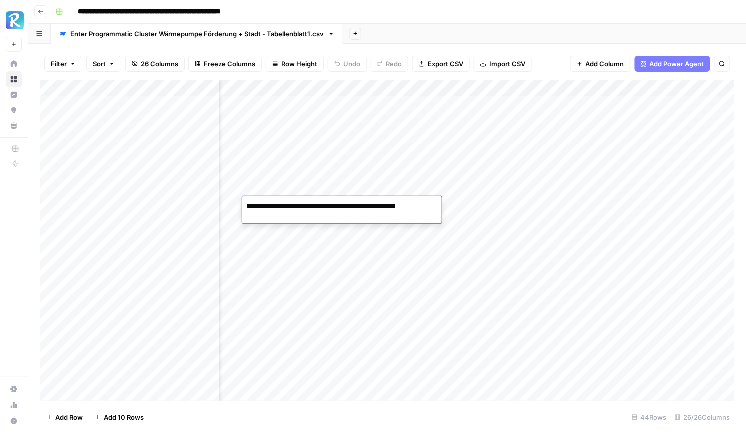
click at [309, 237] on div "Add Column" at bounding box center [387, 240] width 694 height 321
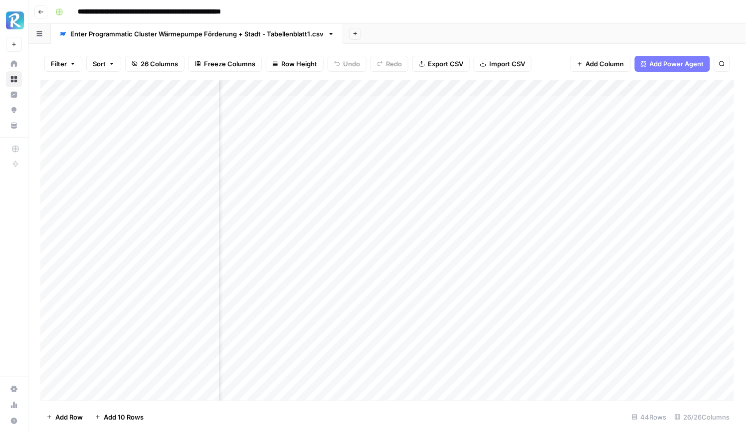
click at [309, 237] on div "Add Column" at bounding box center [387, 240] width 694 height 321
click at [312, 262] on div "Add Column" at bounding box center [387, 240] width 694 height 321
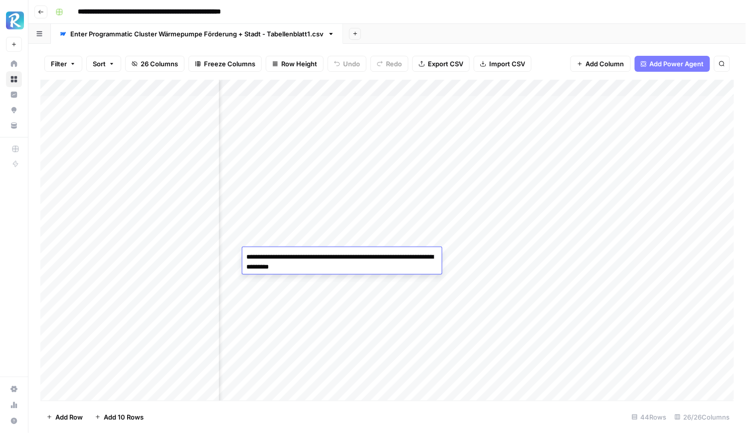
click at [543, 53] on div "Filter Sort 26 Columns Freeze Columns Row Height Undo Redo Export CSV Import CS…" at bounding box center [387, 64] width 694 height 32
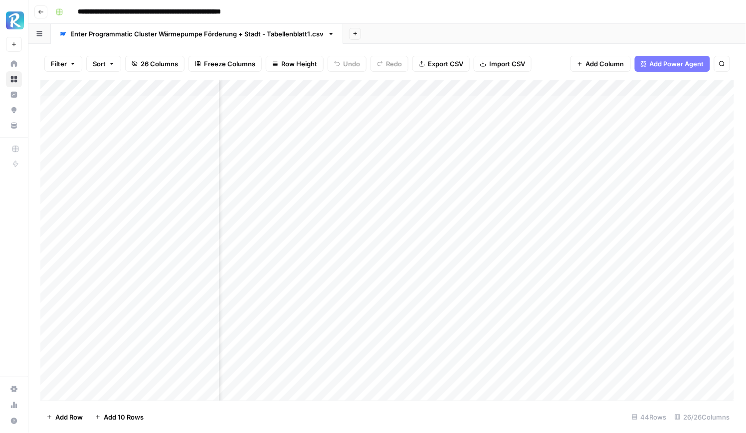
scroll to position [0, 754]
click at [286, 105] on div "Add Column" at bounding box center [387, 240] width 694 height 321
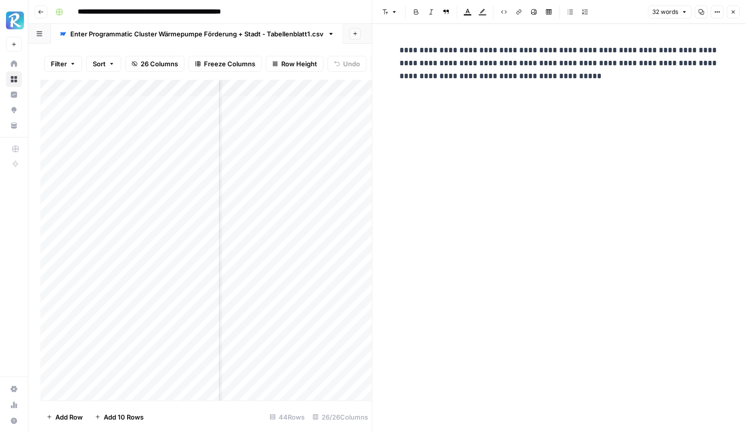
click at [283, 126] on div "Add Column" at bounding box center [206, 240] width 332 height 321
click at [277, 131] on div "Add Column" at bounding box center [206, 240] width 332 height 321
click at [277, 163] on div "Add Column" at bounding box center [206, 240] width 332 height 321
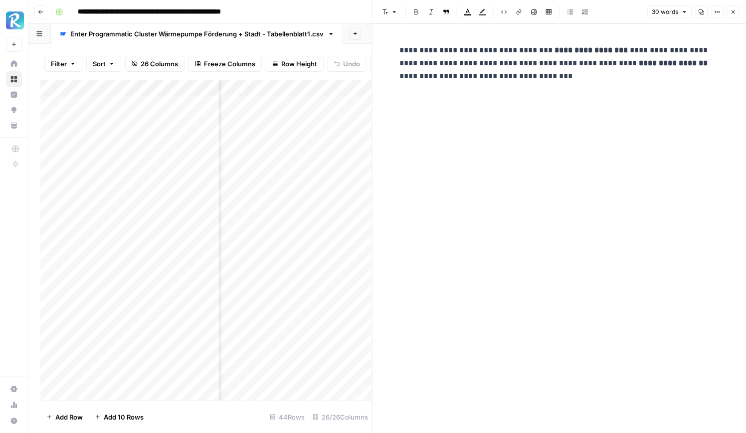
click at [277, 163] on div "Add Column" at bounding box center [206, 240] width 332 height 321
click at [279, 185] on div "Add Column" at bounding box center [206, 240] width 332 height 321
click at [280, 202] on div "Add Column" at bounding box center [206, 240] width 332 height 321
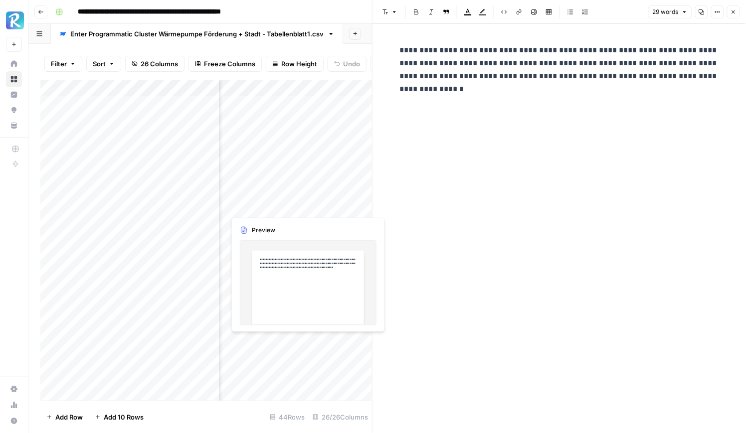
click at [280, 202] on div "Add Column" at bounding box center [206, 240] width 332 height 321
click at [280, 217] on div "Add Column" at bounding box center [206, 240] width 332 height 321
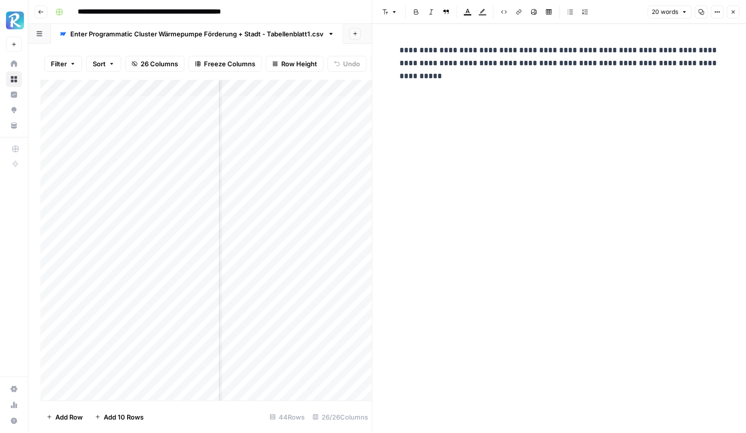
click at [283, 238] on div "Add Column" at bounding box center [206, 240] width 332 height 321
click at [280, 256] on div "Add Column" at bounding box center [206, 240] width 332 height 321
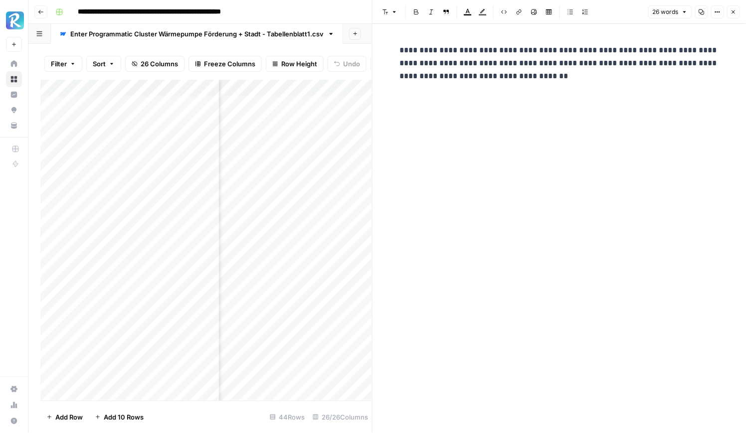
click at [313, 112] on div "Add Column" at bounding box center [206, 240] width 332 height 321
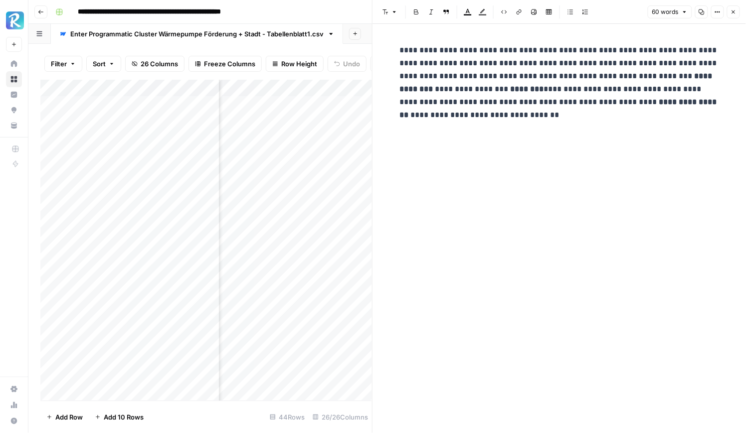
click at [308, 133] on div "Add Column" at bounding box center [206, 240] width 332 height 321
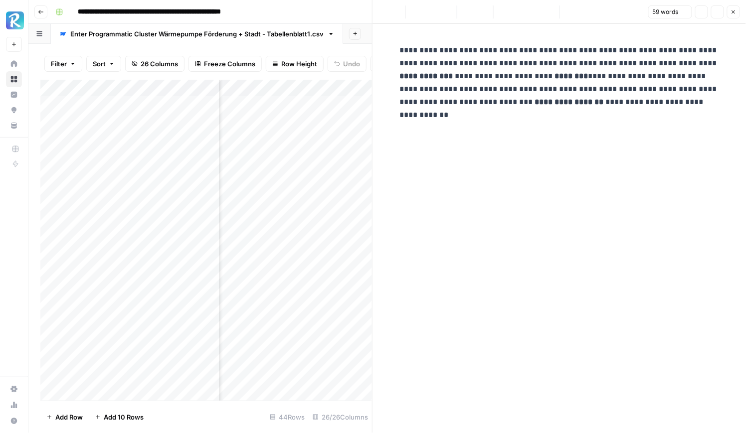
click at [310, 168] on div "Add Column" at bounding box center [206, 240] width 332 height 321
click at [313, 204] on div "Add Column" at bounding box center [206, 240] width 332 height 321
click at [313, 221] on div "Add Column" at bounding box center [206, 240] width 332 height 321
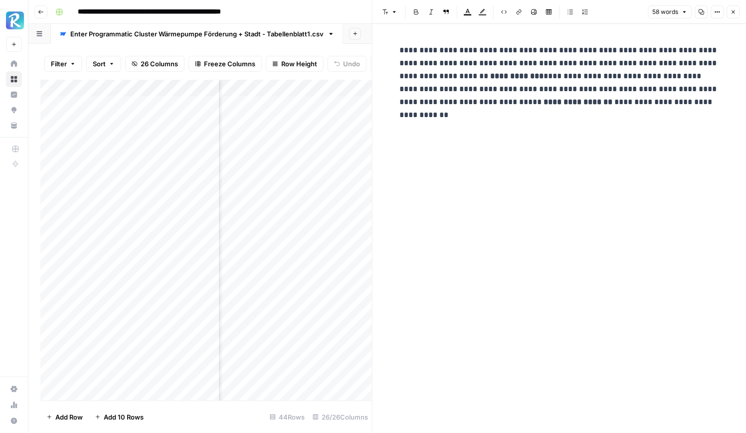
click at [313, 221] on div "Add Column" at bounding box center [206, 240] width 332 height 321
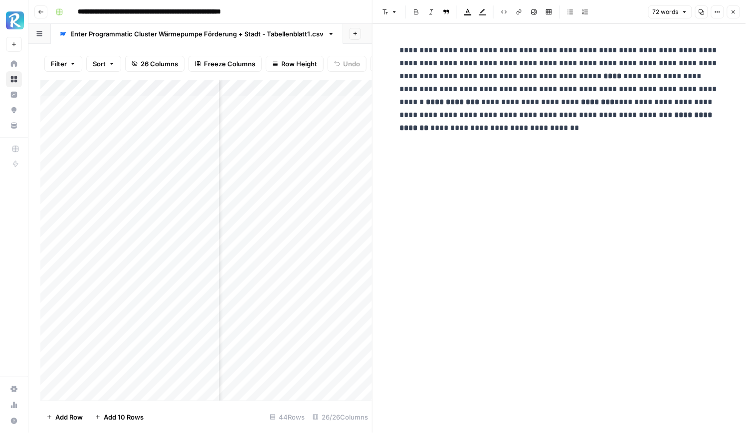
click at [313, 239] on div "Add Column" at bounding box center [206, 240] width 332 height 321
click at [313, 251] on div "Add Column" at bounding box center [206, 240] width 332 height 321
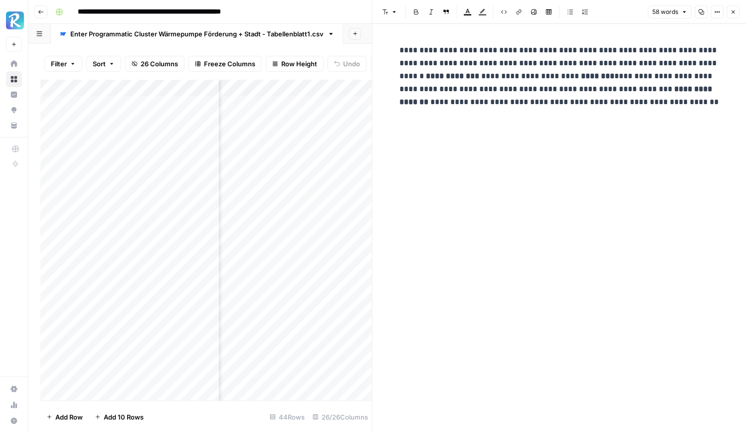
scroll to position [0, 890]
click at [316, 110] on div "Add Column" at bounding box center [206, 240] width 332 height 321
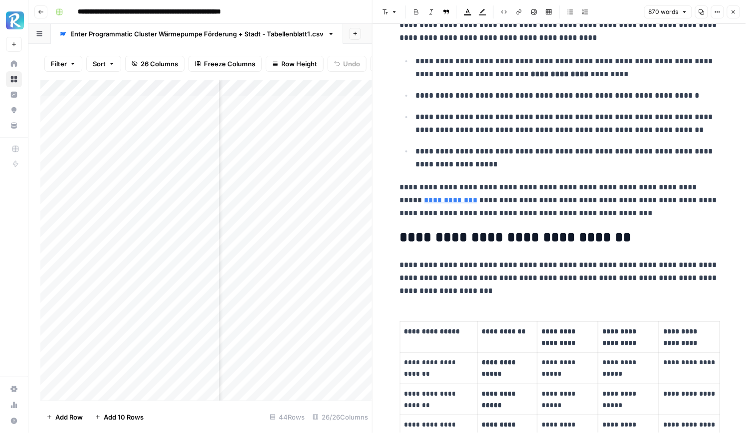
scroll to position [655, 0]
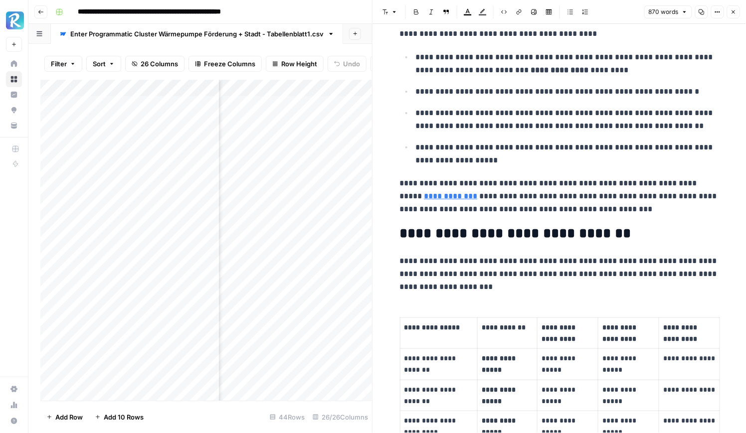
click at [447, 195] on link "**********" at bounding box center [450, 195] width 53 height 7
click at [499, 146] on p "**********" at bounding box center [567, 154] width 303 height 26
click at [478, 178] on input "[URL][DOMAIN_NAME]" at bounding box center [466, 181] width 133 height 10
click at [509, 143] on p "**********" at bounding box center [567, 154] width 303 height 26
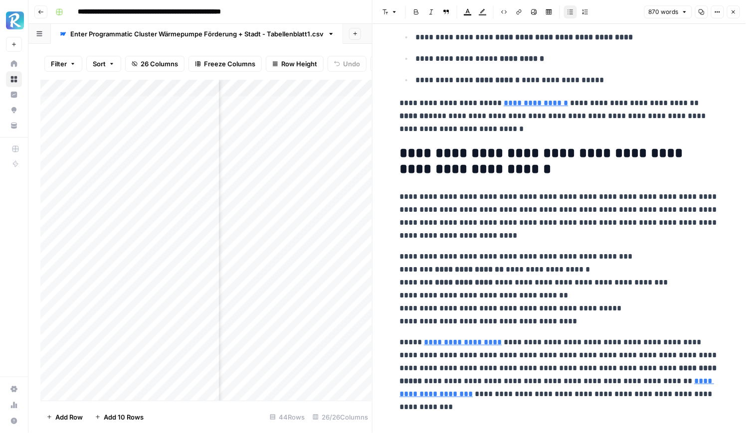
scroll to position [1626, 0]
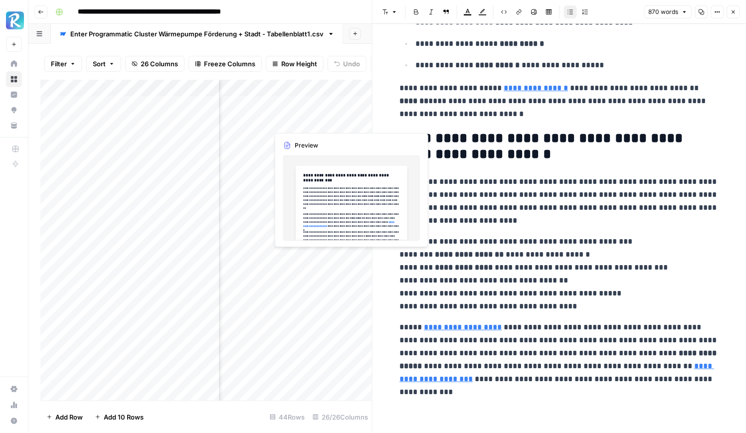
click at [309, 120] on div "Add Column" at bounding box center [206, 240] width 332 height 321
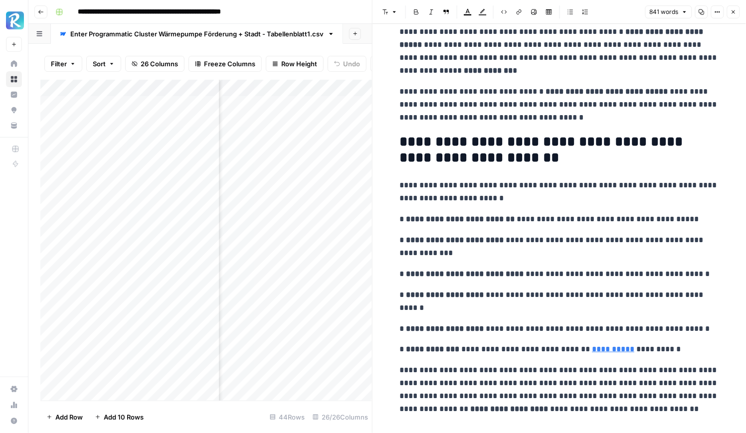
scroll to position [1668, 0]
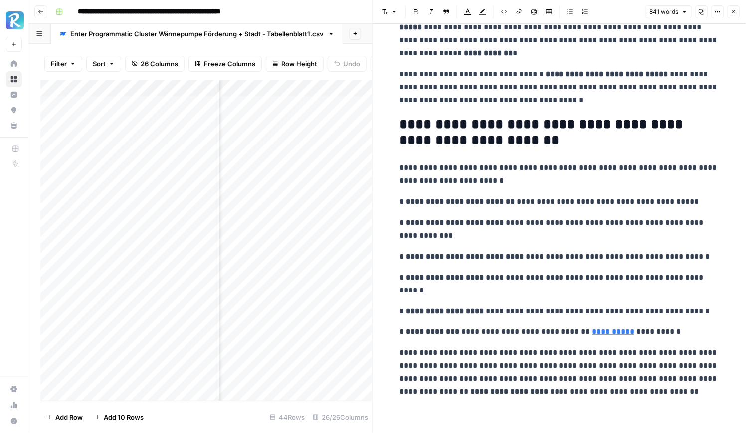
click at [297, 136] on div "Add Column" at bounding box center [206, 240] width 332 height 321
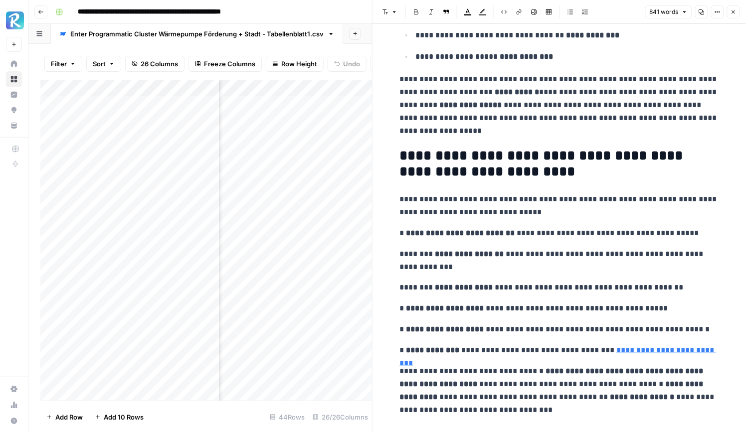
scroll to position [1602, 0]
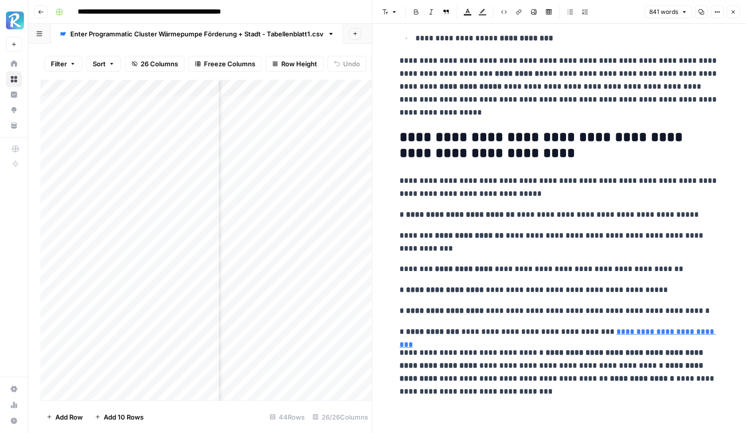
click at [289, 151] on div "Add Column" at bounding box center [206, 240] width 332 height 321
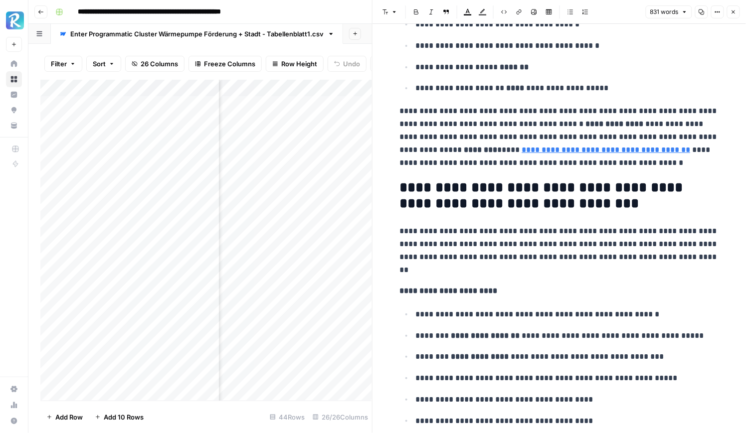
scroll to position [1695, 0]
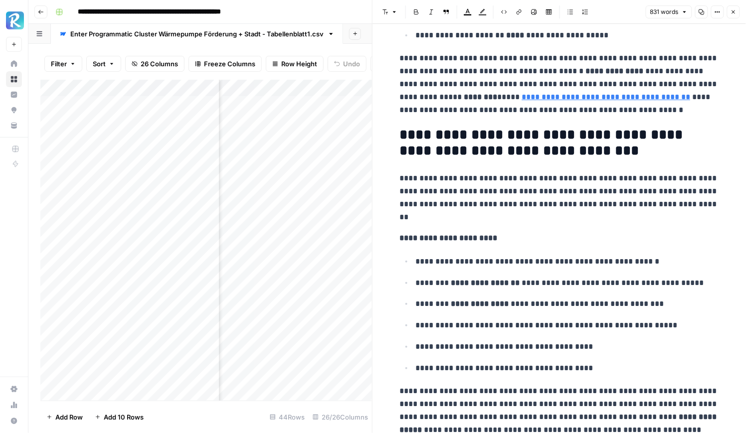
click at [297, 168] on div "Add Column" at bounding box center [206, 240] width 332 height 321
click at [296, 175] on div "Add Column" at bounding box center [206, 240] width 332 height 321
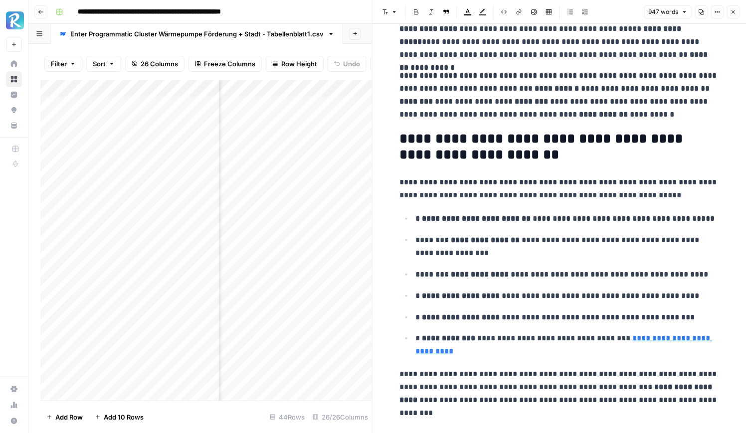
scroll to position [1861, 0]
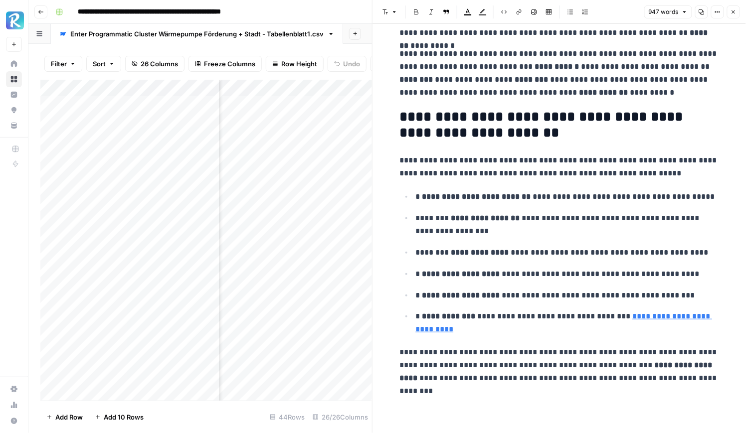
click at [297, 188] on div "Add Column" at bounding box center [206, 240] width 332 height 321
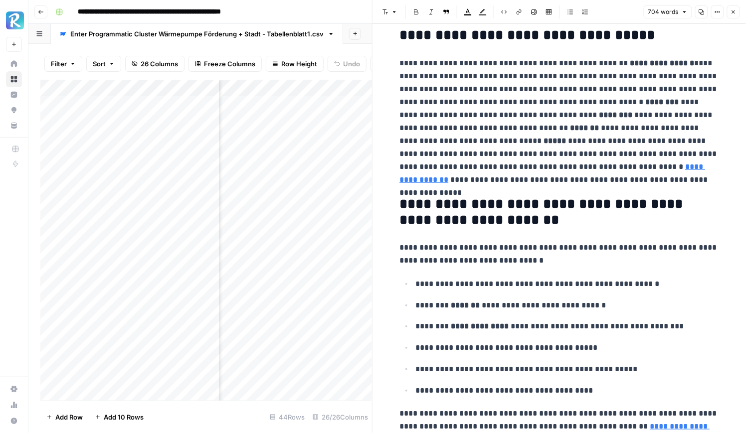
scroll to position [1227, 0]
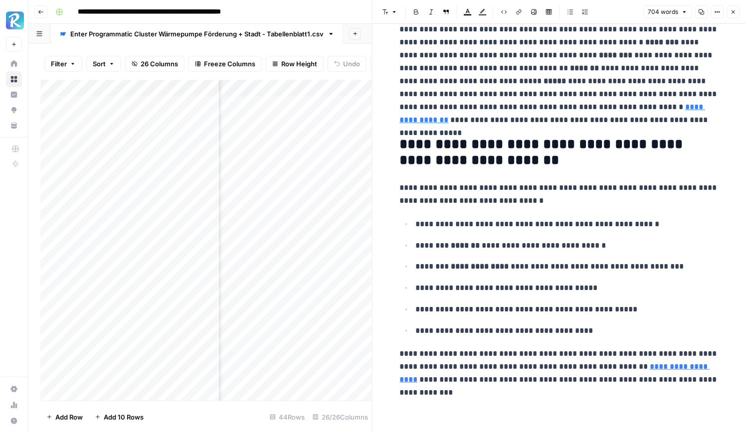
click at [298, 208] on div "Add Column" at bounding box center [206, 240] width 332 height 321
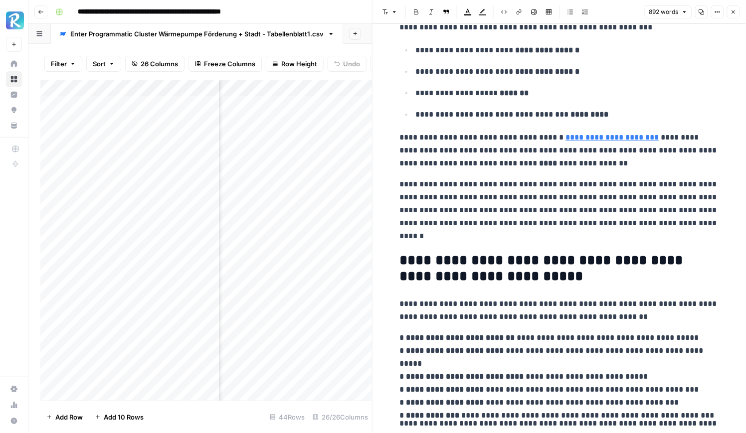
scroll to position [1798, 0]
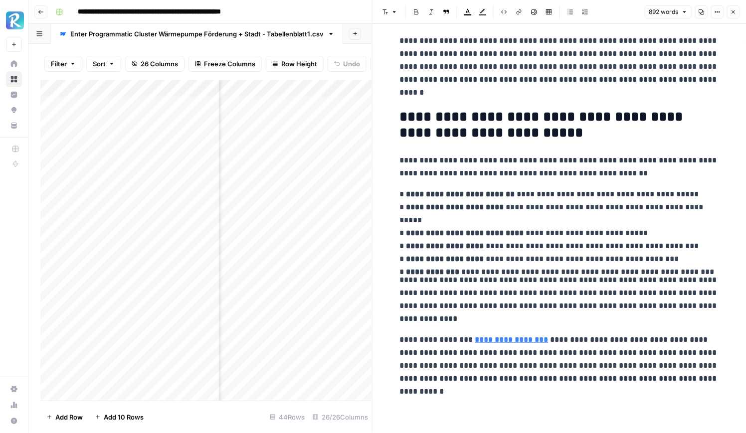
click at [294, 219] on div "Add Column" at bounding box center [206, 240] width 332 height 321
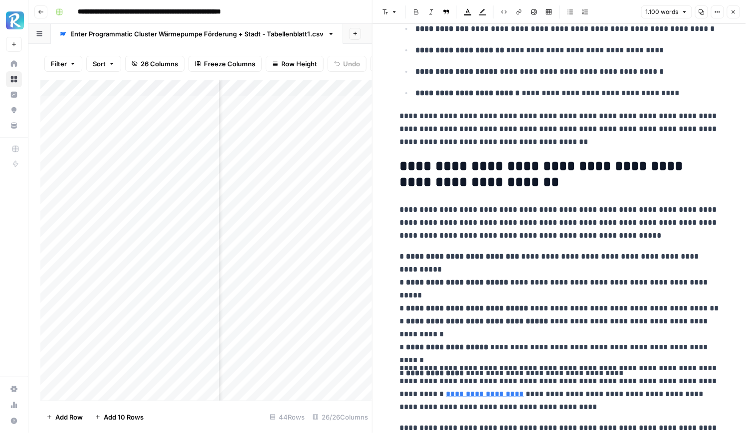
scroll to position [2101, 0]
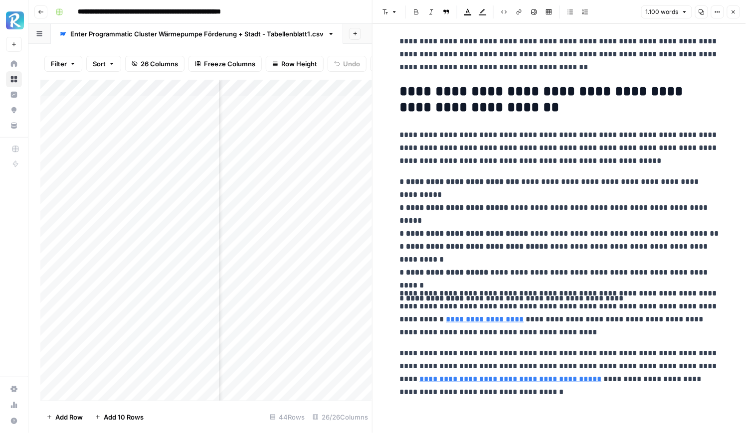
click at [302, 241] on div "Add Column" at bounding box center [206, 240] width 332 height 321
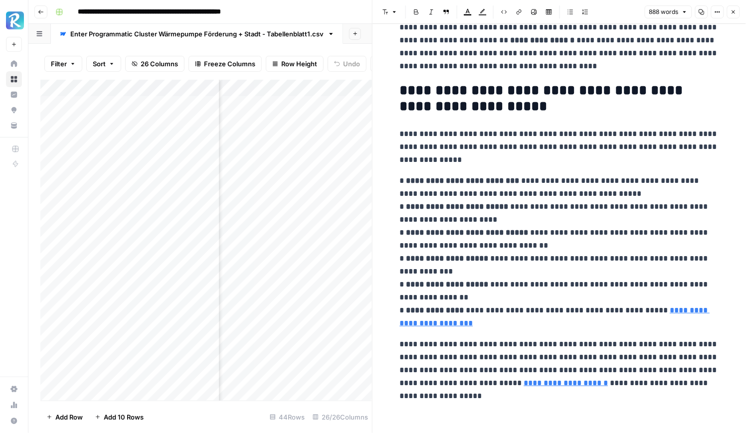
scroll to position [1663, 0]
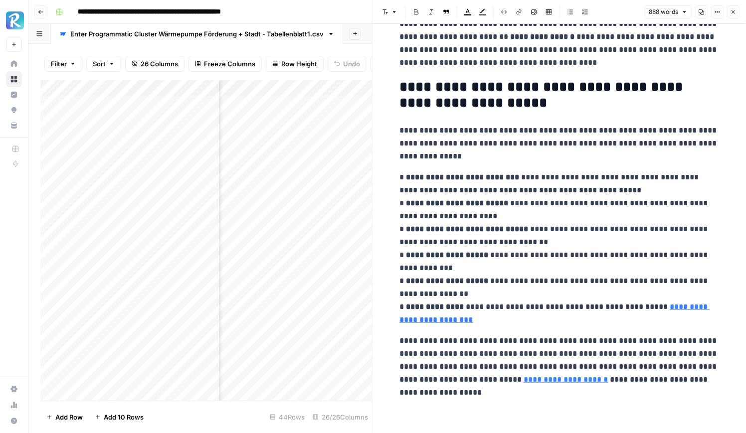
click at [275, 252] on div "Add Column" at bounding box center [206, 240] width 332 height 321
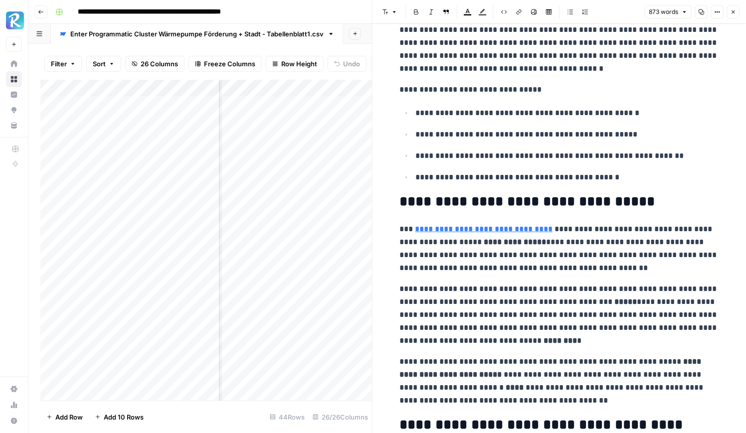
scroll to position [1617, 0]
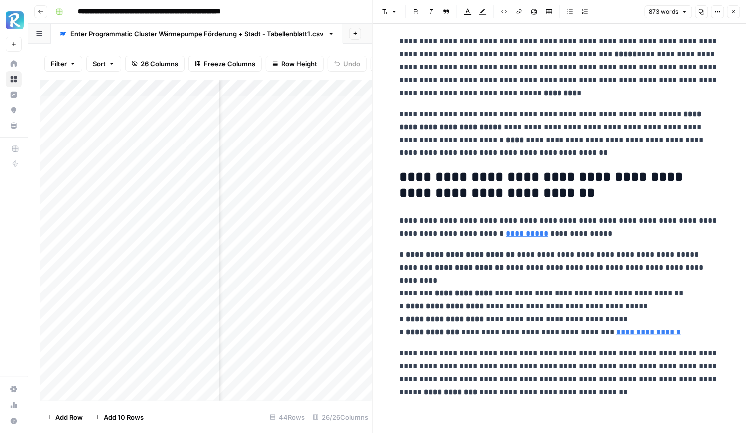
click at [734, 16] on button "Close" at bounding box center [733, 11] width 13 height 13
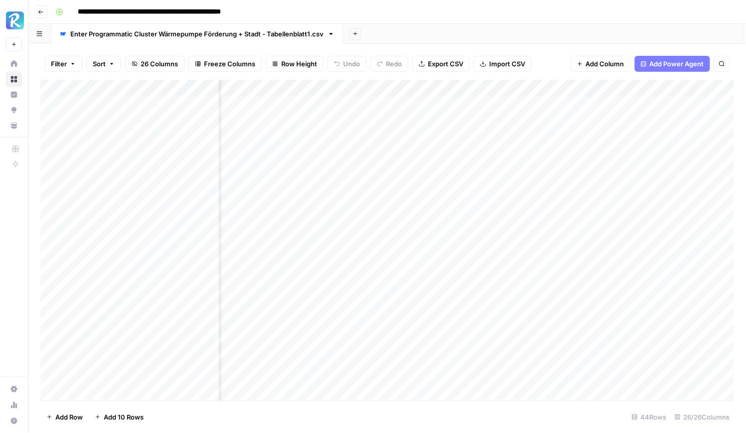
click at [383, 107] on div "Add Column" at bounding box center [387, 240] width 694 height 321
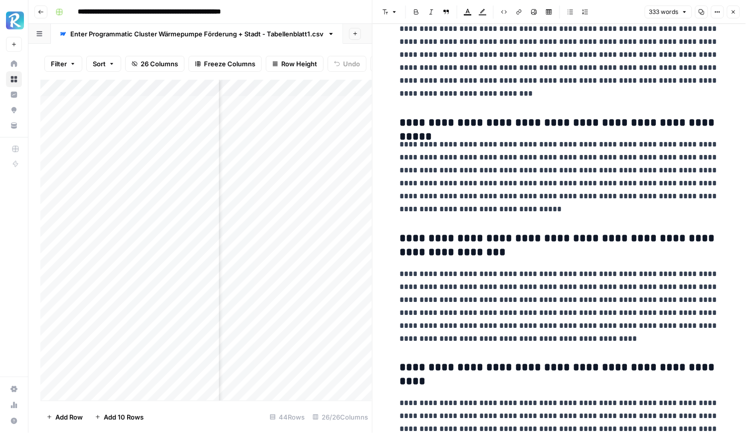
scroll to position [296, 0]
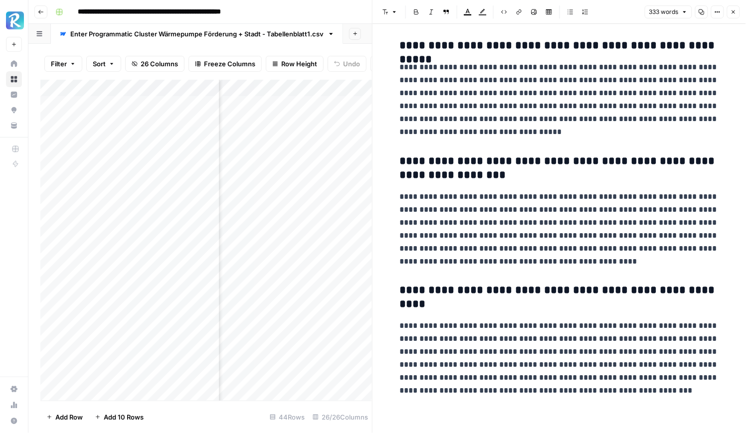
click at [365, 117] on div "Add Column" at bounding box center [206, 240] width 332 height 321
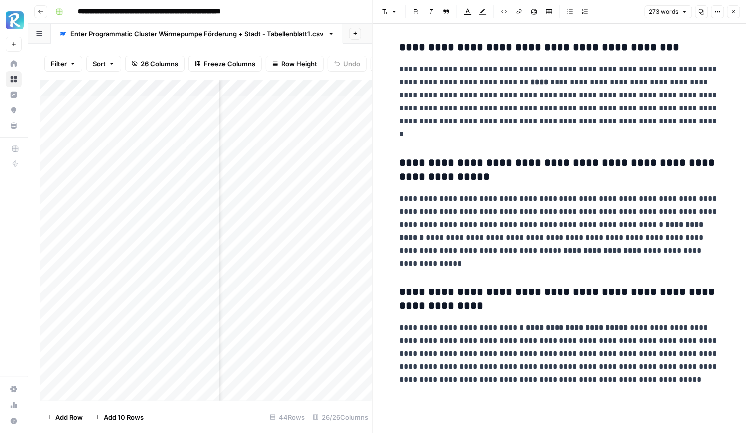
scroll to position [283, 0]
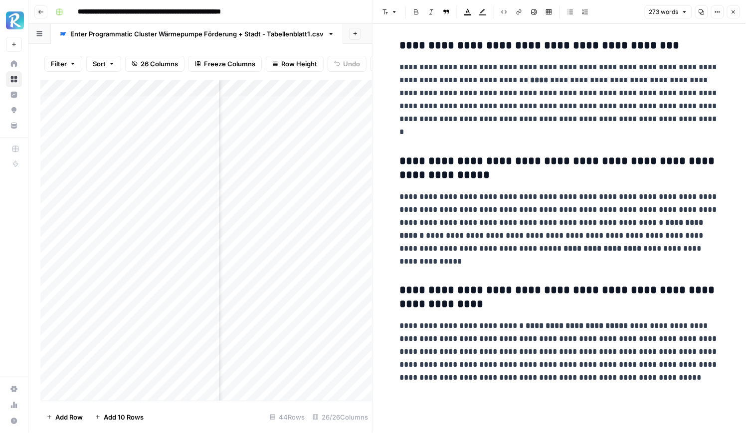
click at [304, 143] on div "Add Column" at bounding box center [206, 240] width 332 height 321
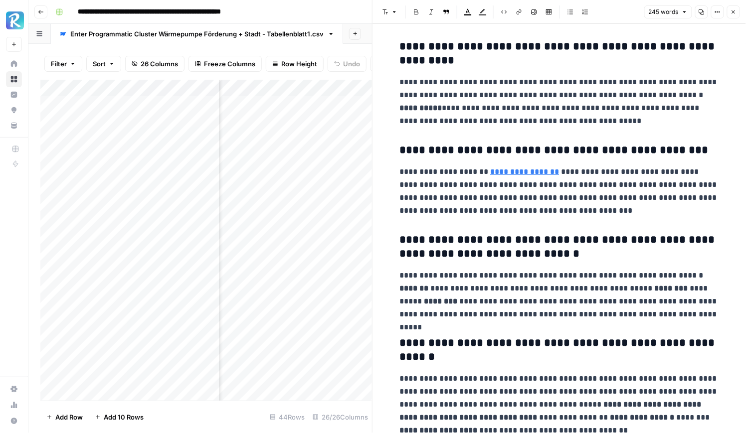
scroll to position [192, 0]
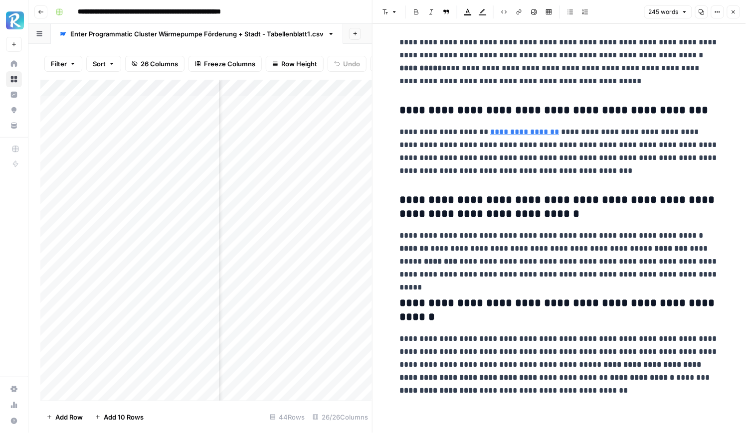
click at [327, 157] on div "Add Column" at bounding box center [206, 240] width 332 height 321
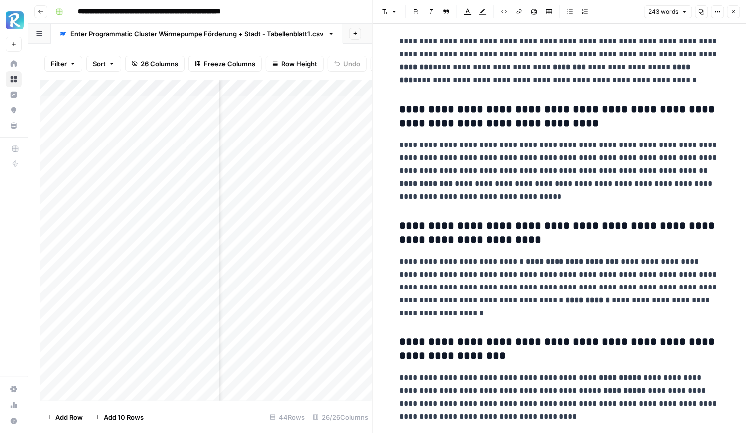
scroll to position [219, 0]
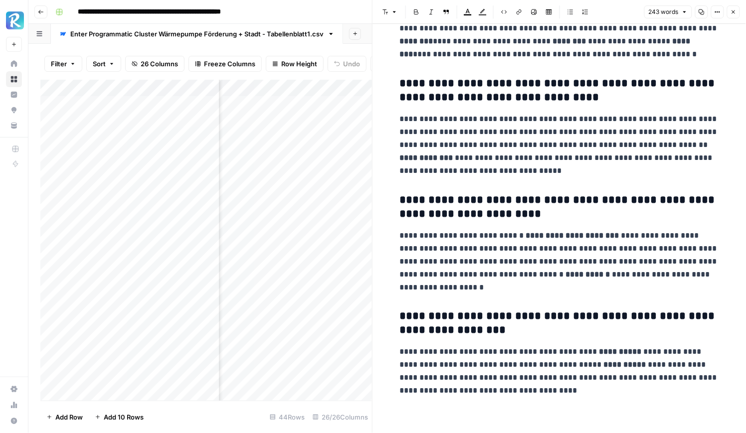
click at [326, 171] on div "Add Column" at bounding box center [206, 240] width 332 height 321
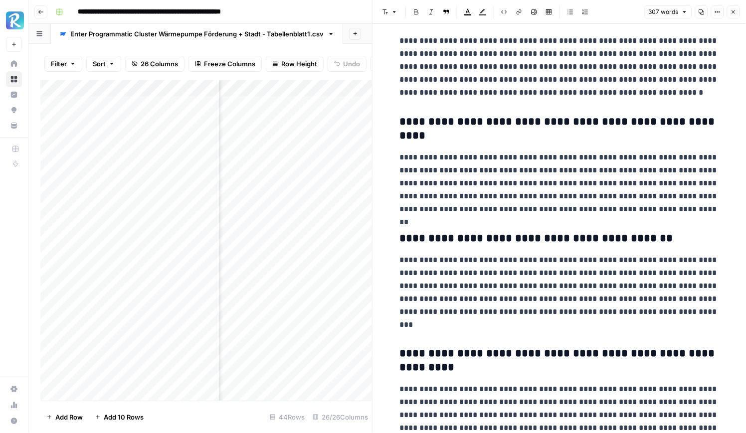
scroll to position [270, 0]
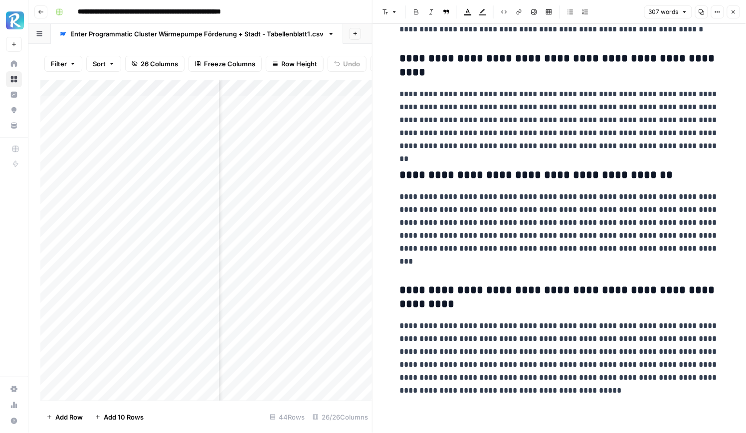
click at [307, 186] on div "Add Column" at bounding box center [206, 240] width 332 height 321
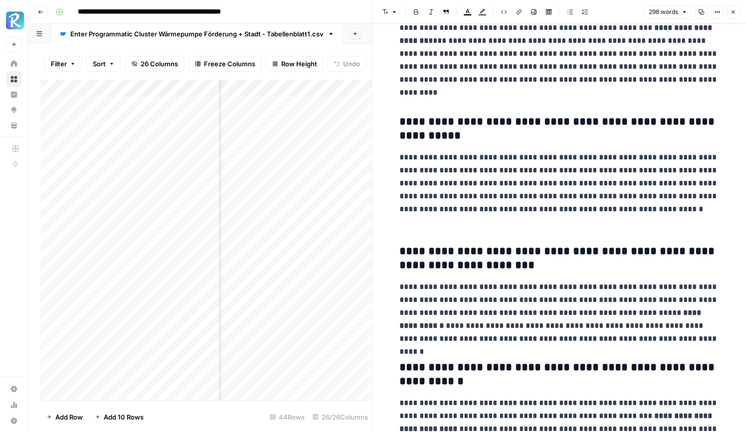
scroll to position [283, 0]
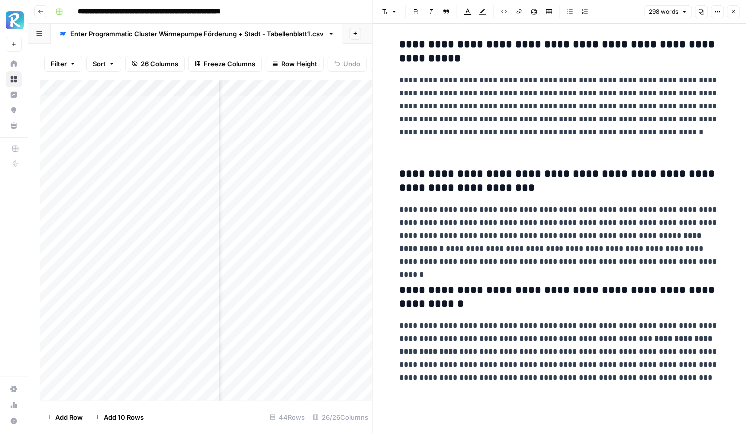
click at [731, 11] on icon "button" at bounding box center [734, 12] width 6 height 6
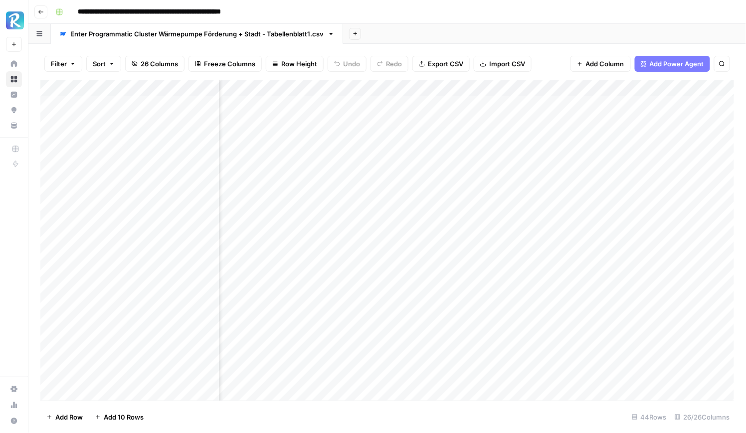
scroll to position [0, 682]
